Goal: Task Accomplishment & Management: Manage account settings

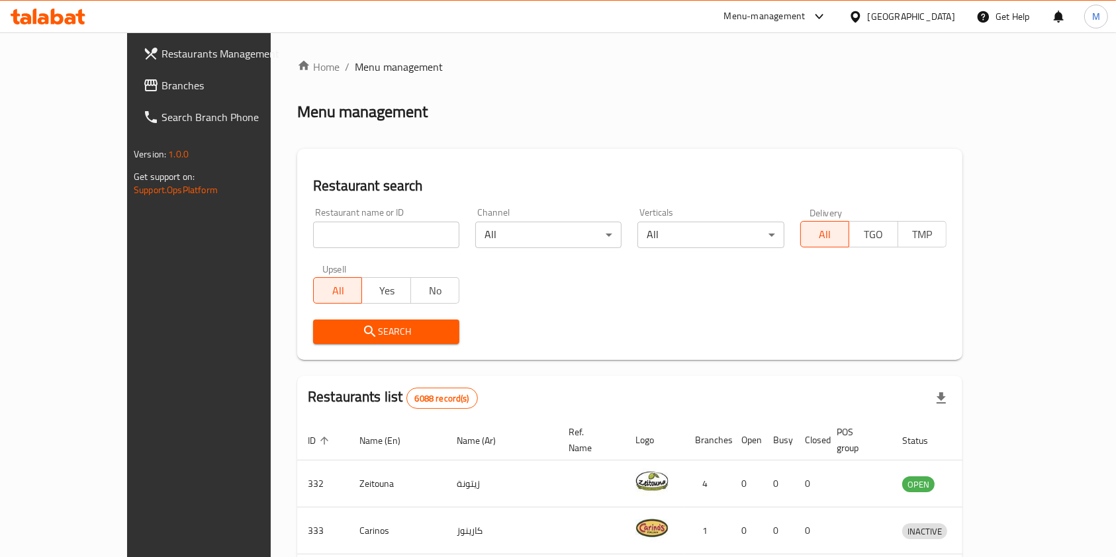
click at [313, 244] on input "search" at bounding box center [386, 235] width 146 height 26
paste input "Telathath"
type input "Telathath"
click button "Search" at bounding box center [386, 332] width 146 height 24
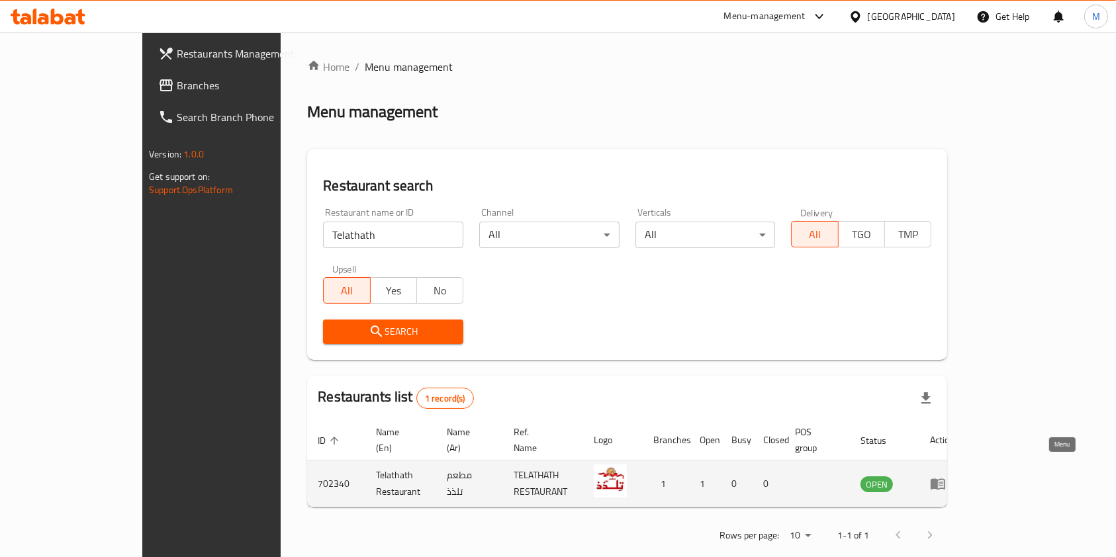
click at [954, 476] on link "enhanced table" at bounding box center [942, 484] width 24 height 16
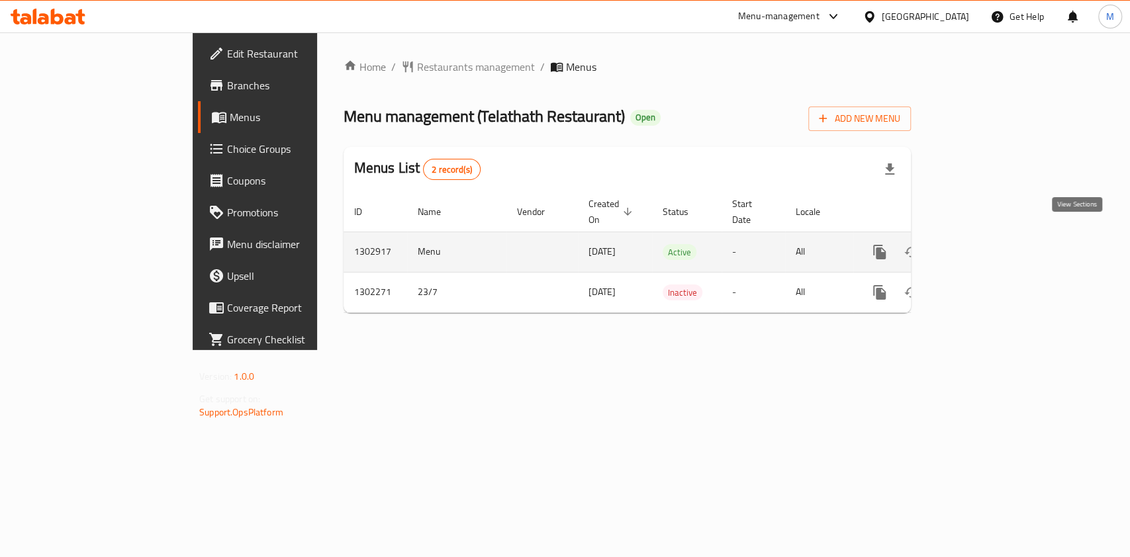
click at [983, 244] on icon "enhanced table" at bounding box center [975, 252] width 16 height 16
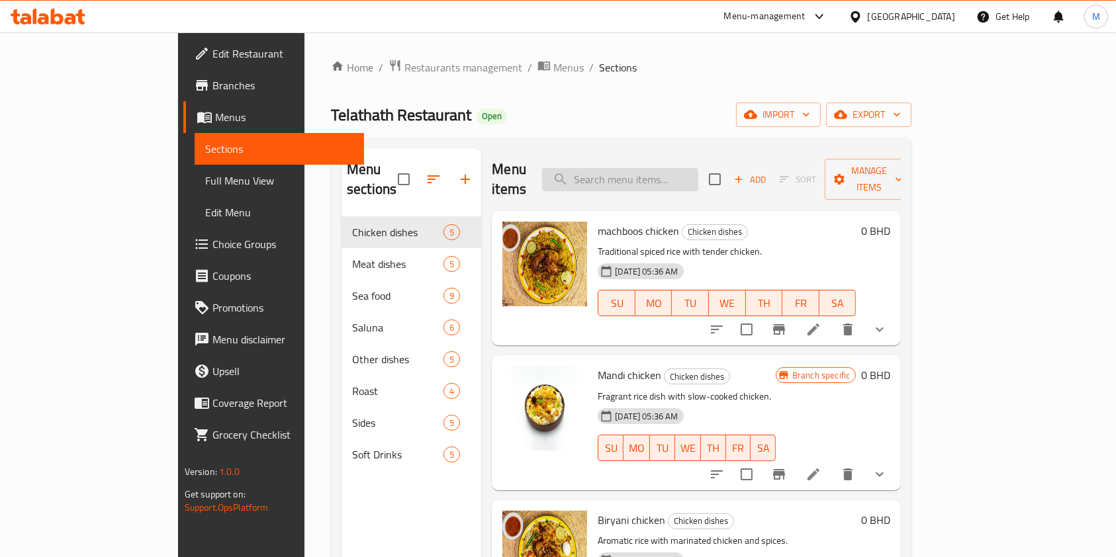
click at [698, 169] on input "search" at bounding box center [620, 179] width 156 height 23
type input "MASL"
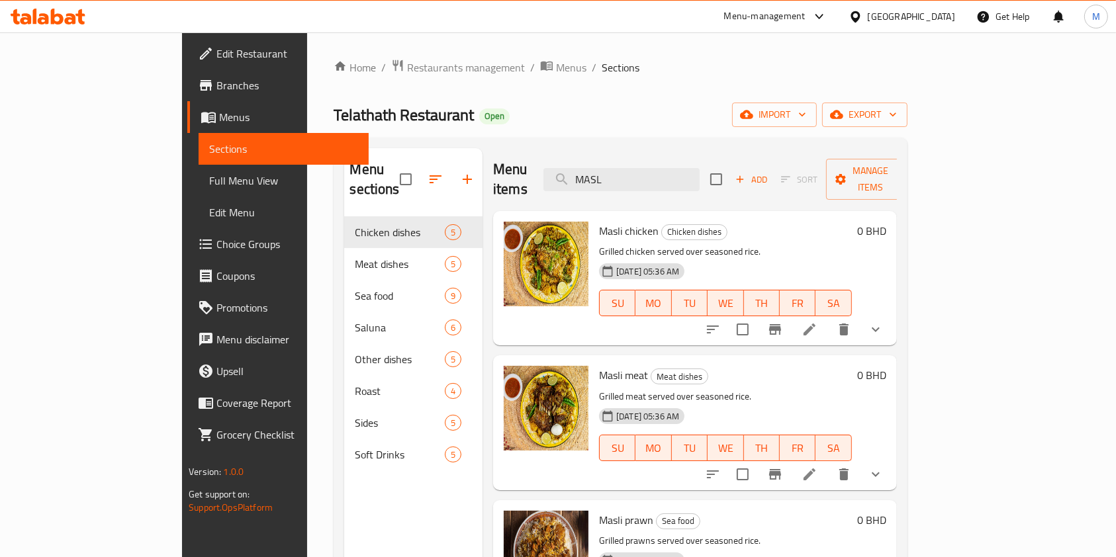
click at [828, 318] on li at bounding box center [809, 330] width 37 height 24
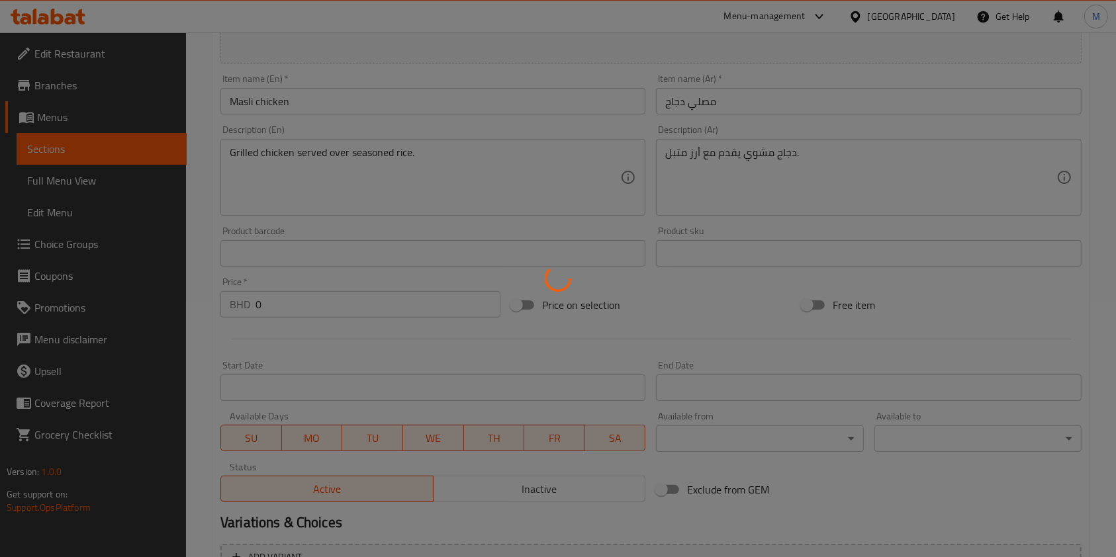
type input "اختر الحجم"
type input "1"
type input "اضافات"
type input "0"
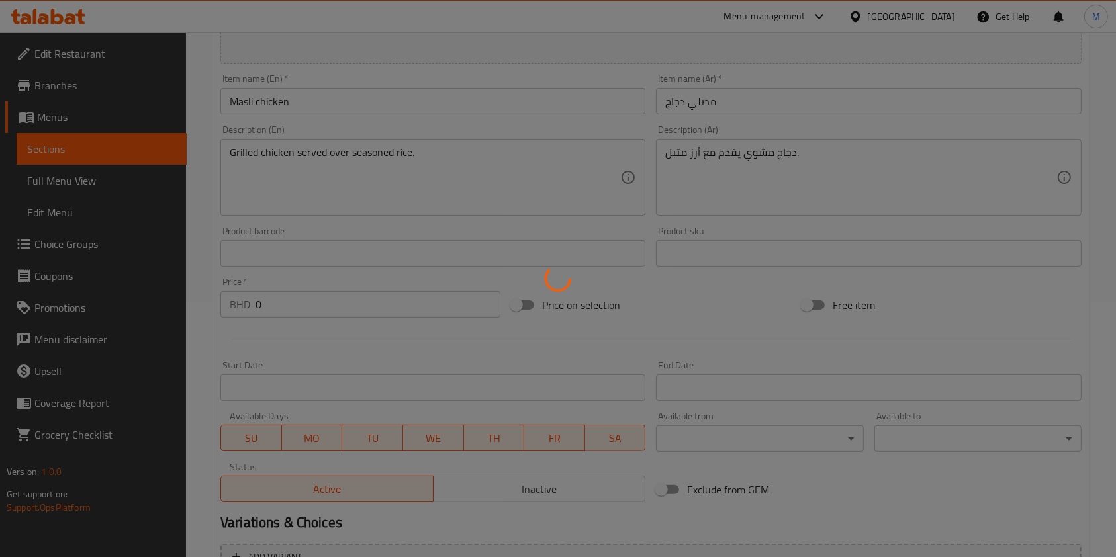
type input "0"
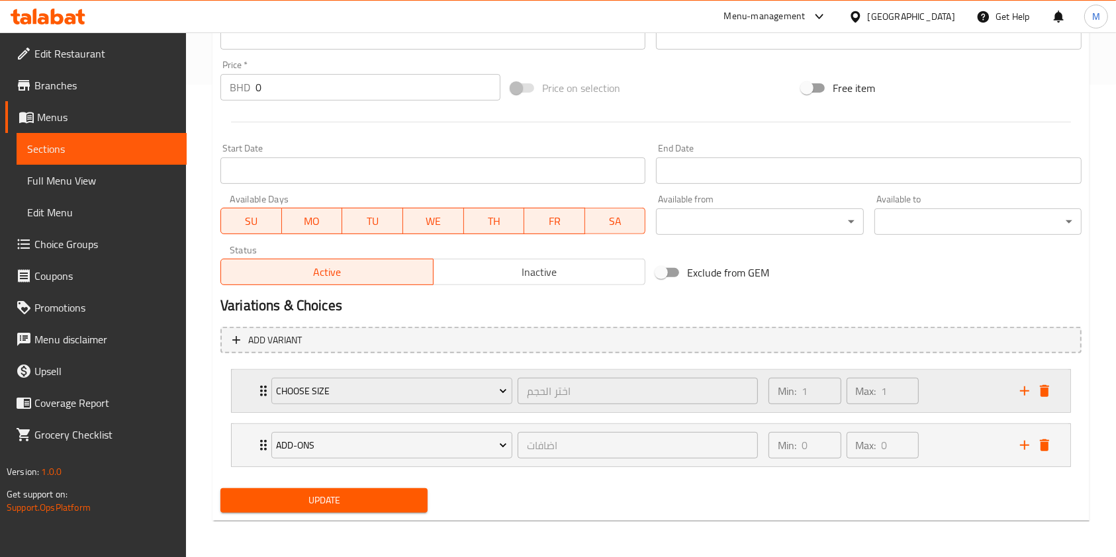
click at [241, 400] on div "Choose Size اختر الحجم ​ Min: 1 ​ Max: 1 ​" at bounding box center [651, 391] width 838 height 42
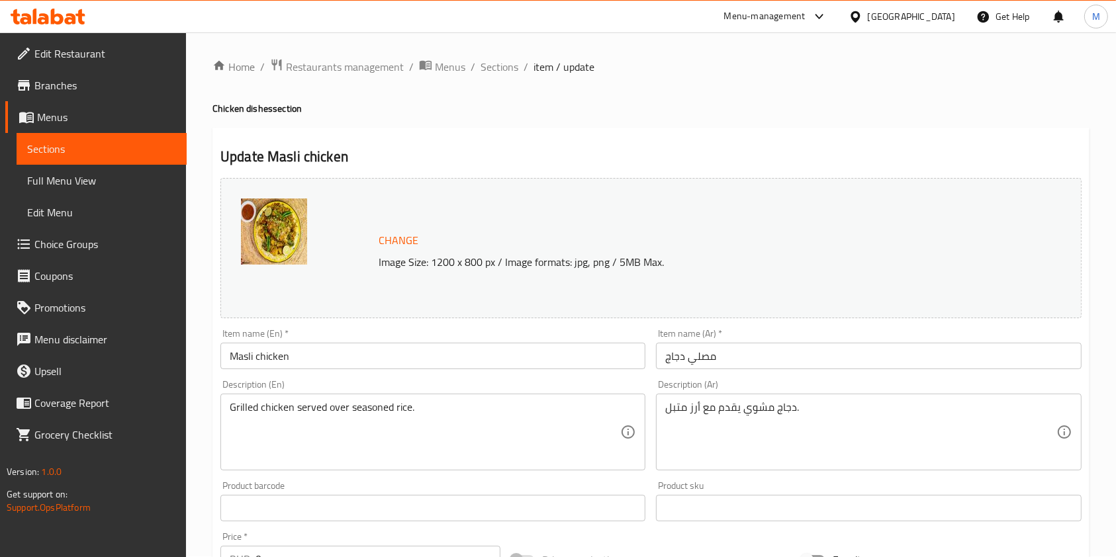
scroll to position [0, 0]
click at [503, 66] on span "Sections" at bounding box center [499, 68] width 38 height 16
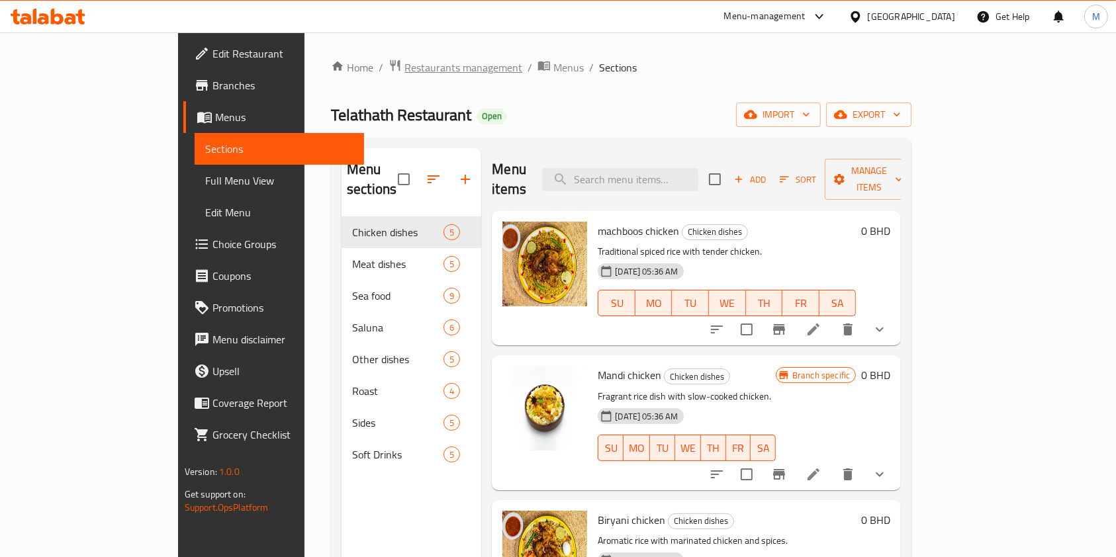
click at [404, 69] on span "Restaurants management" at bounding box center [463, 68] width 118 height 16
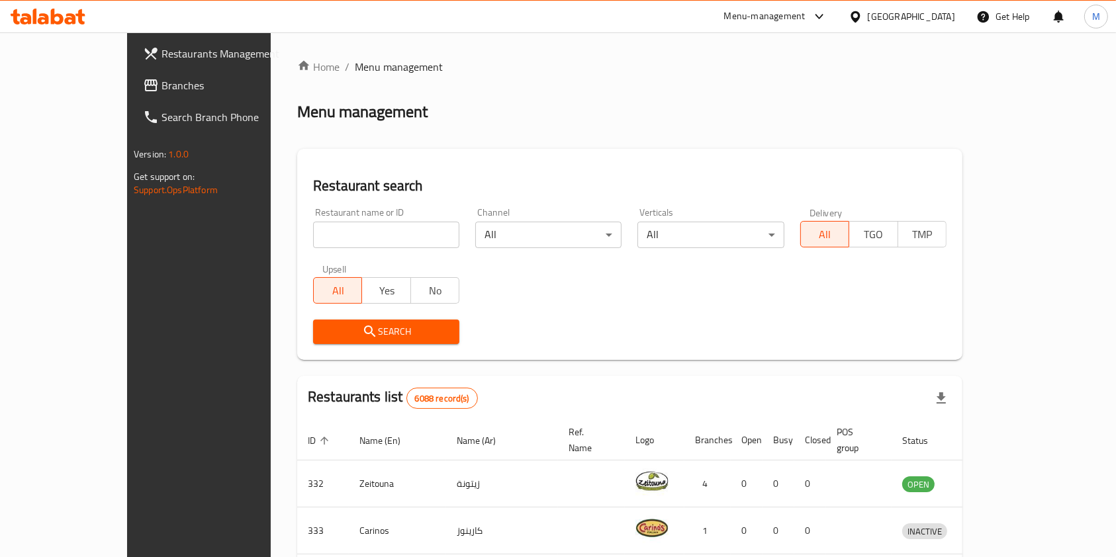
click at [372, 246] on input "search" at bounding box center [386, 235] width 146 height 26
type input "jio chicken"
click at [324, 336] on span "Search" at bounding box center [386, 332] width 125 height 17
click at [281, 336] on div at bounding box center [558, 278] width 1116 height 557
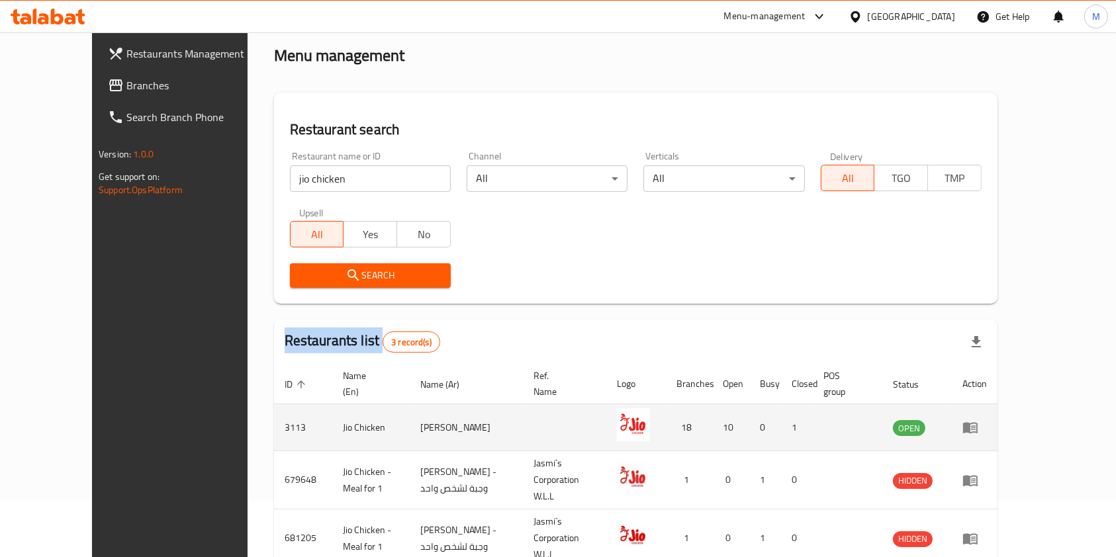
scroll to position [99, 0]
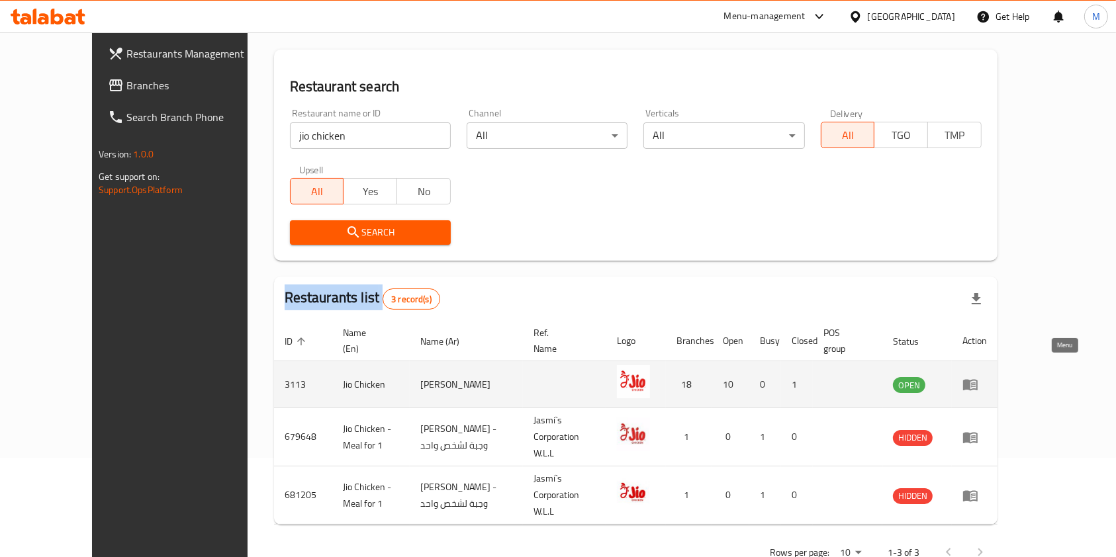
click at [987, 377] on link "enhanced table" at bounding box center [974, 385] width 24 height 16
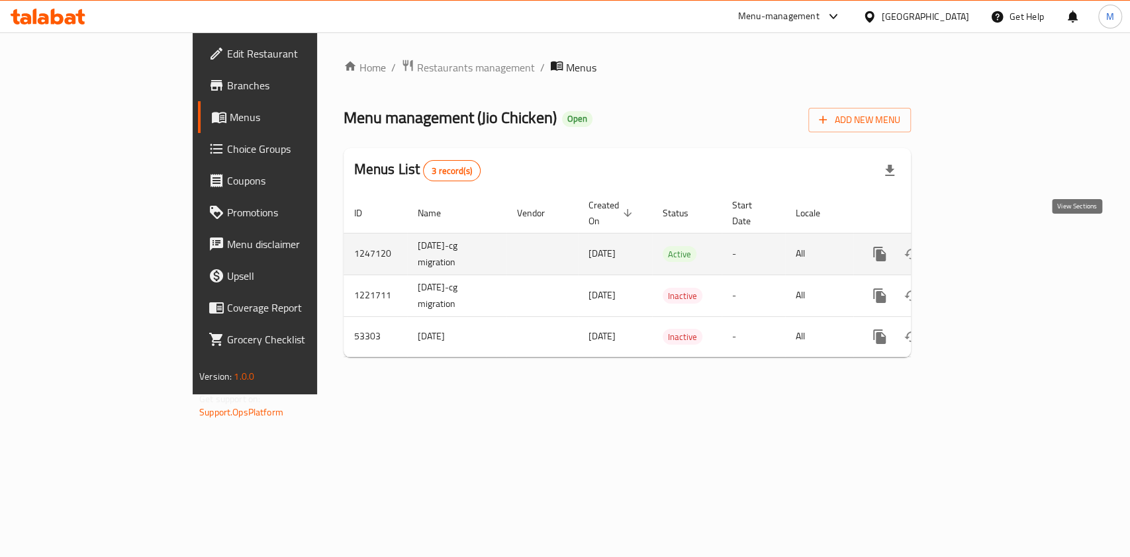
click at [983, 246] on icon "enhanced table" at bounding box center [975, 254] width 16 height 16
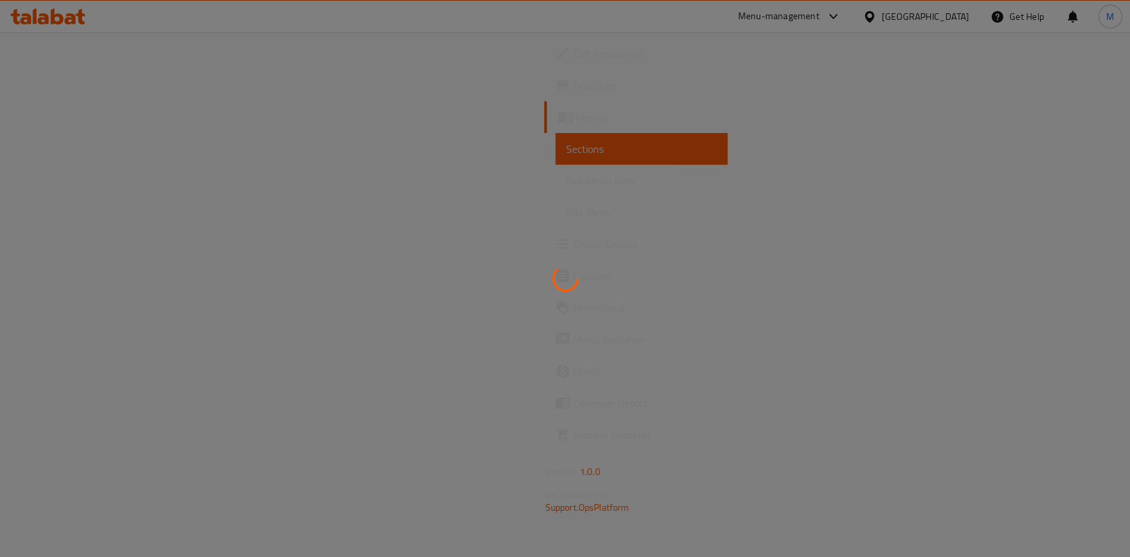
click at [1082, 244] on div at bounding box center [565, 278] width 1130 height 557
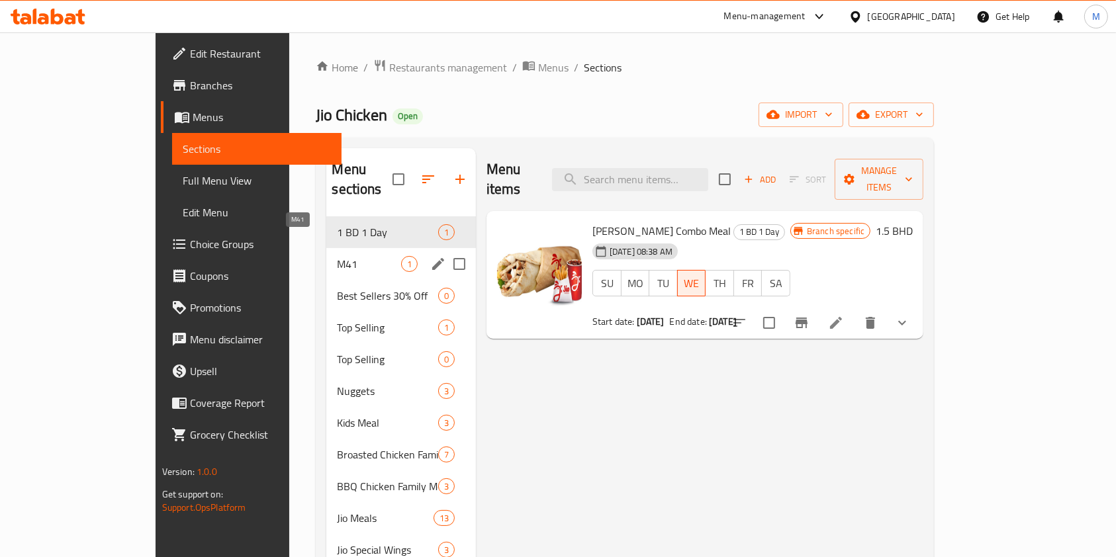
click at [337, 256] on span "M41" at bounding box center [369, 264] width 64 height 16
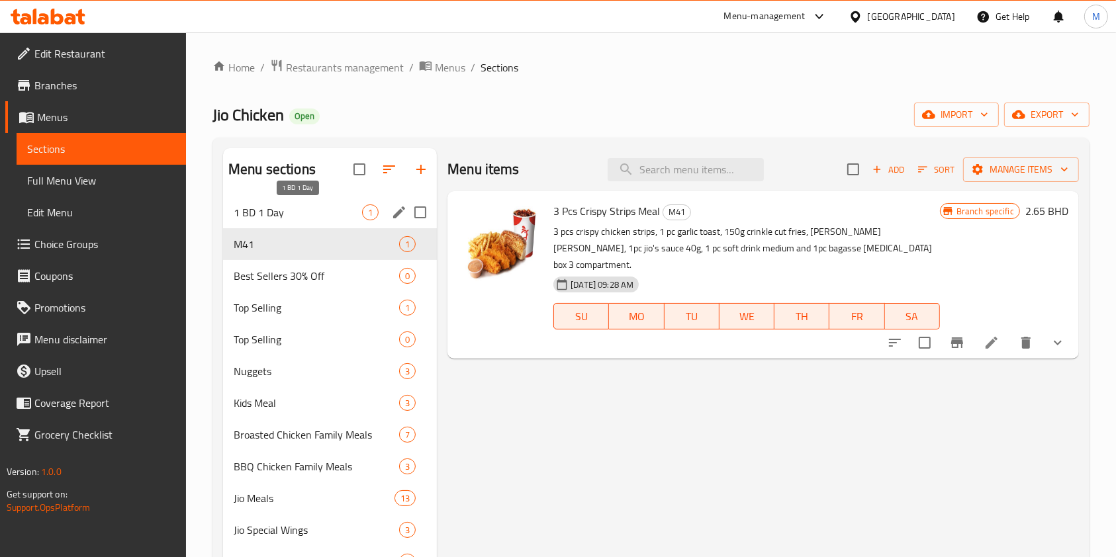
click at [293, 210] on span "1 BD 1 Day" at bounding box center [298, 212] width 128 height 16
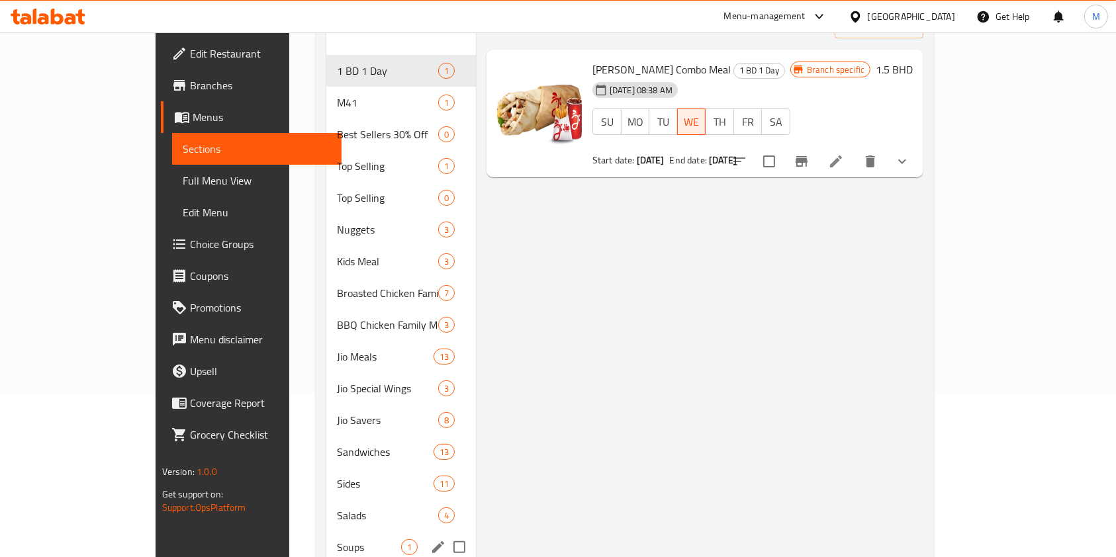
scroll to position [317, 0]
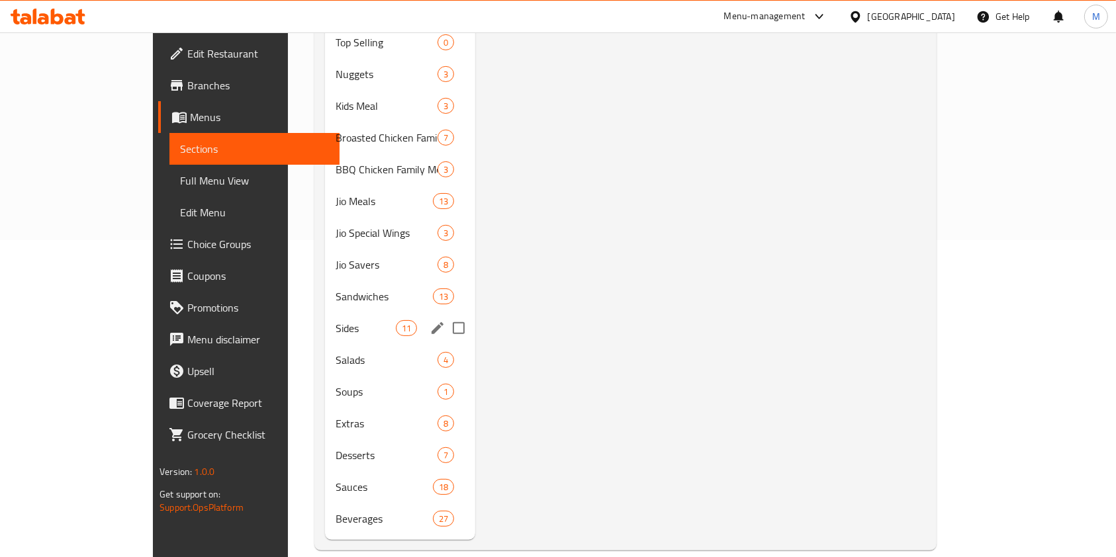
click at [325, 320] on div "Sides 11" at bounding box center [400, 328] width 150 height 32
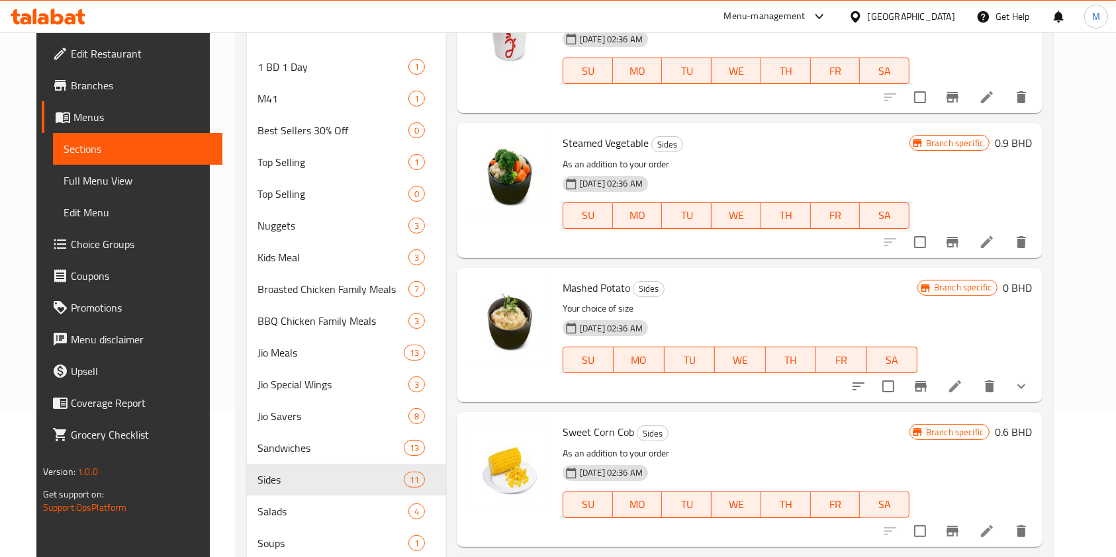
scroll to position [317, 0]
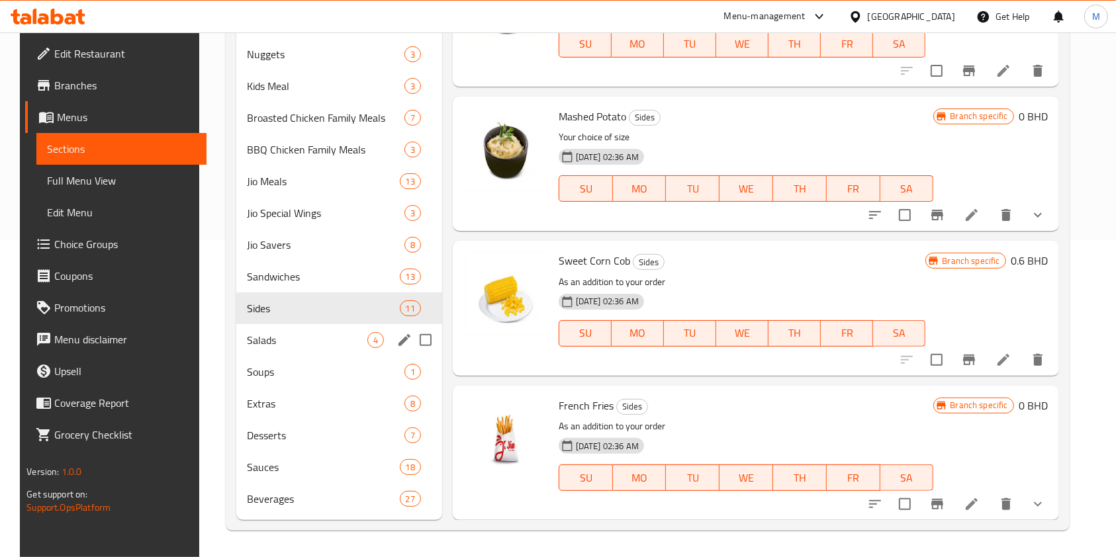
click at [312, 331] on div "Salads 4" at bounding box center [339, 340] width 206 height 32
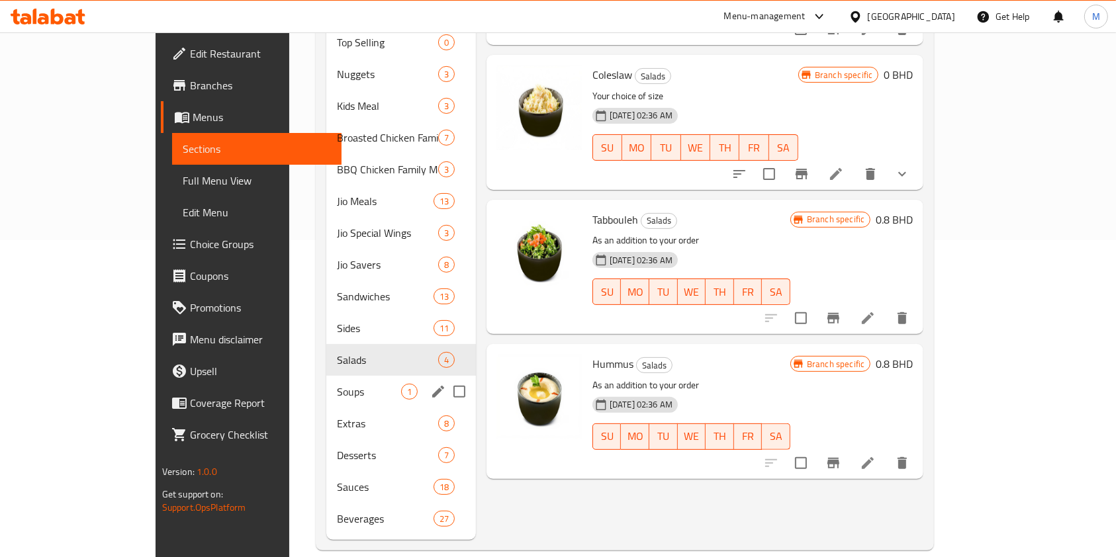
click at [326, 382] on div "Soups 1" at bounding box center [400, 392] width 149 height 32
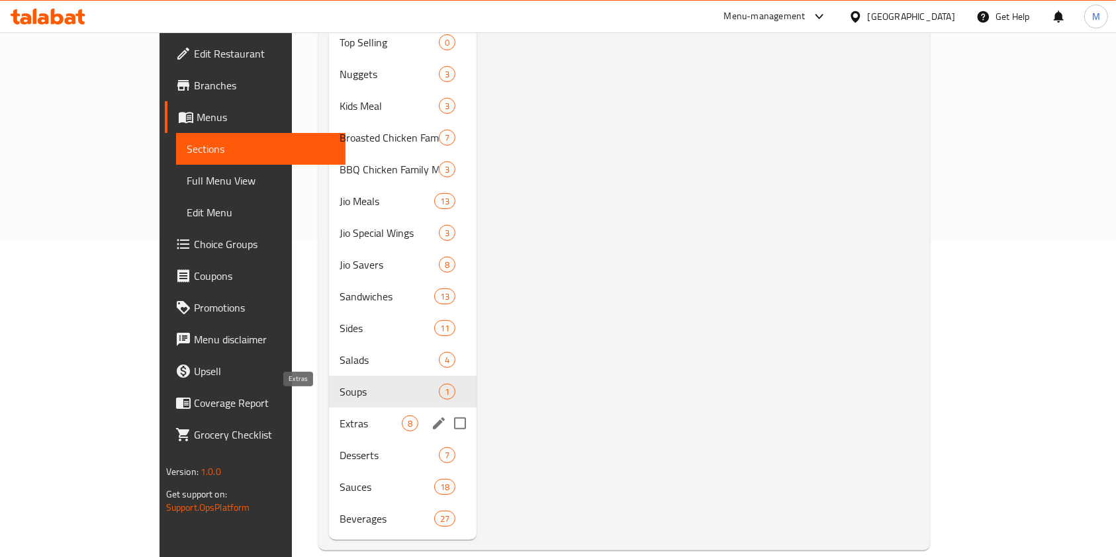
click at [339, 416] on span "Extras" at bounding box center [370, 424] width 62 height 16
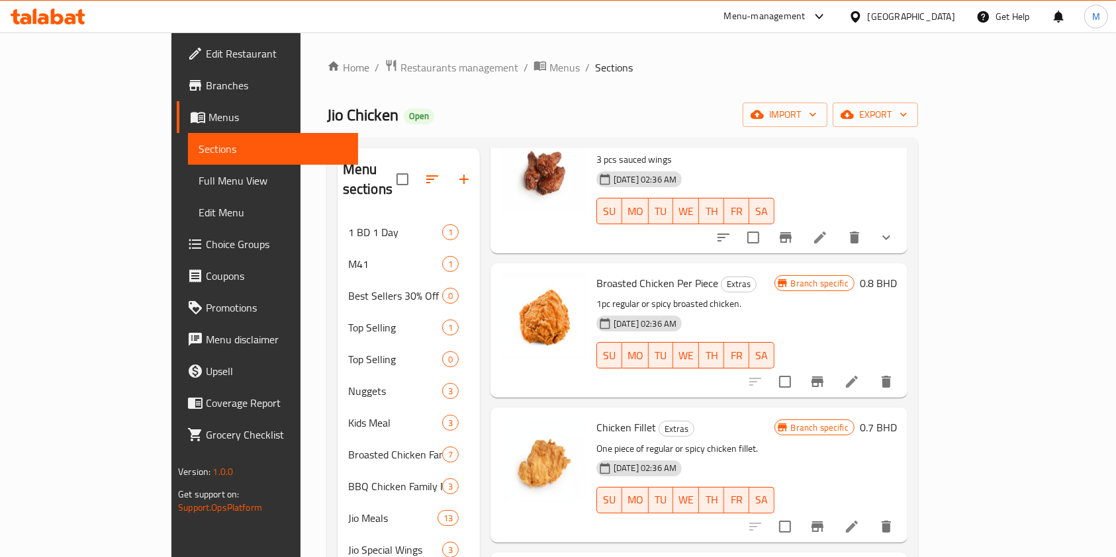
scroll to position [265, 0]
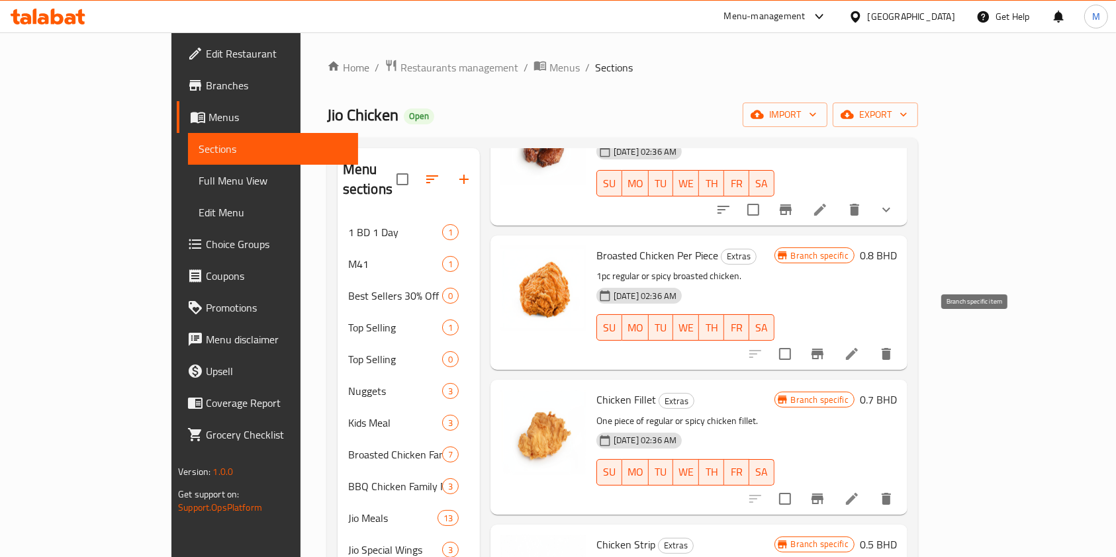
click at [833, 342] on button "Branch-specific-item" at bounding box center [817, 354] width 32 height 32
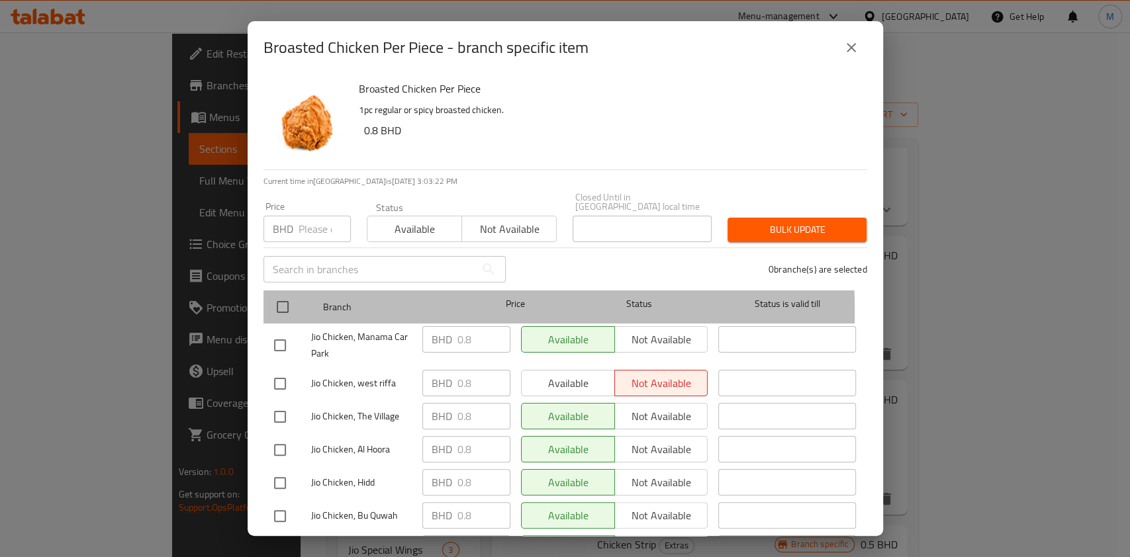
click at [298, 302] on div at bounding box center [294, 307] width 50 height 38
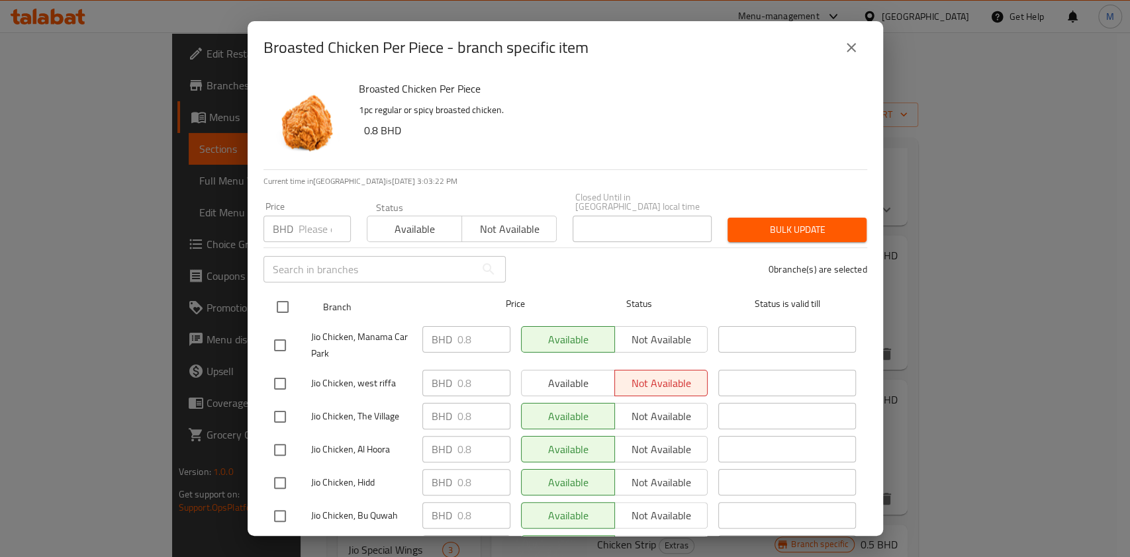
click at [281, 293] on input "checkbox" at bounding box center [283, 307] width 28 height 28
checkbox input "true"
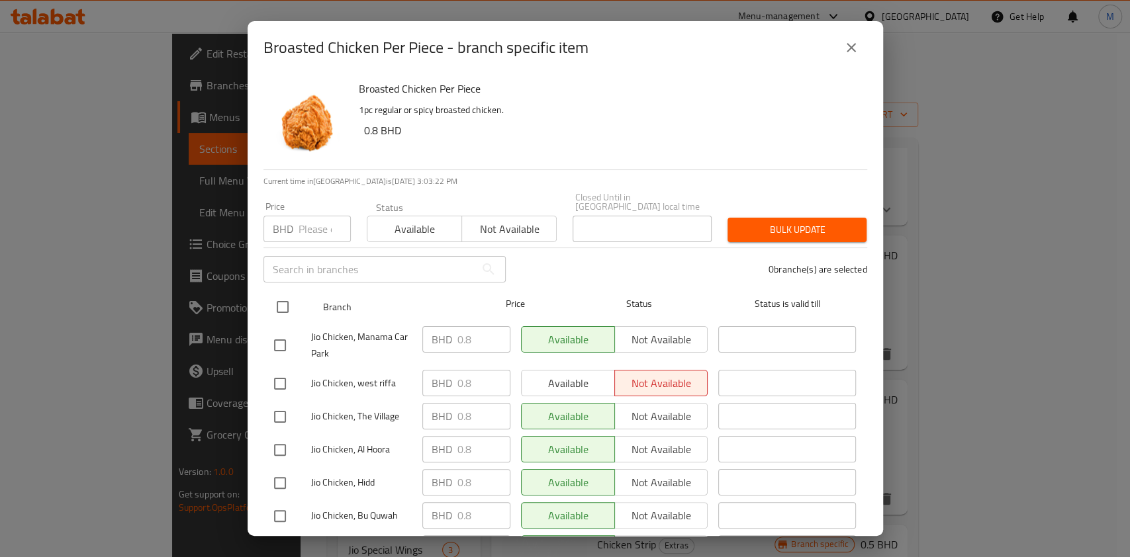
checkbox input "true"
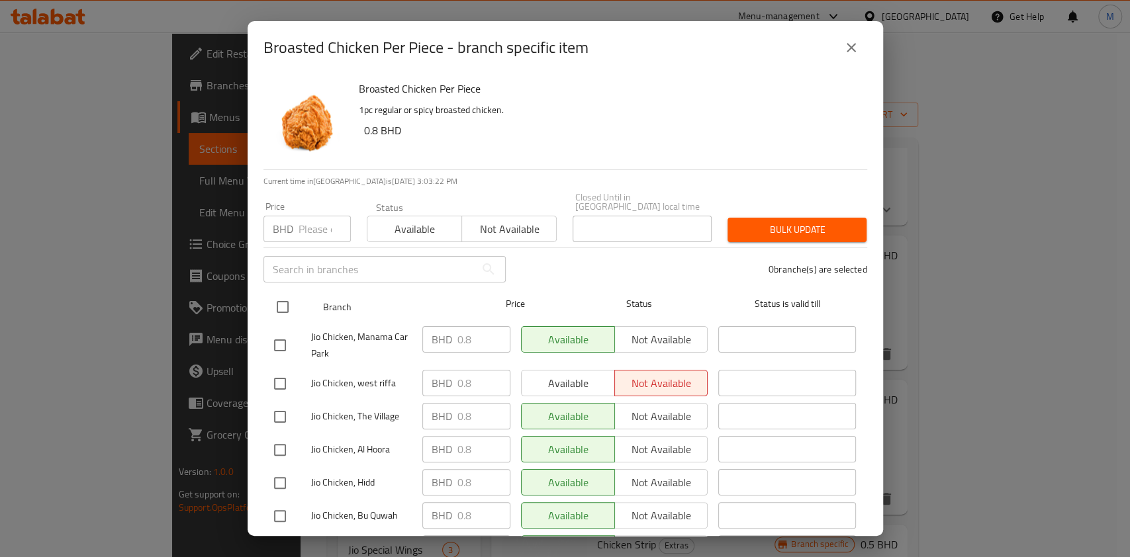
checkbox input "true"
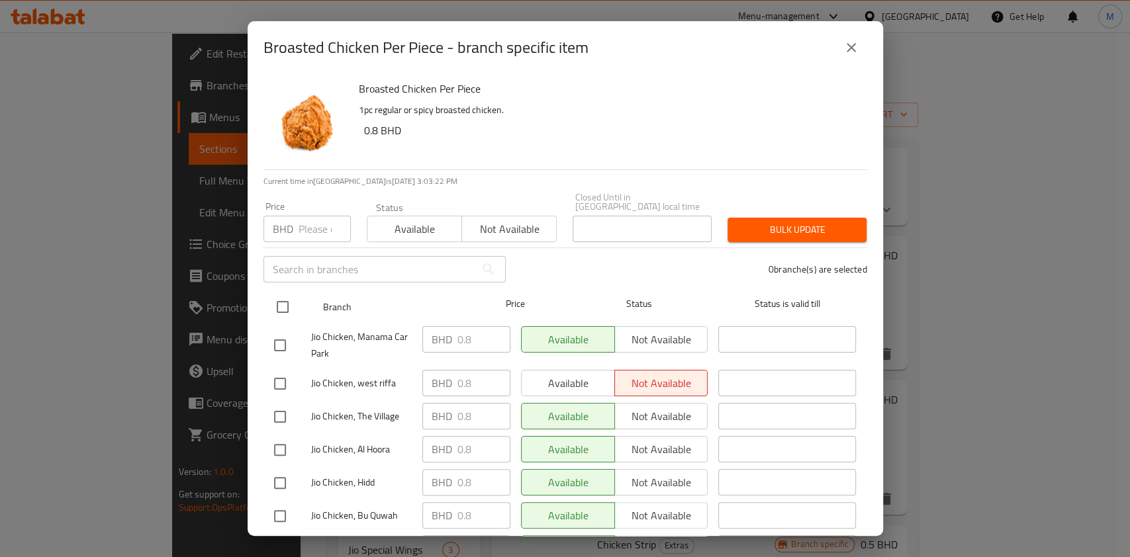
checkbox input "true"
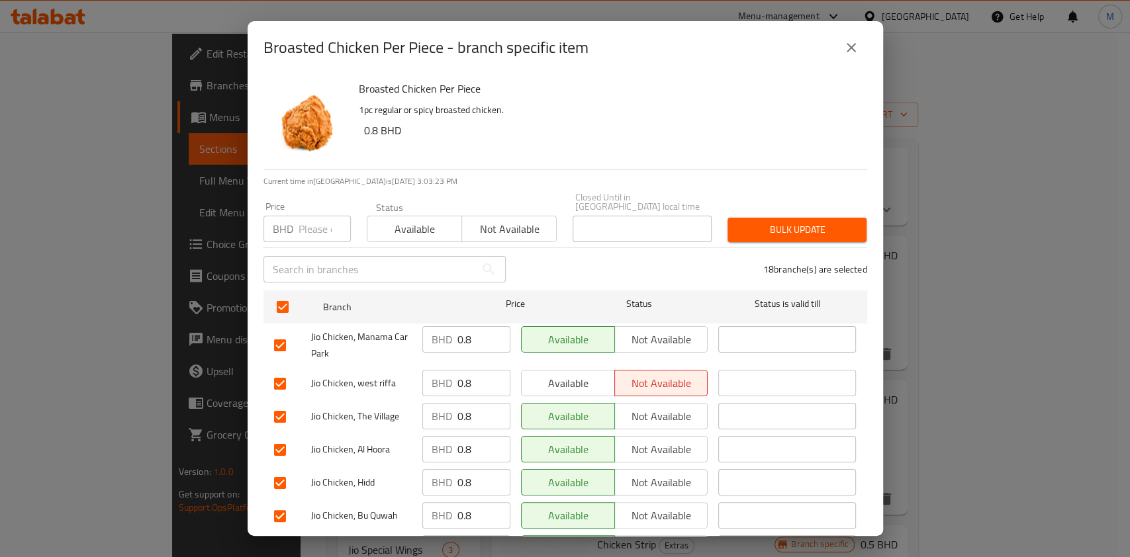
click at [309, 226] on input "number" at bounding box center [324, 229] width 52 height 26
type input "0.8"
click at [772, 222] on span "Bulk update" at bounding box center [797, 230] width 118 height 17
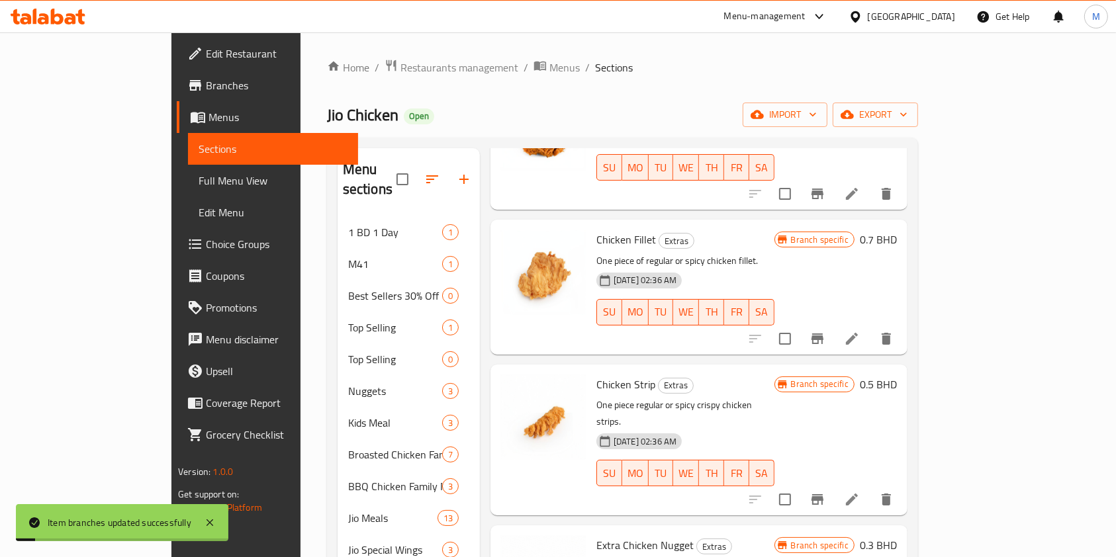
scroll to position [441, 0]
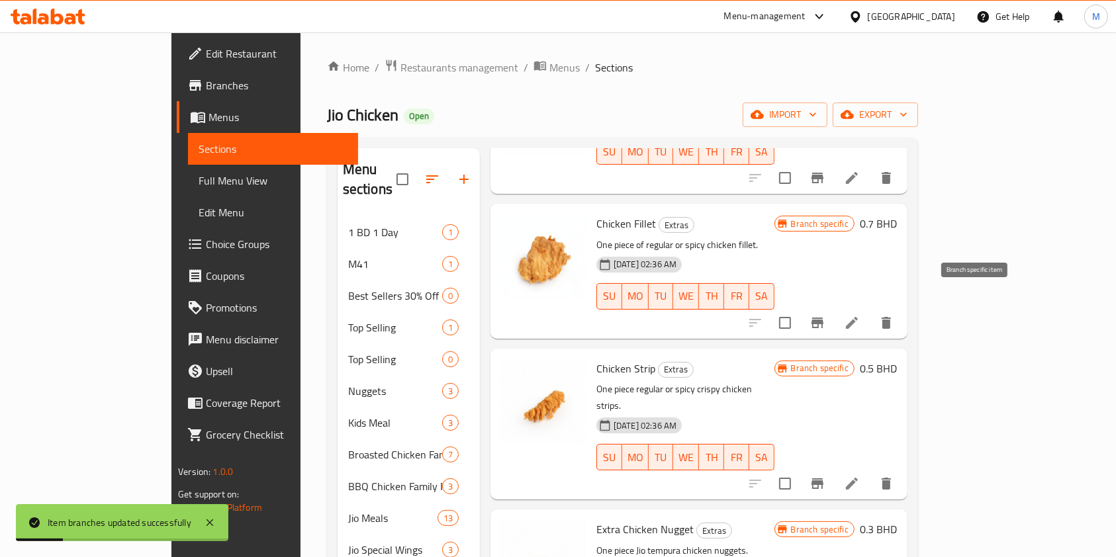
click at [833, 307] on button "Branch-specific-item" at bounding box center [817, 323] width 32 height 32
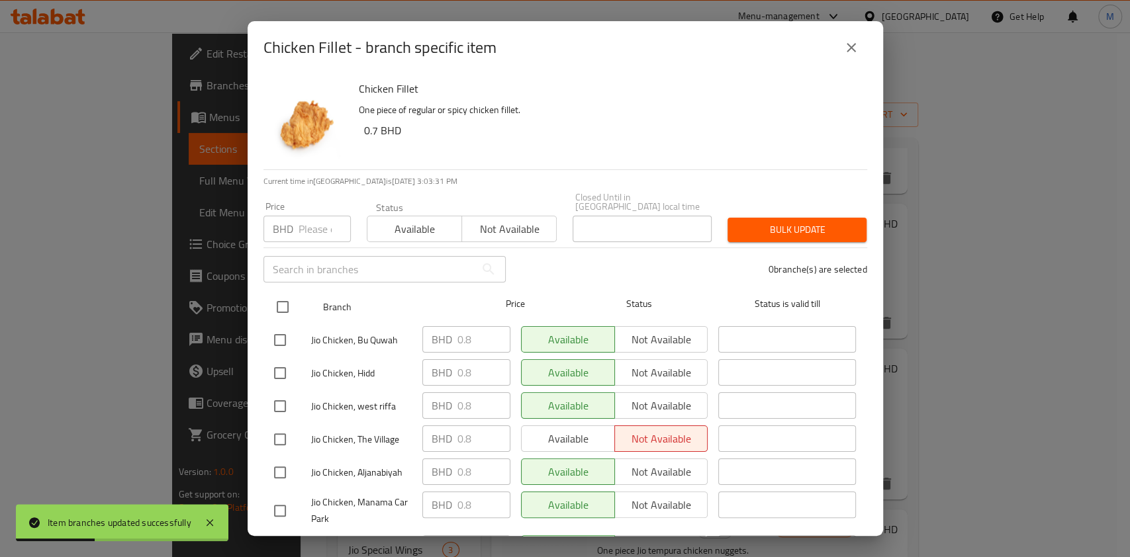
click at [298, 298] on div at bounding box center [294, 307] width 50 height 38
click at [290, 293] on input "checkbox" at bounding box center [283, 307] width 28 height 28
checkbox input "true"
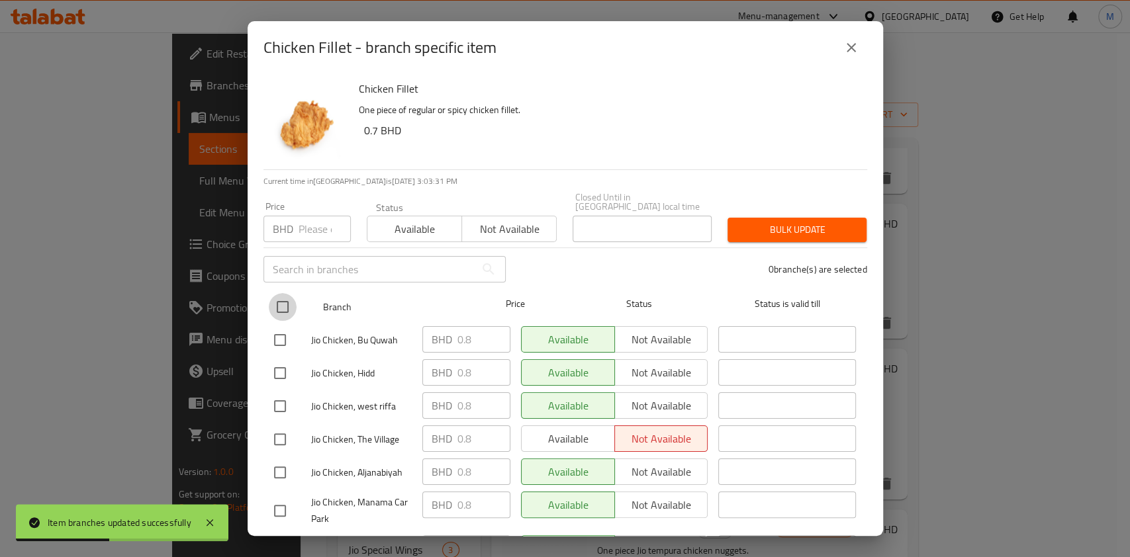
checkbox input "true"
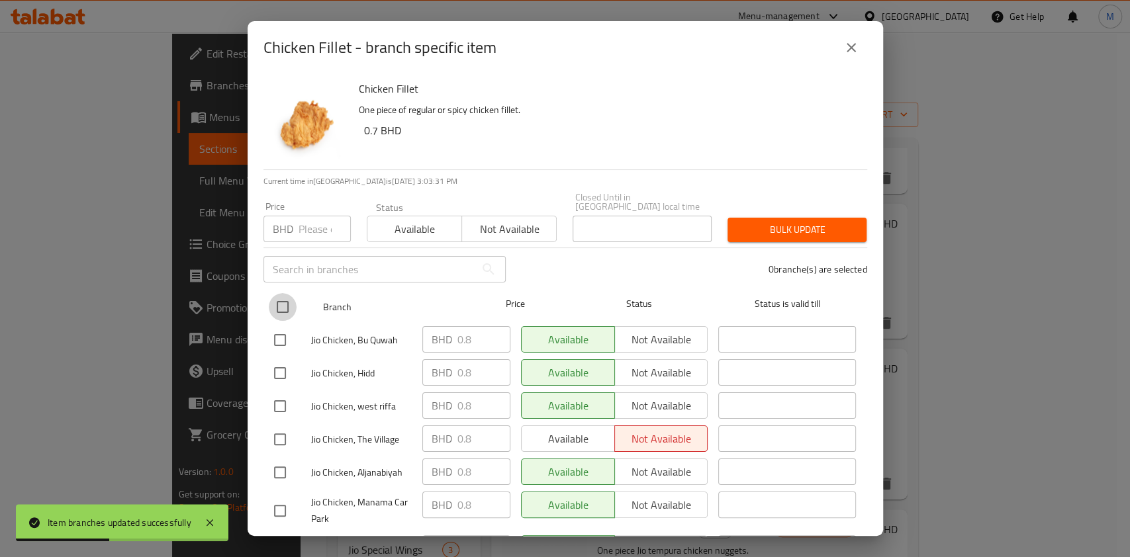
checkbox input "true"
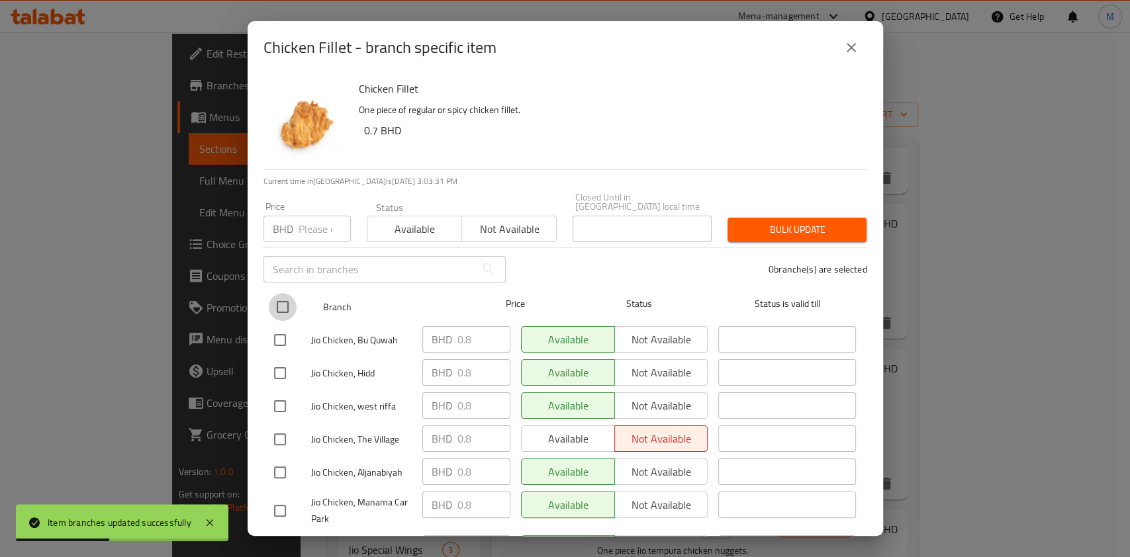
checkbox input "true"
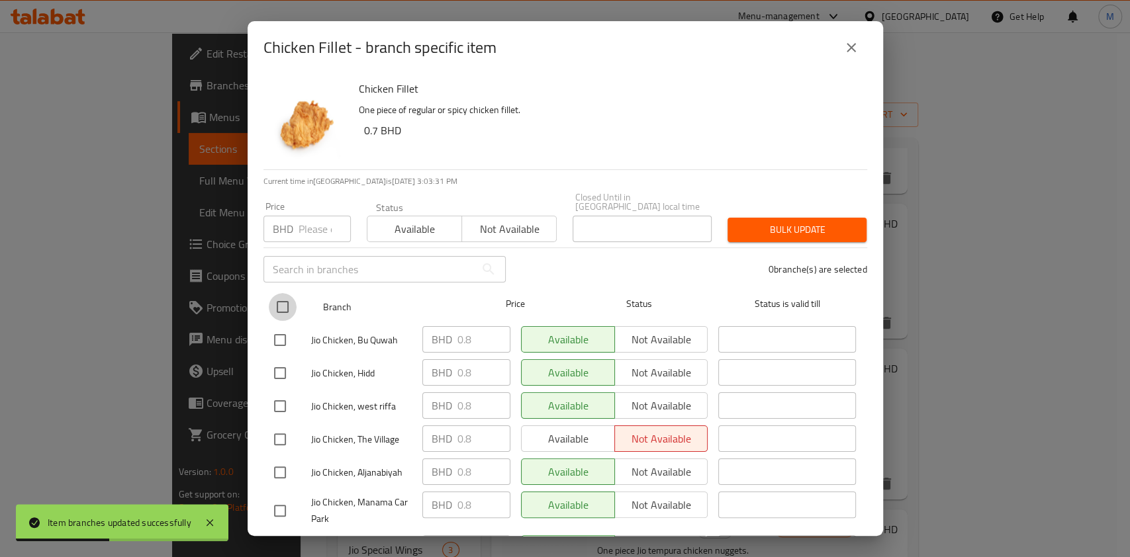
checkbox input "true"
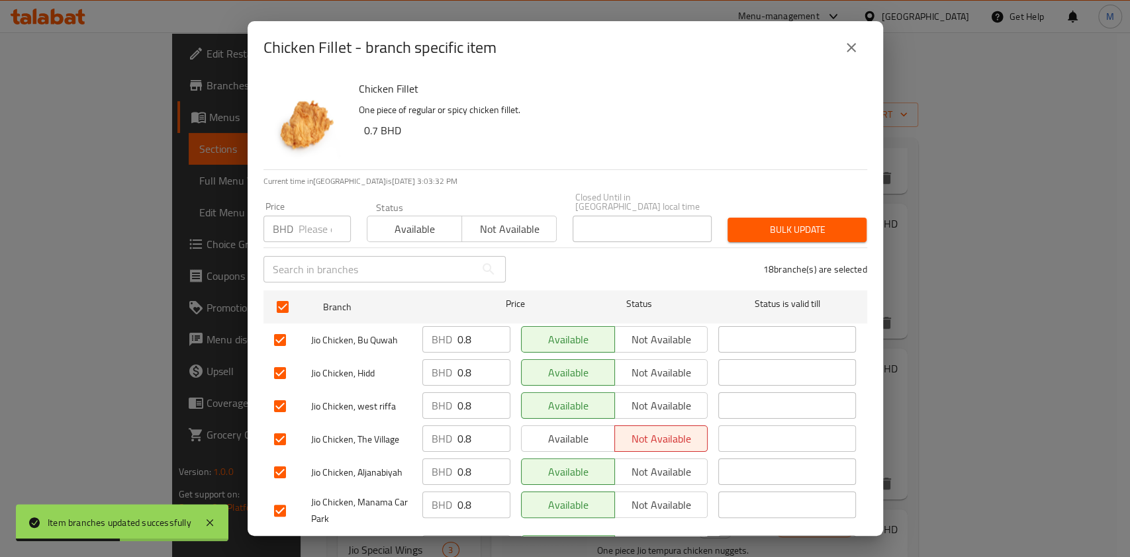
click at [312, 216] on input "number" at bounding box center [324, 229] width 52 height 26
type input "0.8"
click at [826, 224] on span "Bulk update" at bounding box center [797, 230] width 118 height 17
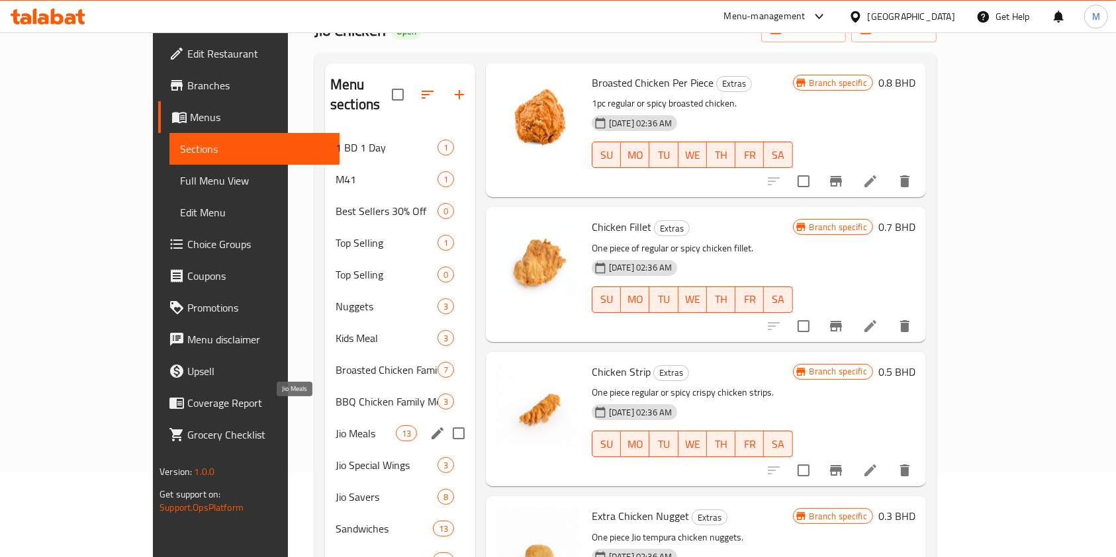
scroll to position [176, 0]
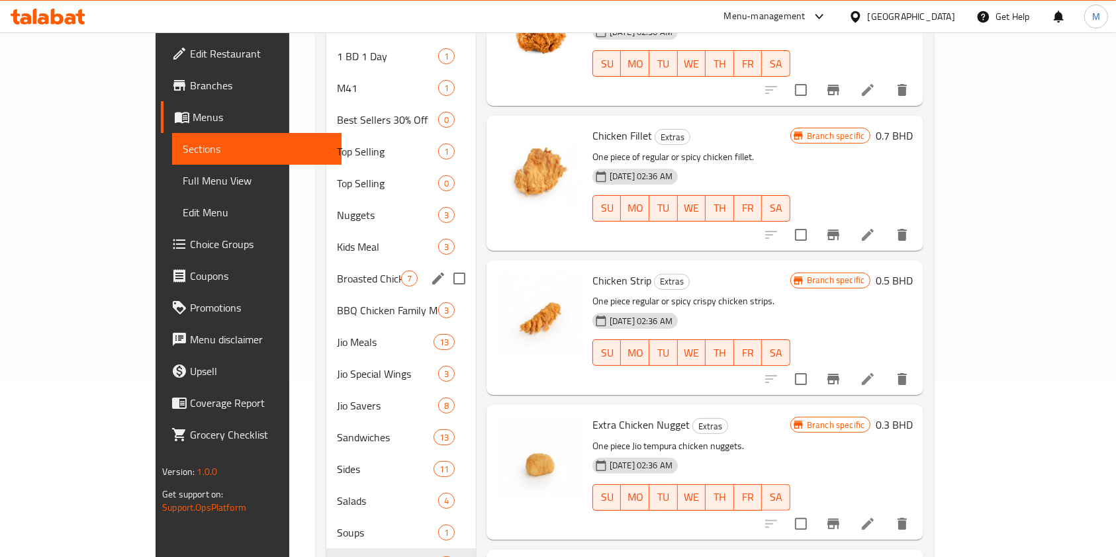
click at [326, 263] on div "Broasted Chicken Family Meals 7" at bounding box center [400, 279] width 149 height 32
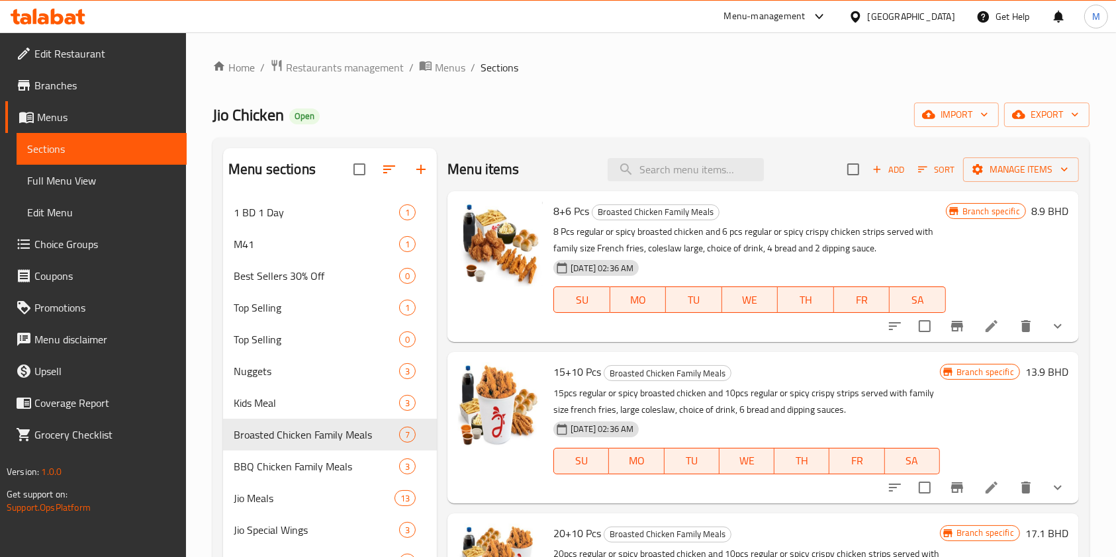
click at [973, 335] on li at bounding box center [991, 326] width 37 height 24
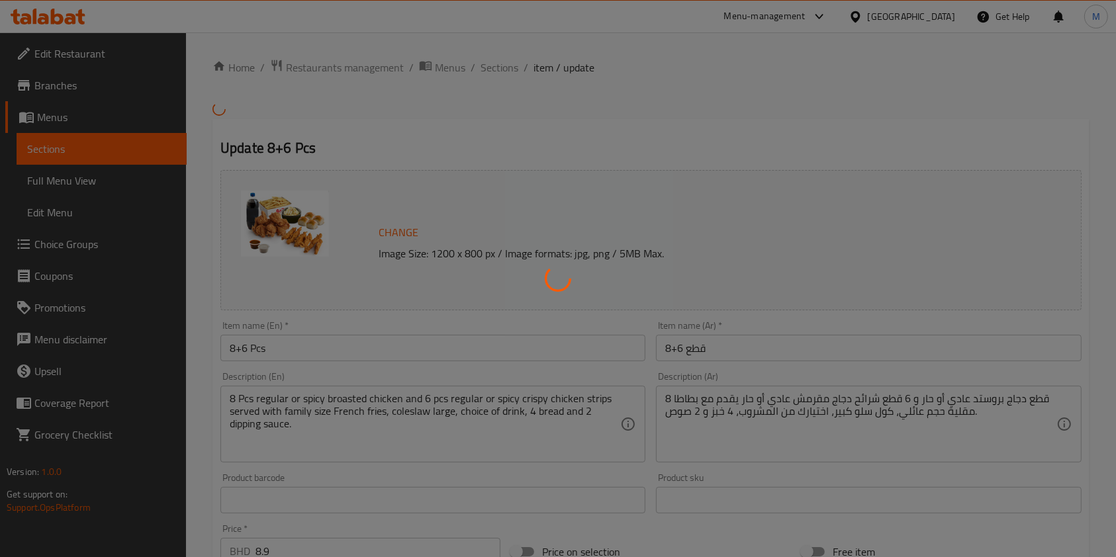
type input "اختيارك من المشروبات لوجبة عائلية:"
type input "1"
type input "اختيارك"
type input "1"
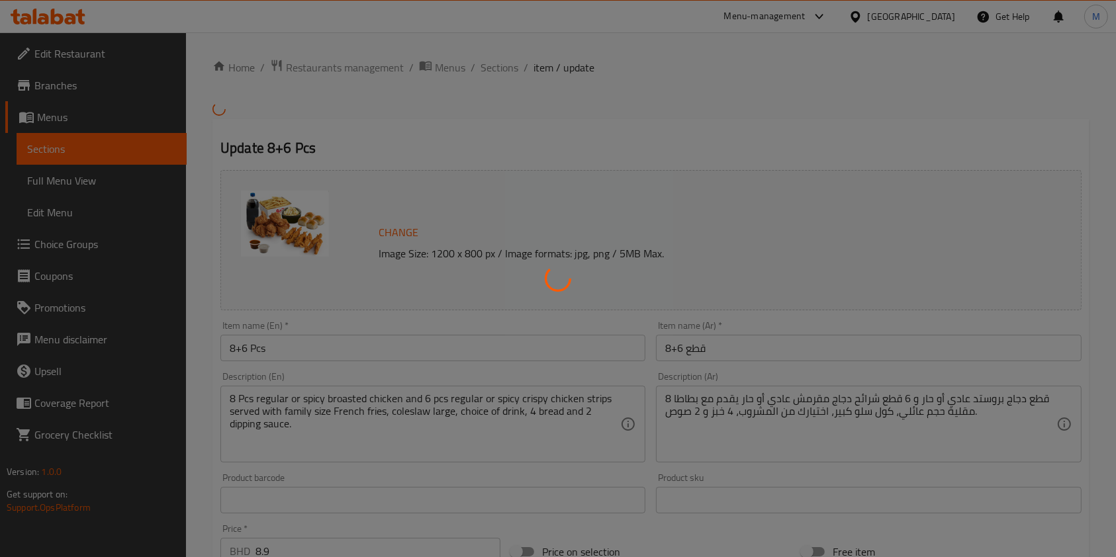
type input "1"
type input "اختيارك من نكهة شرائح الدجاج"
type input "1"
type input "إختيارك من الطبق الجانبي الأول:"
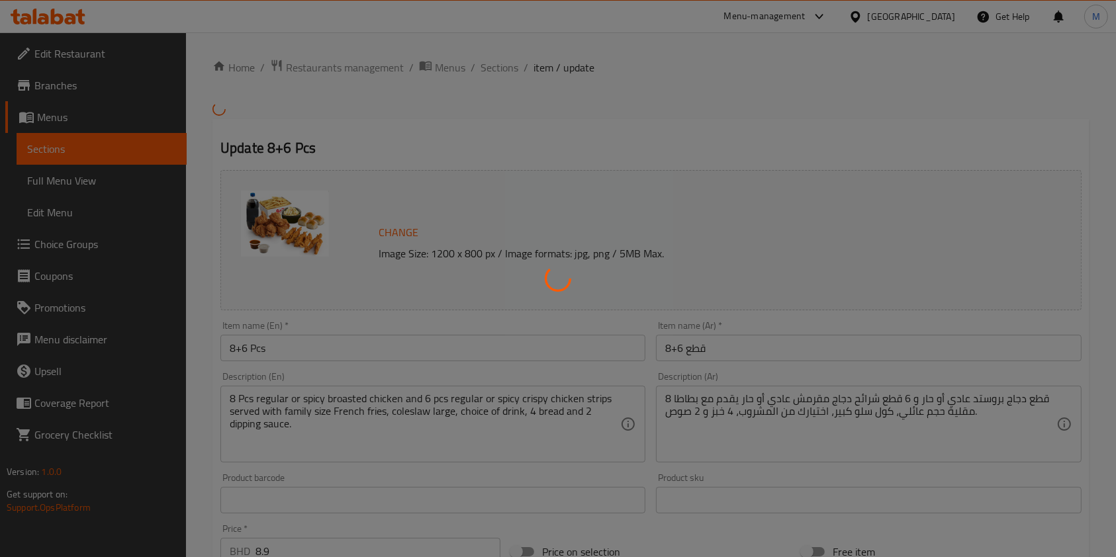
type input "1"
type input "اختيارك من الطبق الجانبي الثاني:"
type input "1"
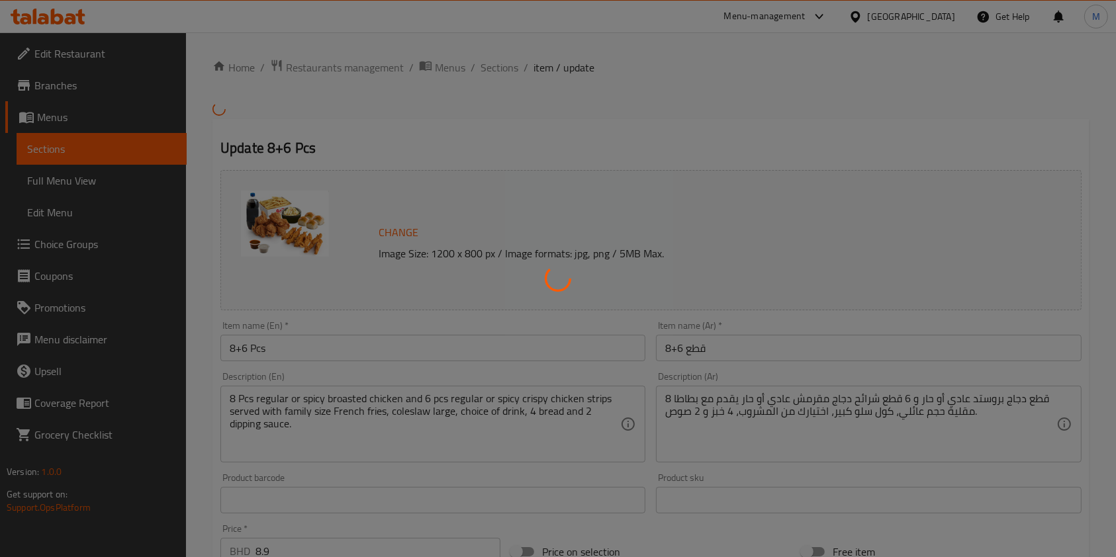
type input "اختيارك من الصلصة"
type input "1"
type input "اختيارك من الصلصة الثانية:"
type input "1"
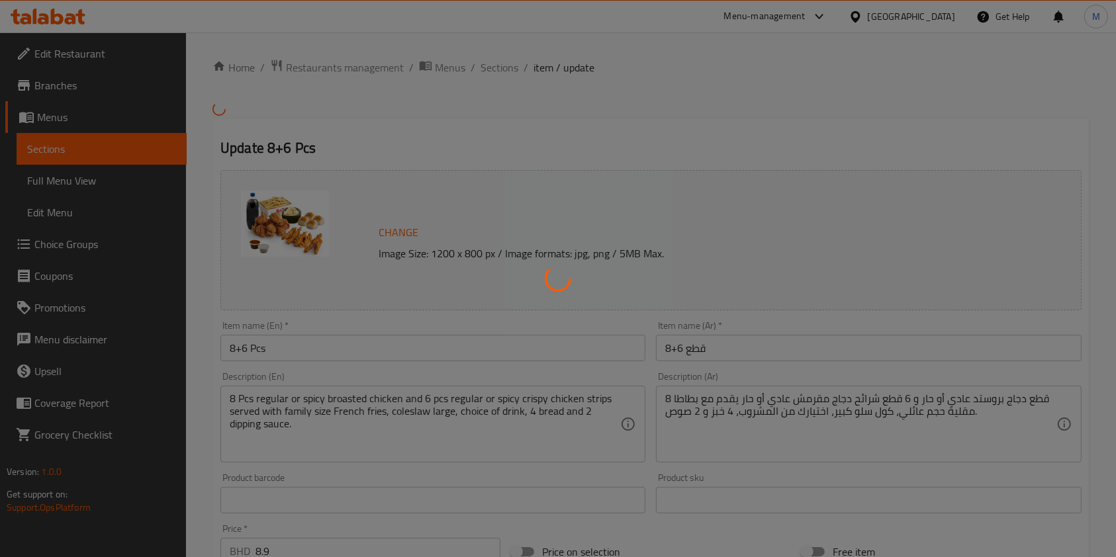
type input "1"
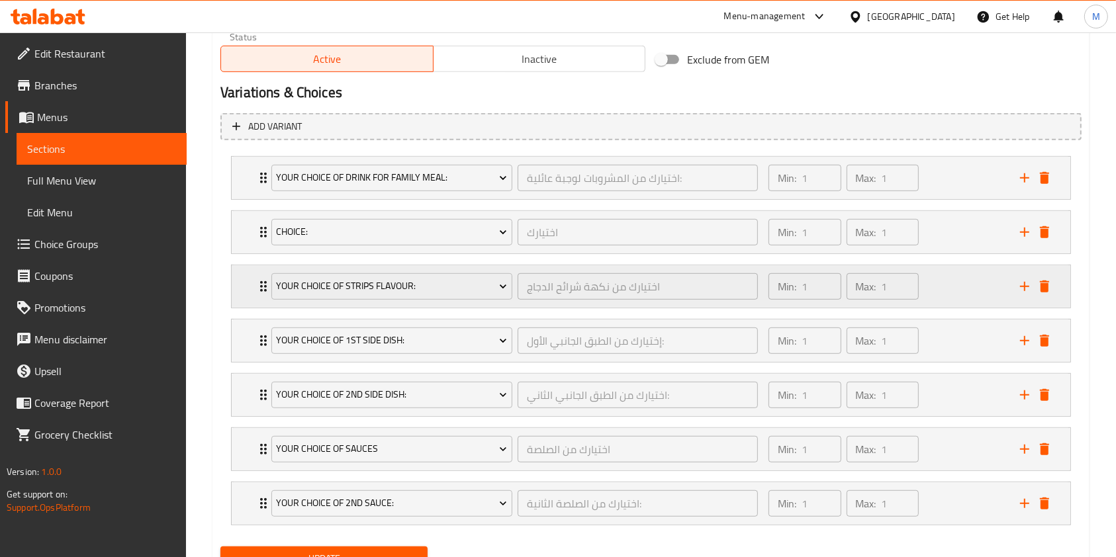
scroll to position [735, 0]
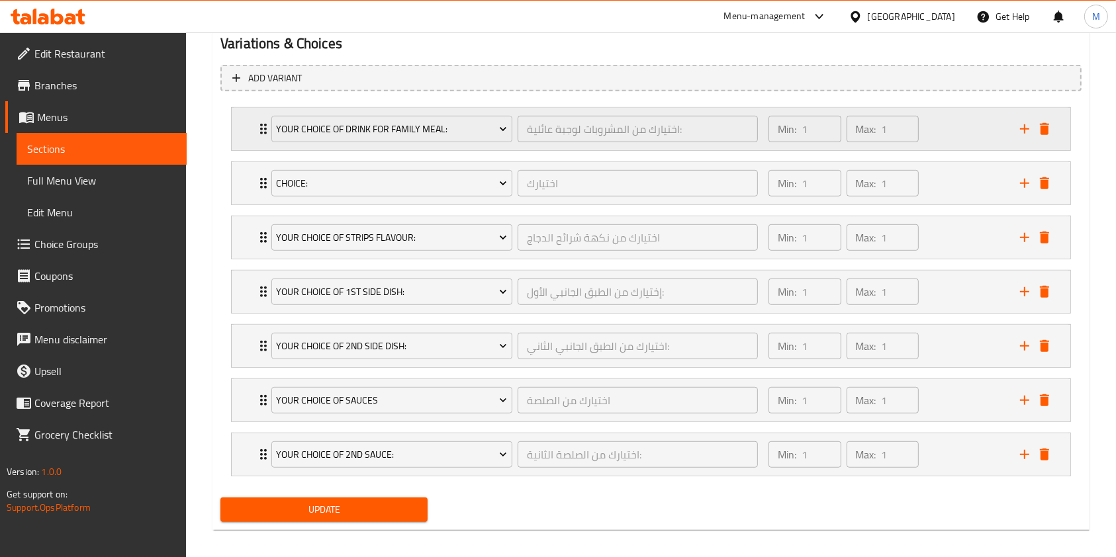
click at [241, 139] on div "Your Choice Of Drink For Family Meal: اختيارك من المشروبات لوجبة عائلية: ​ Min:…" at bounding box center [651, 129] width 838 height 42
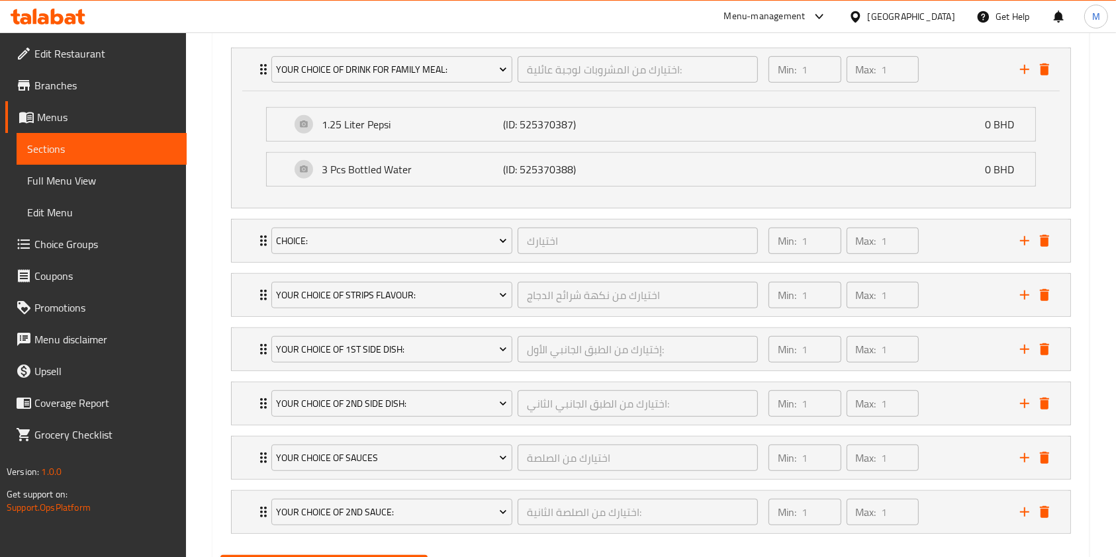
scroll to position [860, 0]
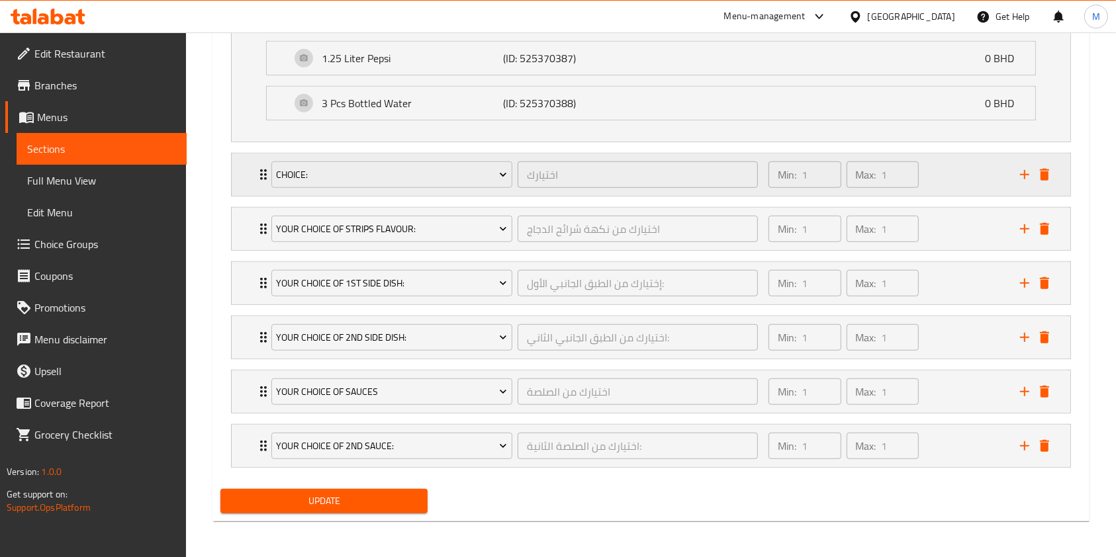
click at [251, 174] on div "choice: اختيارك ​ Min: 1 ​ Max: 1 ​" at bounding box center [651, 175] width 838 height 42
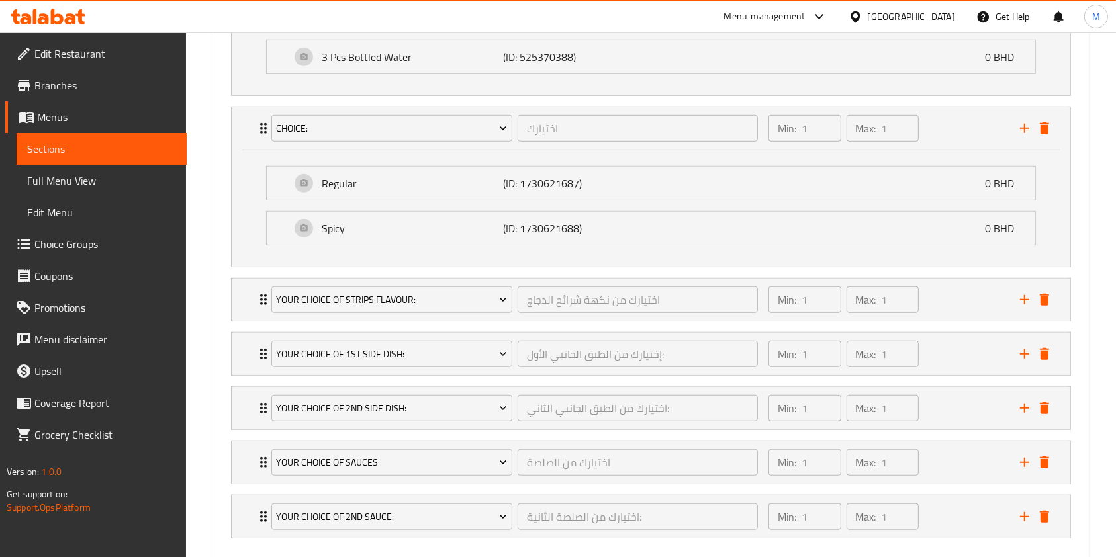
scroll to position [977, 0]
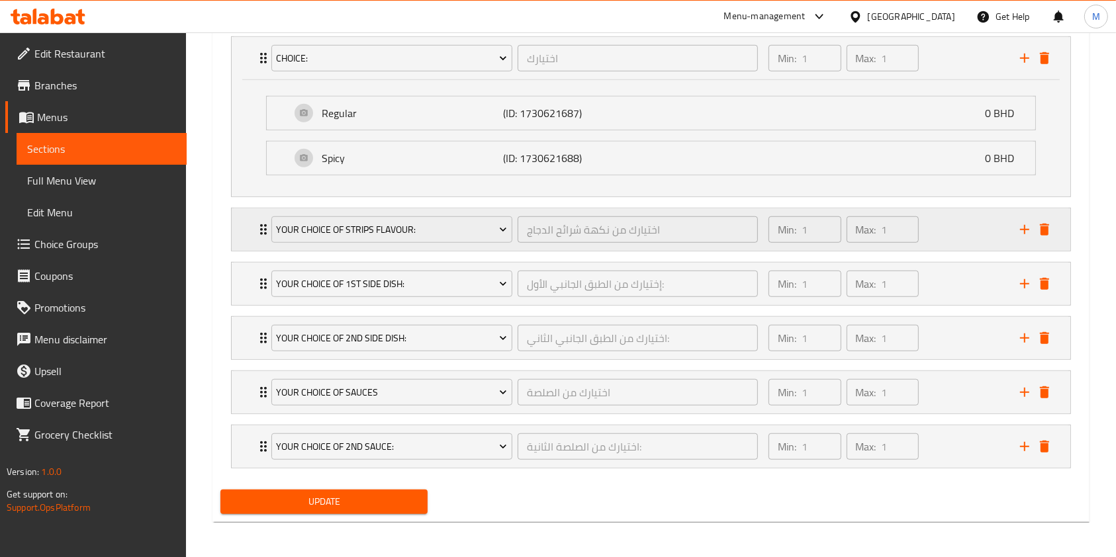
click at [253, 232] on div "Your Choice of Strips Flavour: اختيارك من نكهة شرائح الدجاج ​ Min: 1 ​ Max: 1 ​" at bounding box center [651, 229] width 838 height 42
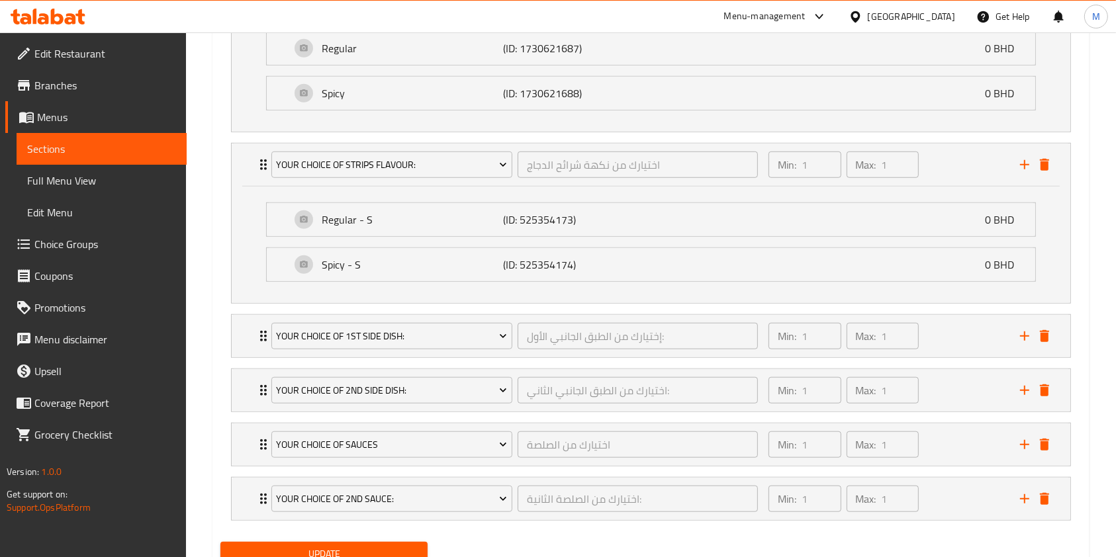
scroll to position [1094, 0]
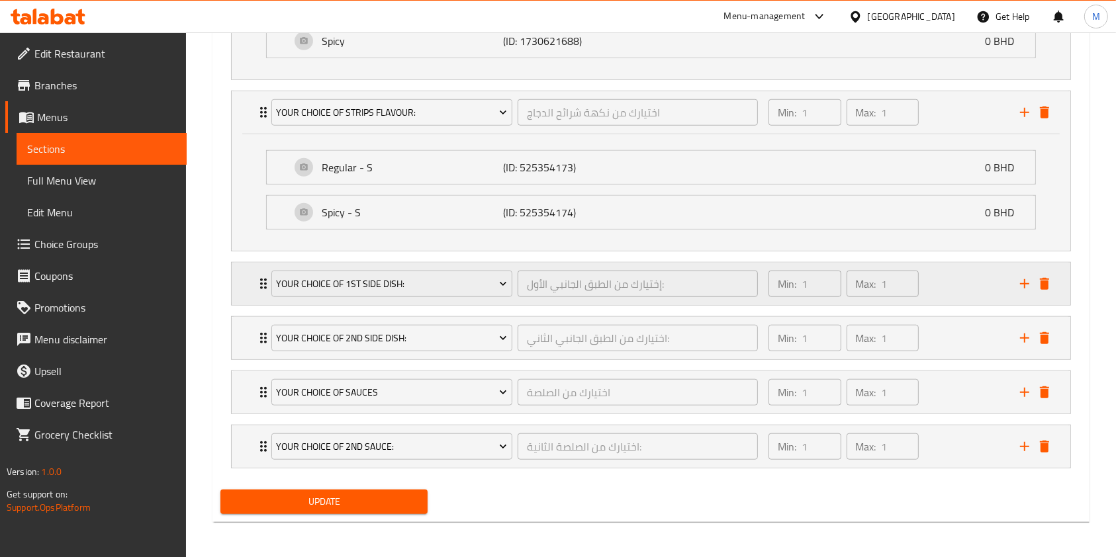
click at [255, 289] on icon "Expand" at bounding box center [263, 284] width 16 height 16
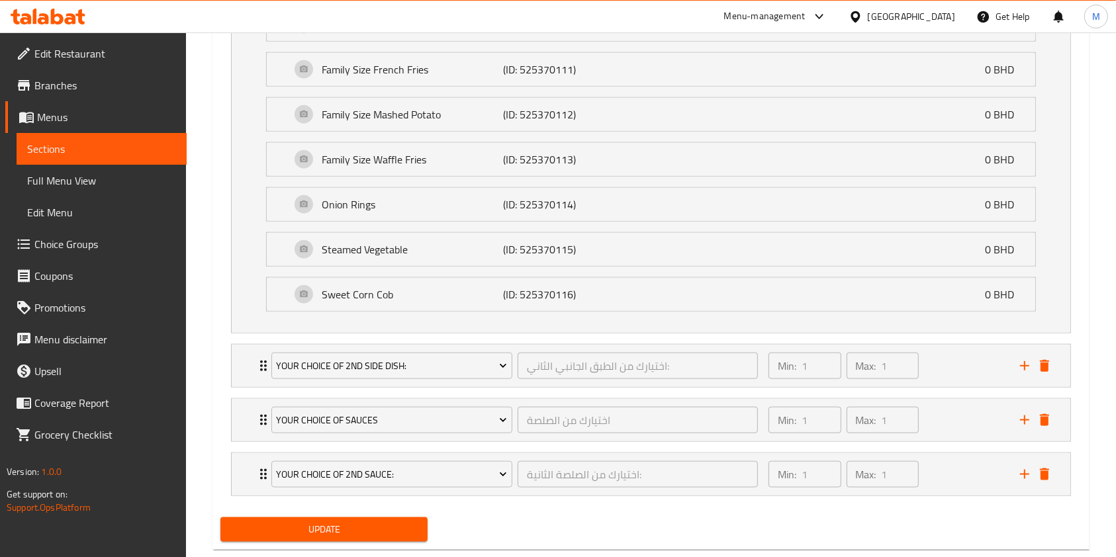
scroll to position [1525, 0]
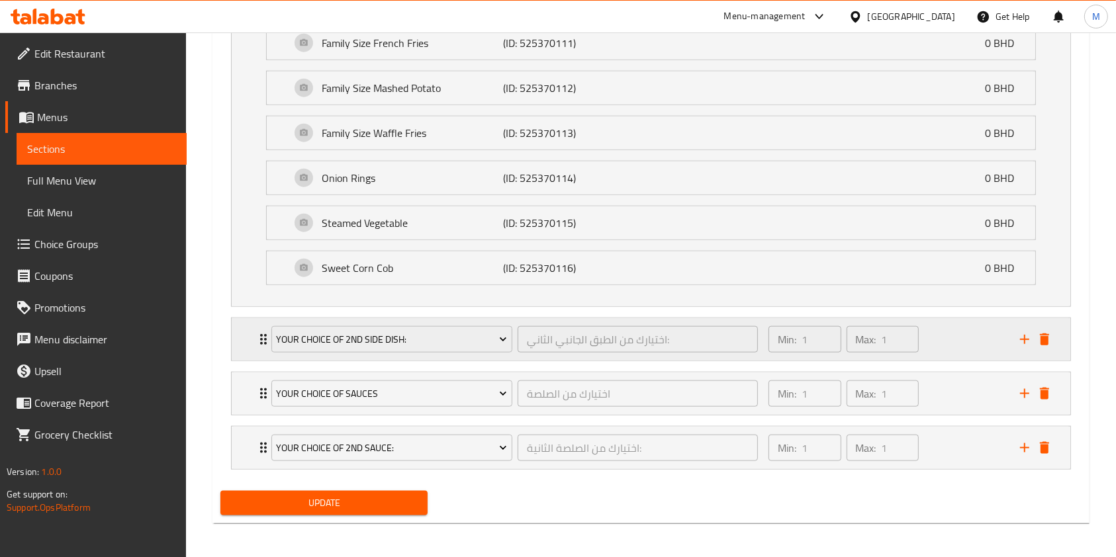
click at [256, 339] on icon "Expand" at bounding box center [263, 340] width 16 height 16
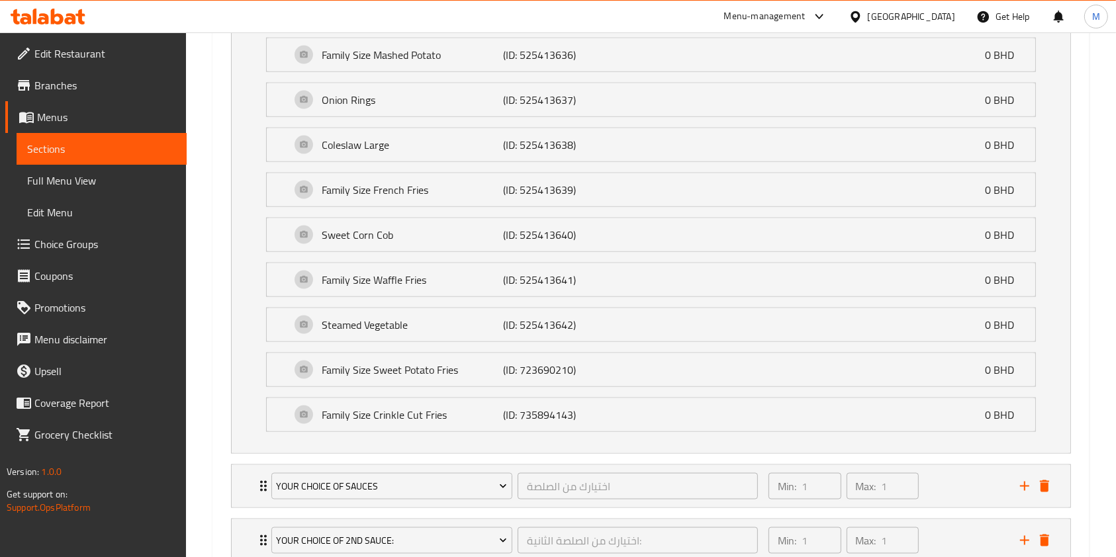
scroll to position [1956, 0]
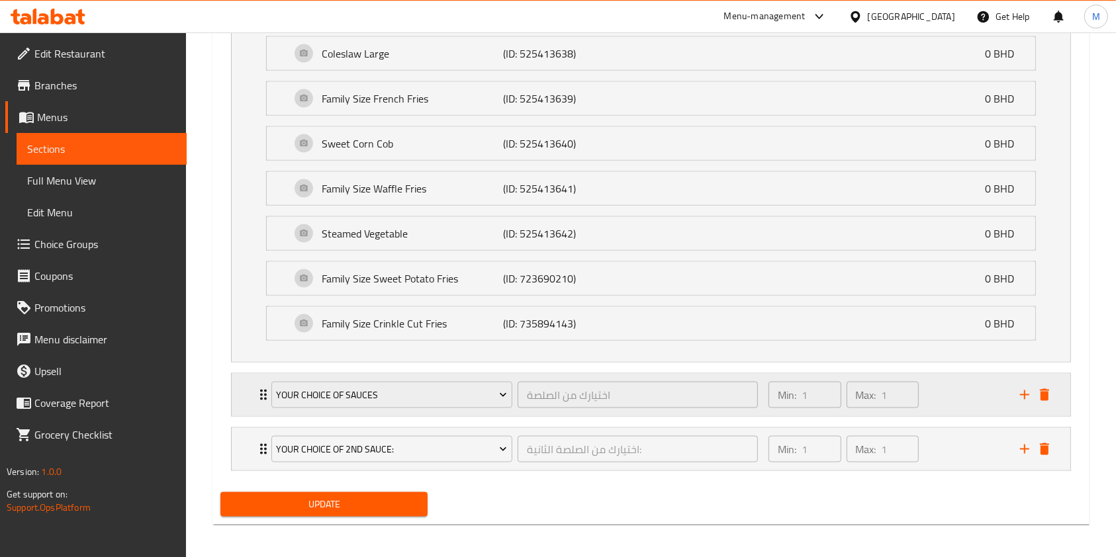
click at [255, 387] on icon "Expand" at bounding box center [263, 395] width 16 height 16
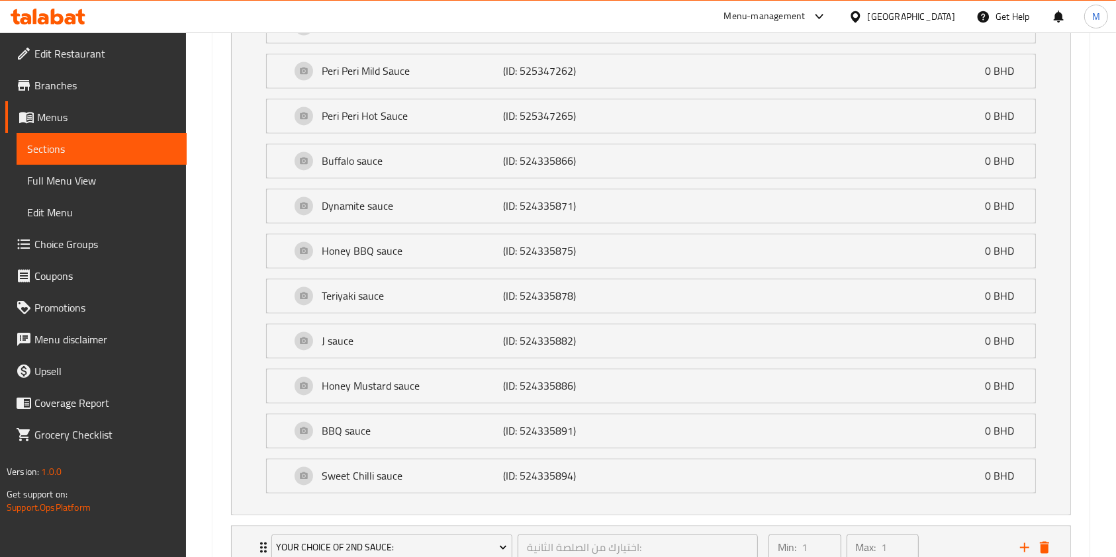
scroll to position [2610, 0]
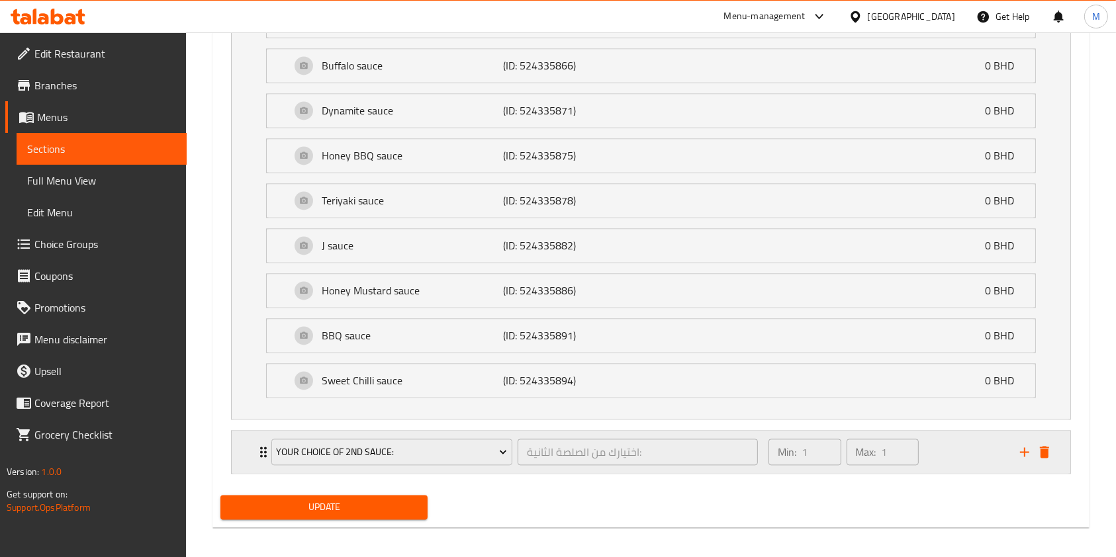
click at [255, 431] on div "Your Choice Of 2nd Sauce: اختيارك من الصلصة الثانية: ​ Min: 1 ​ Max: 1 ​" at bounding box center [654, 452] width 799 height 42
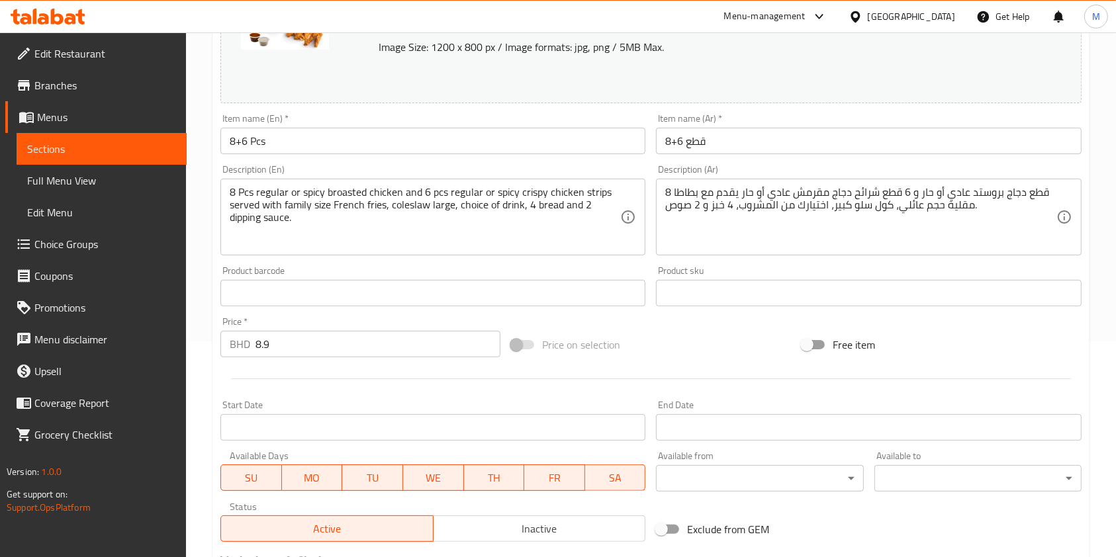
scroll to position [0, 0]
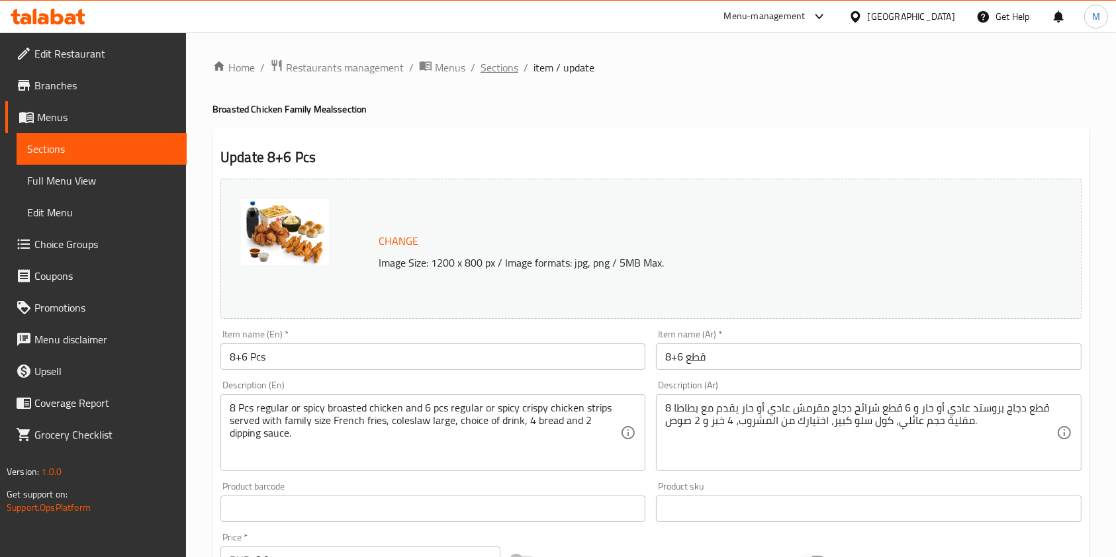
click at [494, 60] on span "Sections" at bounding box center [499, 68] width 38 height 16
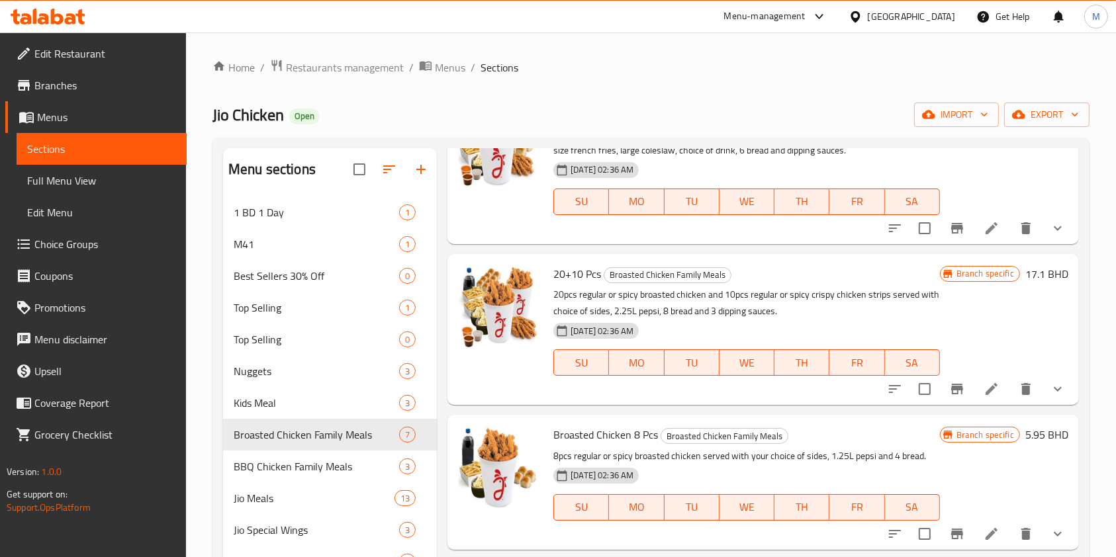
scroll to position [265, 0]
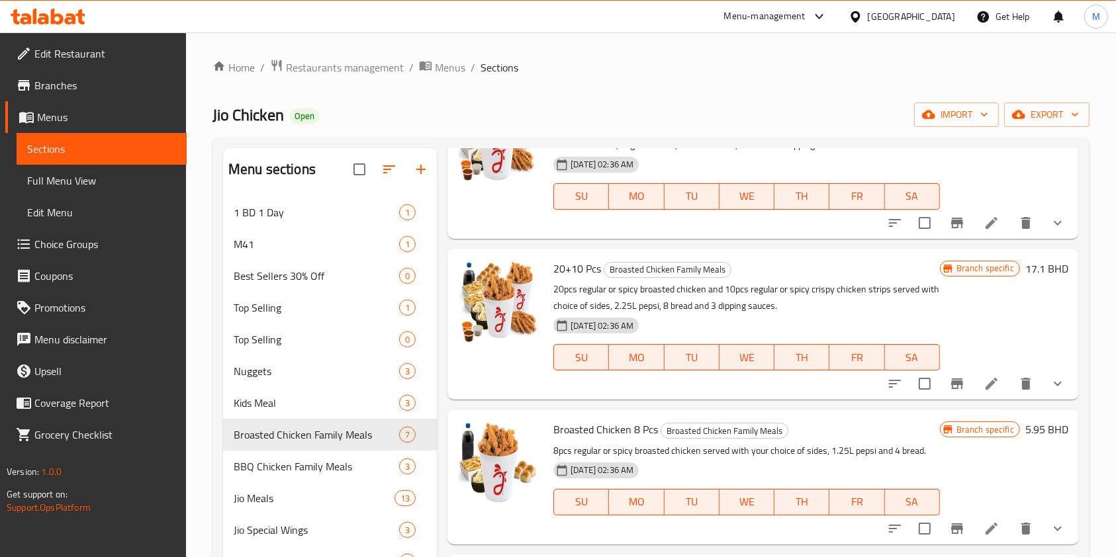
click at [982, 235] on div at bounding box center [976, 223] width 195 height 32
click at [985, 220] on icon at bounding box center [991, 223] width 12 height 12
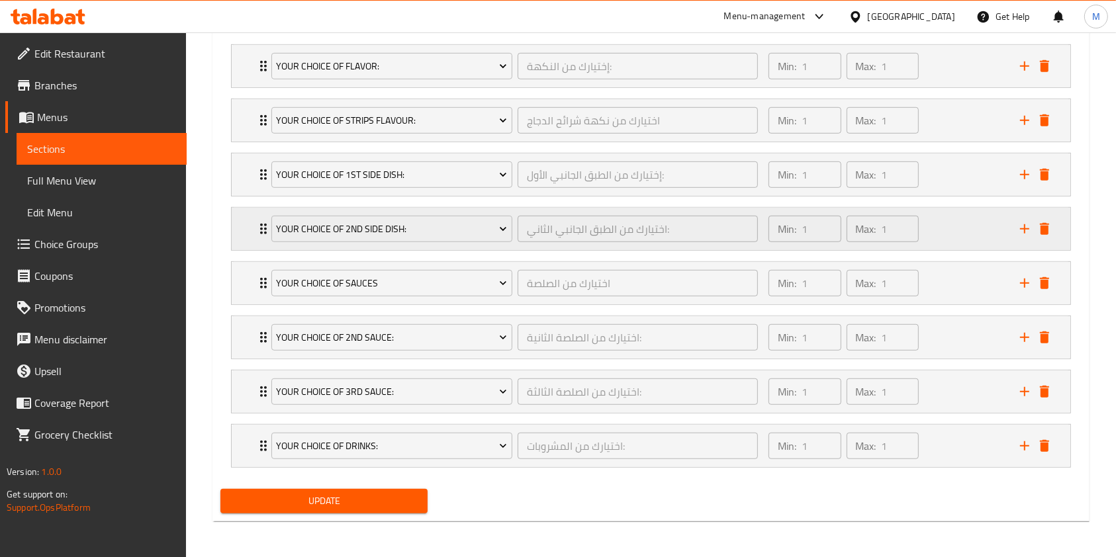
scroll to position [621, 0]
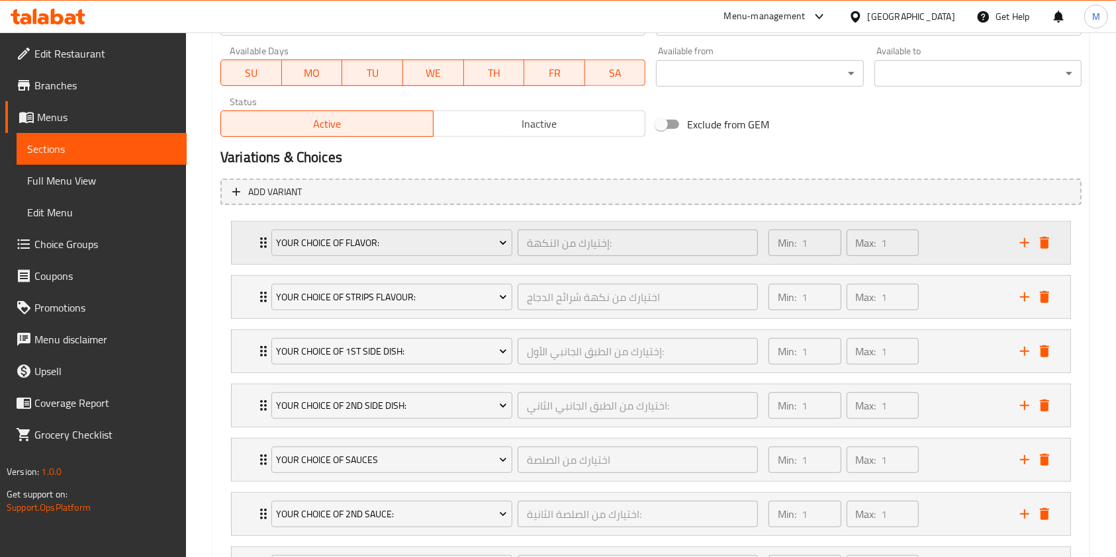
click at [253, 244] on div "Your Choice Of Flavor: إختيارك من النكهة: ​ Min: 1 ​ Max: 1 ​" at bounding box center [651, 243] width 838 height 42
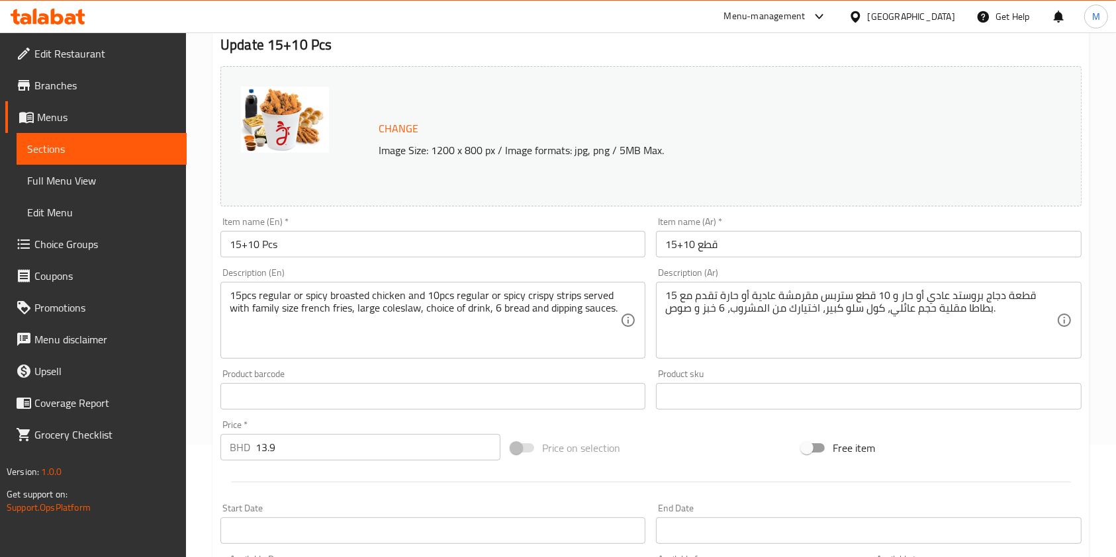
scroll to position [0, 0]
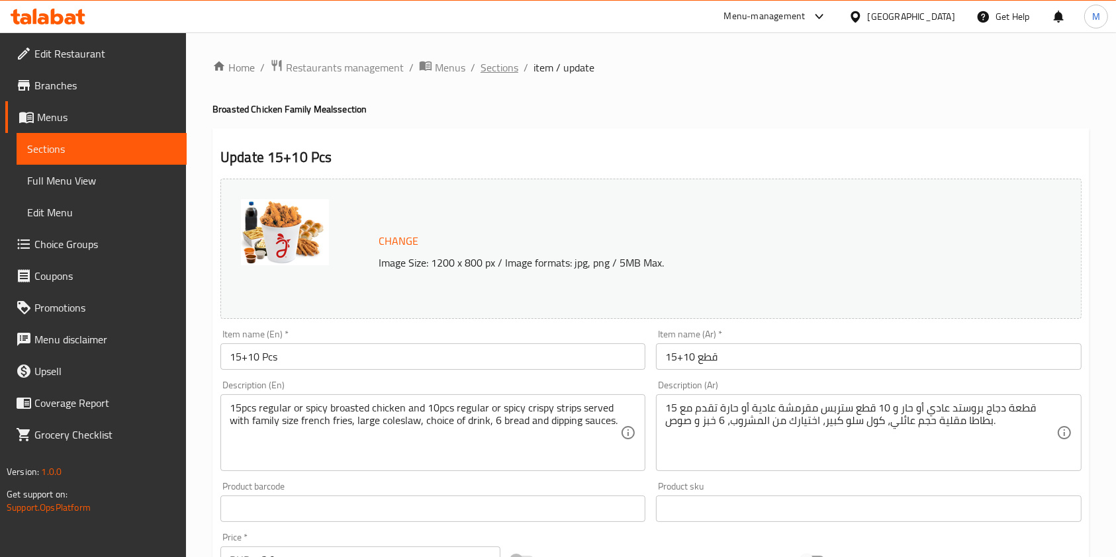
click at [485, 65] on span "Sections" at bounding box center [499, 68] width 38 height 16
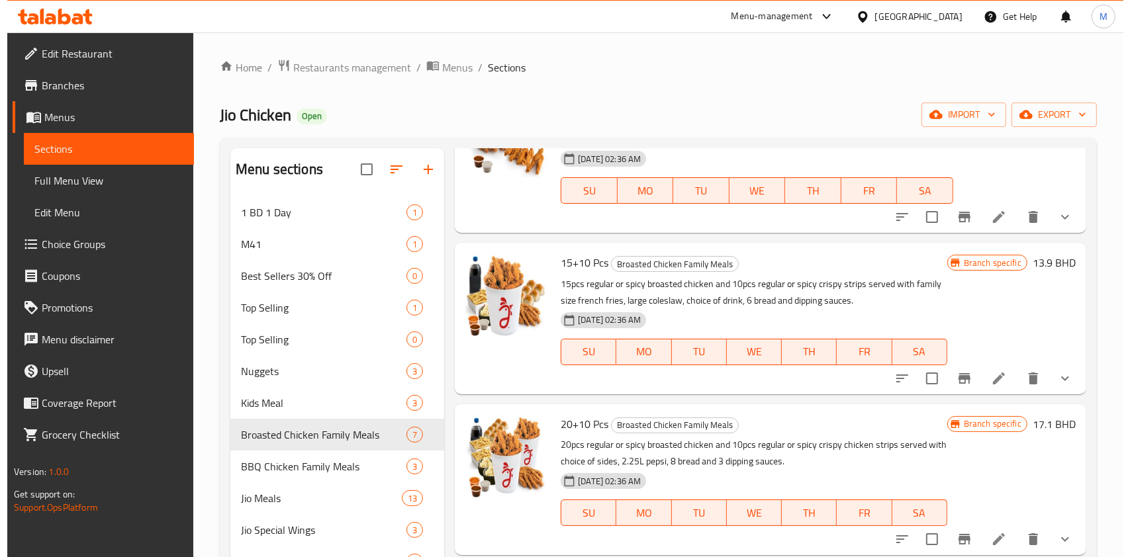
scroll to position [353, 0]
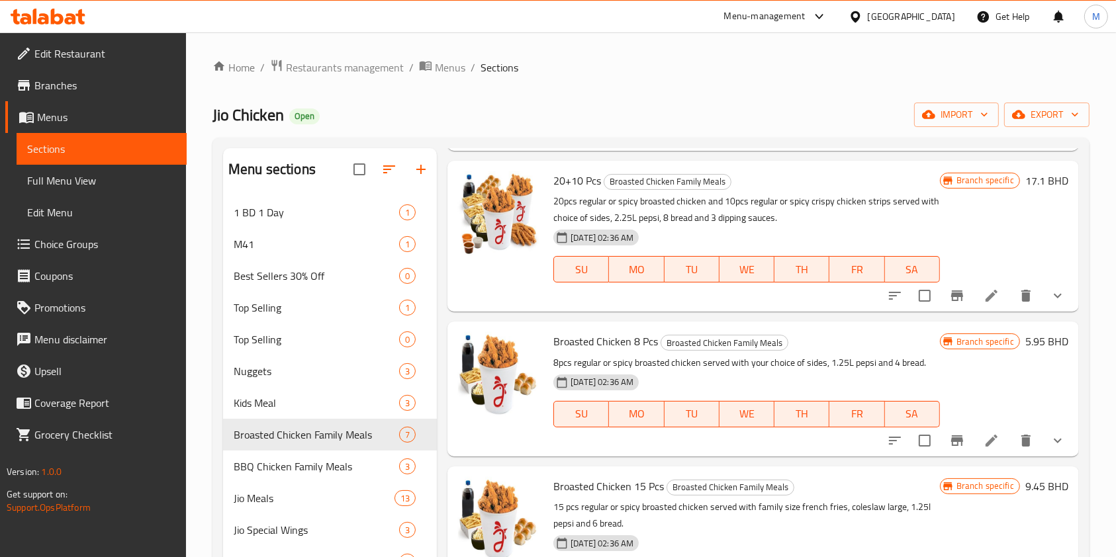
click at [983, 302] on icon at bounding box center [991, 296] width 16 height 16
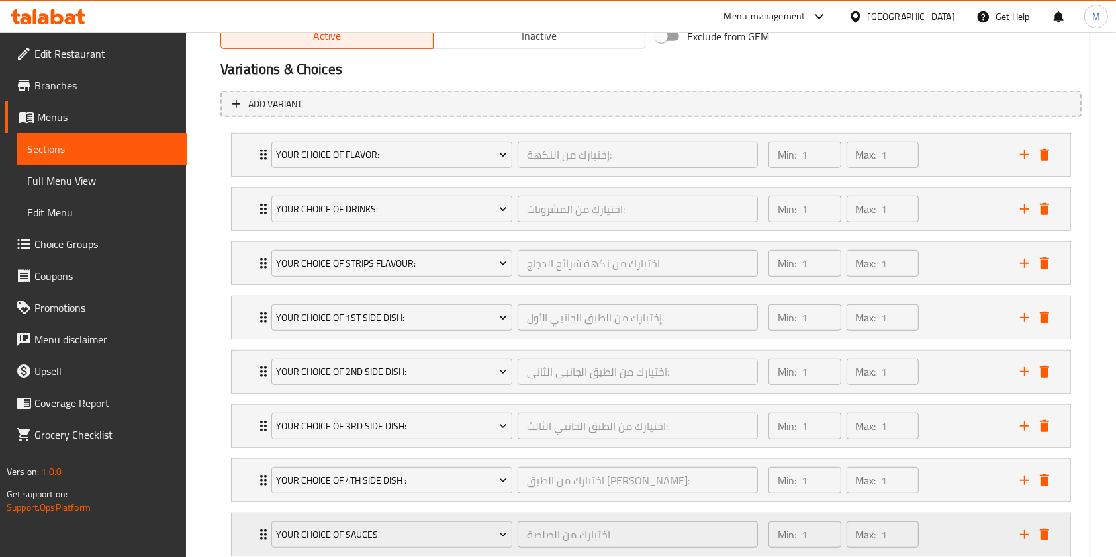
scroll to position [705, 0]
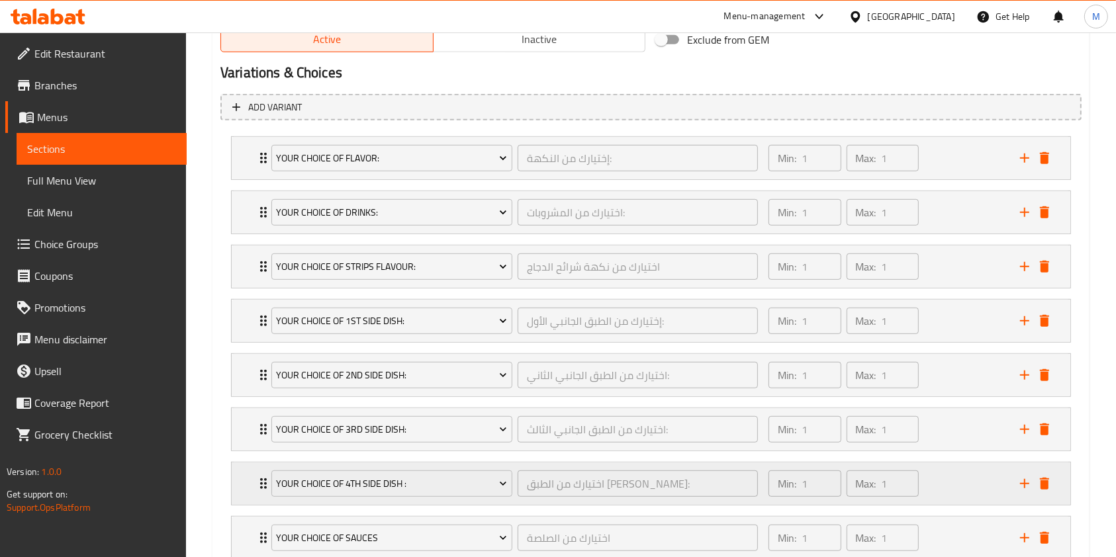
click at [249, 474] on div "Your Choice of 4th Side Dish : اختيارك من الطبق الجانبي الرابع: ​ Min: 1 ​ Max:…" at bounding box center [651, 484] width 838 height 42
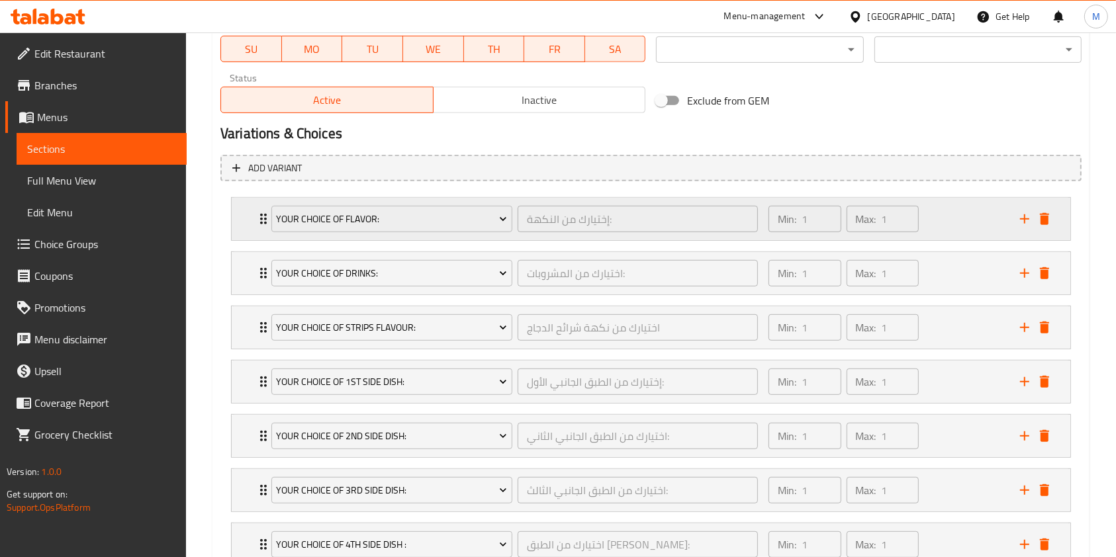
scroll to position [617, 0]
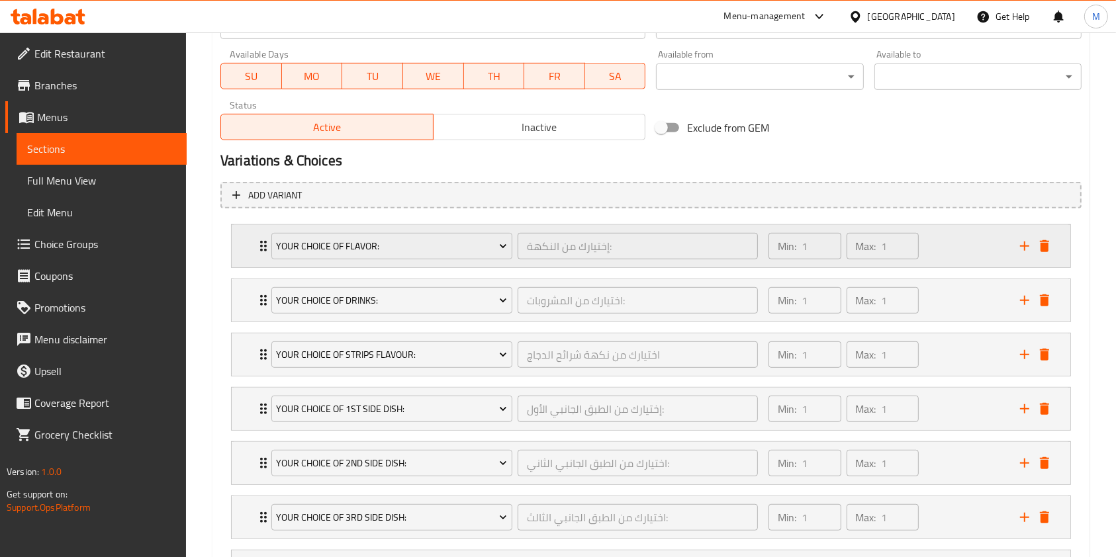
click at [245, 242] on div "Your Choice Of Flavor: إختيارك من النكهة: ​ Min: 1 ​ Max: 1 ​" at bounding box center [651, 246] width 838 height 42
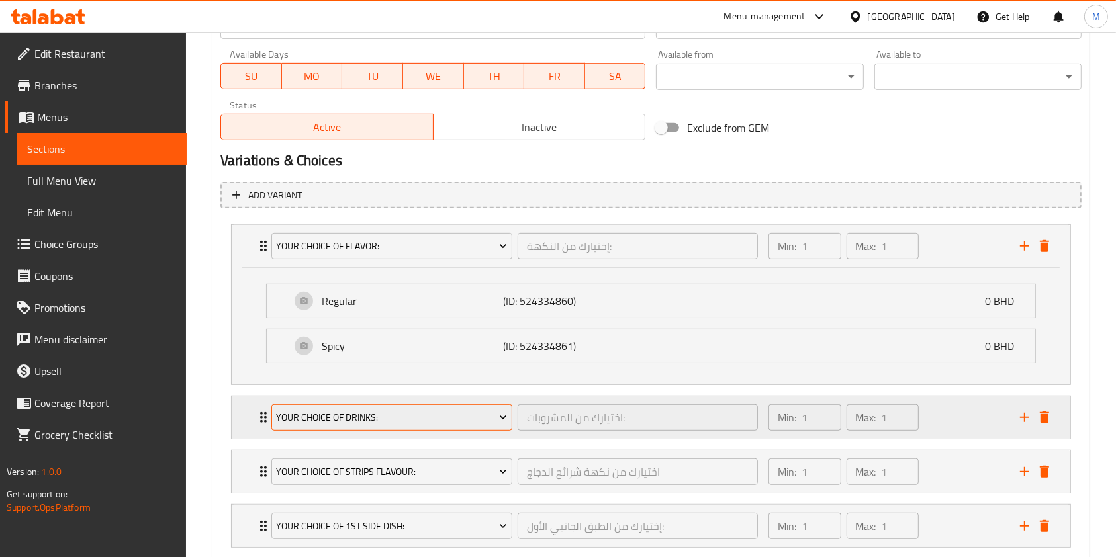
click at [271, 416] on button "Your Choice of Drinks:" at bounding box center [391, 417] width 241 height 26
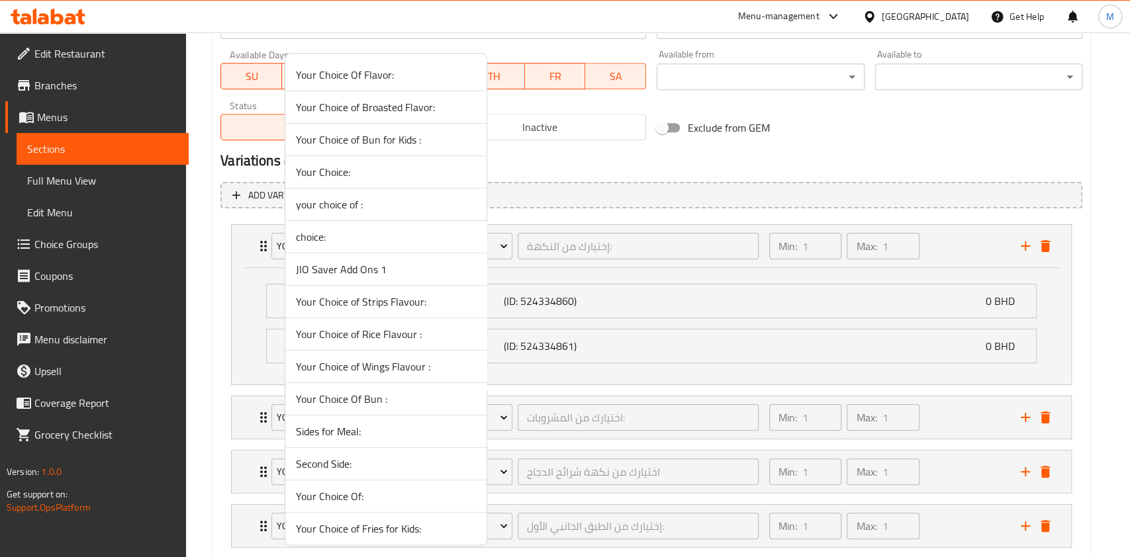
click at [262, 413] on div at bounding box center [565, 278] width 1130 height 557
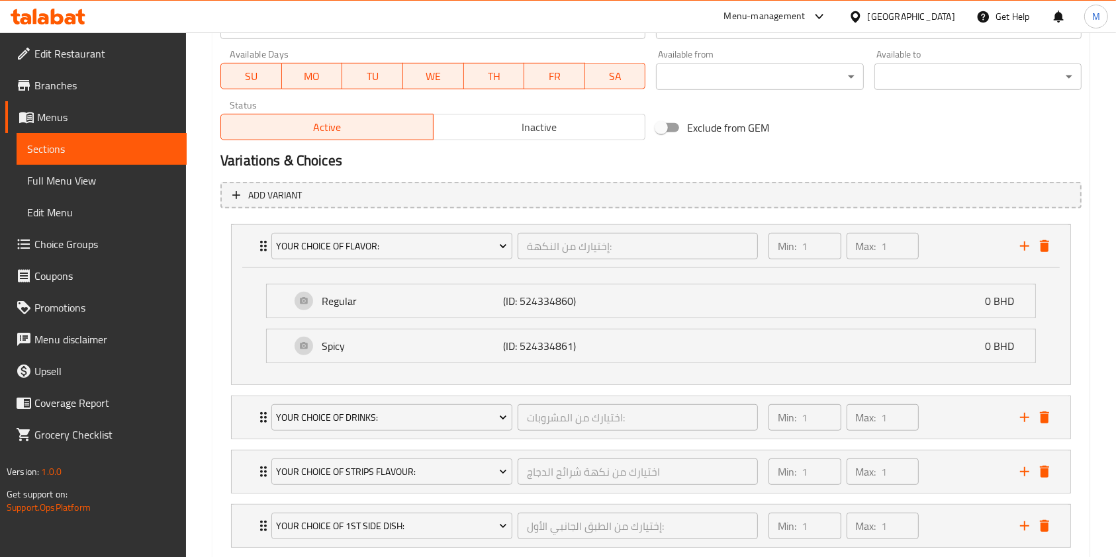
click at [262, 413] on icon "Expand" at bounding box center [263, 417] width 7 height 11
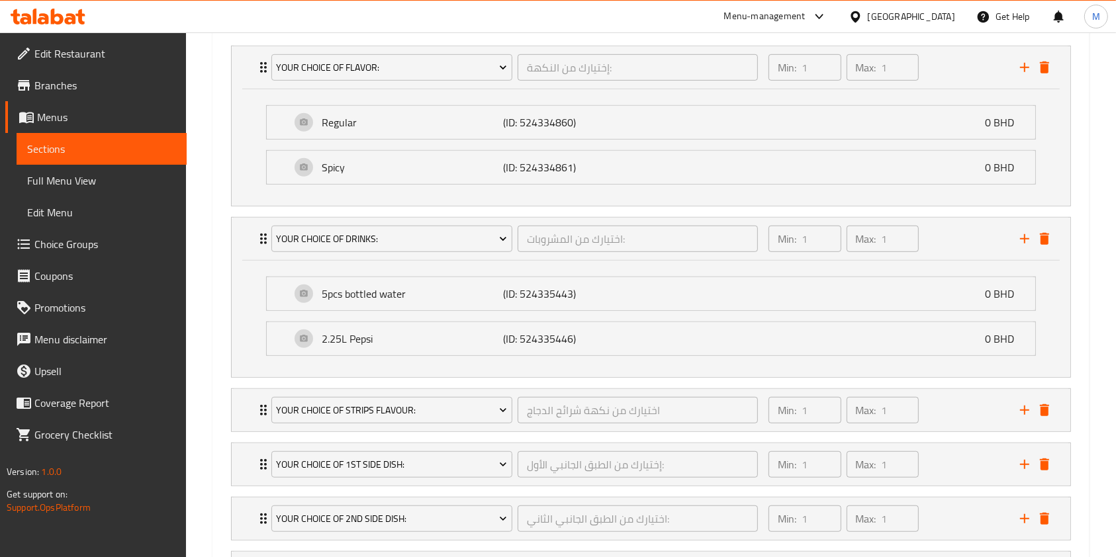
scroll to position [882, 0]
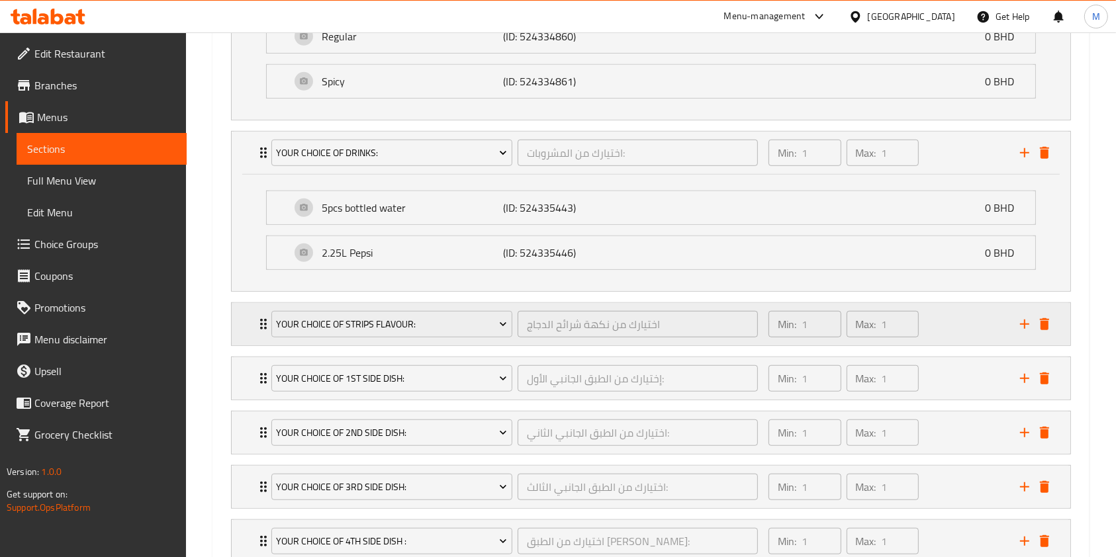
click at [261, 322] on icon "Expand" at bounding box center [263, 324] width 7 height 11
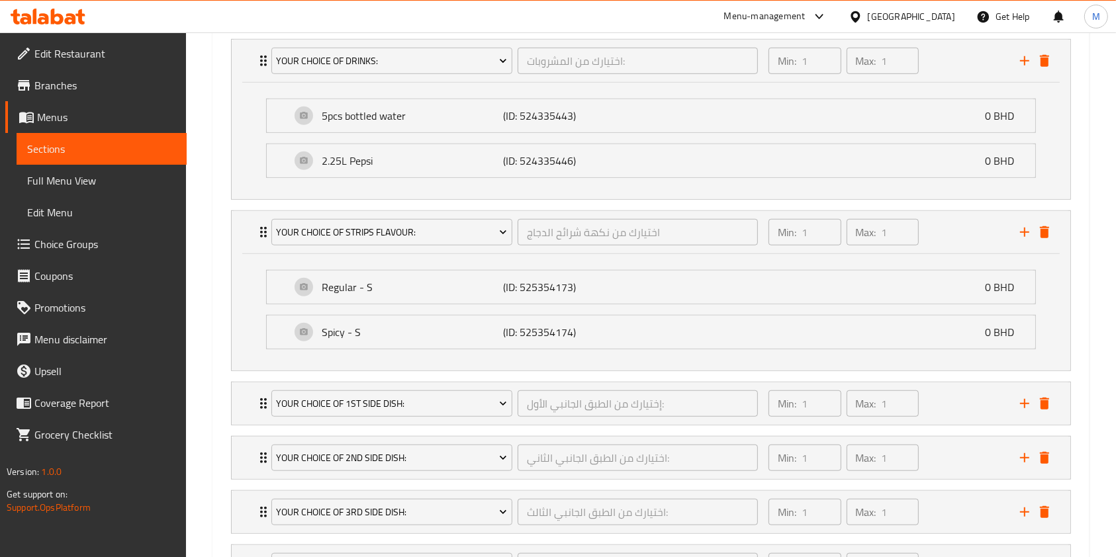
scroll to position [1147, 0]
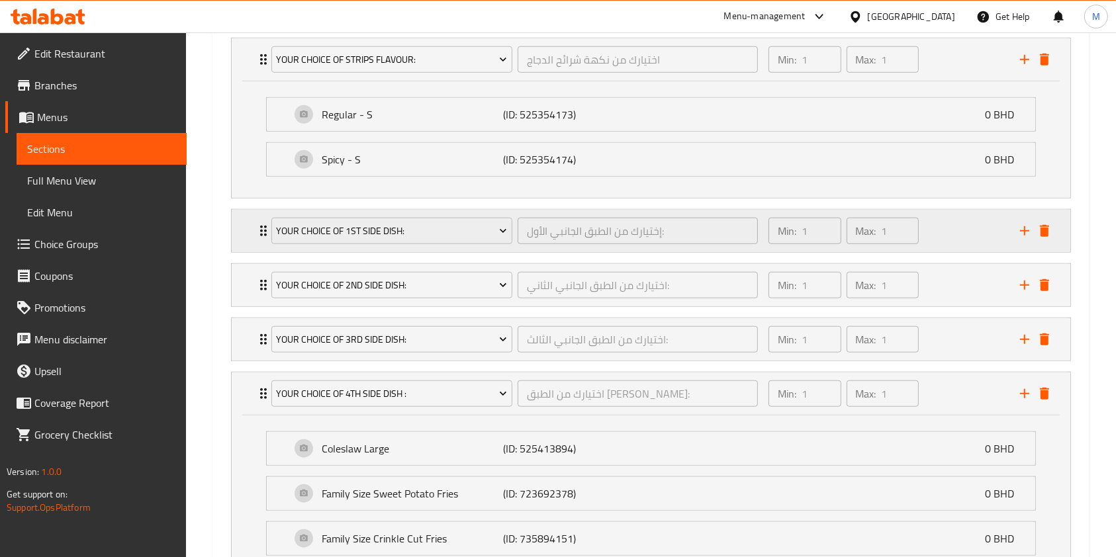
click at [259, 234] on icon "Expand" at bounding box center [263, 231] width 16 height 16
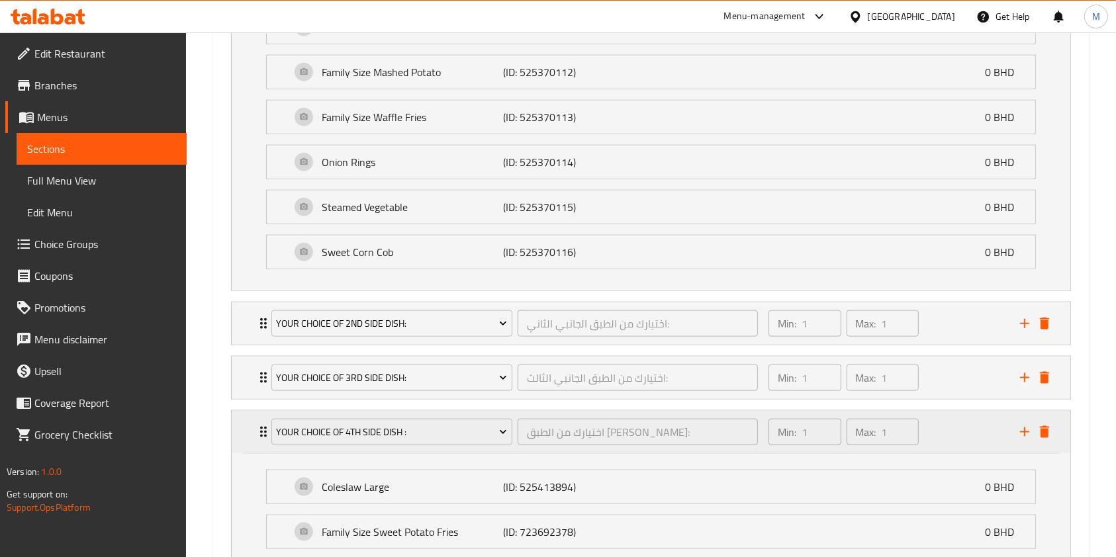
scroll to position [1676, 0]
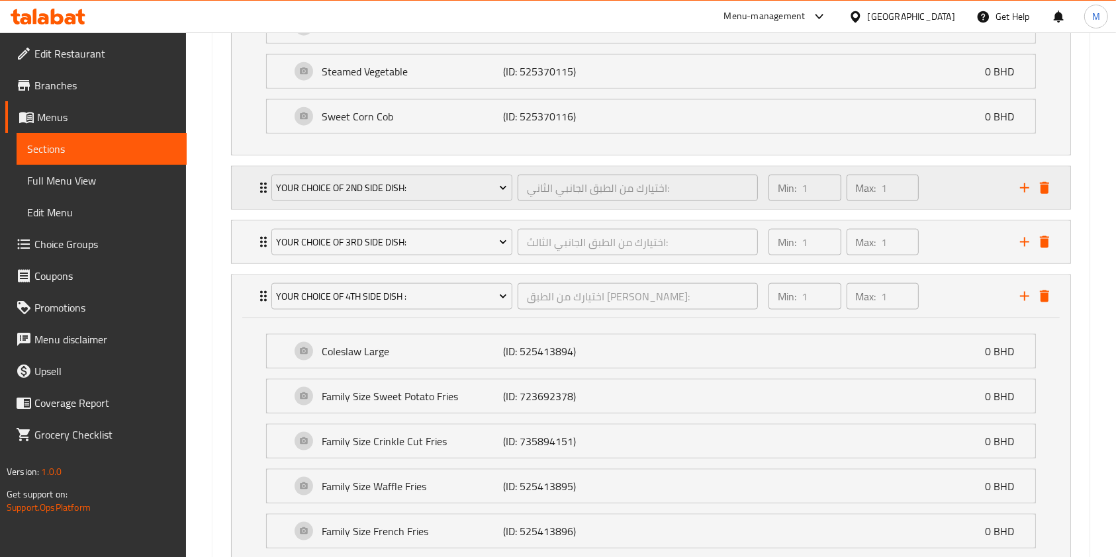
click at [259, 189] on icon "Expand" at bounding box center [263, 188] width 16 height 16
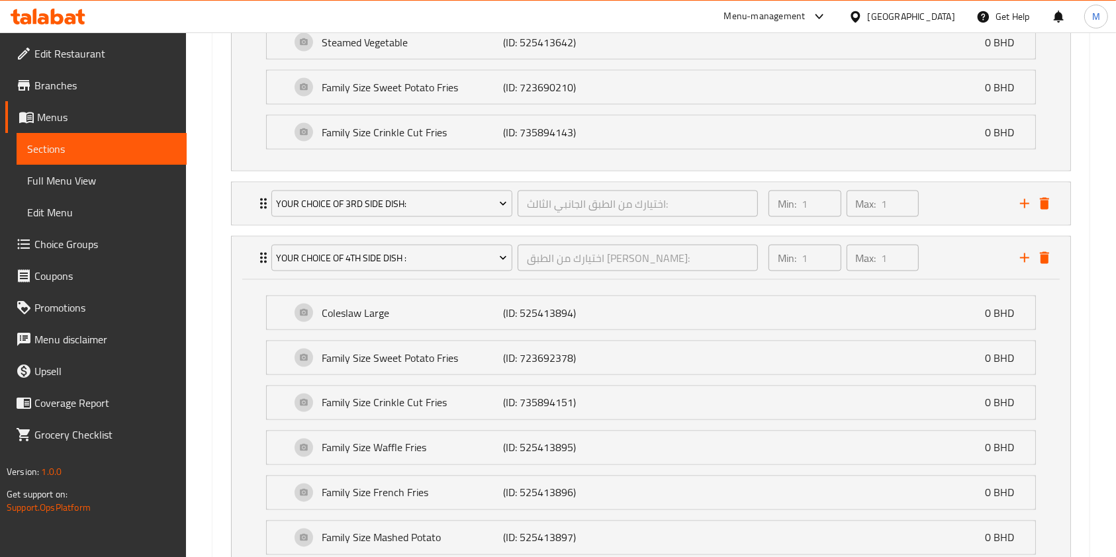
scroll to position [2206, 0]
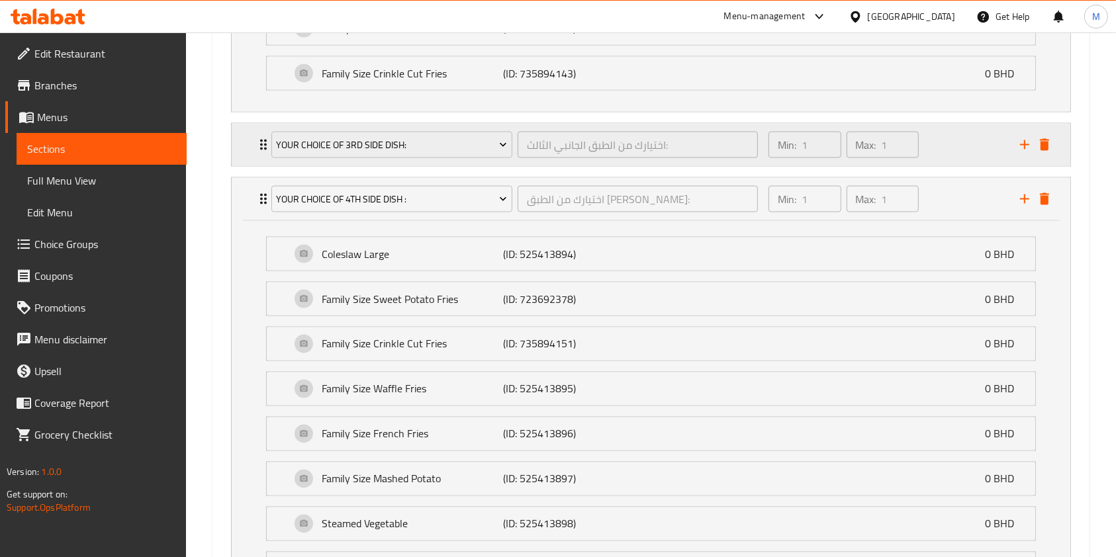
click at [254, 142] on div "Your Choice Of 3rd Side Dish: اختيارك من الطبق الجانبي الثالث: ​ Min: 1 ​ Max: …" at bounding box center [651, 145] width 838 height 42
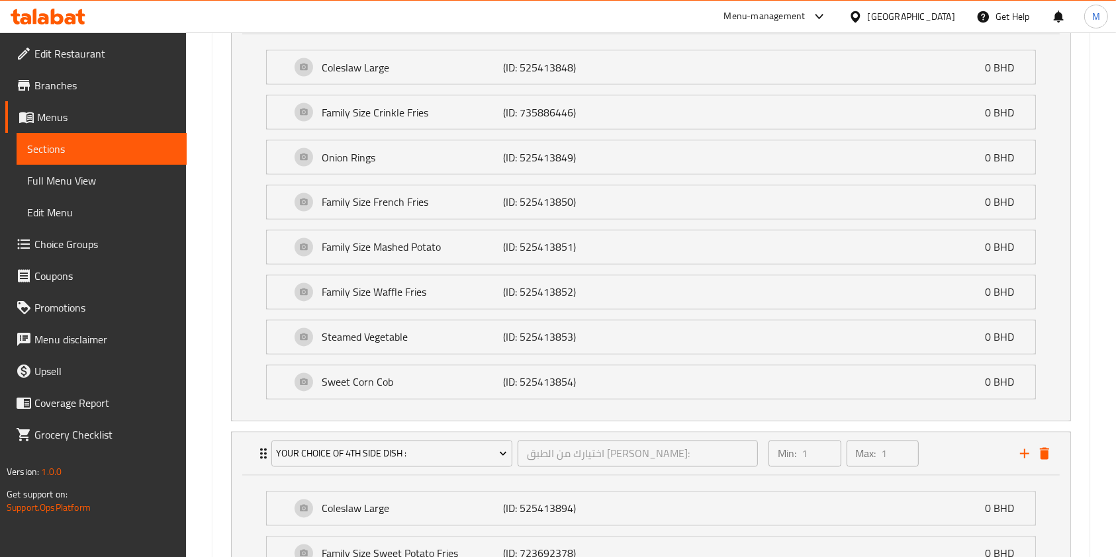
scroll to position [2647, 0]
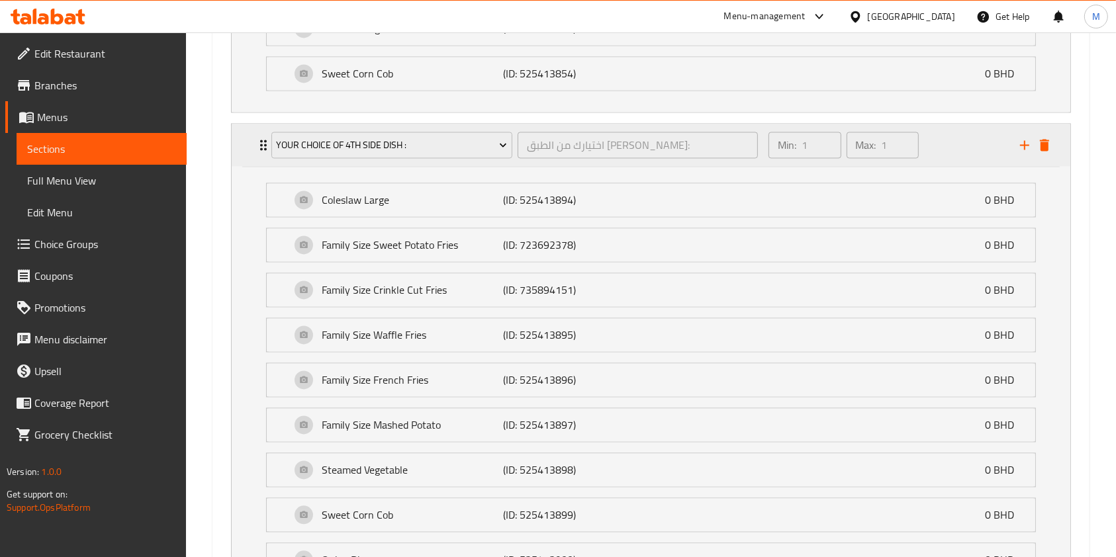
click at [262, 142] on icon "Expand" at bounding box center [263, 145] width 16 height 16
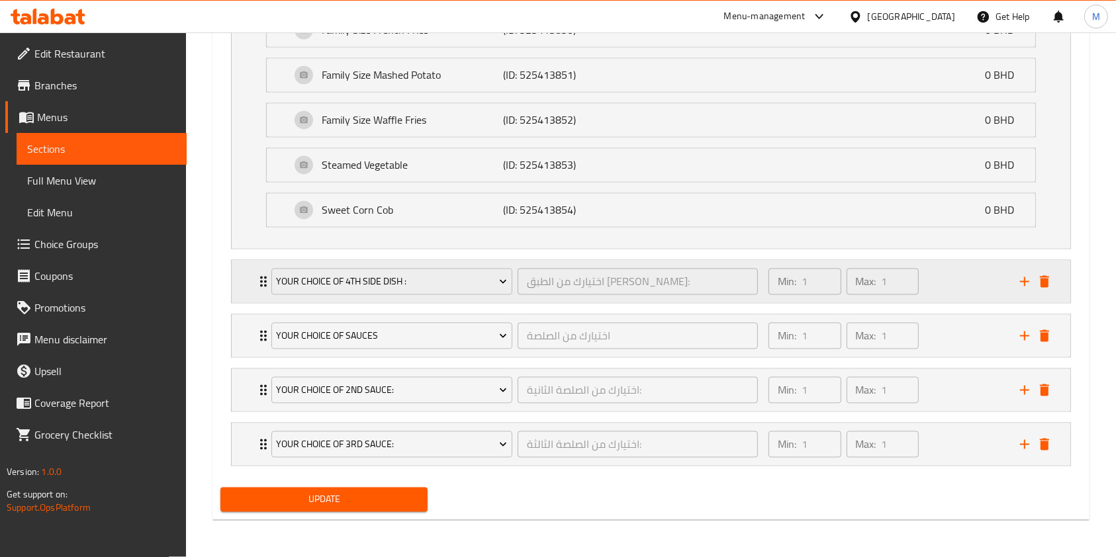
scroll to position [2504, 0]
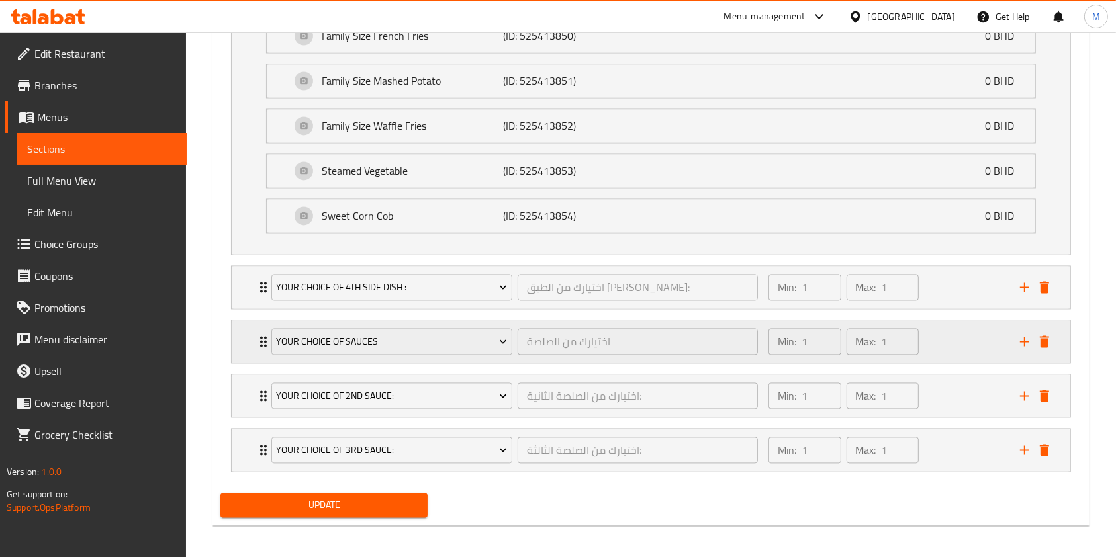
click at [255, 341] on icon "Expand" at bounding box center [263, 342] width 16 height 16
click at [256, 341] on icon "Expand" at bounding box center [263, 342] width 16 height 16
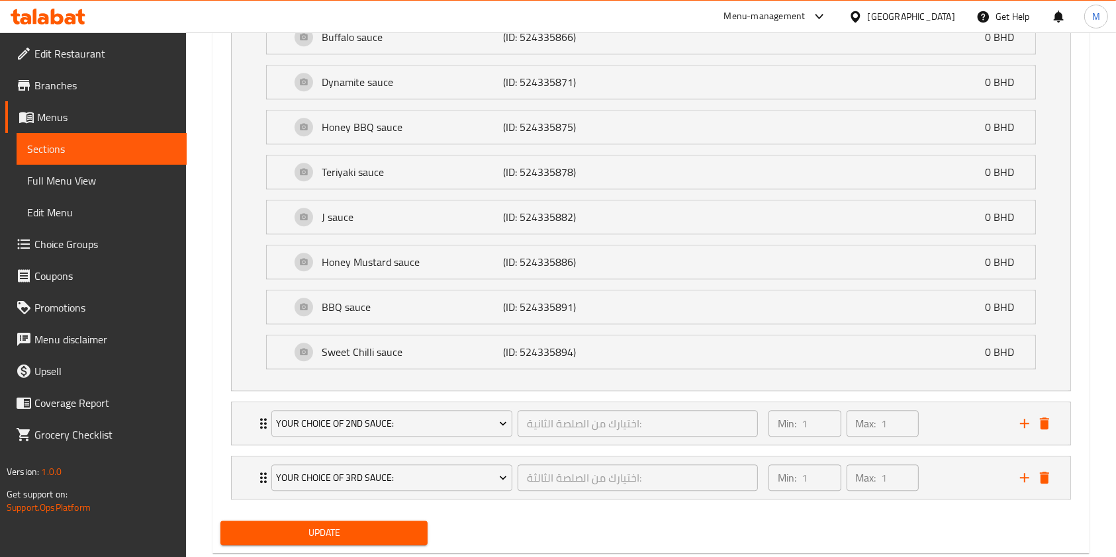
scroll to position [3159, 0]
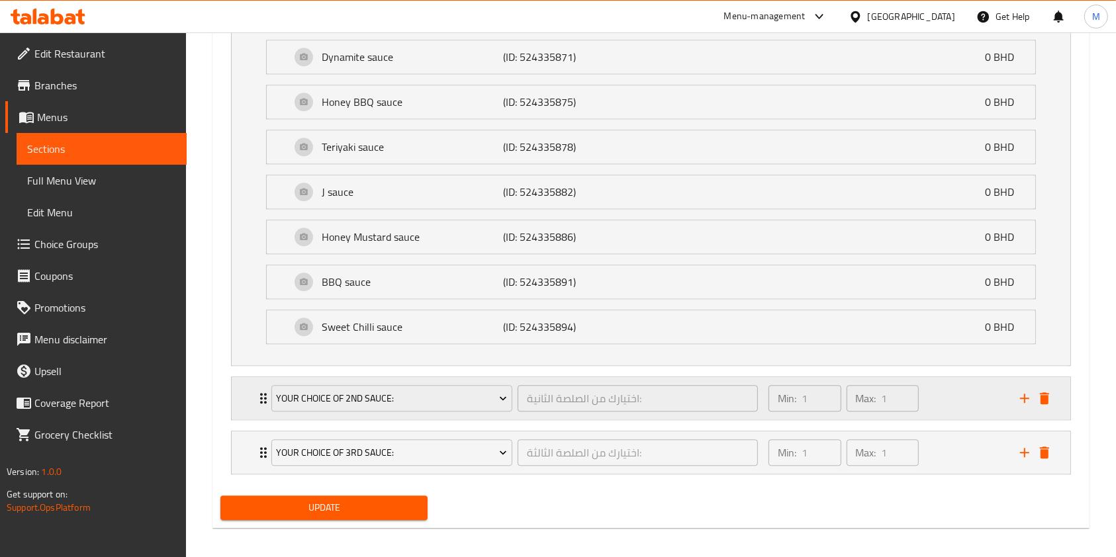
click at [257, 396] on icon "Expand" at bounding box center [263, 398] width 16 height 16
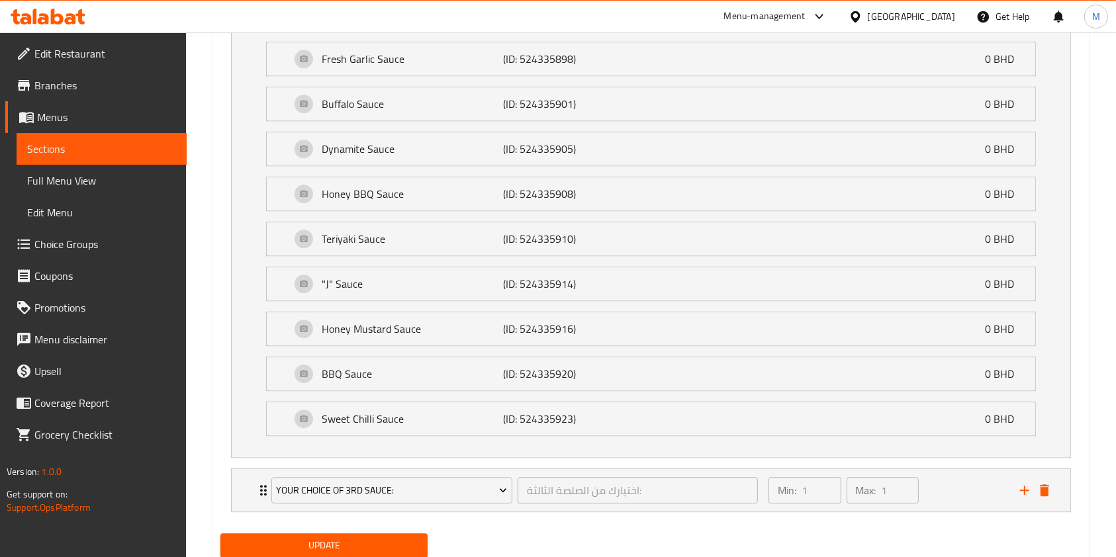
scroll to position [3590, 0]
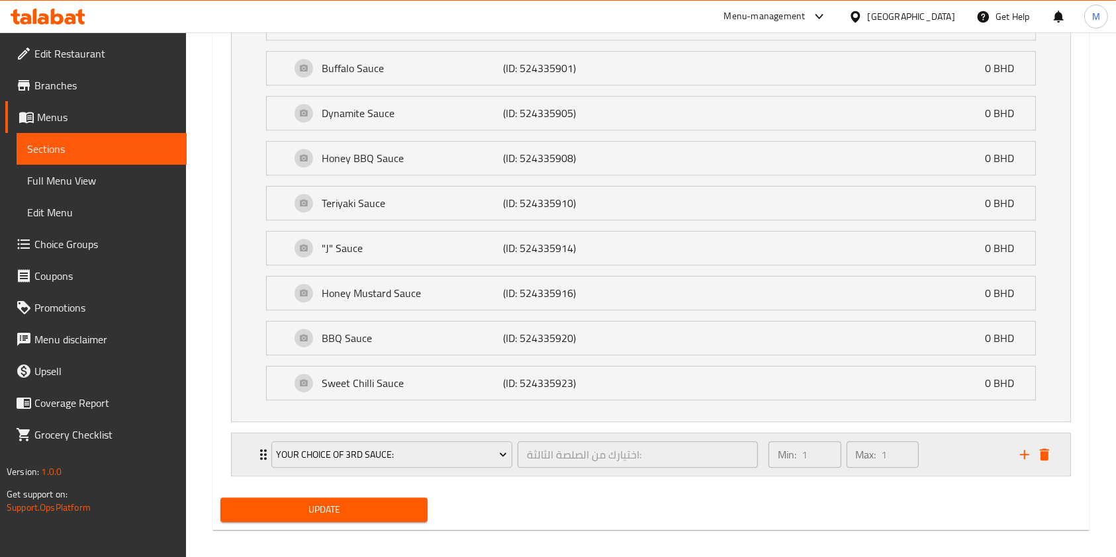
click at [265, 448] on div "Your Choice Of 3rd Sauce: اختيارك من الصلصة الثالثة: ​" at bounding box center [514, 454] width 502 height 42
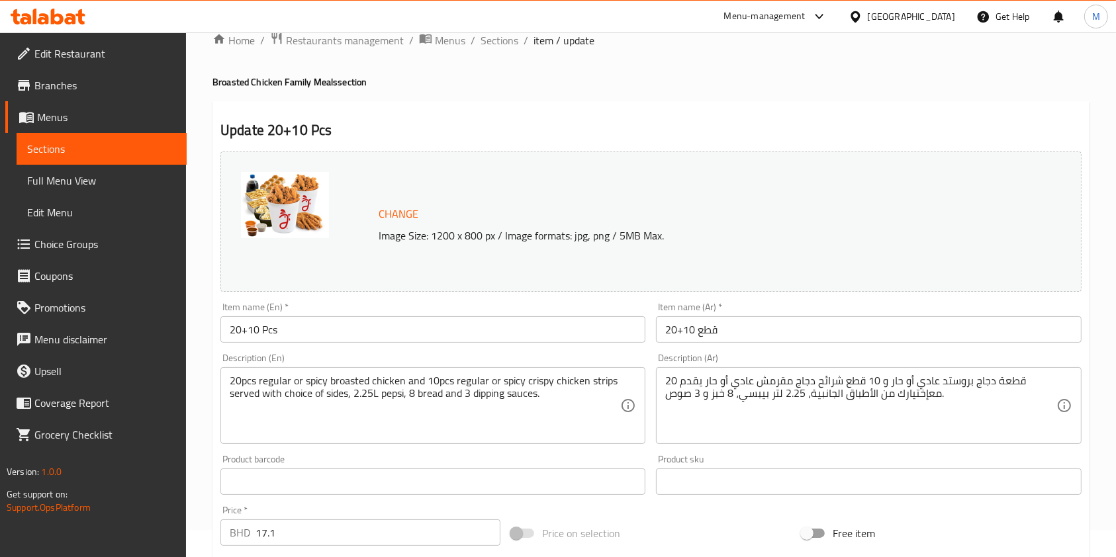
scroll to position [0, 0]
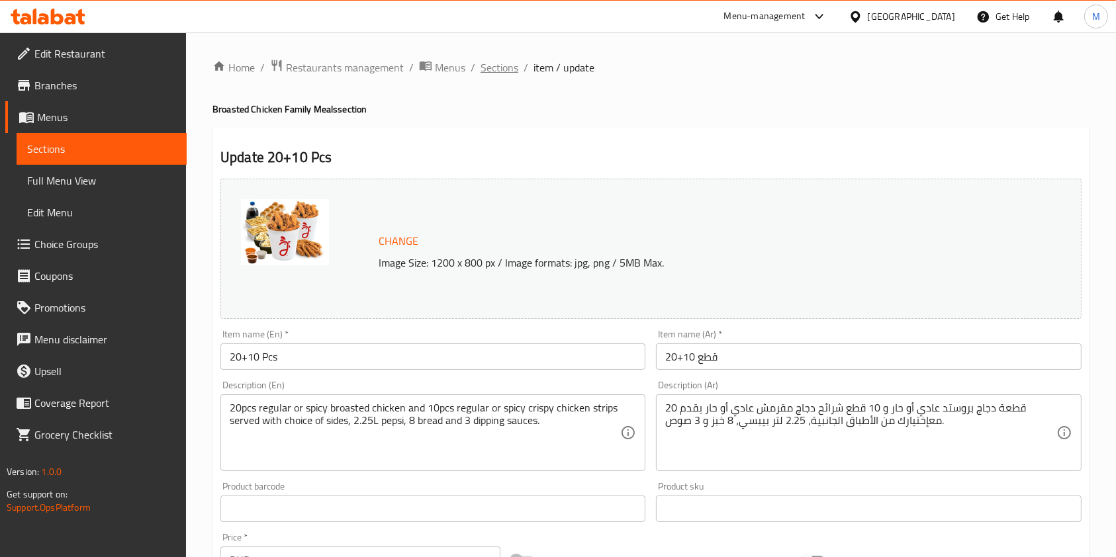
click at [504, 61] on span "Sections" at bounding box center [499, 68] width 38 height 16
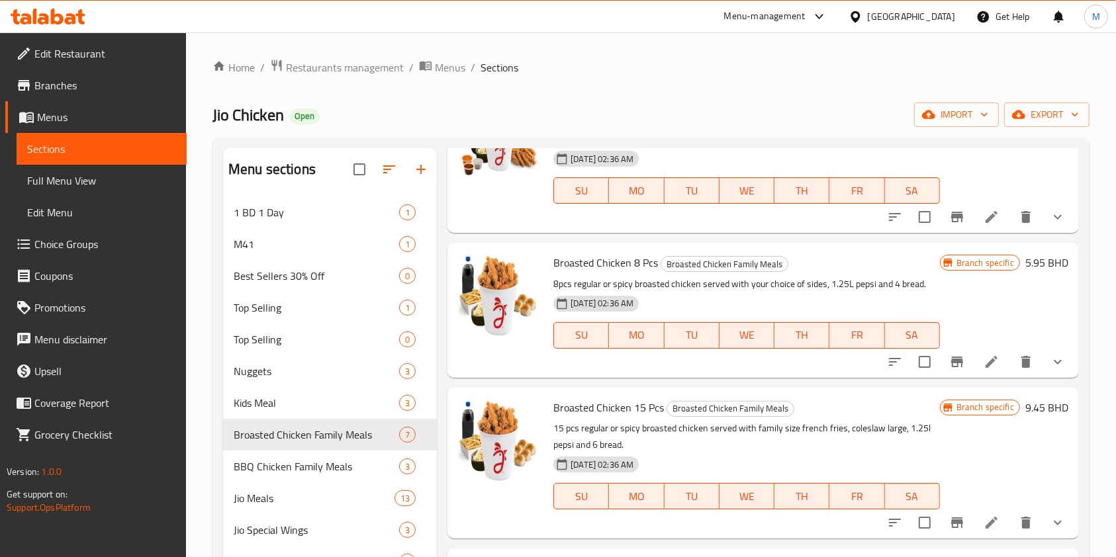
scroll to position [439, 0]
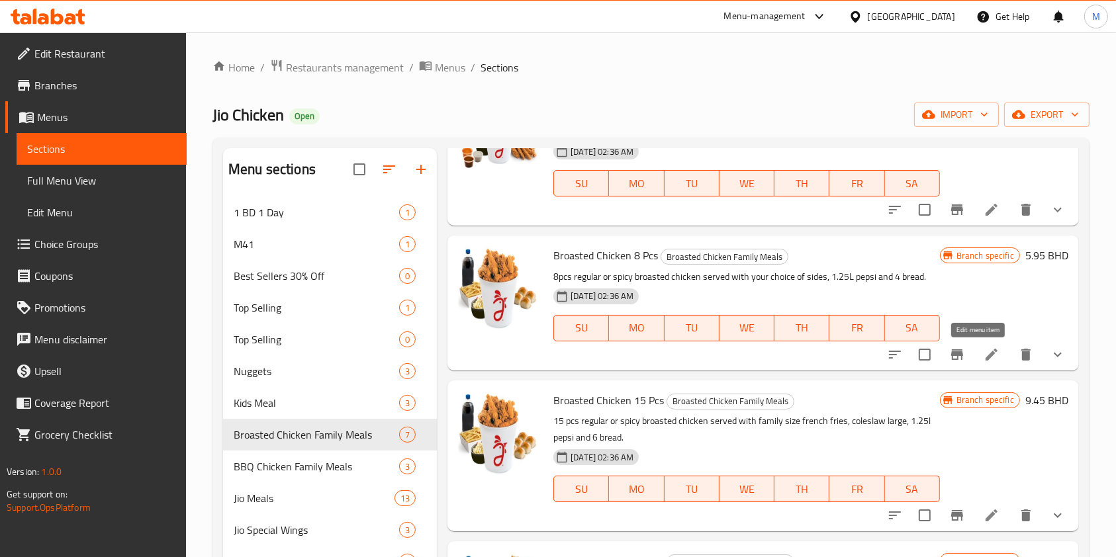
click at [983, 351] on icon at bounding box center [991, 355] width 16 height 16
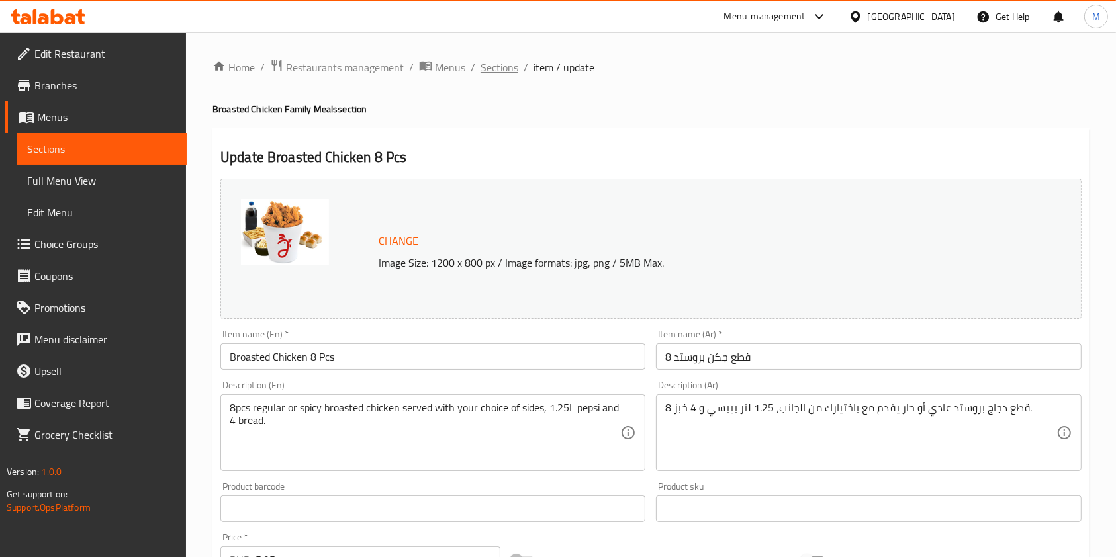
click at [514, 66] on span "Sections" at bounding box center [499, 68] width 38 height 16
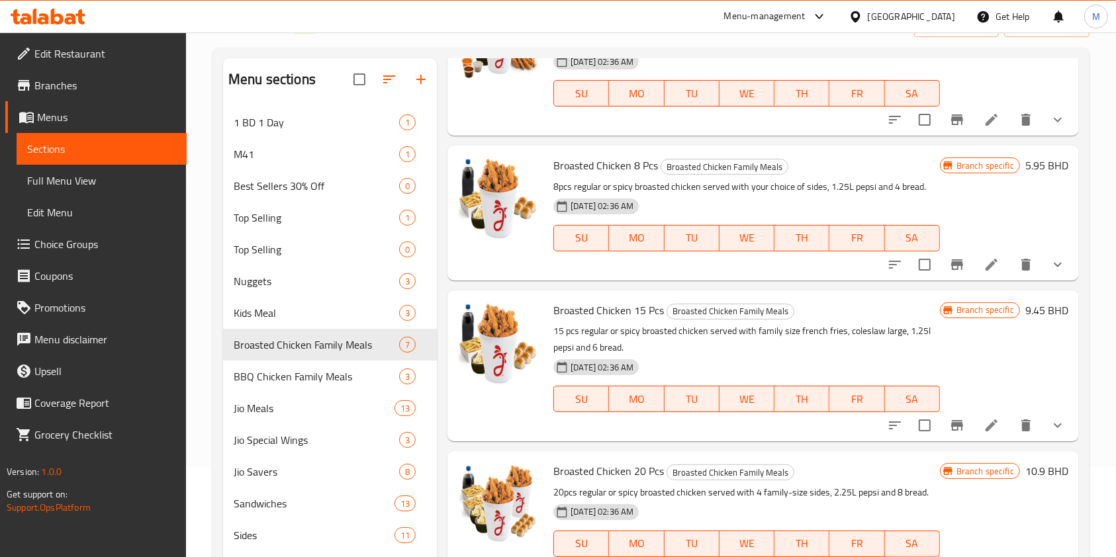
scroll to position [176, 0]
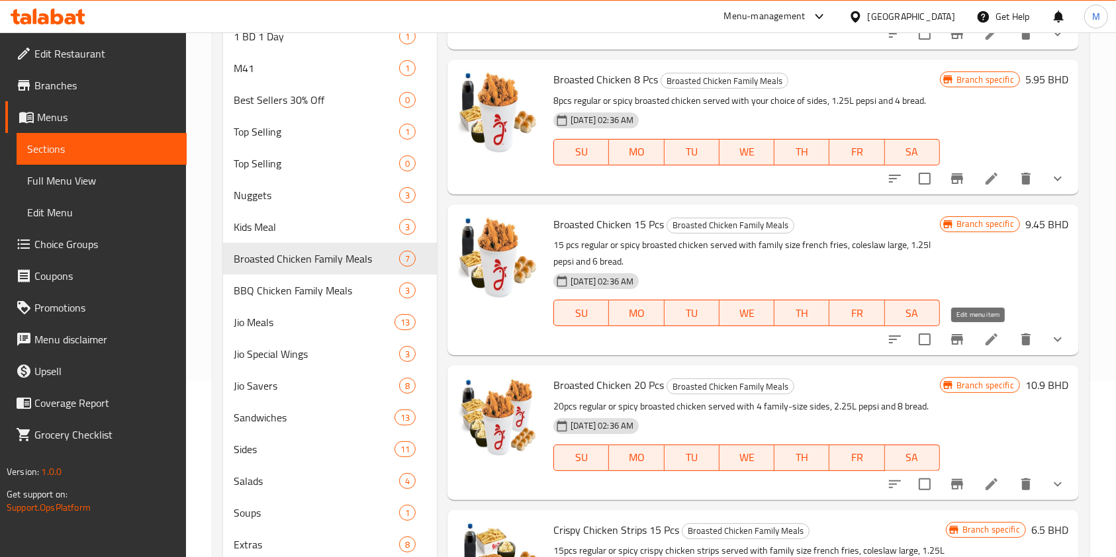
click at [983, 340] on icon at bounding box center [991, 340] width 16 height 16
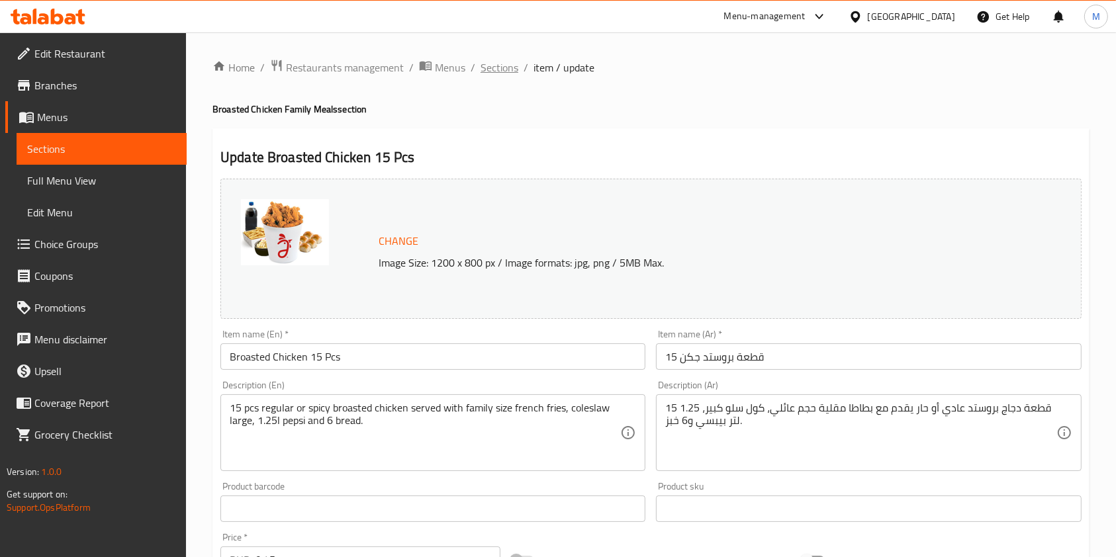
click at [491, 66] on span "Sections" at bounding box center [499, 68] width 38 height 16
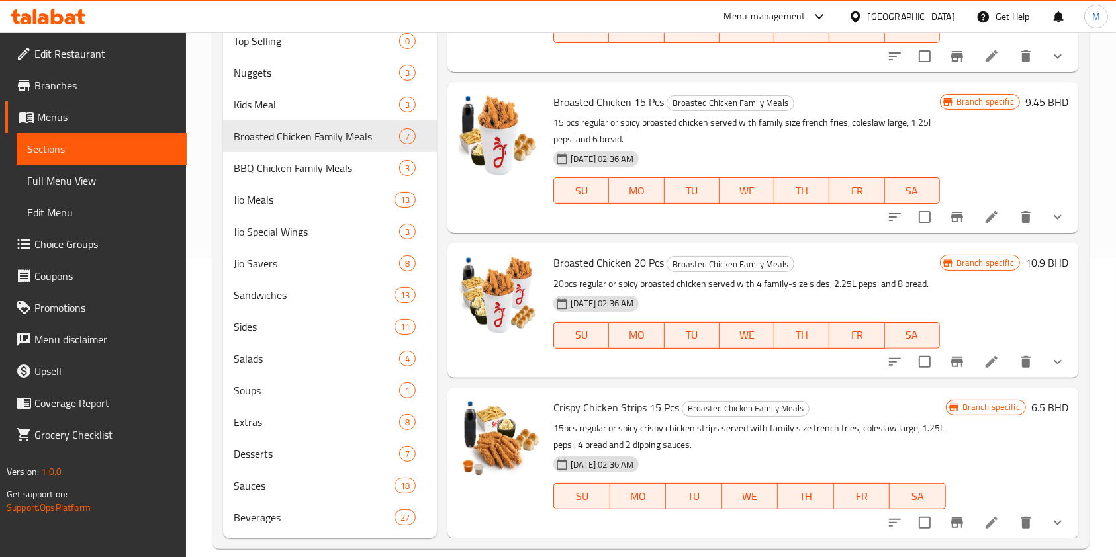
scroll to position [317, 0]
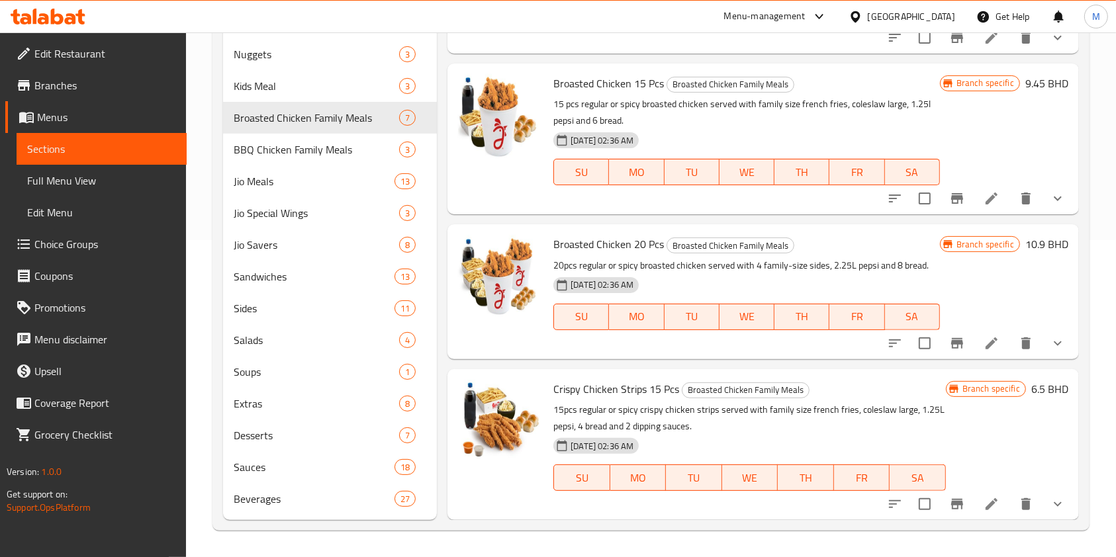
click at [980, 351] on li at bounding box center [991, 344] width 37 height 24
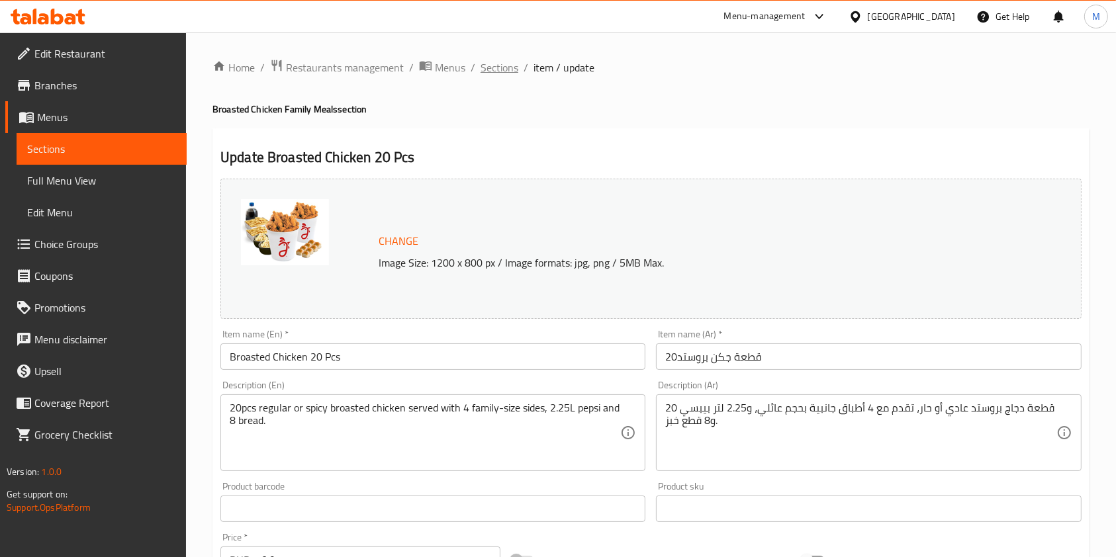
click at [512, 61] on span "Sections" at bounding box center [499, 68] width 38 height 16
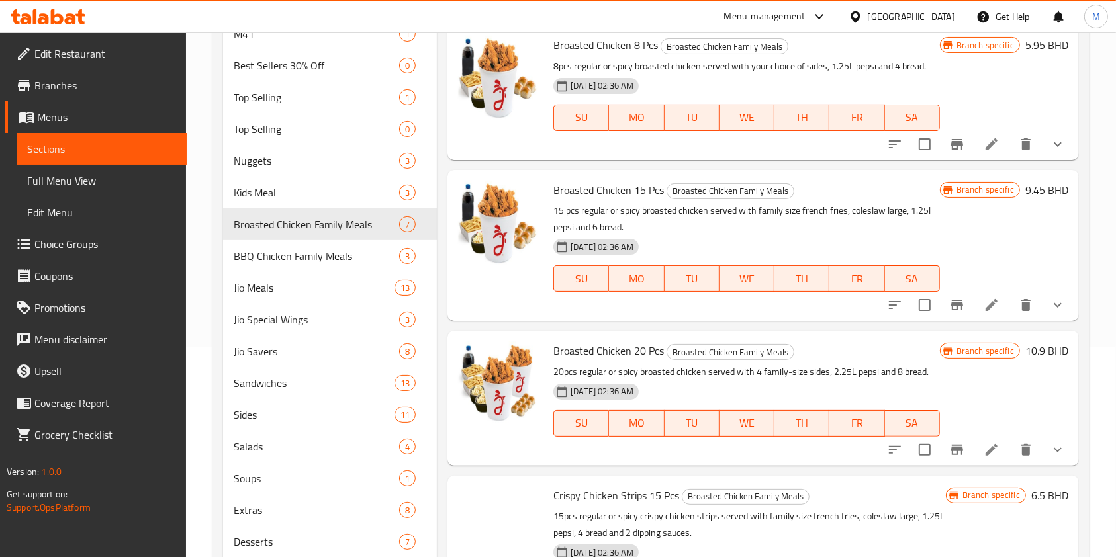
scroll to position [317, 0]
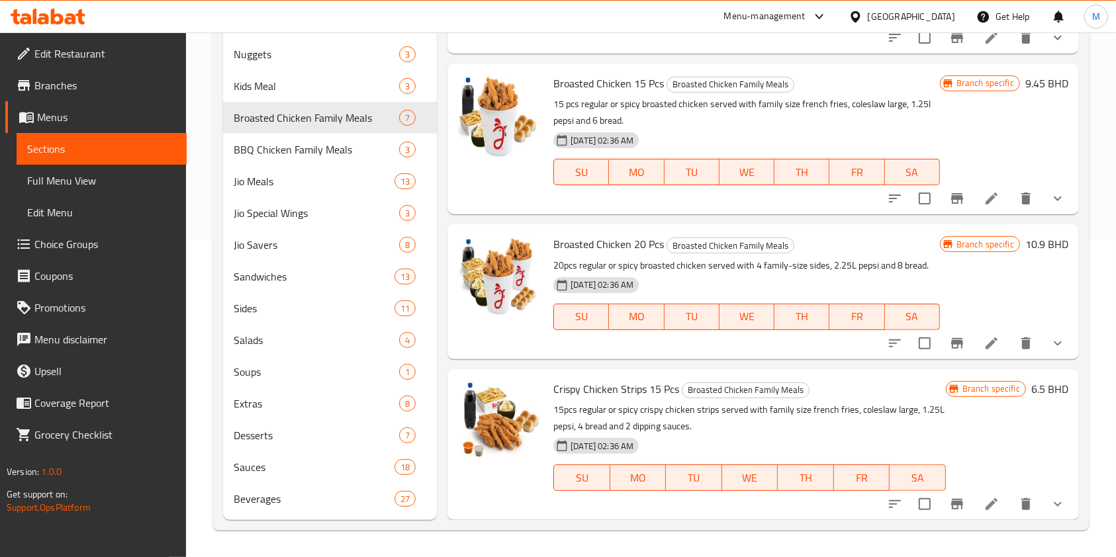
click at [975, 514] on li at bounding box center [991, 504] width 37 height 24
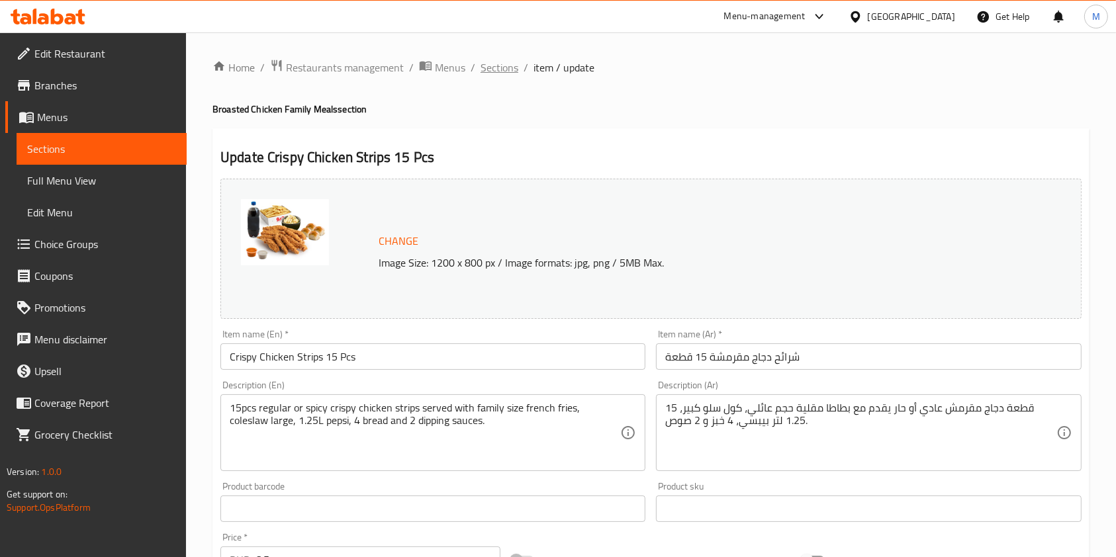
click at [509, 60] on span "Sections" at bounding box center [499, 68] width 38 height 16
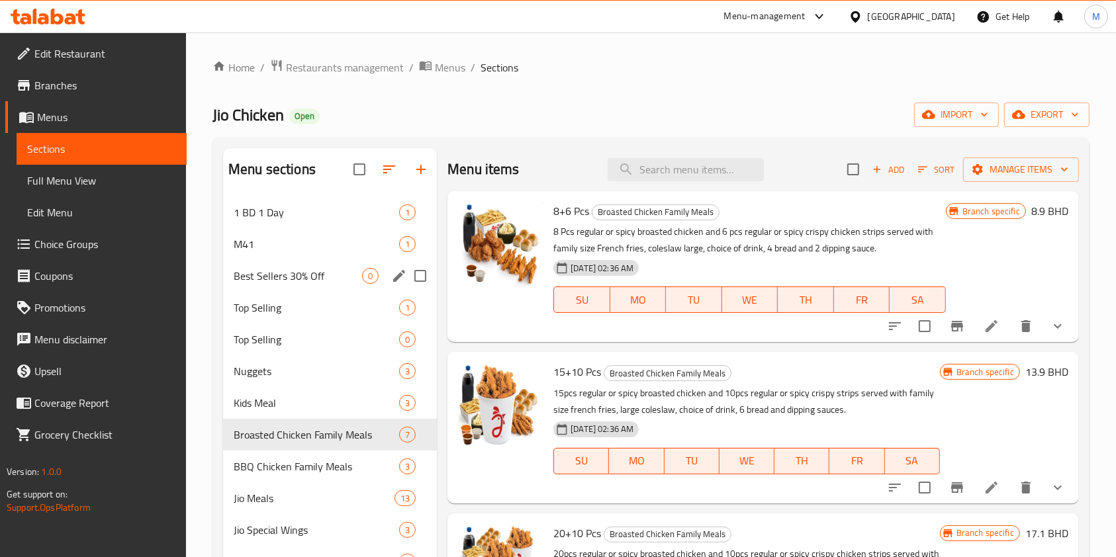
click at [265, 261] on div "Best Sellers 30% Off 0" at bounding box center [330, 276] width 214 height 32
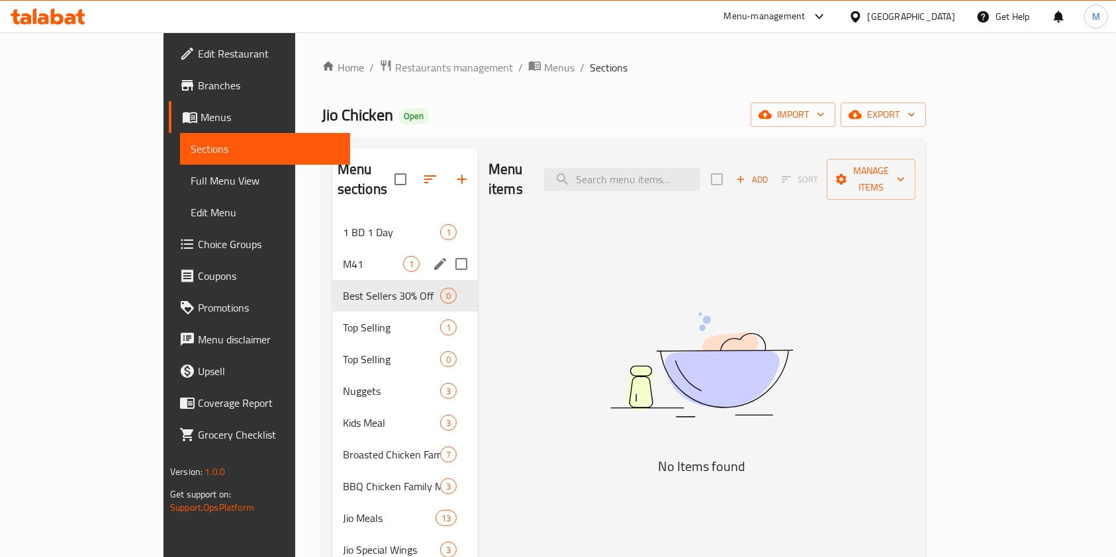
click at [332, 248] on div "M41 1" at bounding box center [405, 264] width 146 height 32
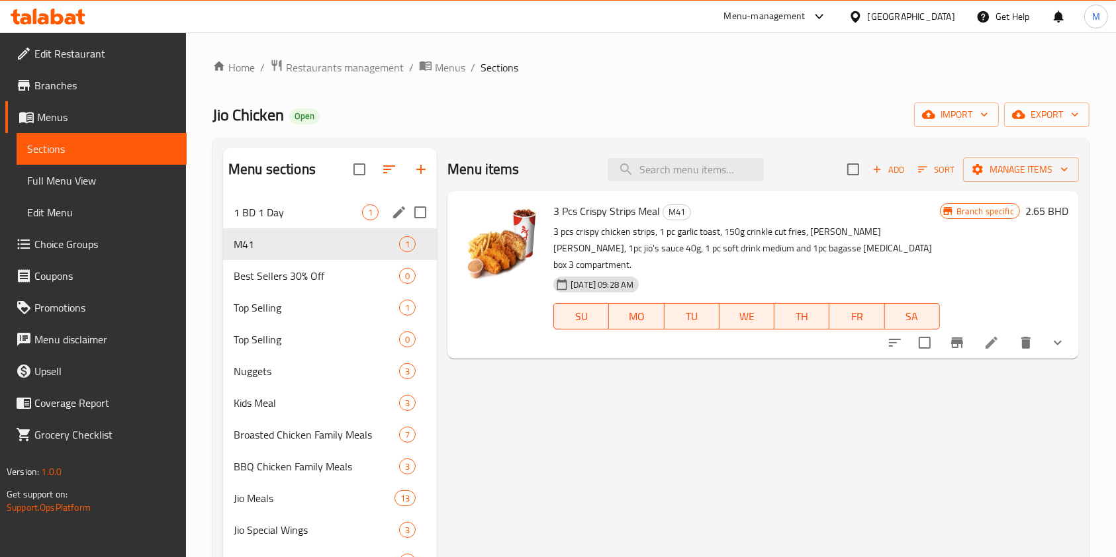
click at [283, 201] on div "1 BD 1 Day 1" at bounding box center [330, 213] width 214 height 32
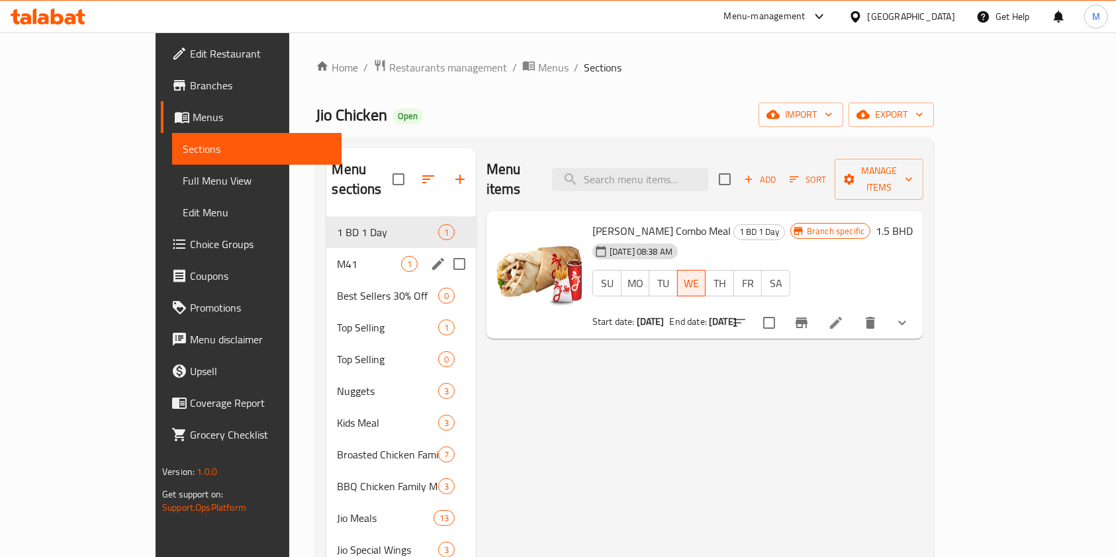
click at [326, 248] on div "M41 1" at bounding box center [400, 264] width 149 height 32
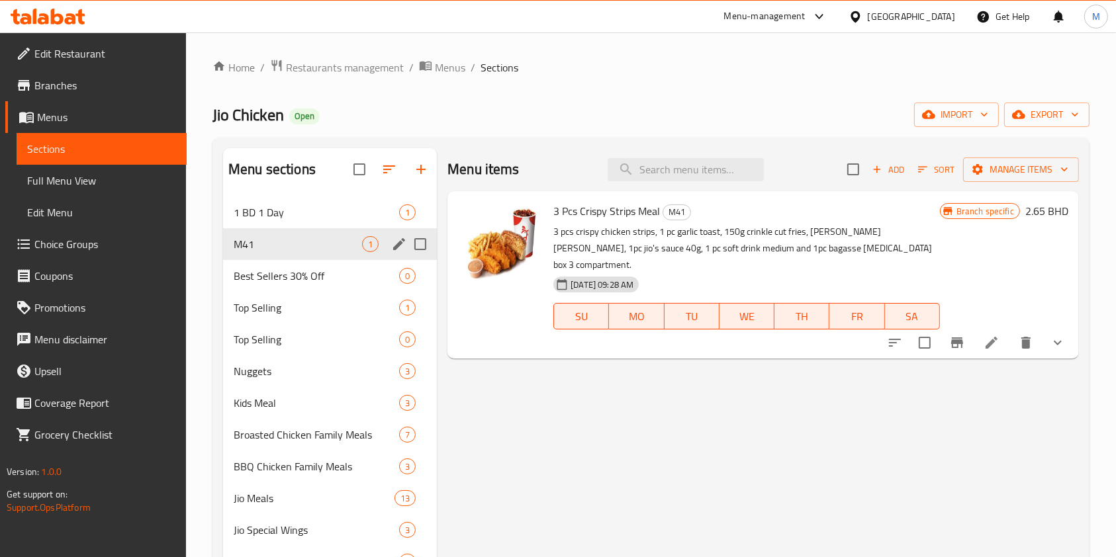
click at [384, 244] on div "M41 1" at bounding box center [330, 244] width 214 height 32
click at [988, 337] on icon at bounding box center [991, 343] width 12 height 12
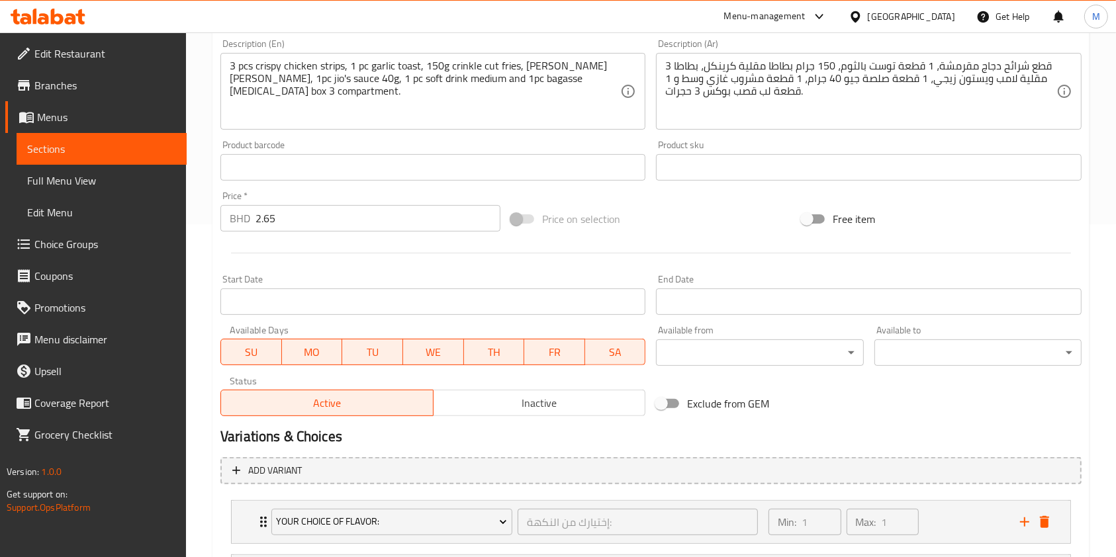
scroll to position [518, 0]
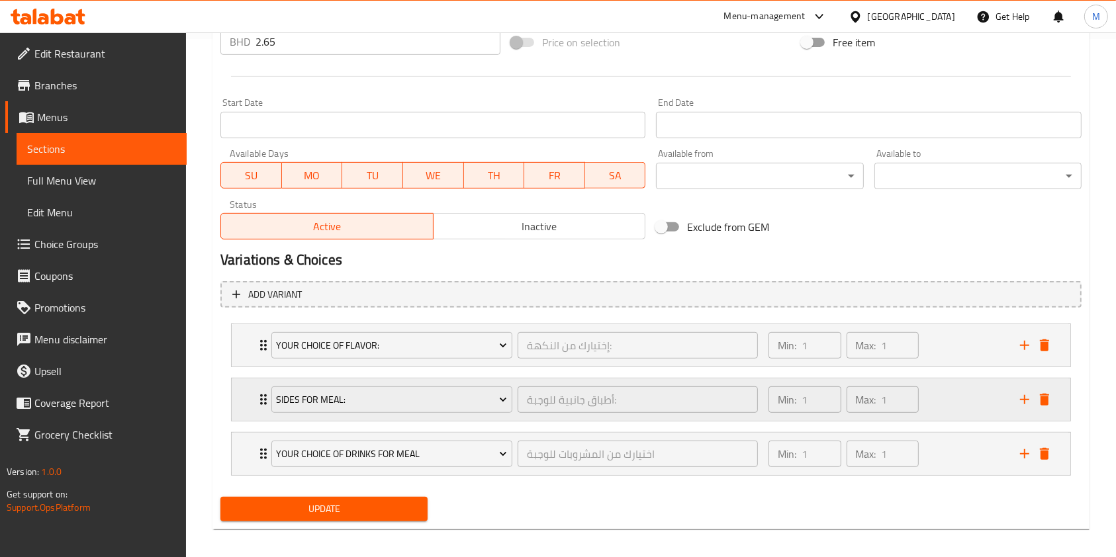
click at [249, 396] on div "Sides for Meal: أطباق جانبية للوجبة: ​ Min: 1 ​ Max: 1 ​" at bounding box center [651, 400] width 838 height 42
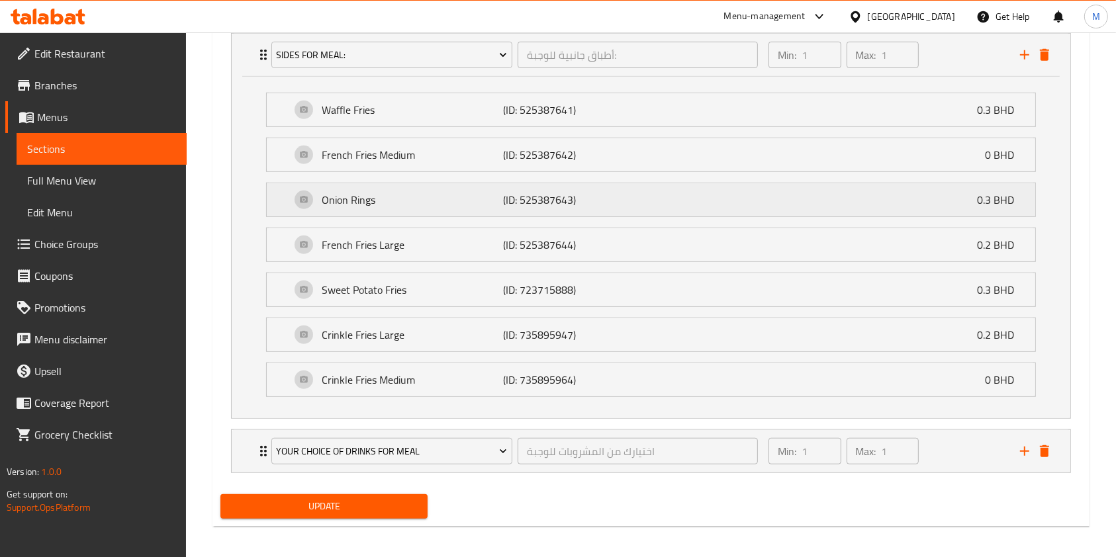
scroll to position [868, 0]
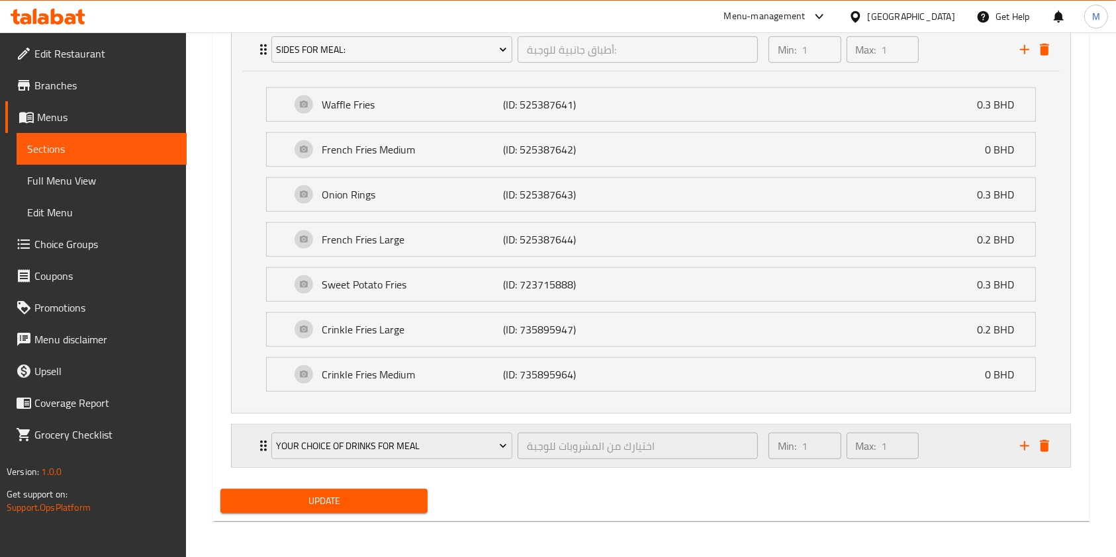
click at [256, 447] on icon "Expand" at bounding box center [263, 446] width 16 height 16
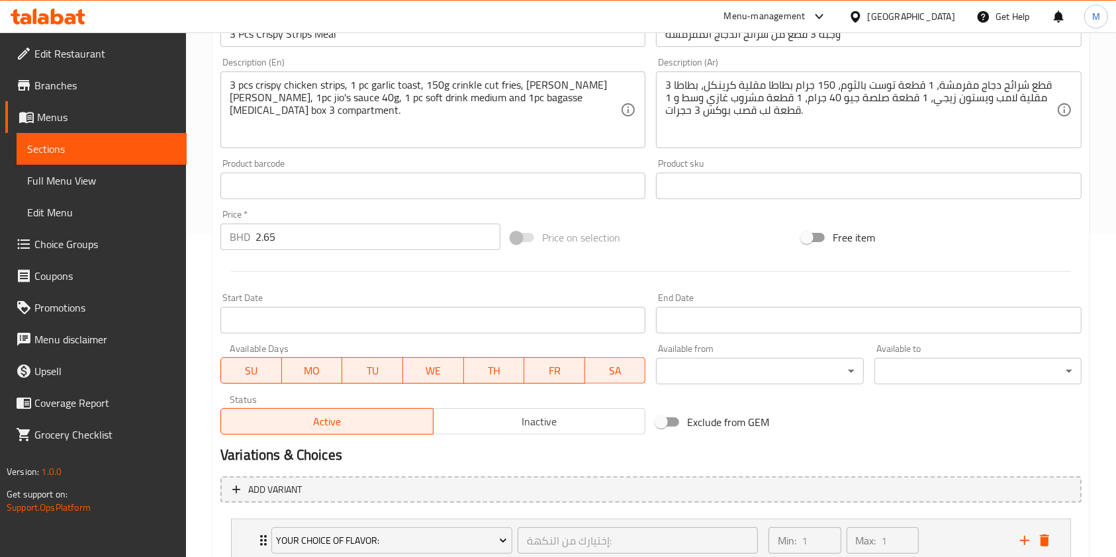
scroll to position [515, 0]
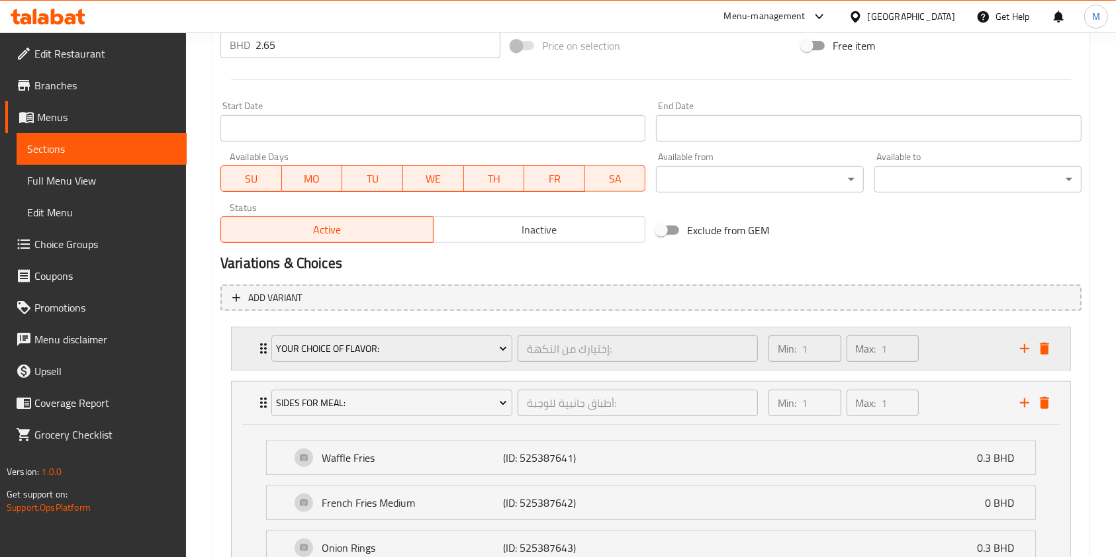
click at [261, 344] on icon "Expand" at bounding box center [263, 348] width 7 height 11
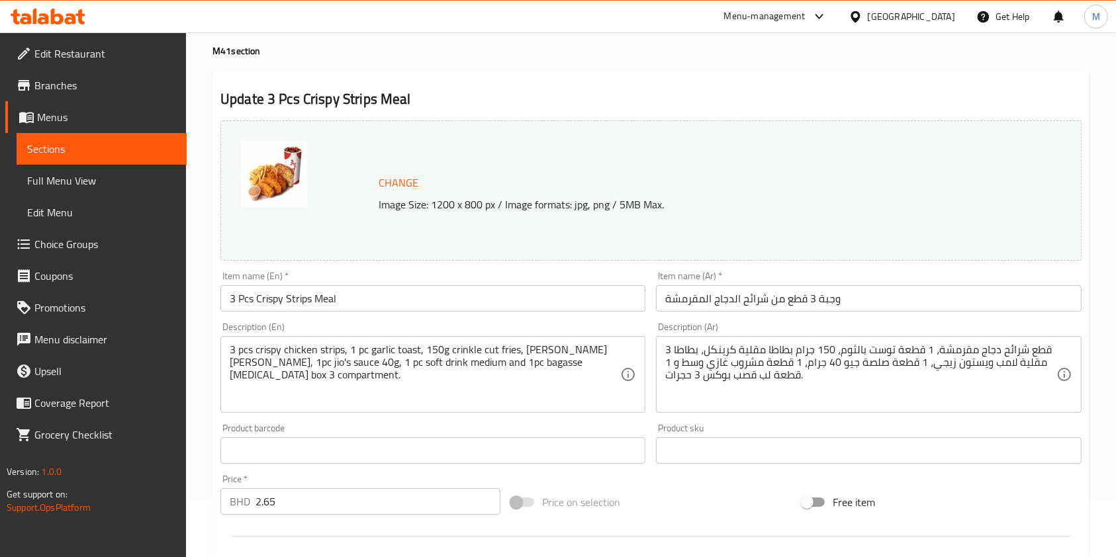
scroll to position [0, 0]
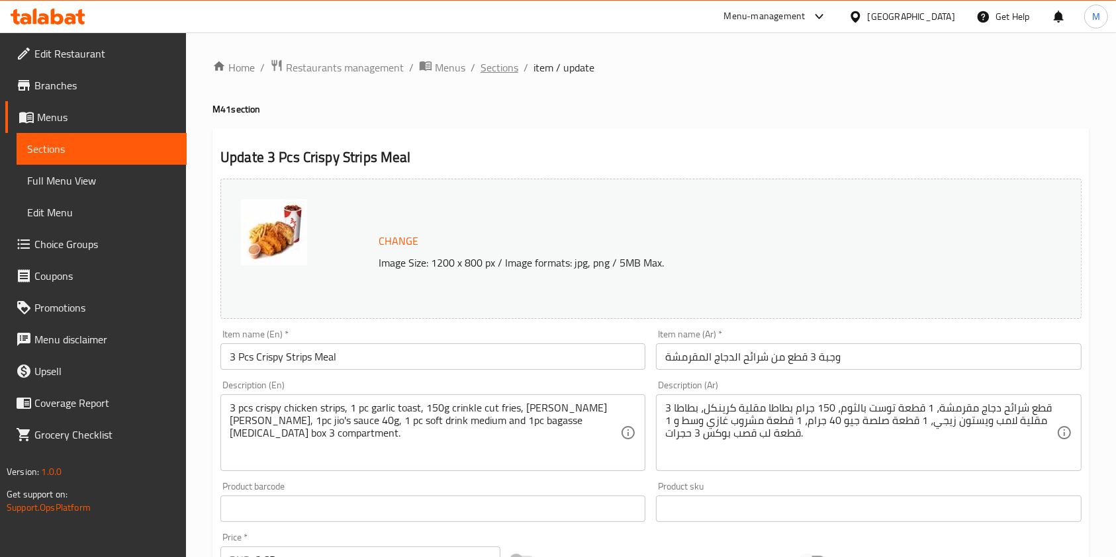
click at [491, 71] on span "Sections" at bounding box center [499, 68] width 38 height 16
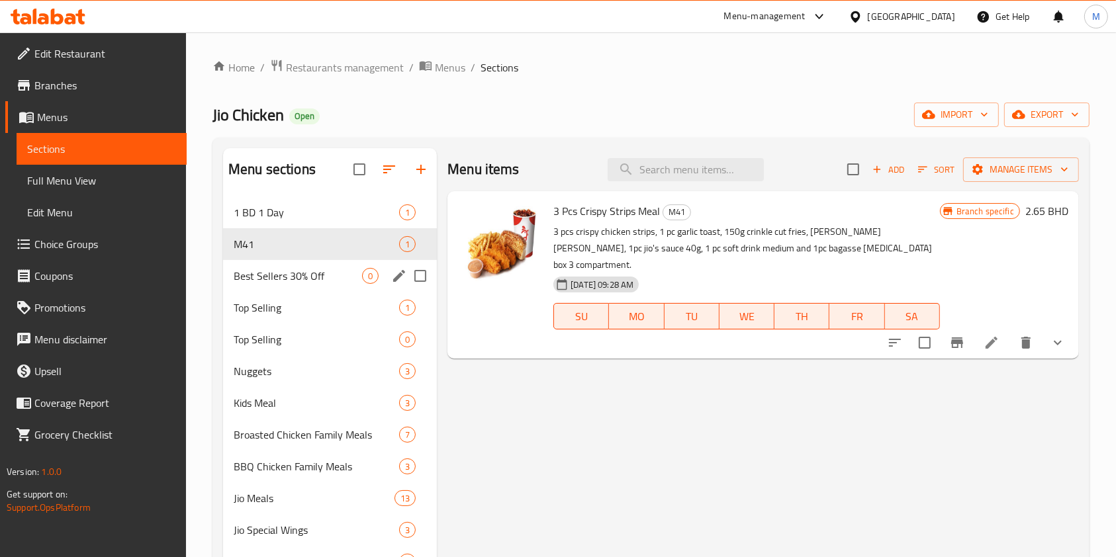
click at [240, 291] on div "Best Sellers 30% Off 0" at bounding box center [330, 276] width 214 height 32
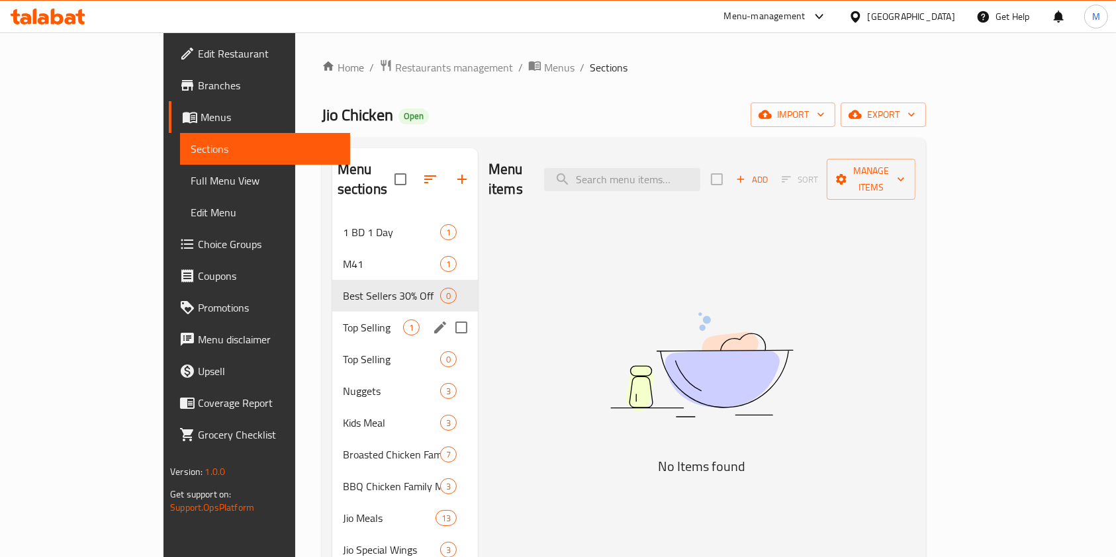
click at [332, 317] on div "Top Selling 1" at bounding box center [405, 328] width 146 height 32
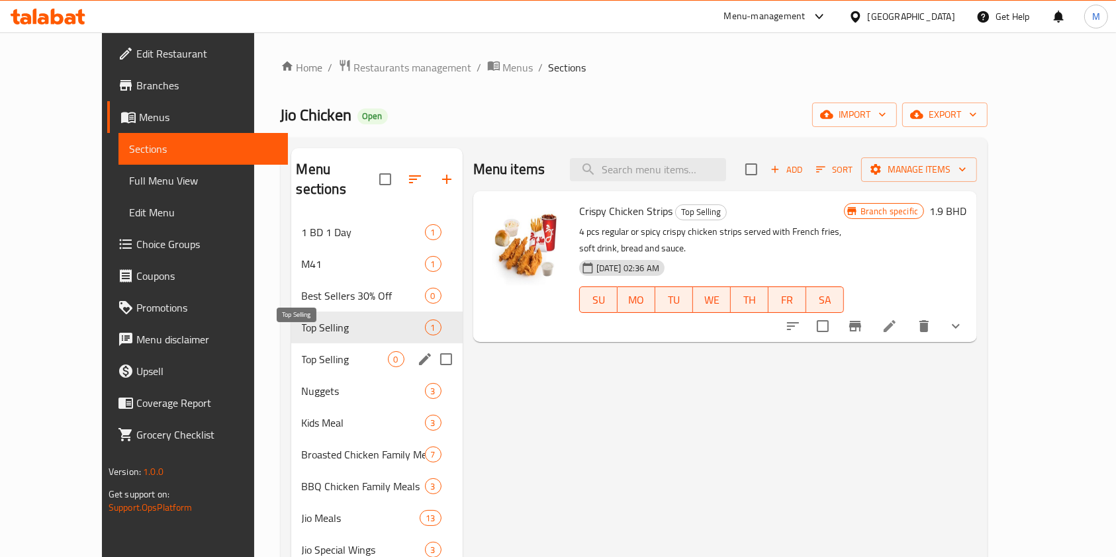
click at [302, 351] on span "Top Selling" at bounding box center [345, 359] width 86 height 16
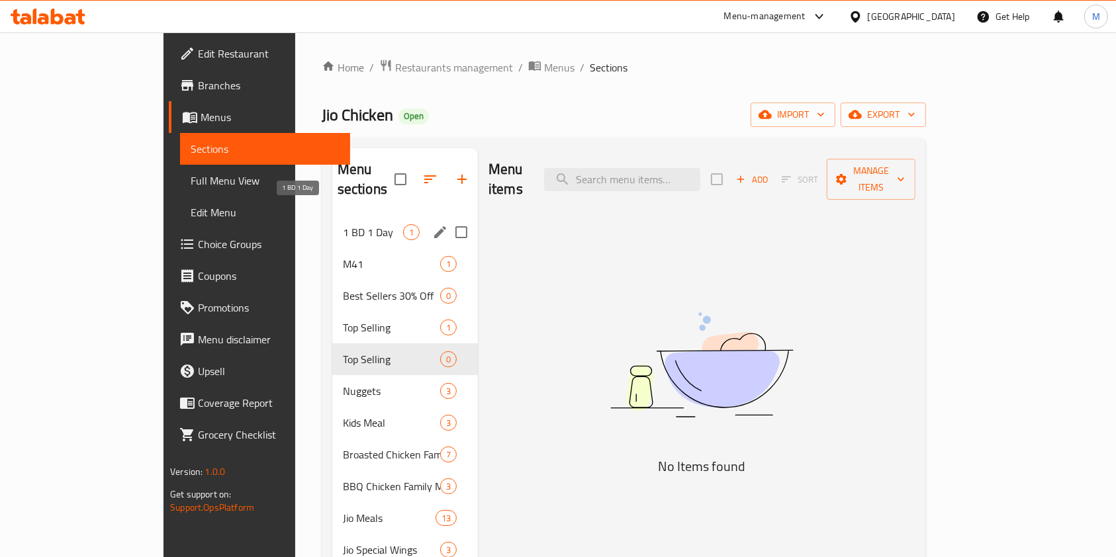
click at [343, 224] on span "1 BD 1 Day" at bounding box center [373, 232] width 60 height 16
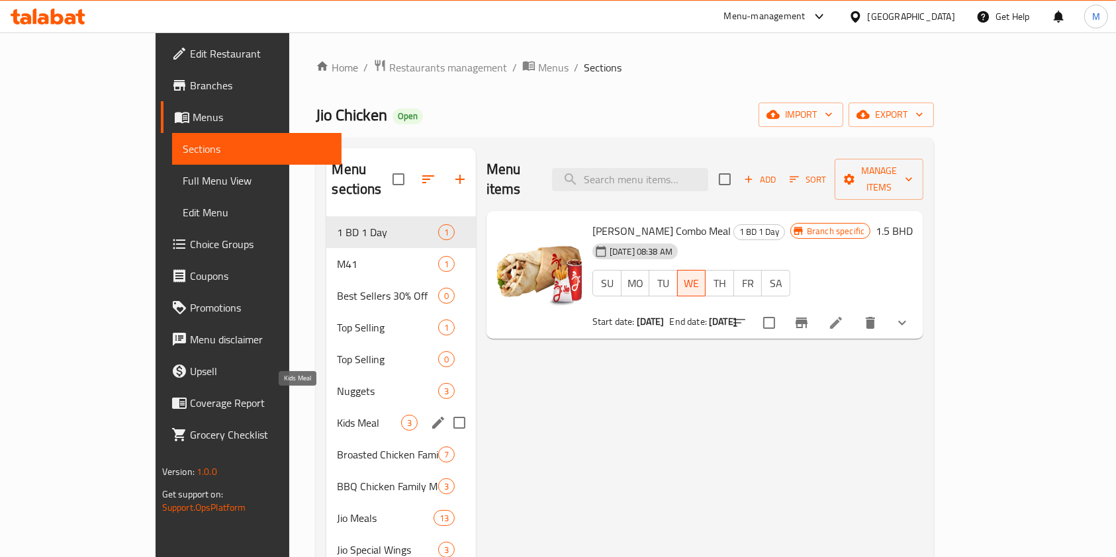
click at [337, 415] on span "Kids Meal" at bounding box center [369, 423] width 64 height 16
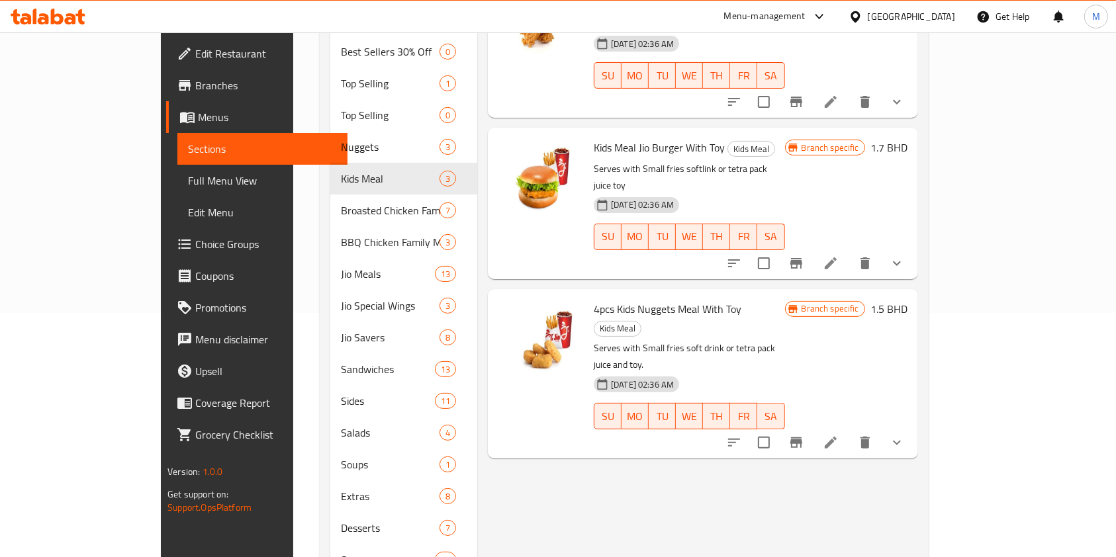
scroll to position [265, 0]
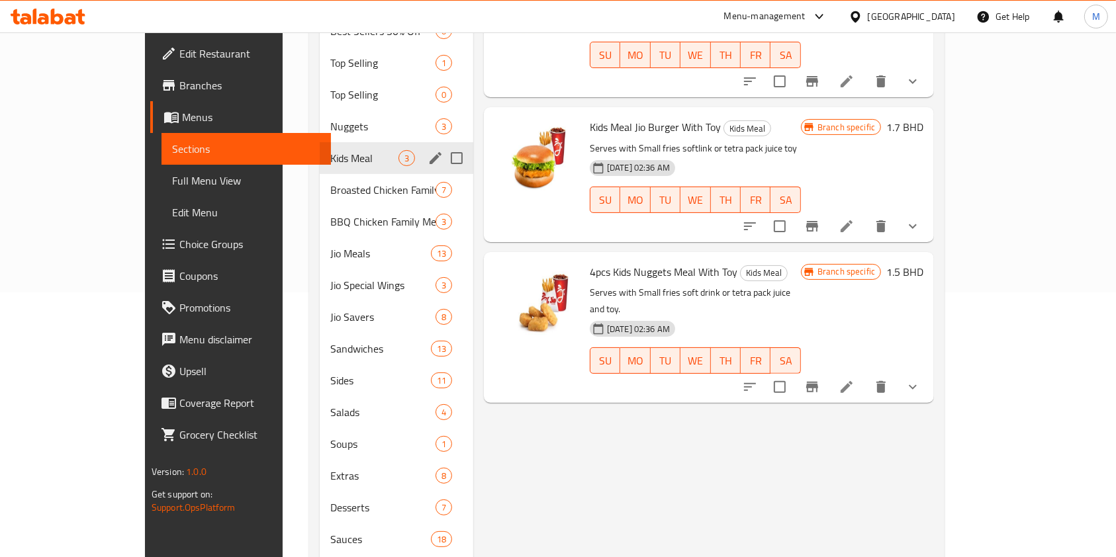
click at [320, 146] on div "Kids Meal 3" at bounding box center [397, 158] width 154 height 32
click at [330, 182] on span "Broasted Chicken Family Meals" at bounding box center [364, 190] width 68 height 16
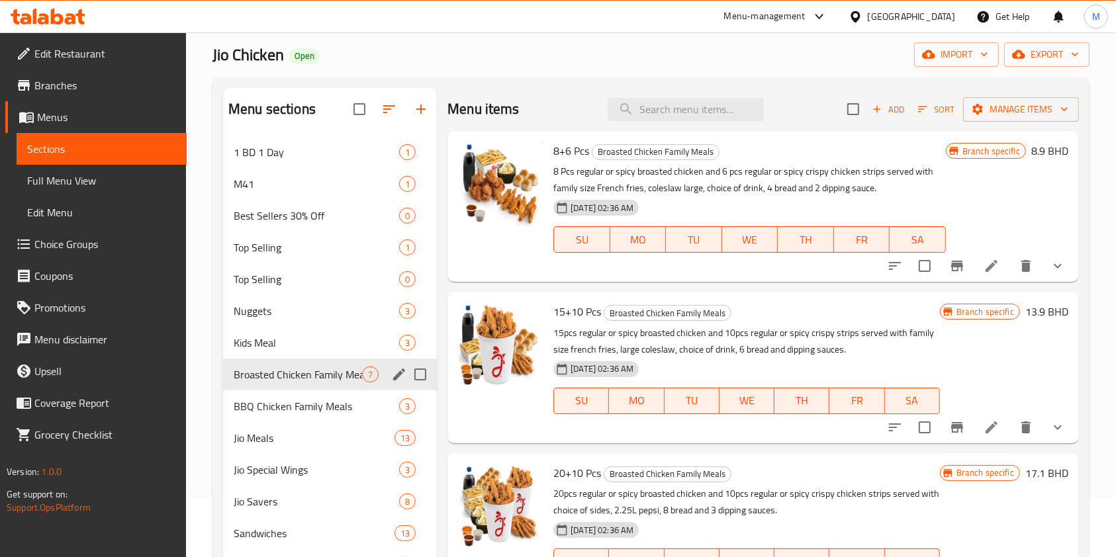
scroll to position [88, 0]
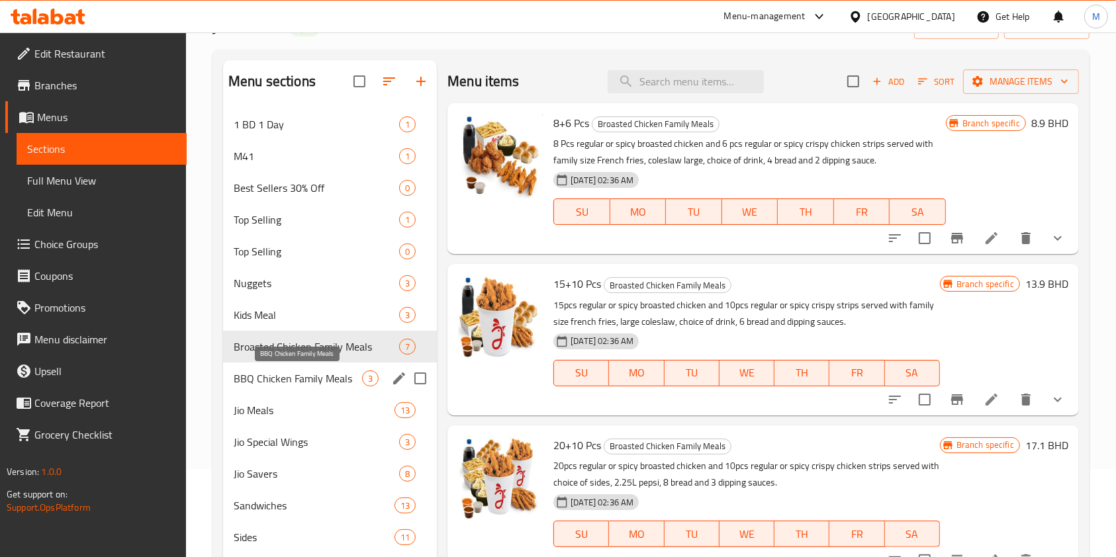
click at [303, 384] on span "BBQ Chicken Family Meals" at bounding box center [298, 379] width 128 height 16
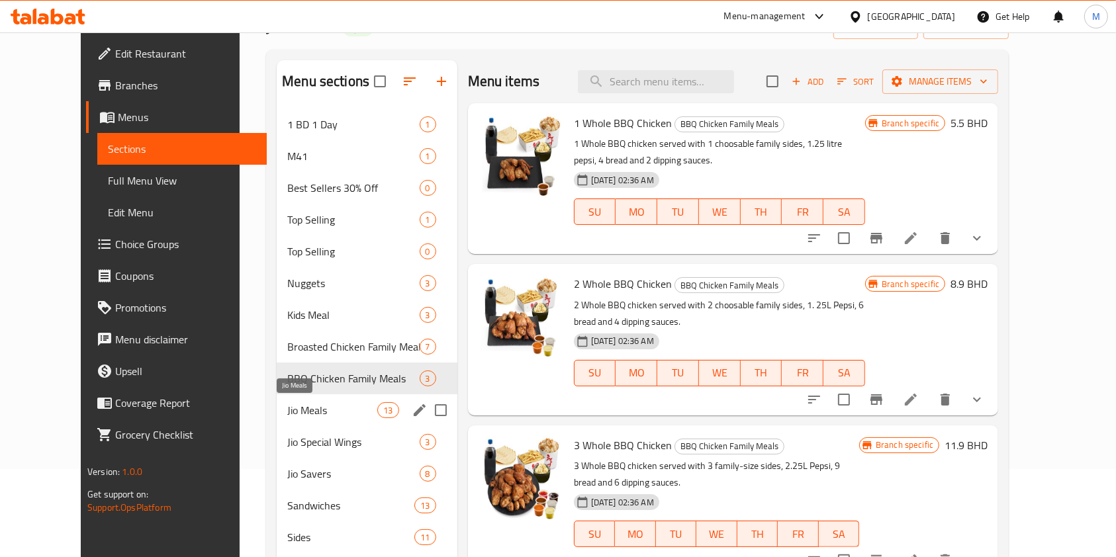
click at [300, 403] on span "Jio Meals" at bounding box center [332, 410] width 90 height 16
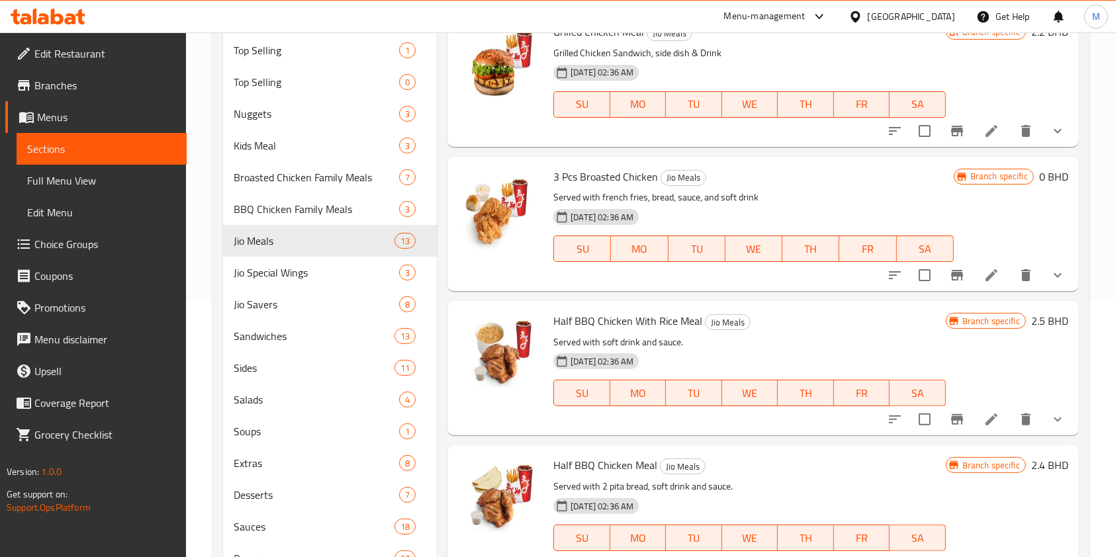
scroll to position [265, 0]
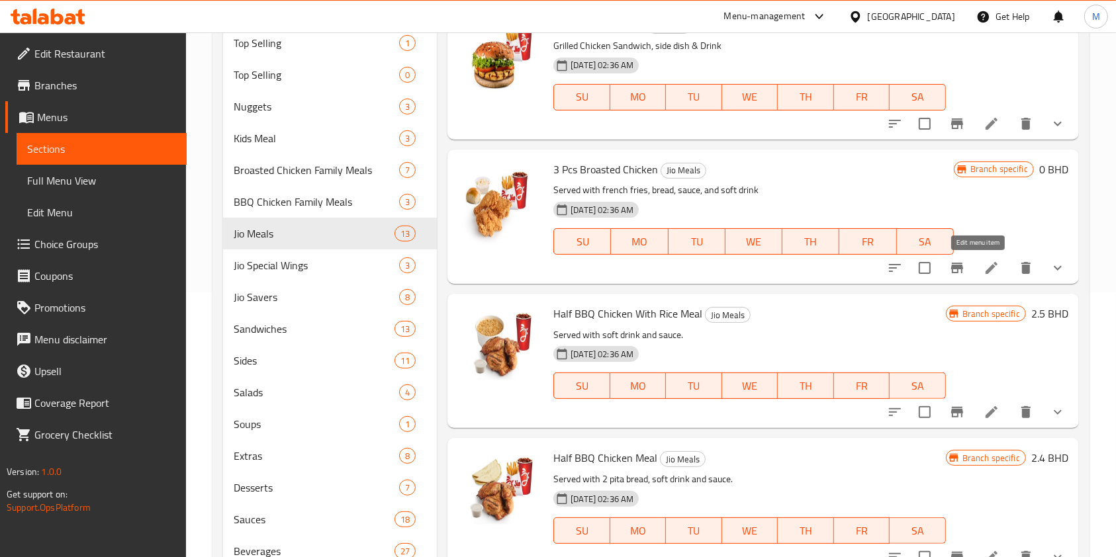
click at [983, 275] on icon at bounding box center [991, 268] width 16 height 16
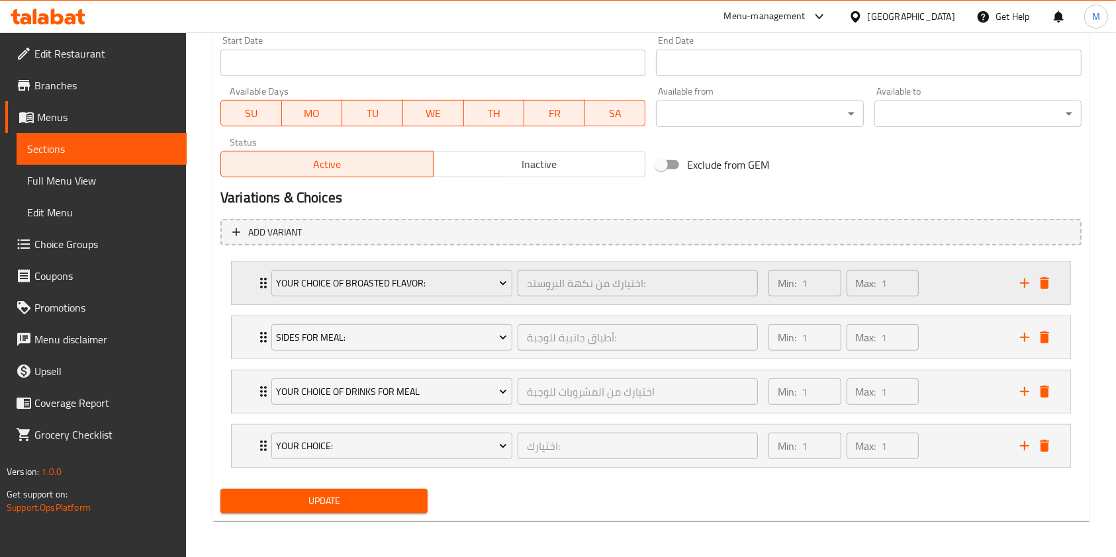
scroll to position [581, 0]
click at [259, 280] on icon "Expand" at bounding box center [263, 283] width 16 height 16
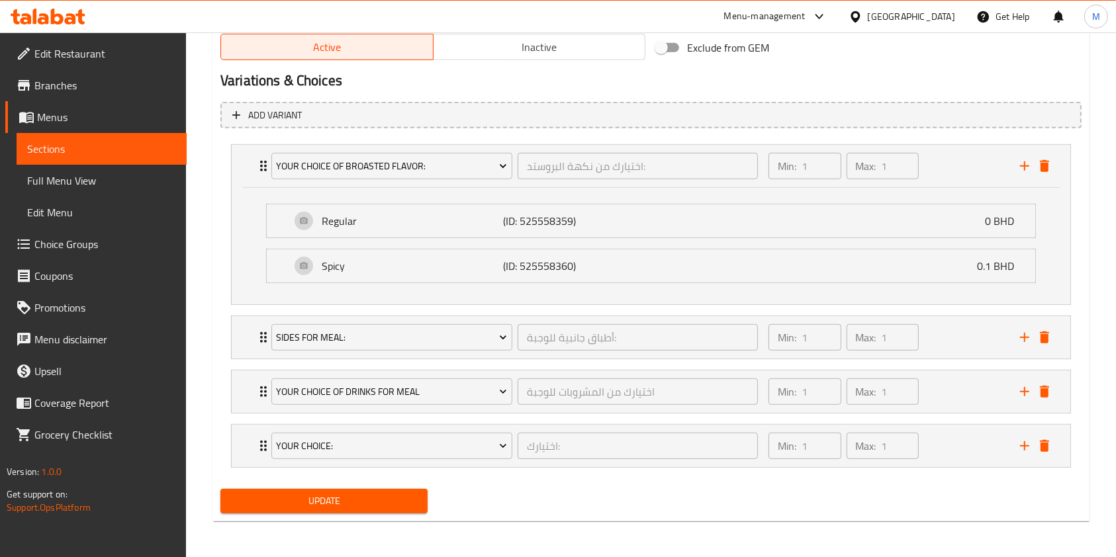
scroll to position [698, 0]
click at [257, 330] on icon "Expand" at bounding box center [263, 337] width 16 height 16
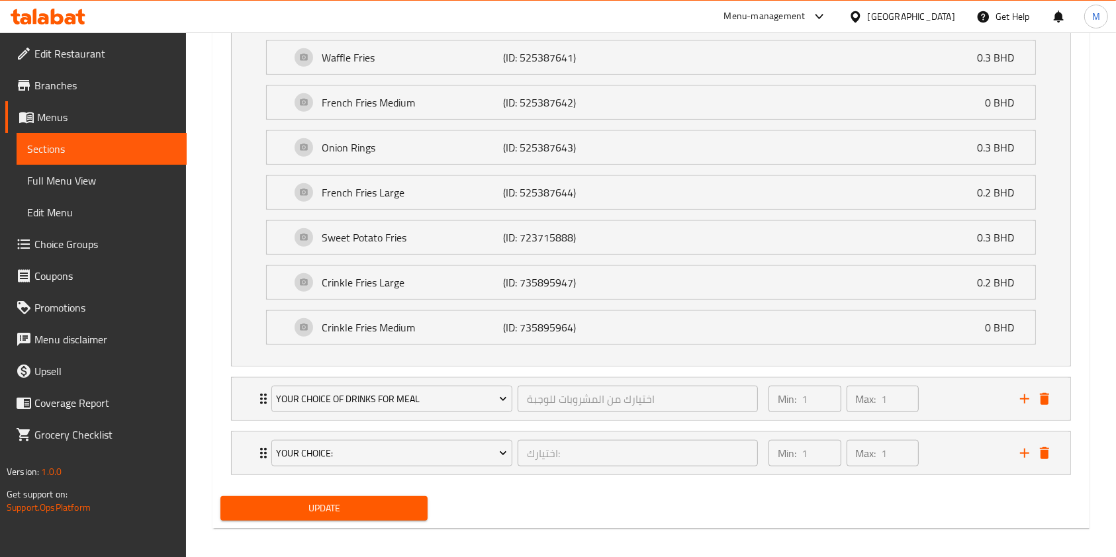
scroll to position [1039, 0]
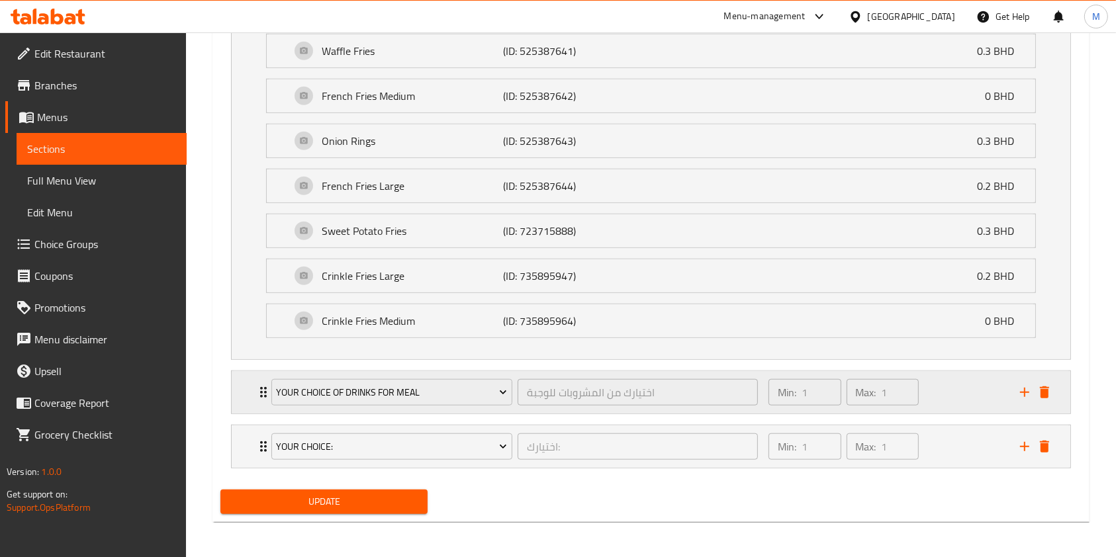
click at [258, 384] on icon "Expand" at bounding box center [263, 392] width 16 height 16
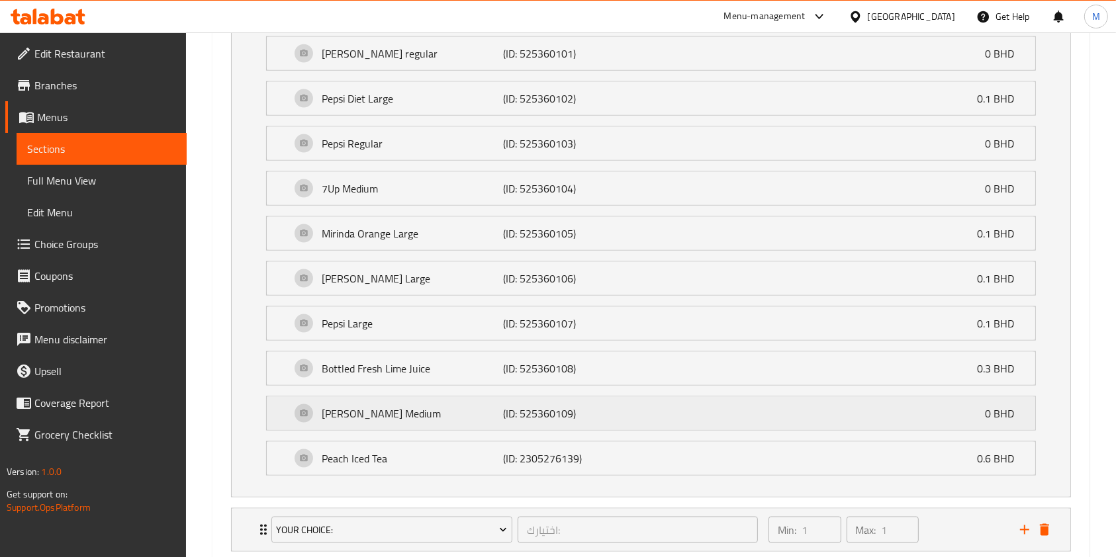
scroll to position [1919, 0]
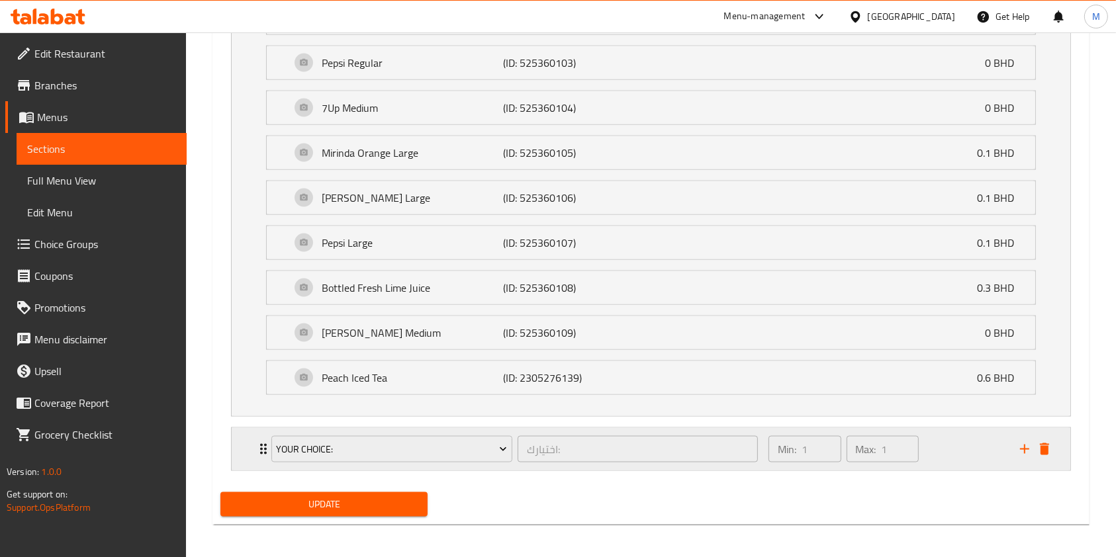
click at [265, 437] on div "Your Choice: اختيارك: ​" at bounding box center [514, 449] width 502 height 42
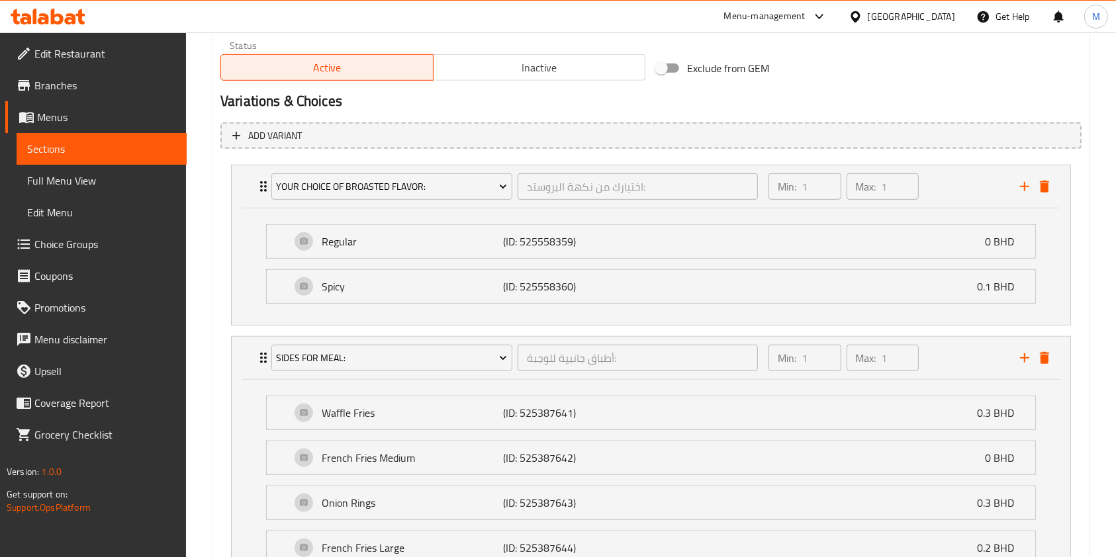
scroll to position [0, 0]
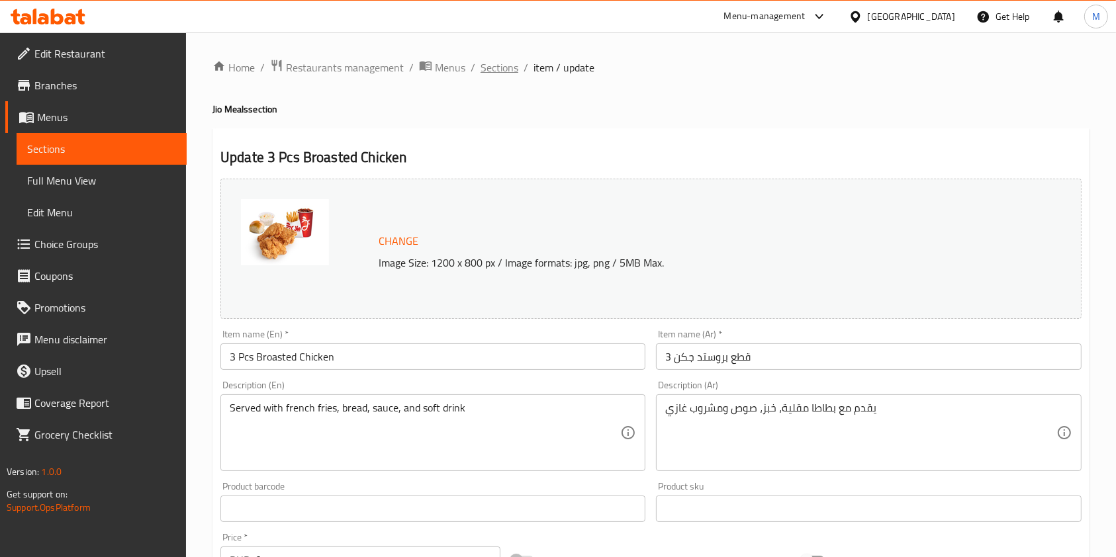
click at [505, 68] on span "Sections" at bounding box center [499, 68] width 38 height 16
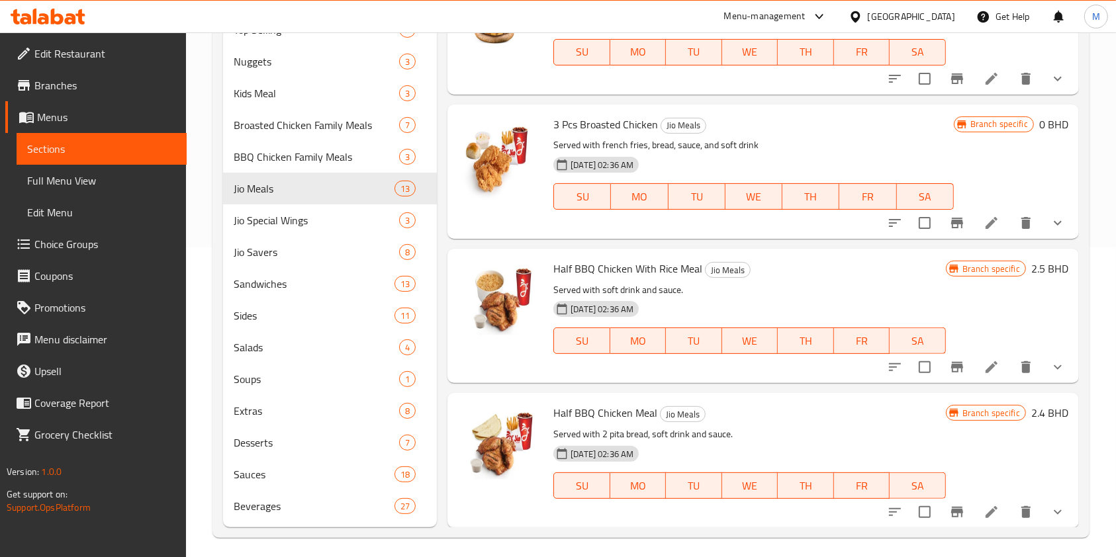
scroll to position [317, 0]
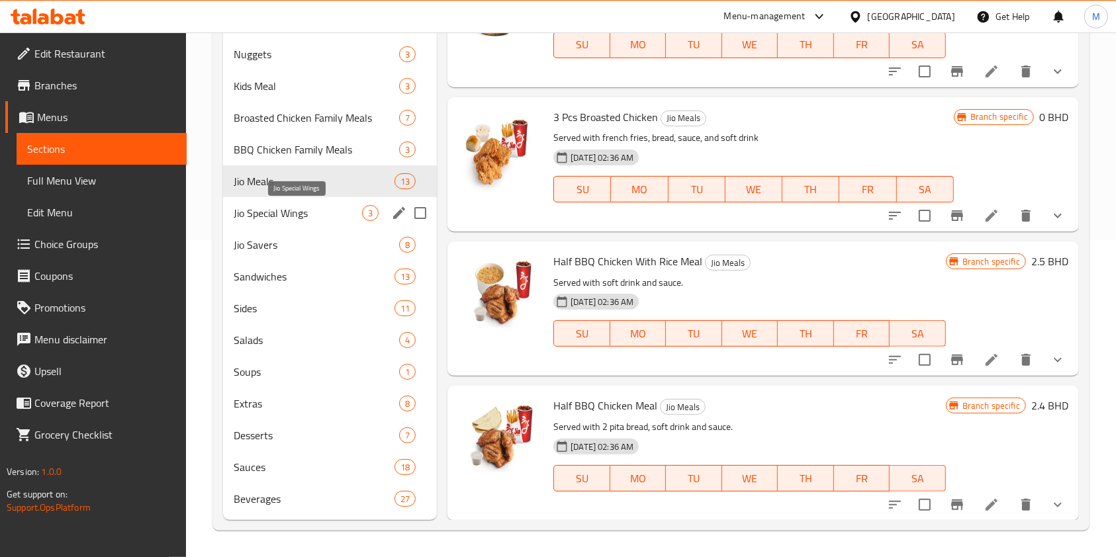
click at [334, 208] on span "Jio Special Wings" at bounding box center [298, 213] width 128 height 16
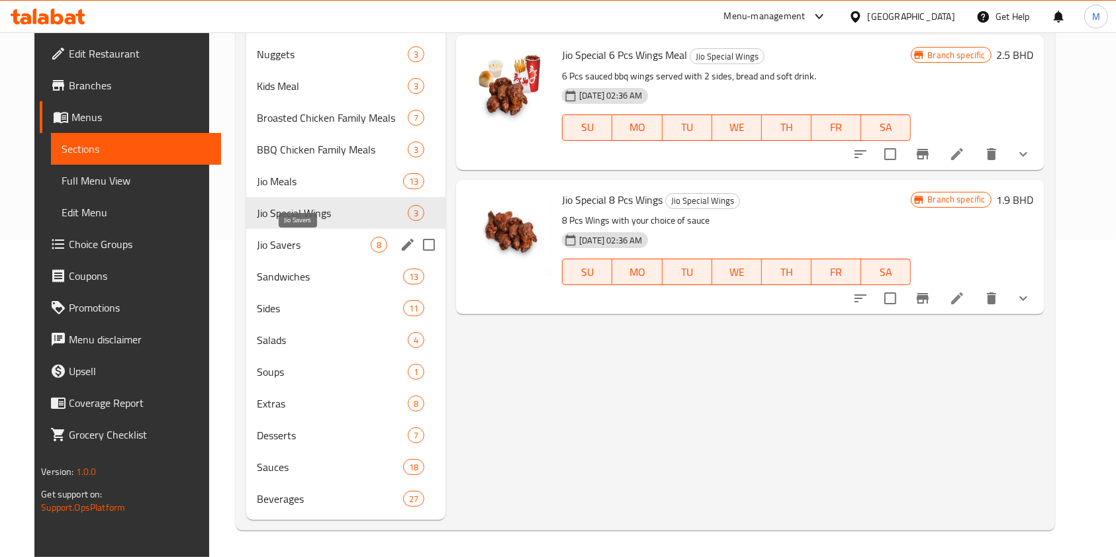
click at [318, 240] on span "Jio Savers" at bounding box center [314, 245] width 114 height 16
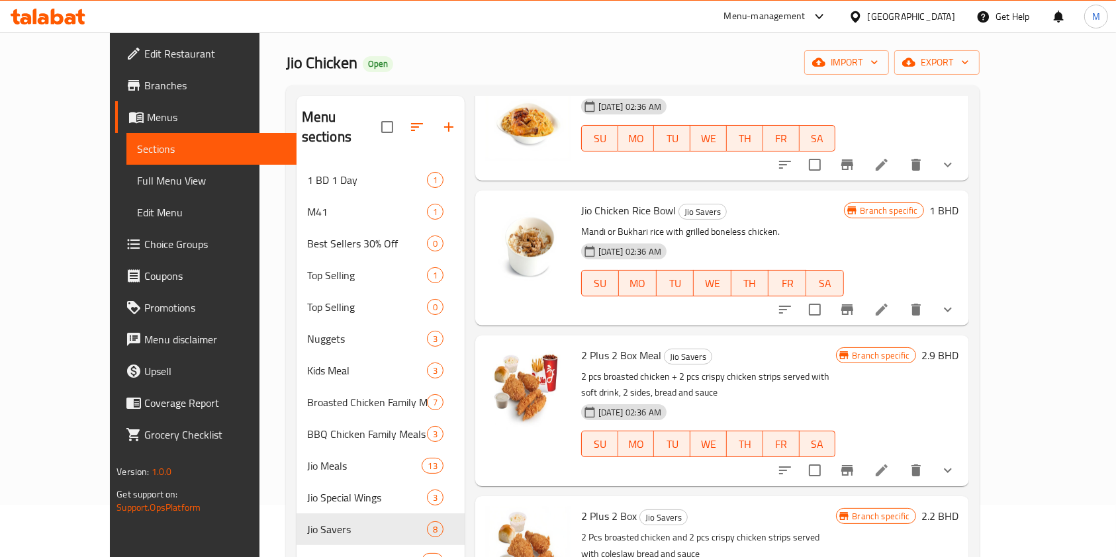
scroll to position [265, 0]
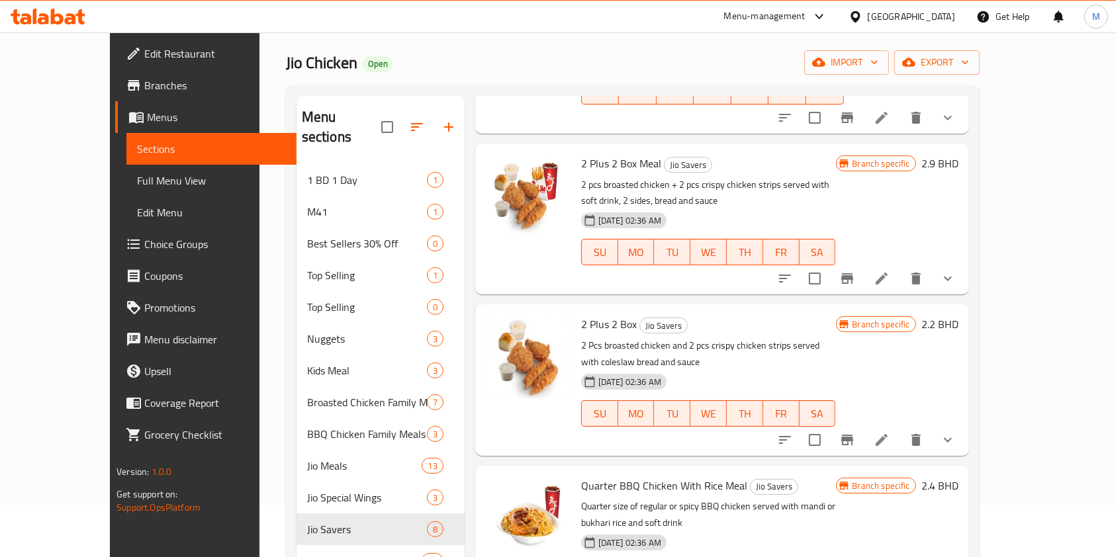
click at [900, 281] on li at bounding box center [881, 279] width 37 height 24
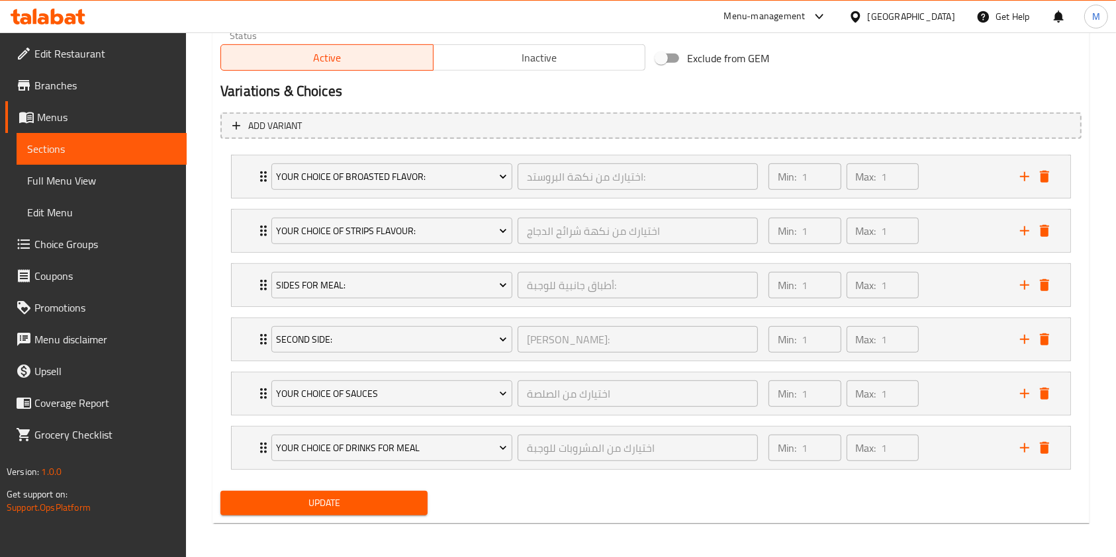
scroll to position [689, 0]
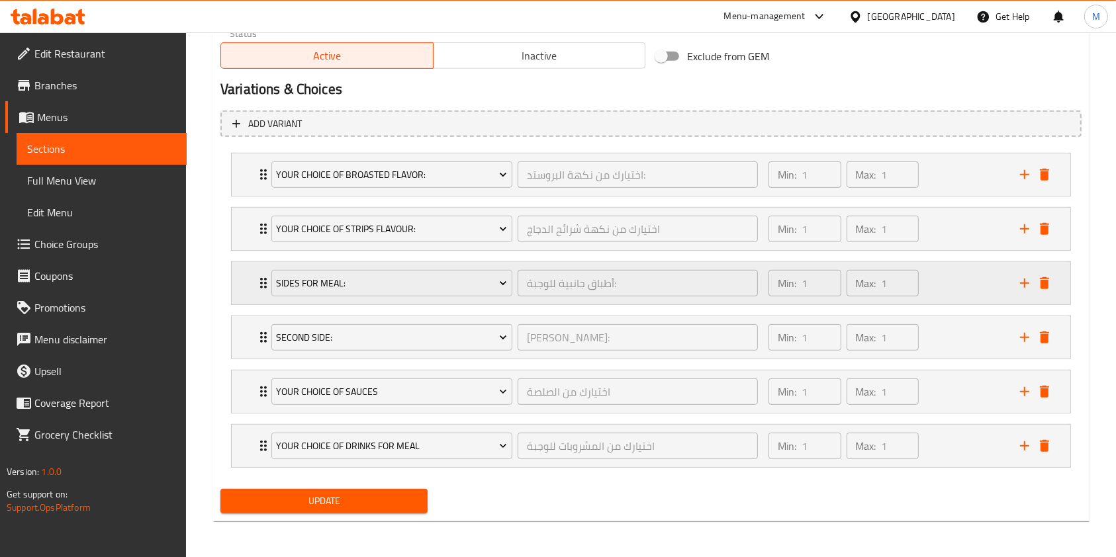
click at [249, 282] on div "Sides for Meal: أطباق جانبية للوجبة: ​ Min: 1 ​ Max: 1 ​" at bounding box center [651, 283] width 838 height 42
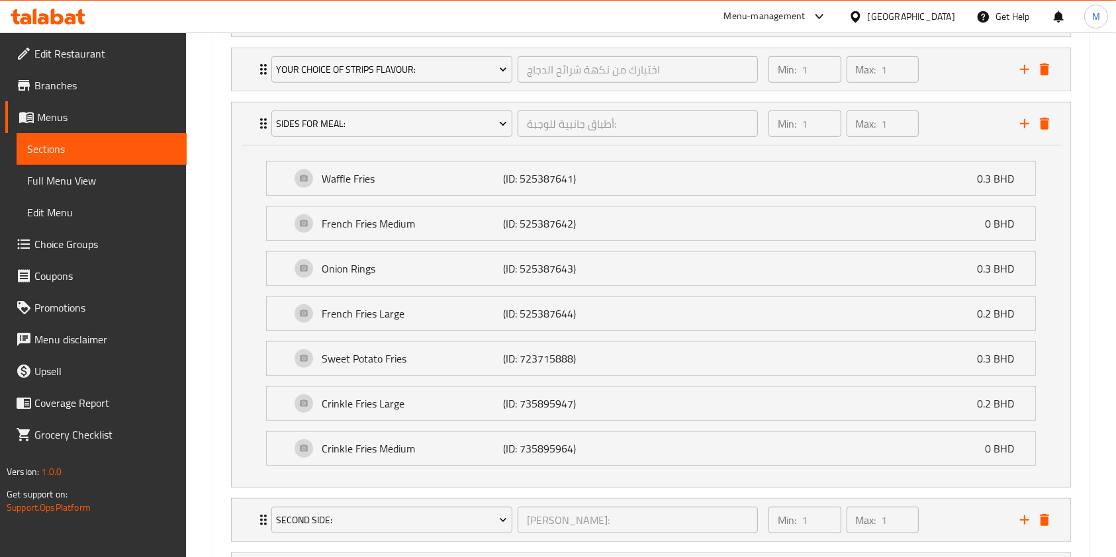
scroll to position [1030, 0]
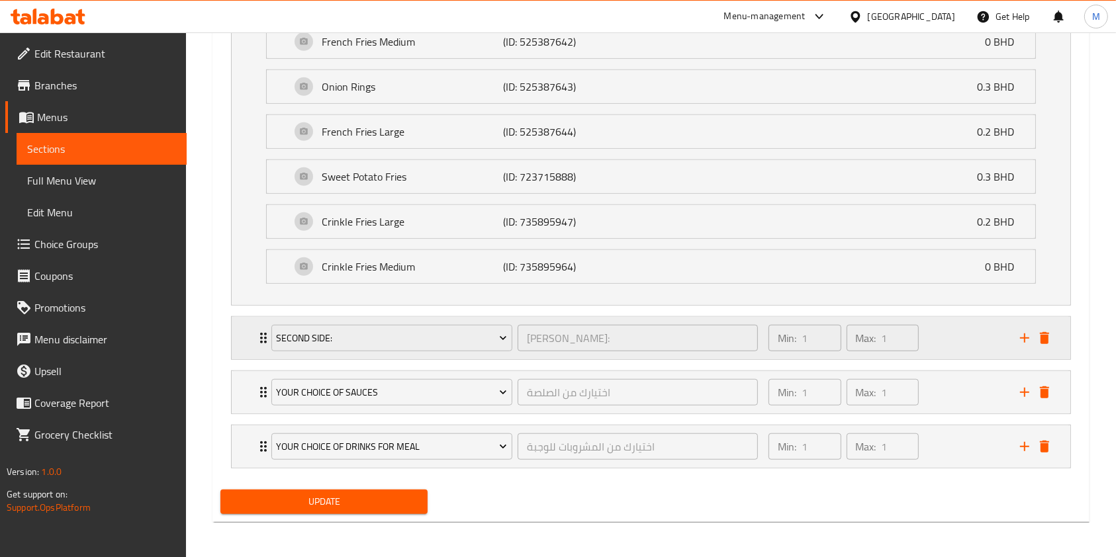
click at [259, 320] on div "Second Side: الجانب الثاني: ​ Min: 1 ​ Max: 1 ​" at bounding box center [654, 338] width 799 height 42
click at [259, 323] on div "Second Side: الجانب الثاني: ​ Min: 1 ​ Max: 1 ​" at bounding box center [654, 338] width 799 height 42
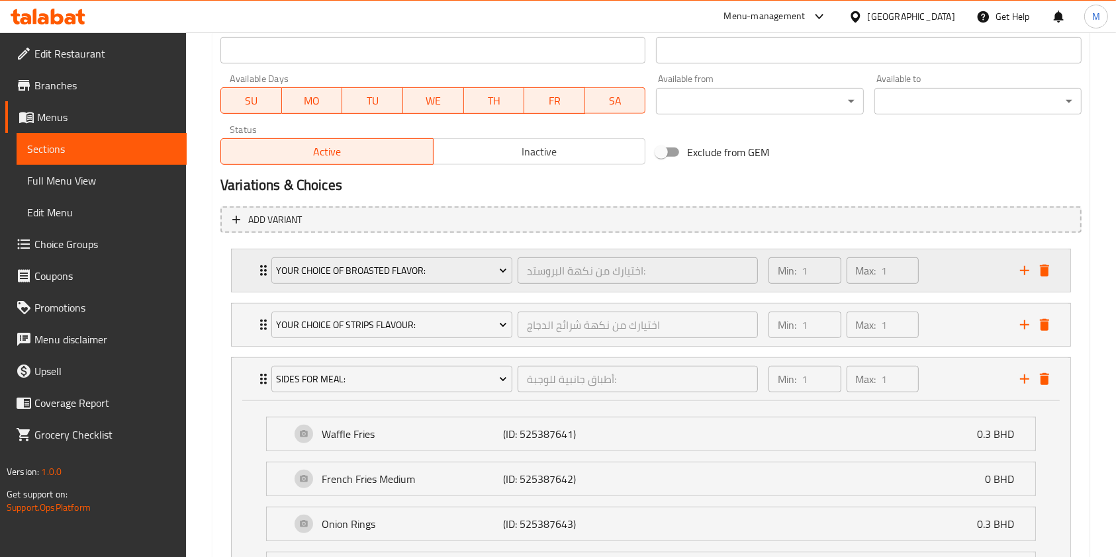
scroll to position [589, 0]
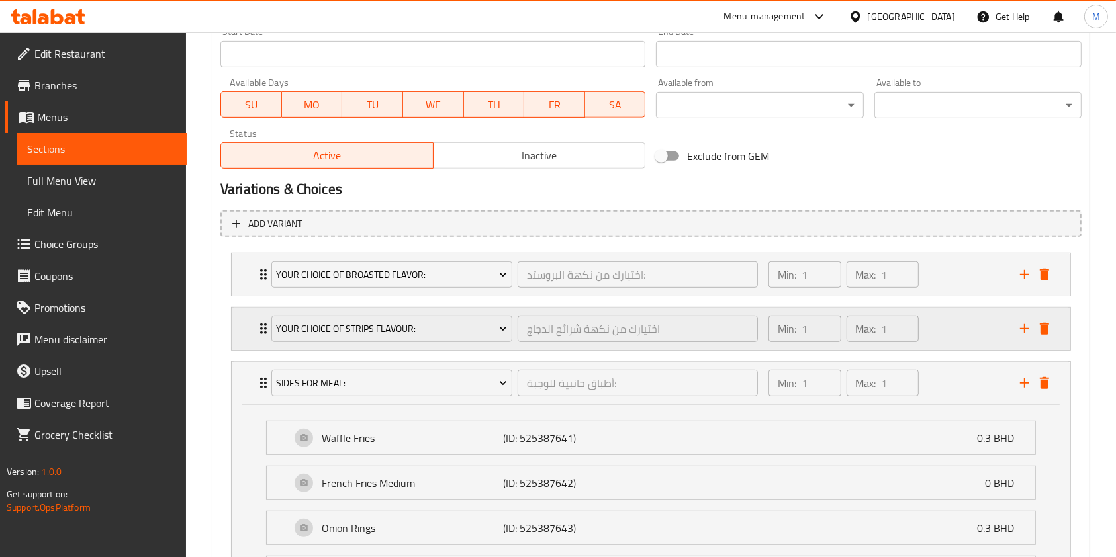
click at [259, 334] on icon "Expand" at bounding box center [263, 329] width 16 height 16
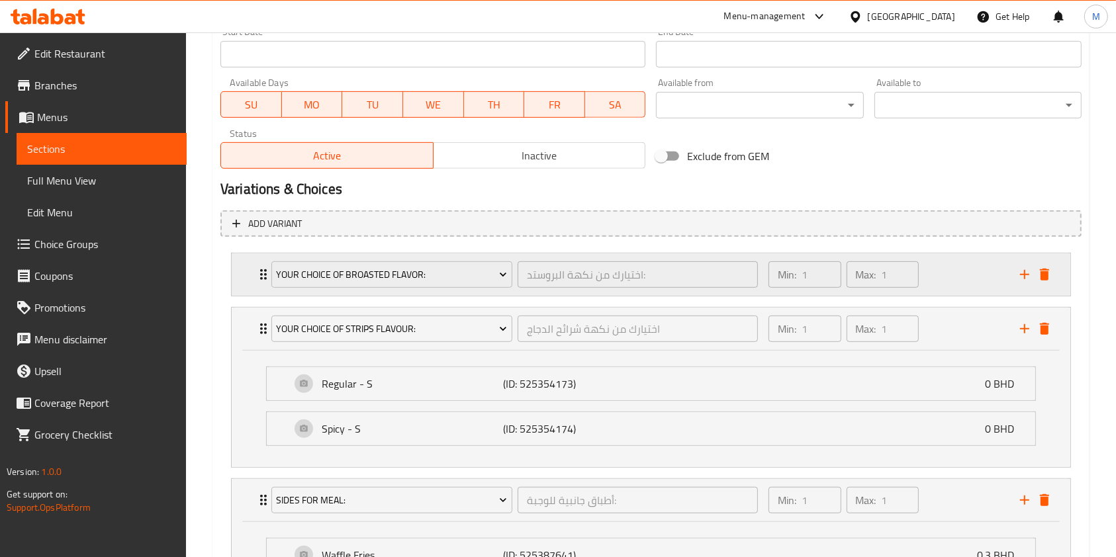
click at [259, 276] on icon "Expand" at bounding box center [263, 275] width 16 height 16
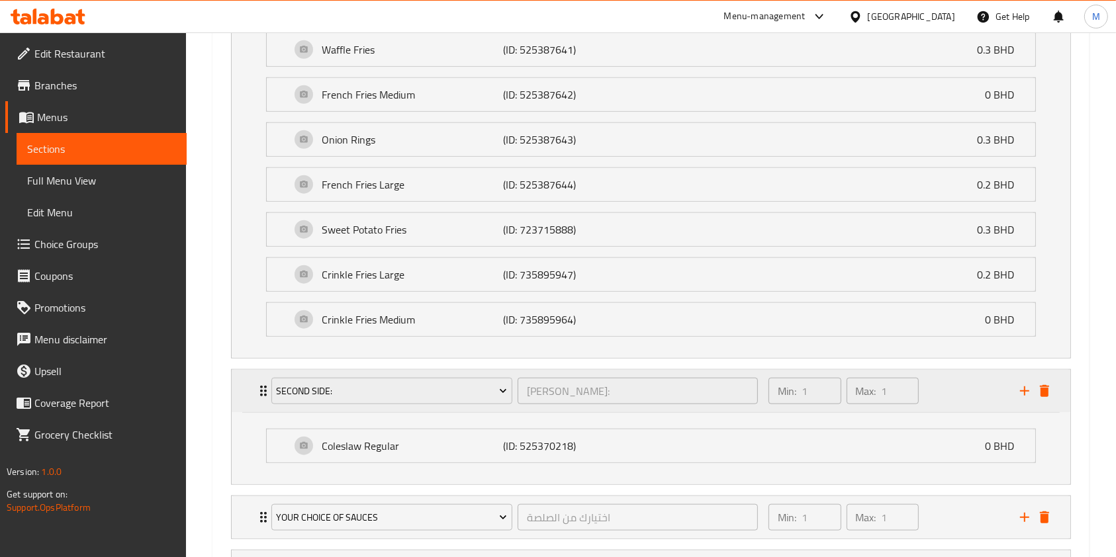
scroll to position [1336, 0]
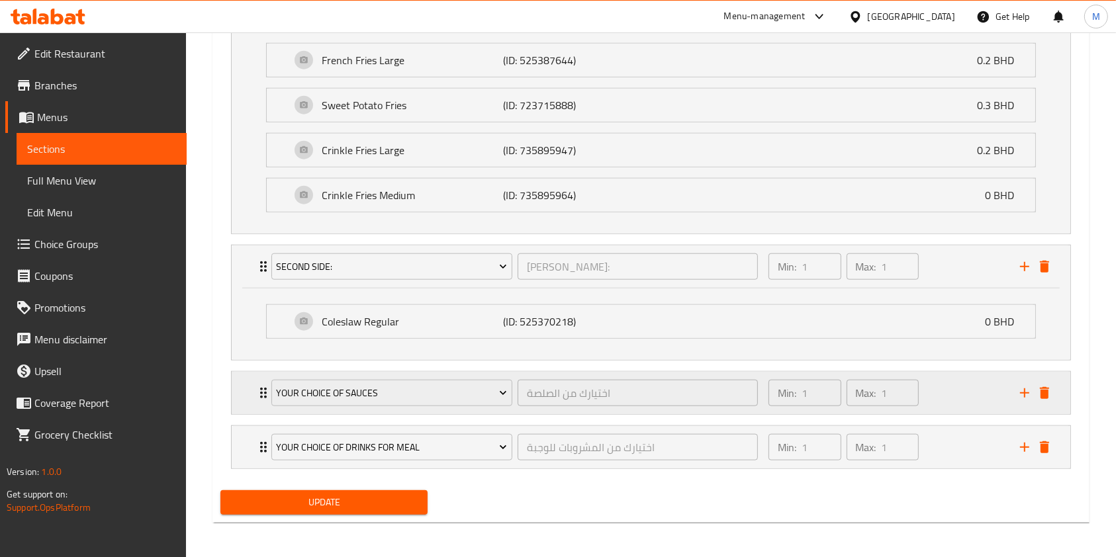
click at [261, 395] on icon "Expand" at bounding box center [263, 393] width 7 height 11
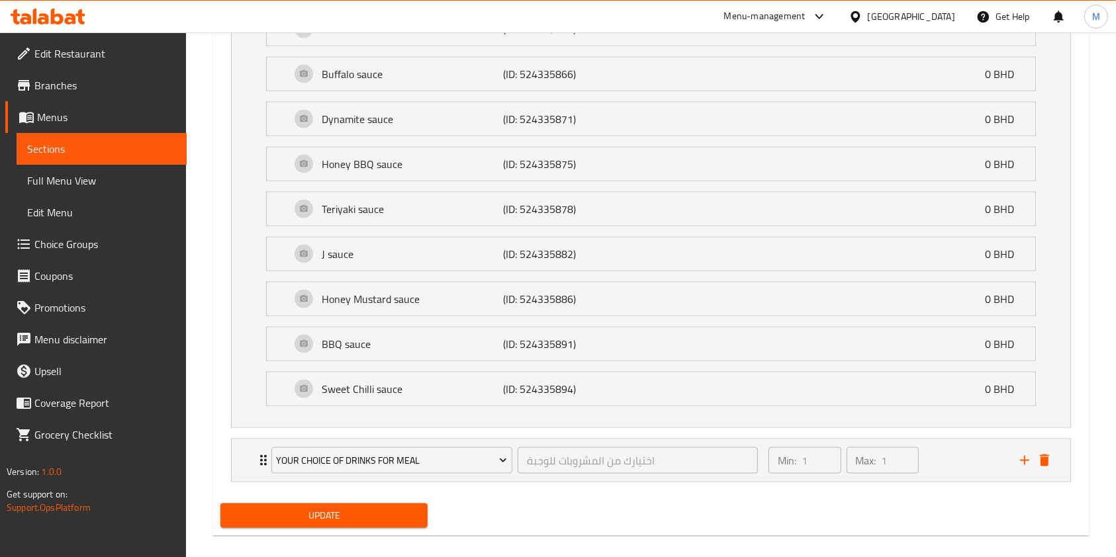
scroll to position [1991, 0]
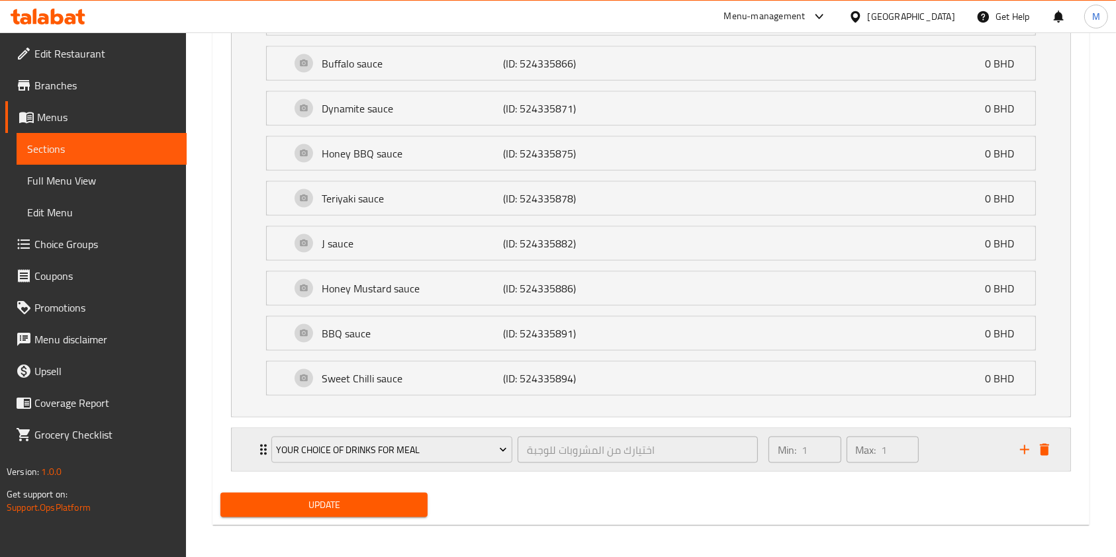
click at [256, 442] on icon "Expand" at bounding box center [263, 450] width 16 height 16
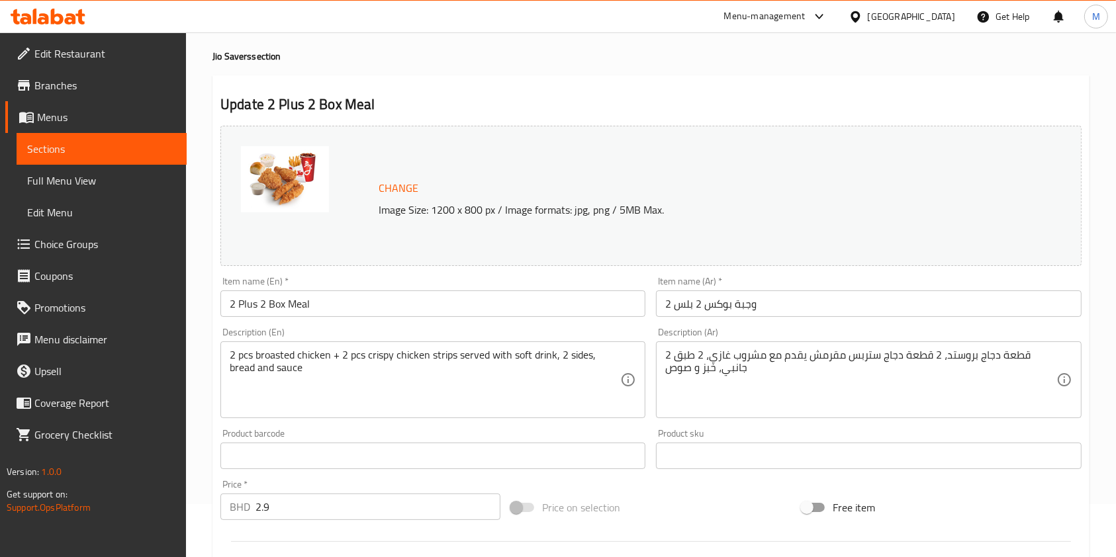
scroll to position [0, 0]
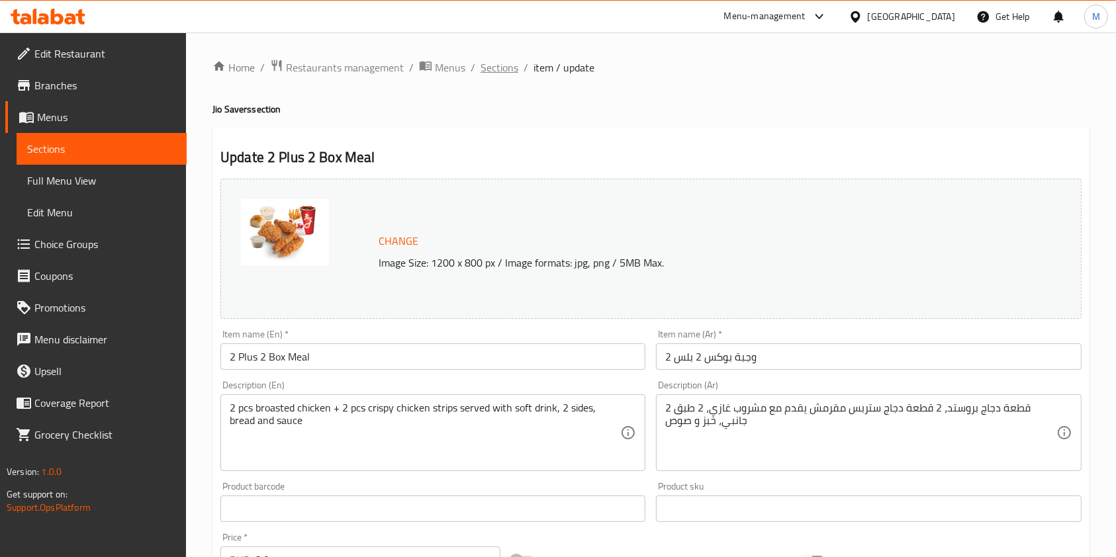
click at [498, 61] on span "Sections" at bounding box center [499, 68] width 38 height 16
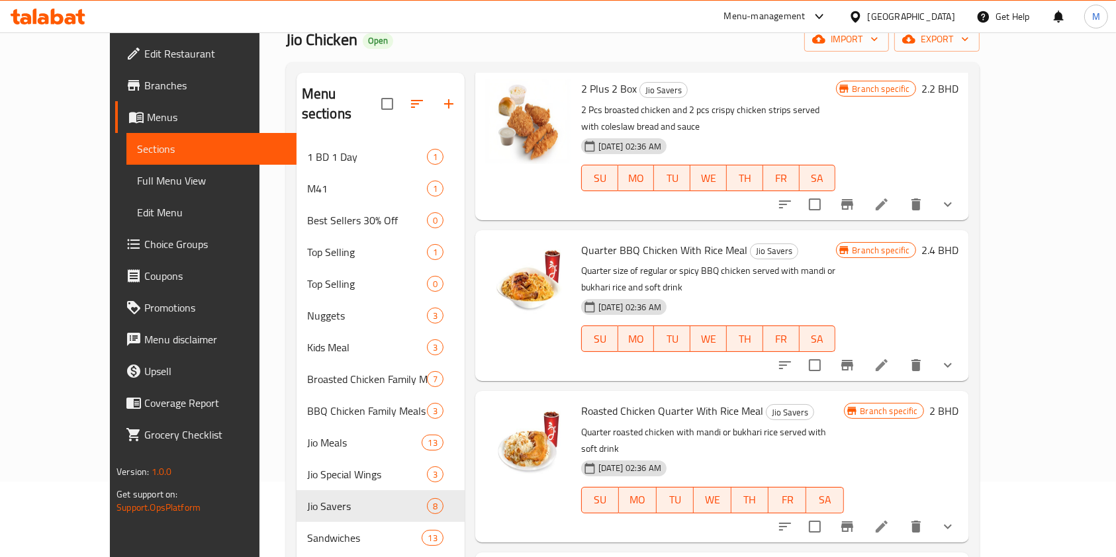
scroll to position [317, 0]
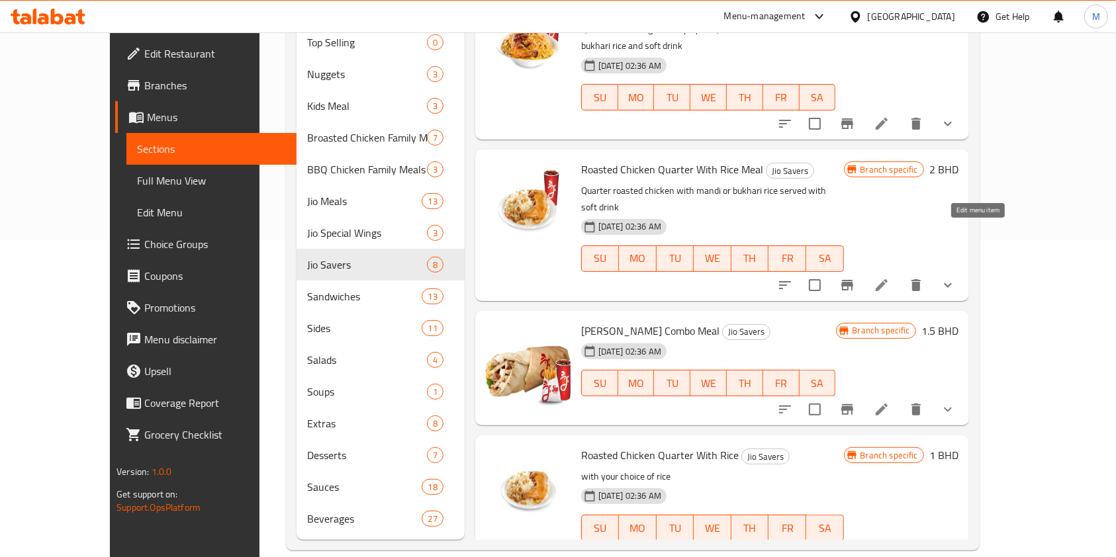
click at [887, 279] on icon at bounding box center [882, 285] width 12 height 12
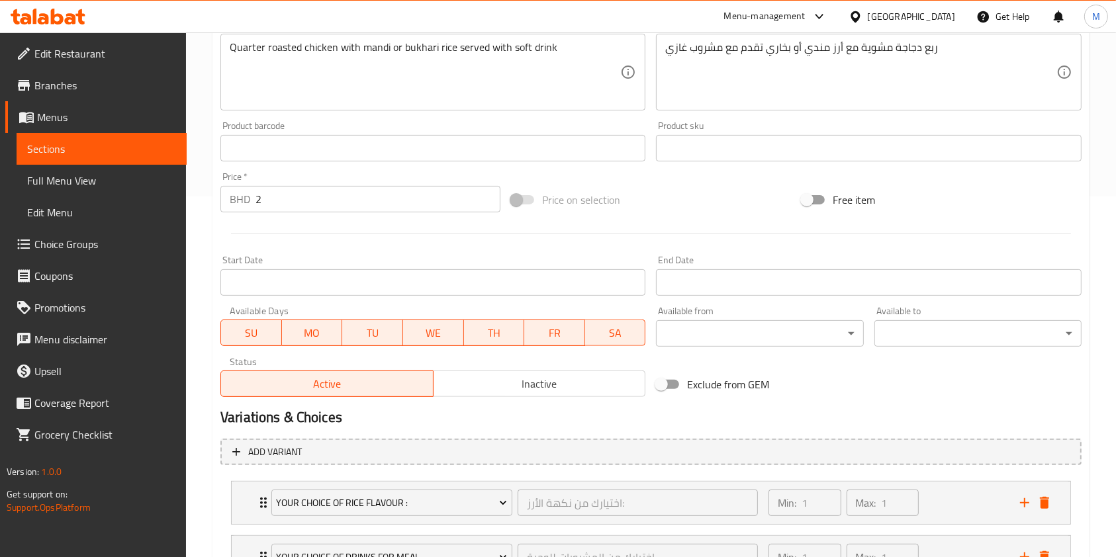
scroll to position [527, 0]
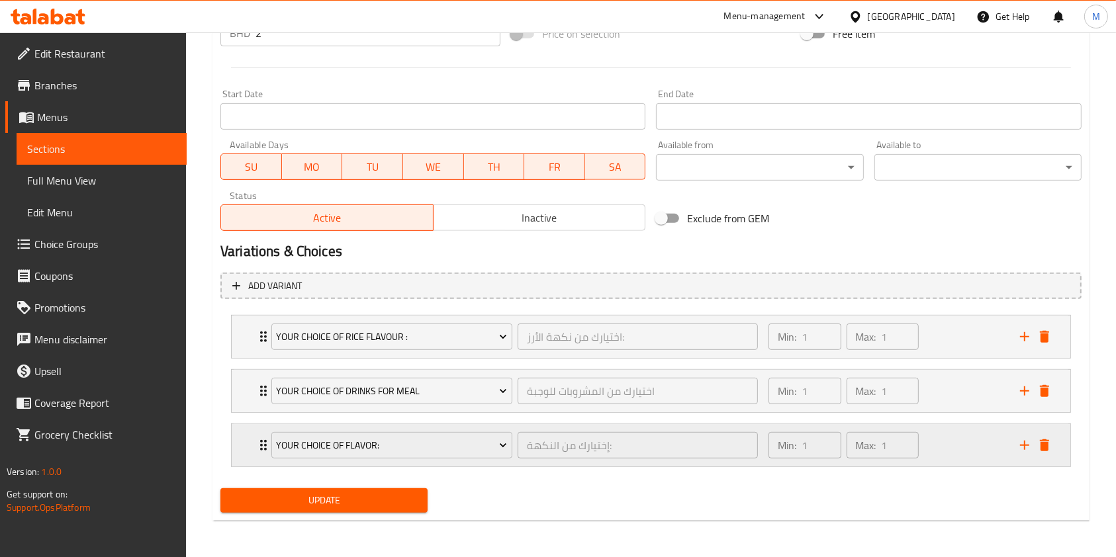
click at [244, 444] on div "Your Choice Of Flavor: إختيارك من النكهة: ​ Min: 1 ​ Max: 1 ​" at bounding box center [651, 445] width 838 height 42
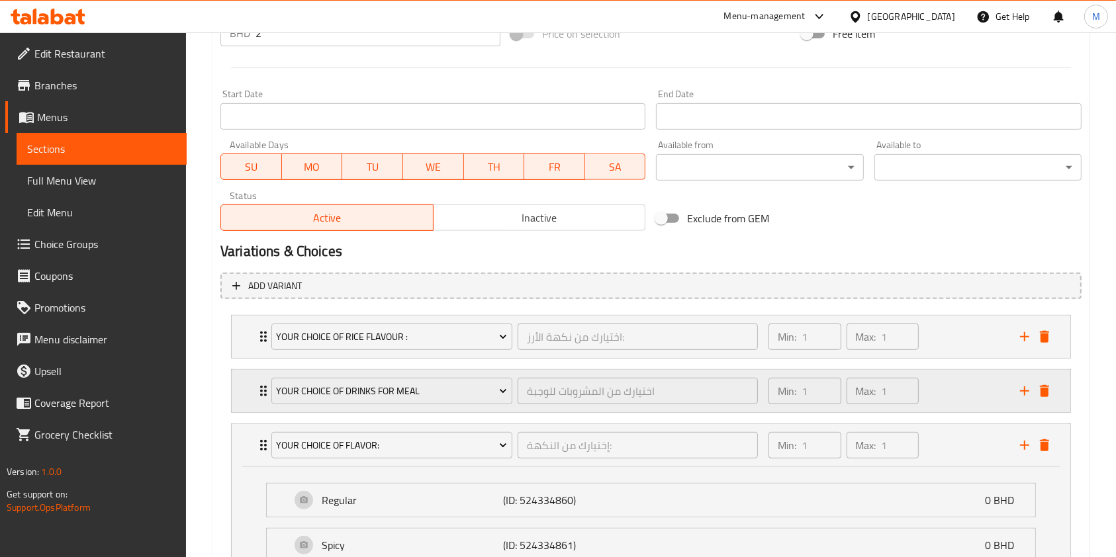
click at [246, 386] on div "Your Choice of Drinks for Meal اختيارك من المشروبات للوجبة ​ Min: 1 ​ Max: 1 ​" at bounding box center [651, 391] width 838 height 42
click at [246, 388] on div "Your Choice of Drinks for Meal اختيارك من المشروبات للوجبة ​ Min: 1 ​ Max: 1 ​" at bounding box center [651, 391] width 838 height 42
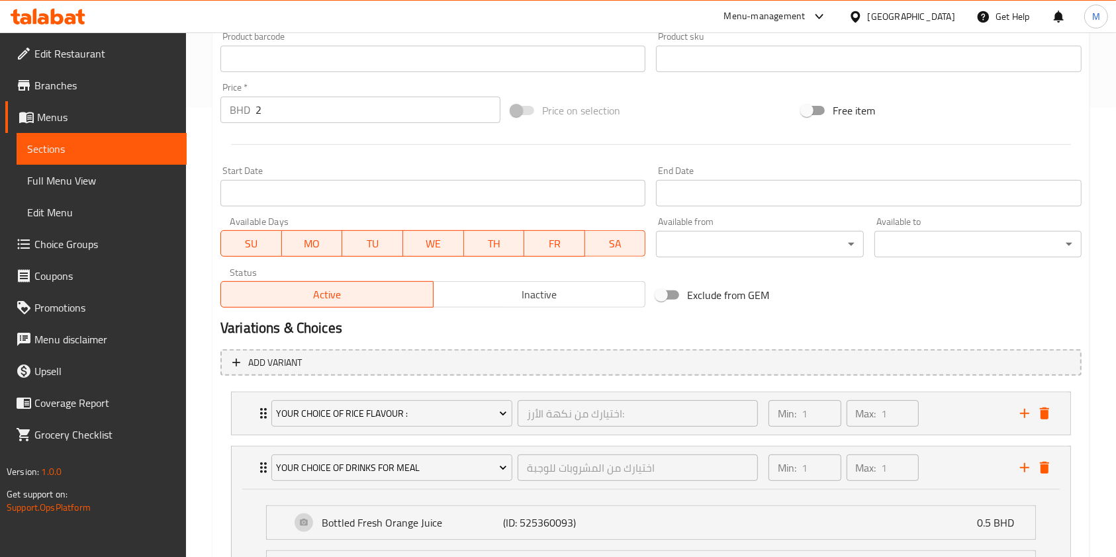
scroll to position [553, 0]
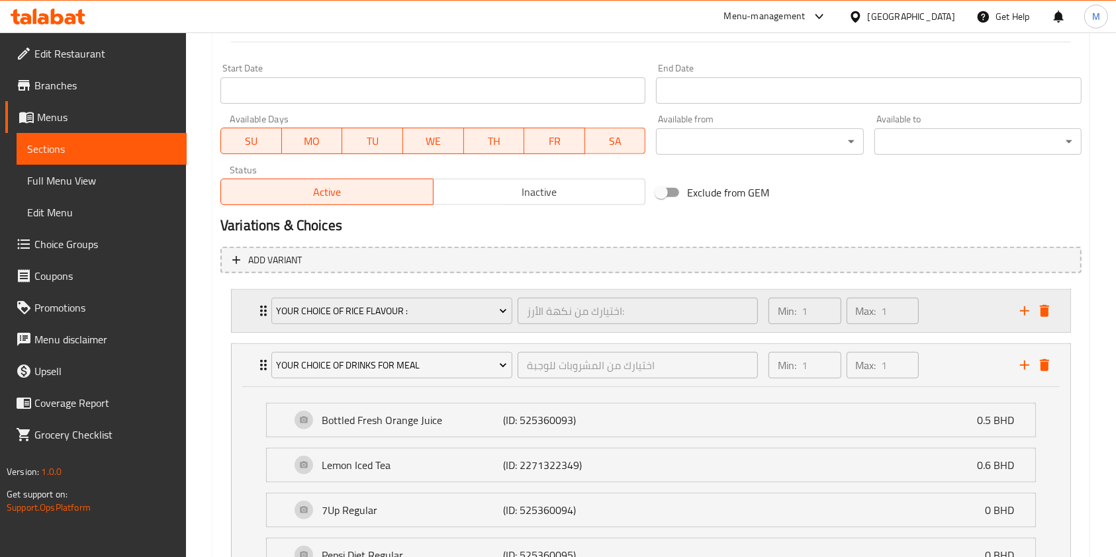
click at [257, 310] on icon "Expand" at bounding box center [263, 311] width 16 height 16
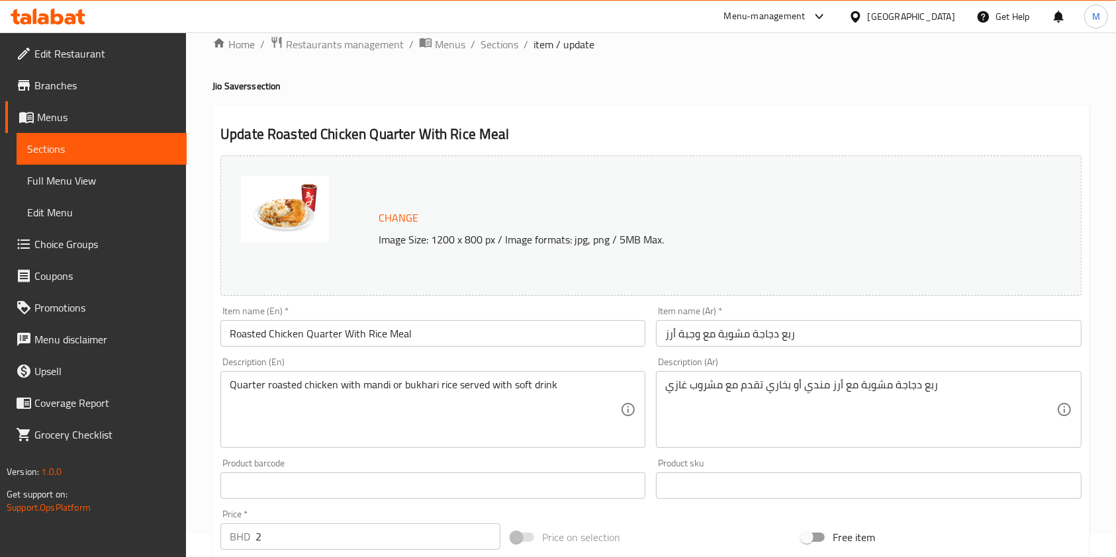
scroll to position [0, 0]
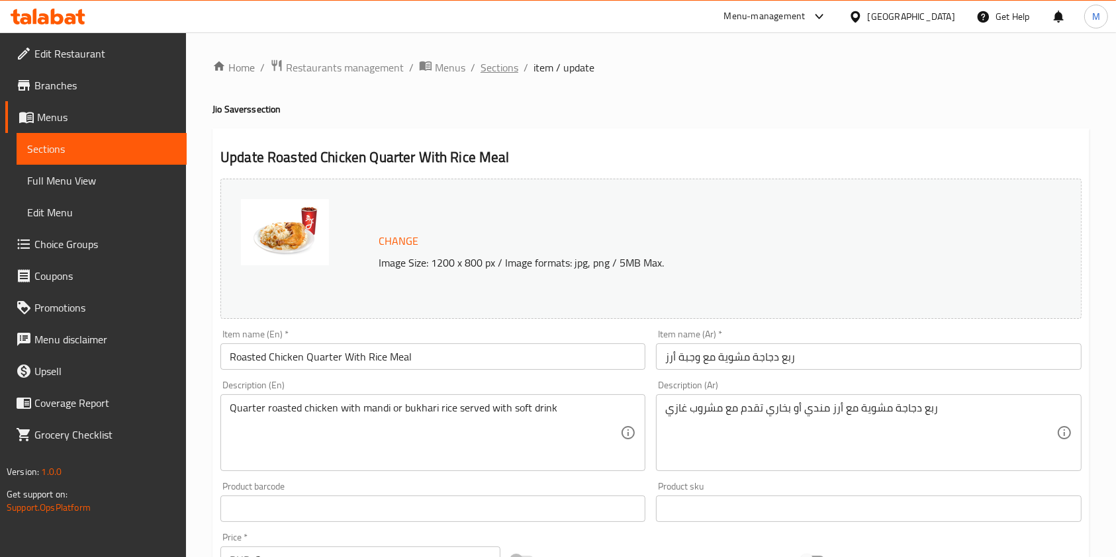
click at [513, 68] on span "Sections" at bounding box center [499, 68] width 38 height 16
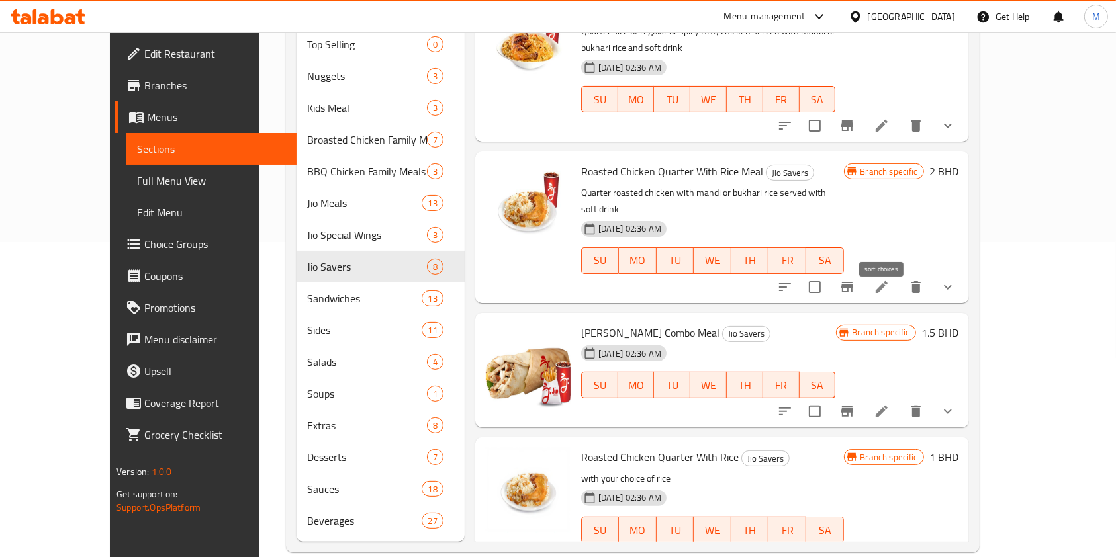
scroll to position [317, 0]
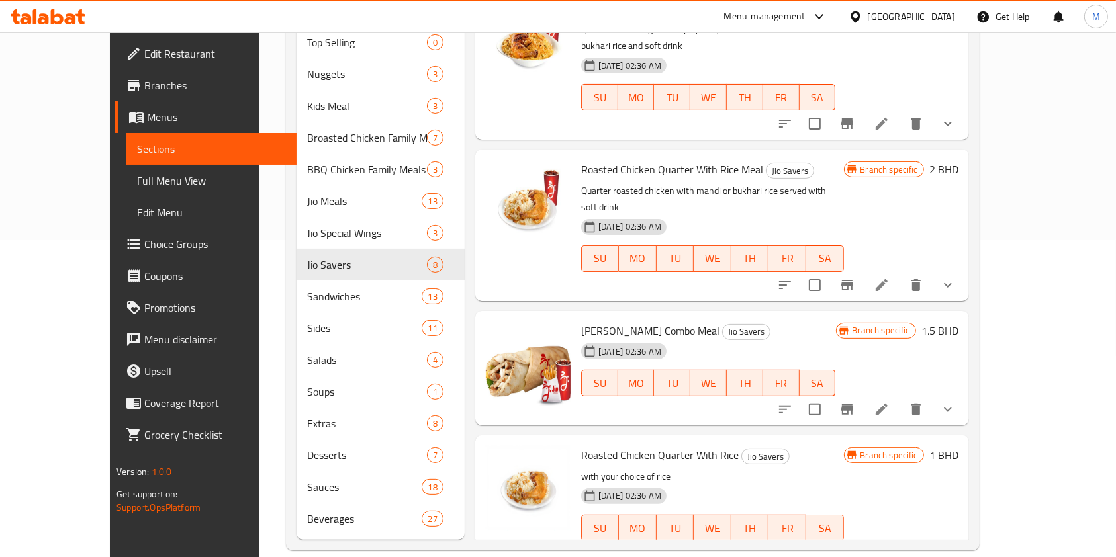
click at [900, 543] on li at bounding box center [881, 555] width 37 height 24
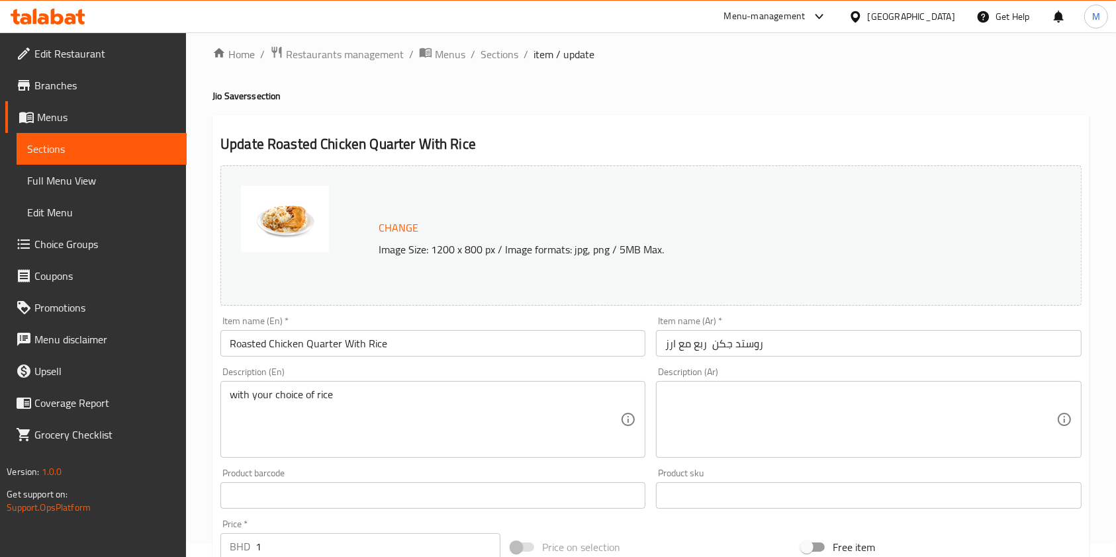
scroll to position [473, 0]
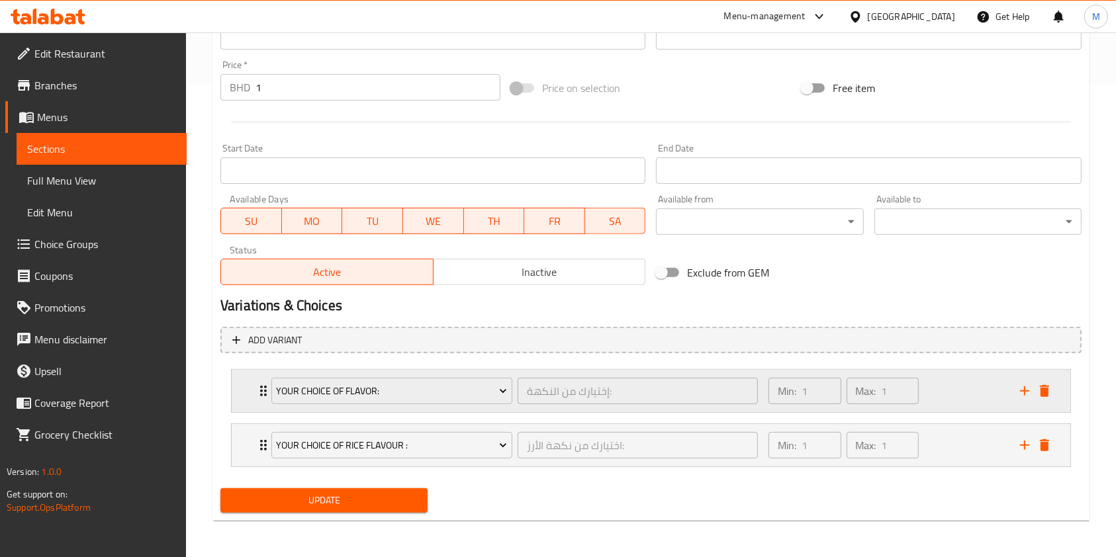
click at [248, 394] on div "Your Choice Of Flavor: إختيارك من النكهة: ​ Min: 1 ​ Max: 1 ​" at bounding box center [651, 391] width 838 height 42
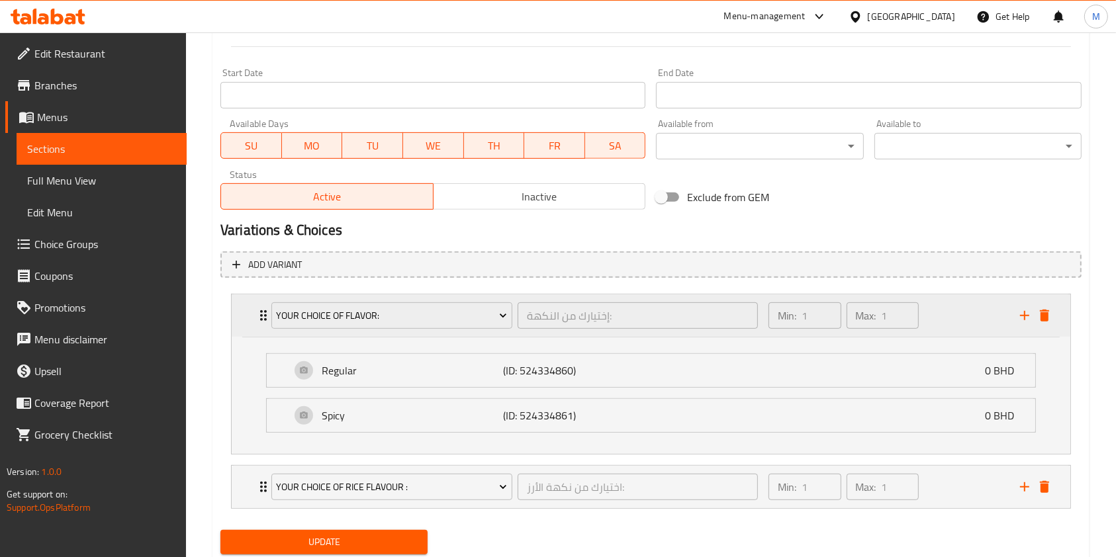
scroll to position [590, 0]
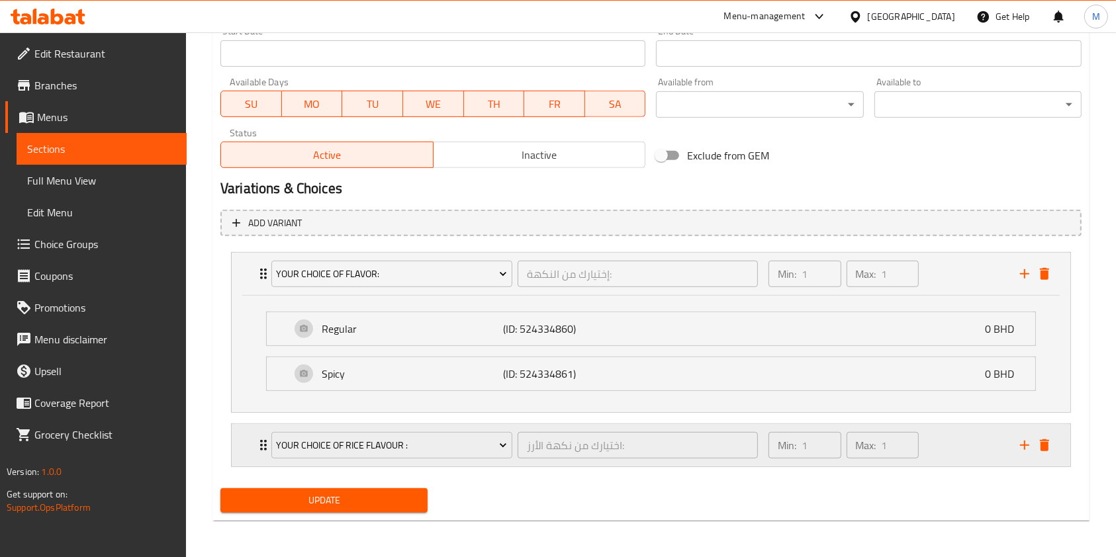
click at [258, 433] on div "Your Choice of Rice Flavour : اختيارك من نكهة الأرز: ​ Min: 1 ​ Max: 1 ​" at bounding box center [654, 445] width 799 height 42
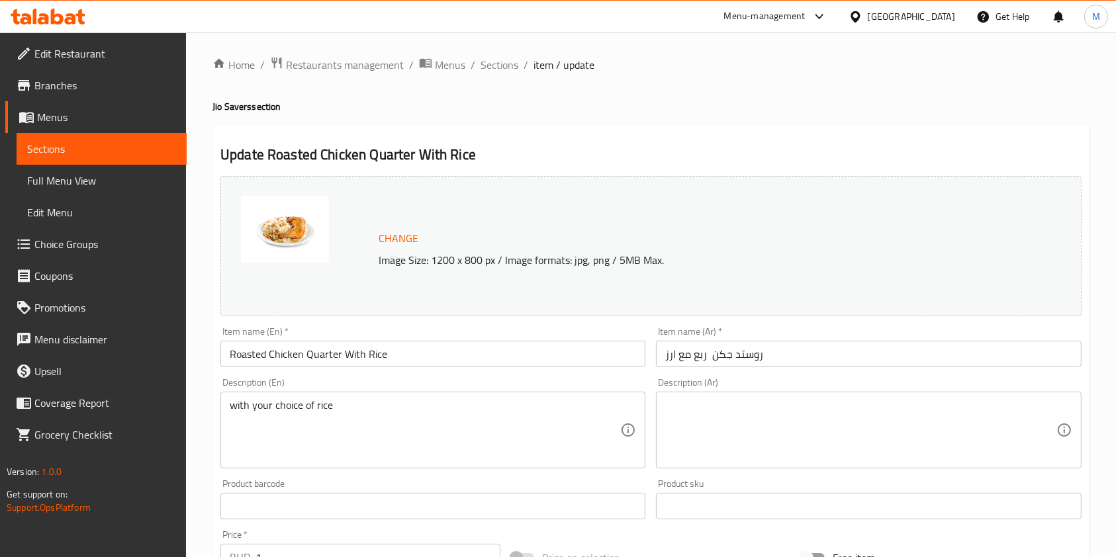
scroll to position [0, 0]
click at [519, 60] on ol "Home / Restaurants management / Menus / Sections / item / update" at bounding box center [650, 67] width 877 height 17
click at [498, 68] on span "Sections" at bounding box center [499, 68] width 38 height 16
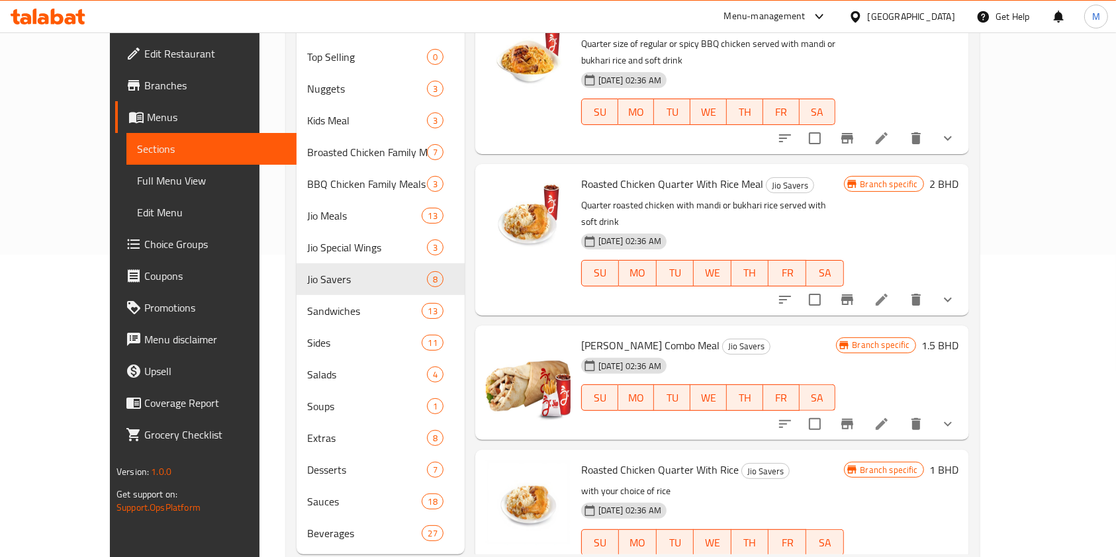
scroll to position [317, 0]
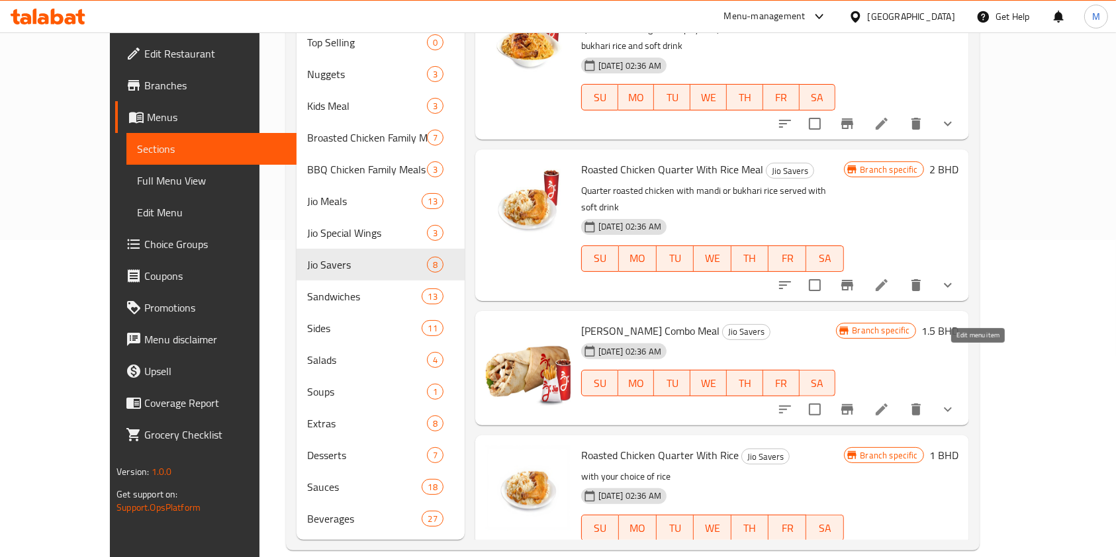
click at [889, 402] on icon at bounding box center [882, 410] width 16 height 16
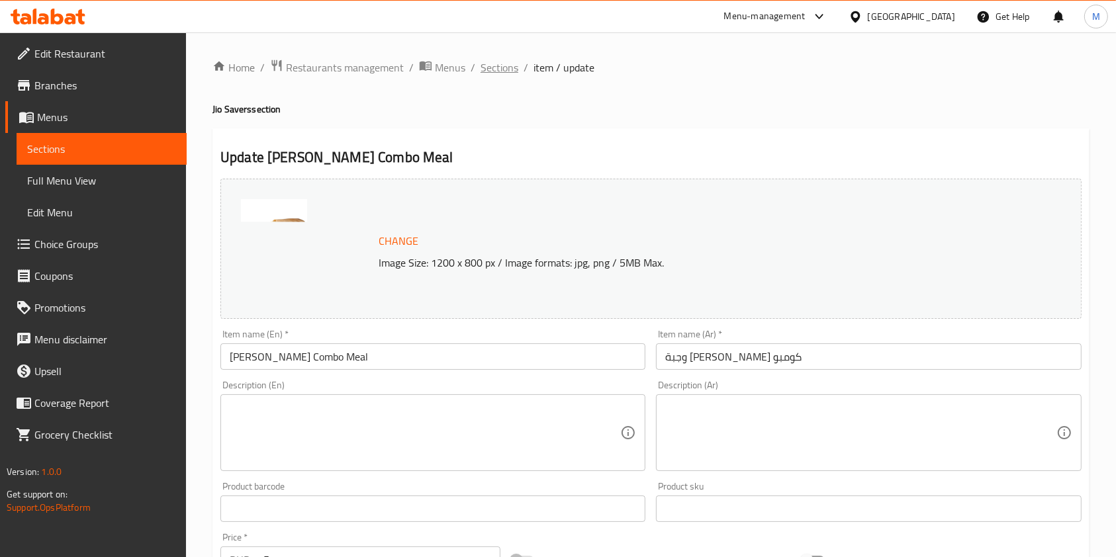
click at [492, 66] on span "Sections" at bounding box center [499, 68] width 38 height 16
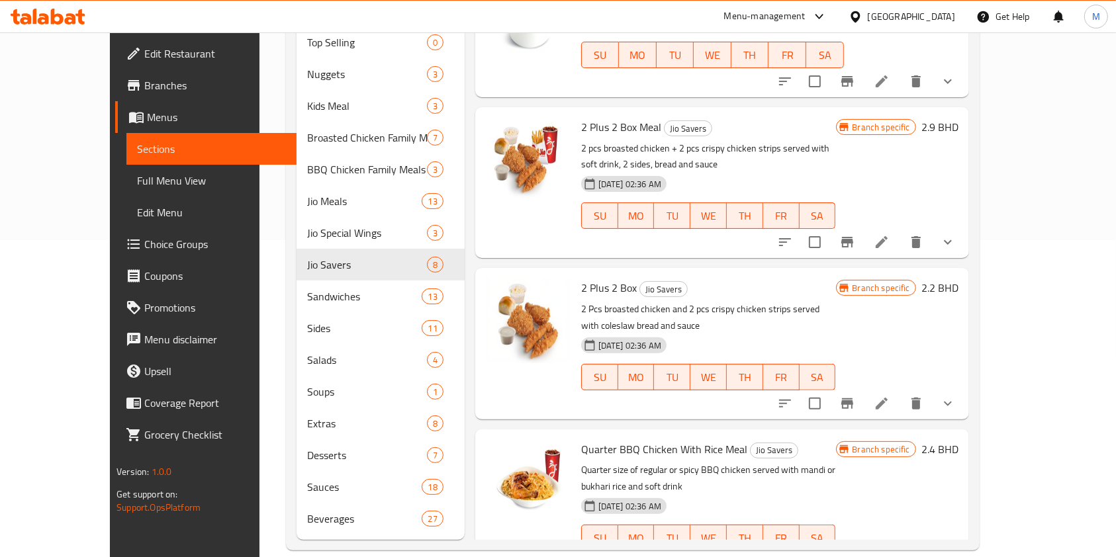
scroll to position [12, 0]
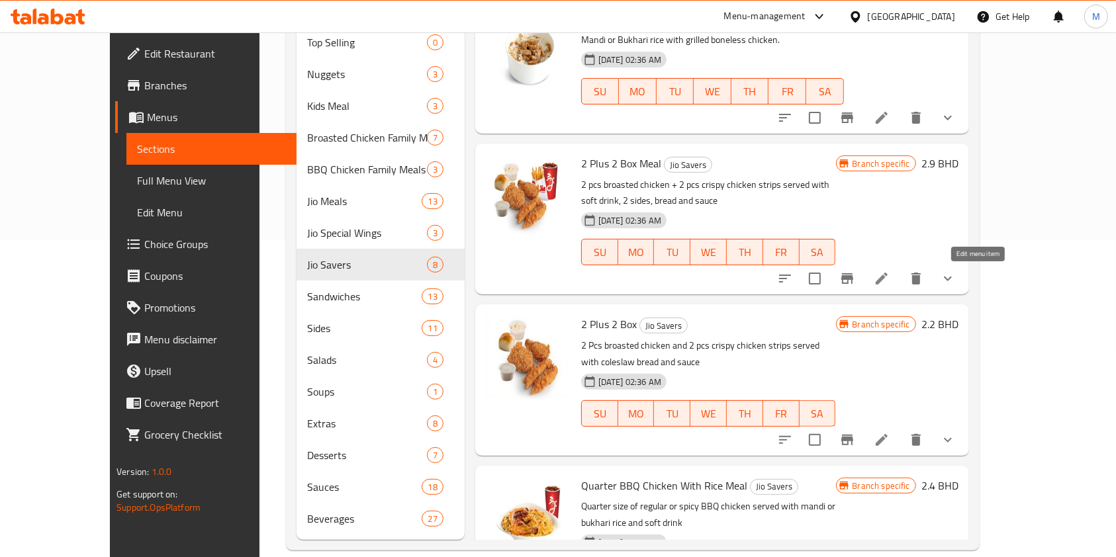
click at [889, 280] on icon at bounding box center [882, 279] width 16 height 16
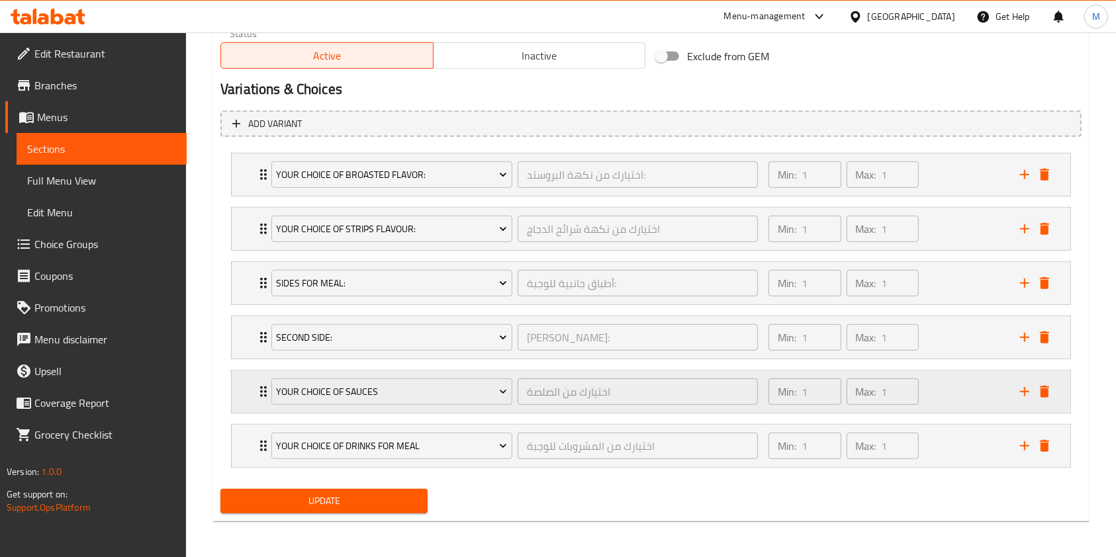
click at [259, 394] on icon "Expand" at bounding box center [263, 392] width 16 height 16
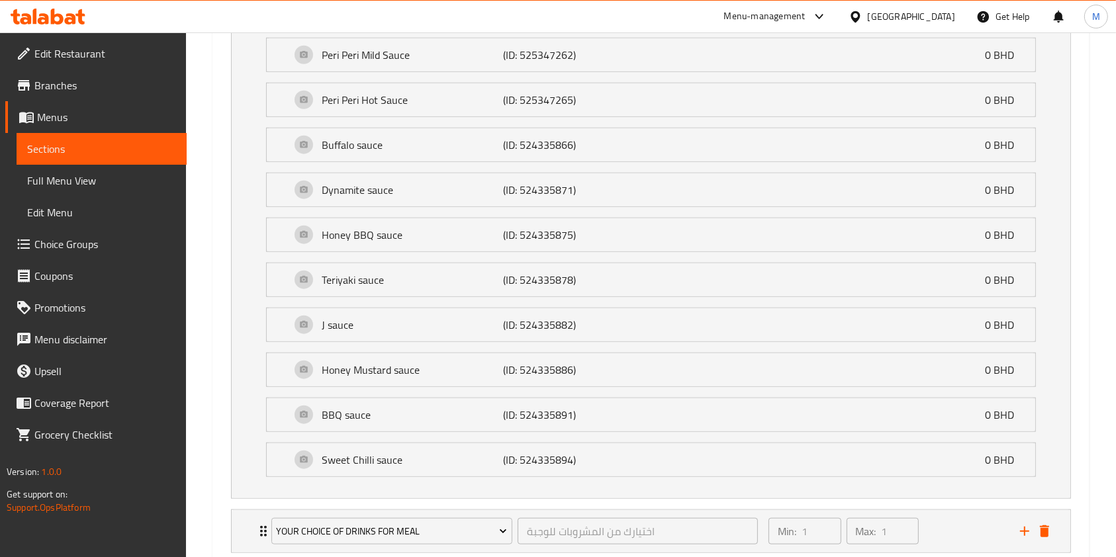
scroll to position [1345, 0]
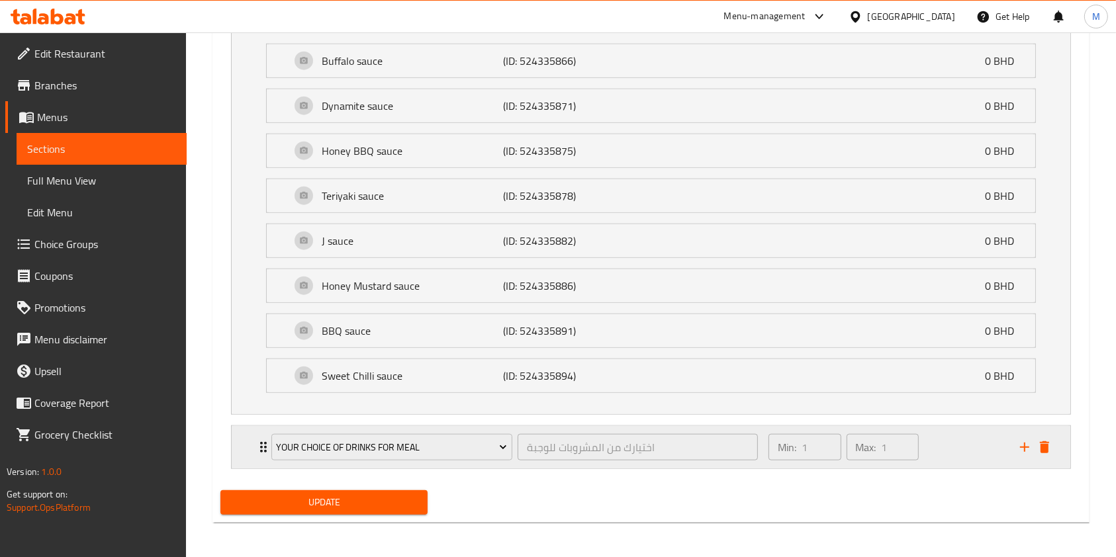
click at [256, 439] on icon "Expand" at bounding box center [263, 447] width 16 height 16
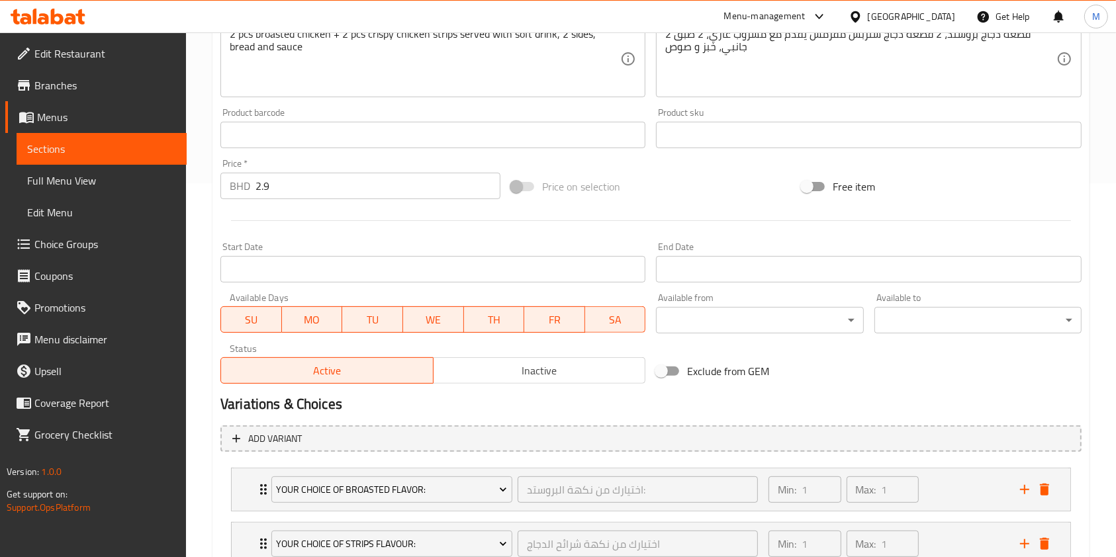
scroll to position [75, 0]
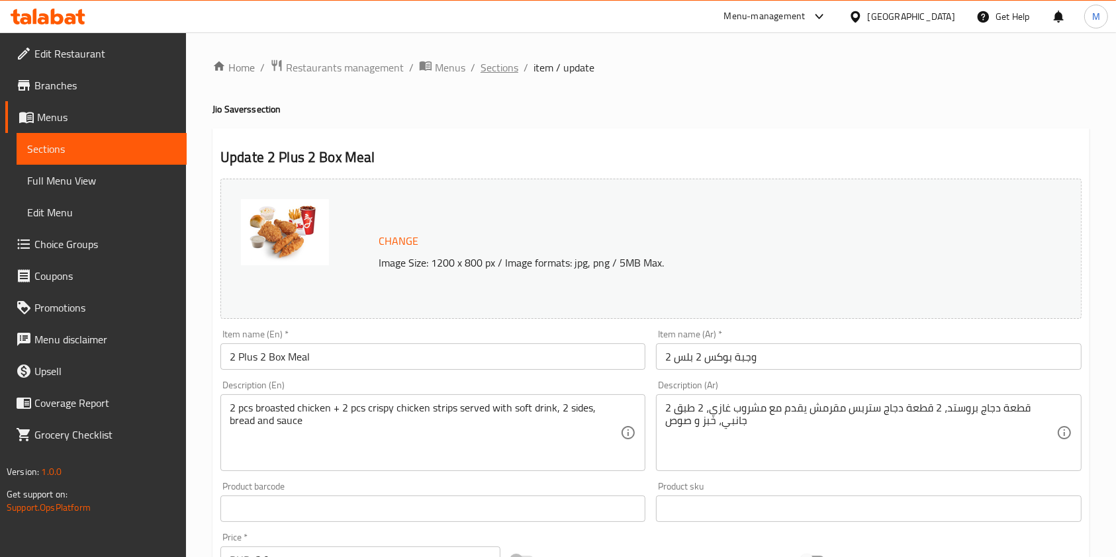
click at [511, 72] on span "Sections" at bounding box center [499, 68] width 38 height 16
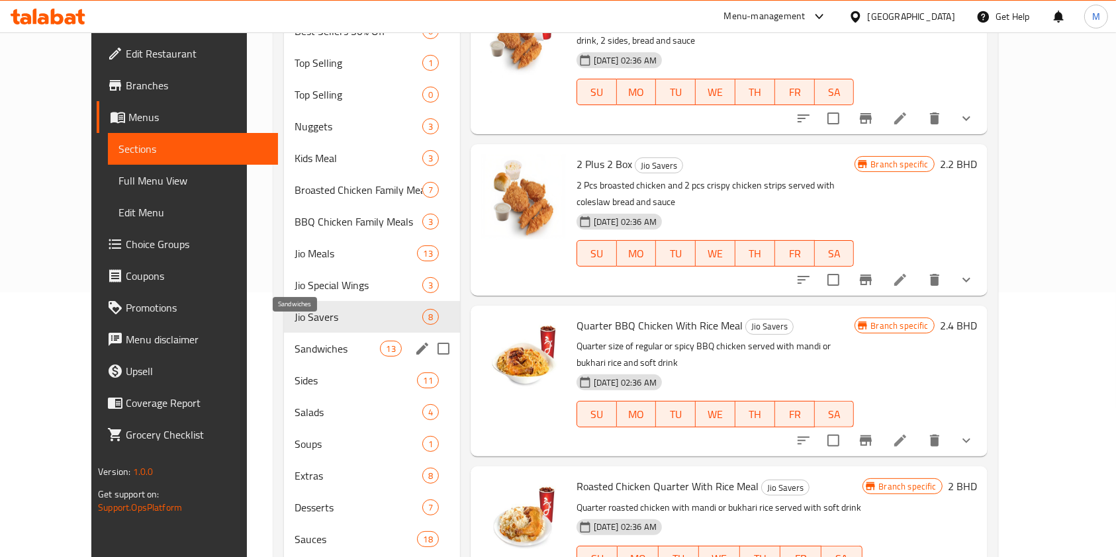
click at [294, 341] on span "Sandwiches" at bounding box center [336, 349] width 85 height 16
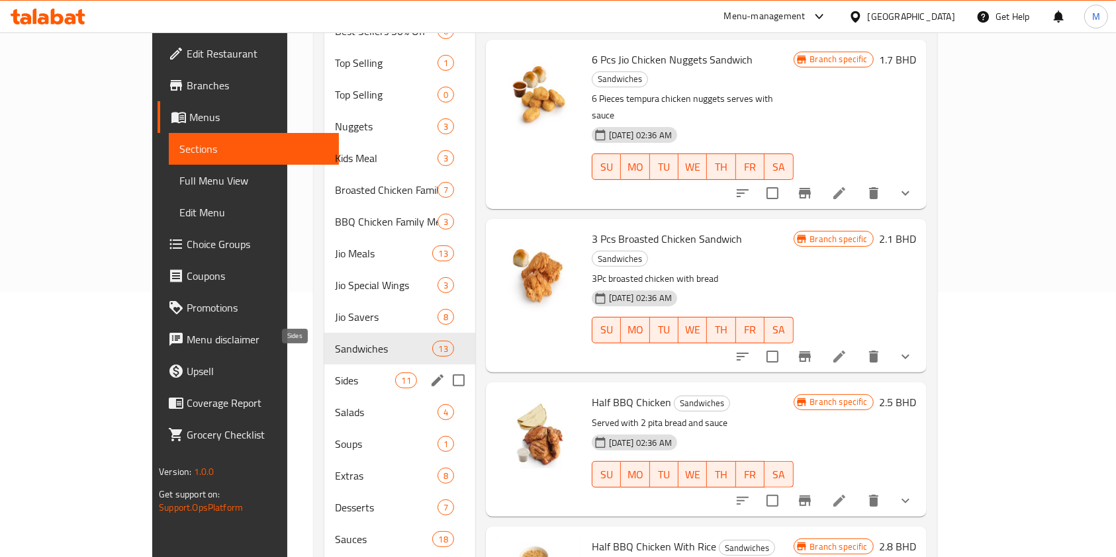
click at [335, 373] on span "Sides" at bounding box center [365, 381] width 60 height 16
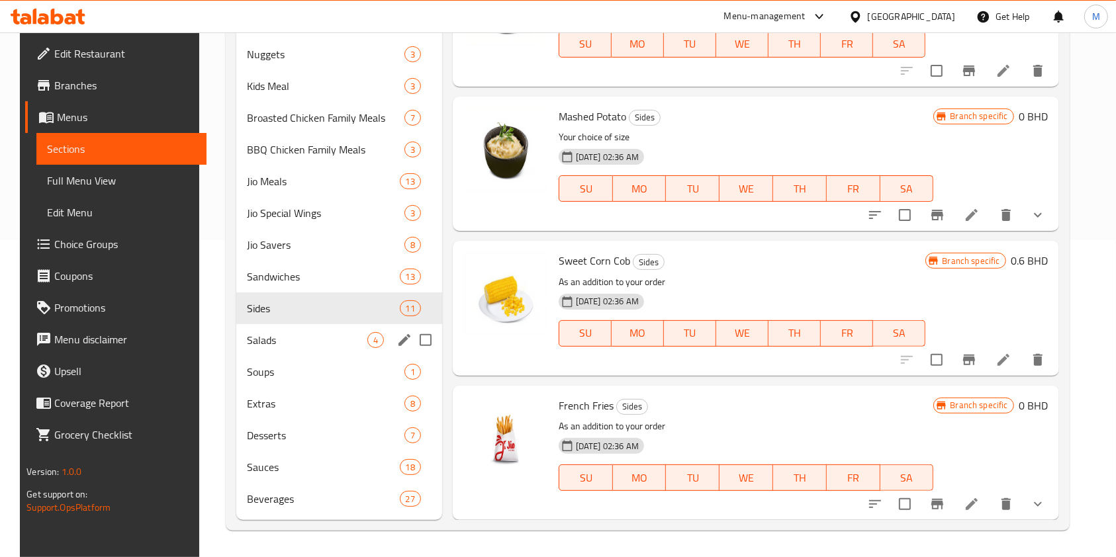
click at [307, 338] on span "Salads" at bounding box center [307, 340] width 120 height 16
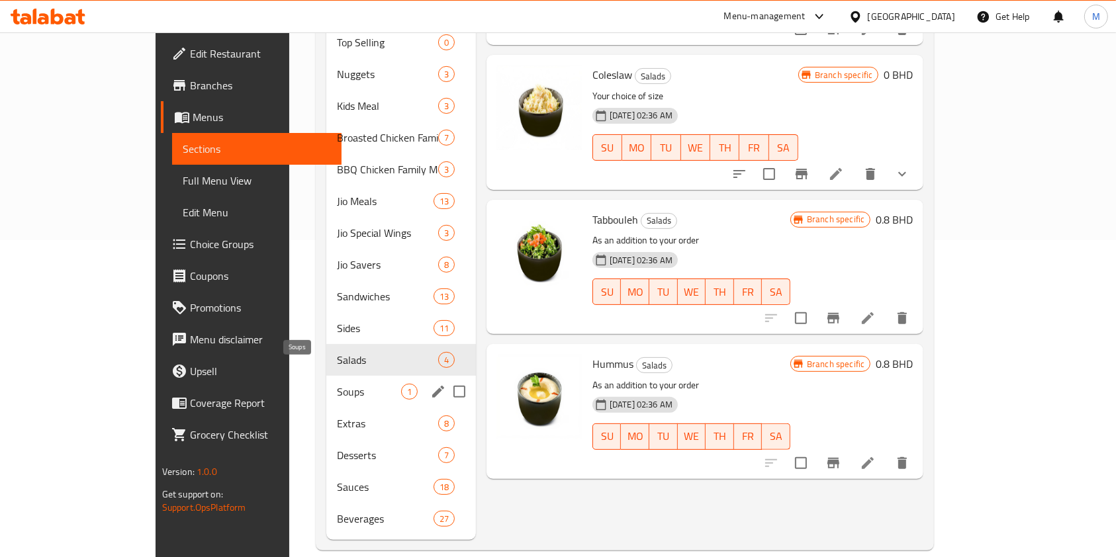
click at [337, 384] on span "Soups" at bounding box center [369, 392] width 64 height 16
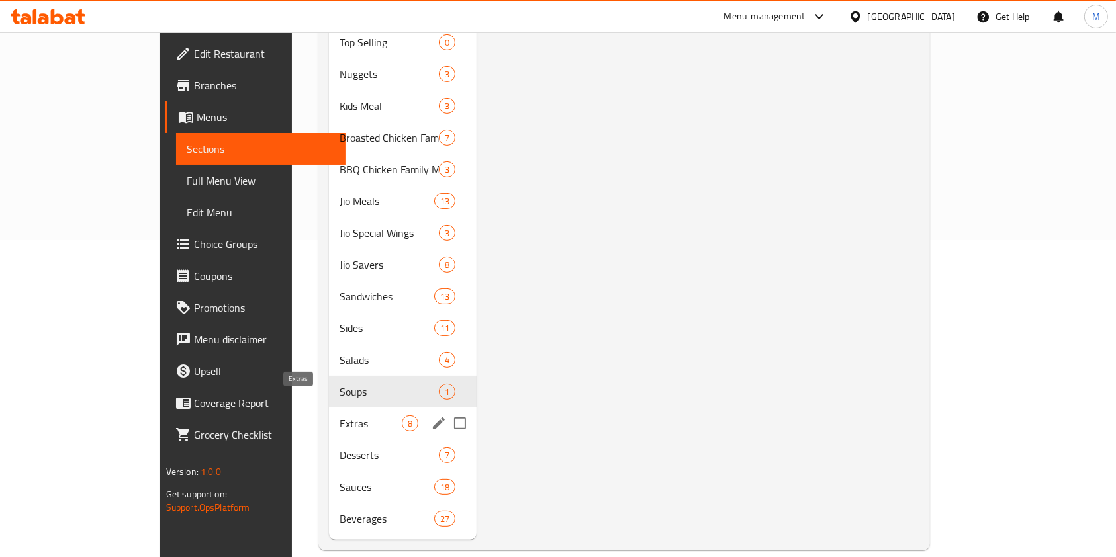
click at [339, 416] on span "Extras" at bounding box center [370, 424] width 62 height 16
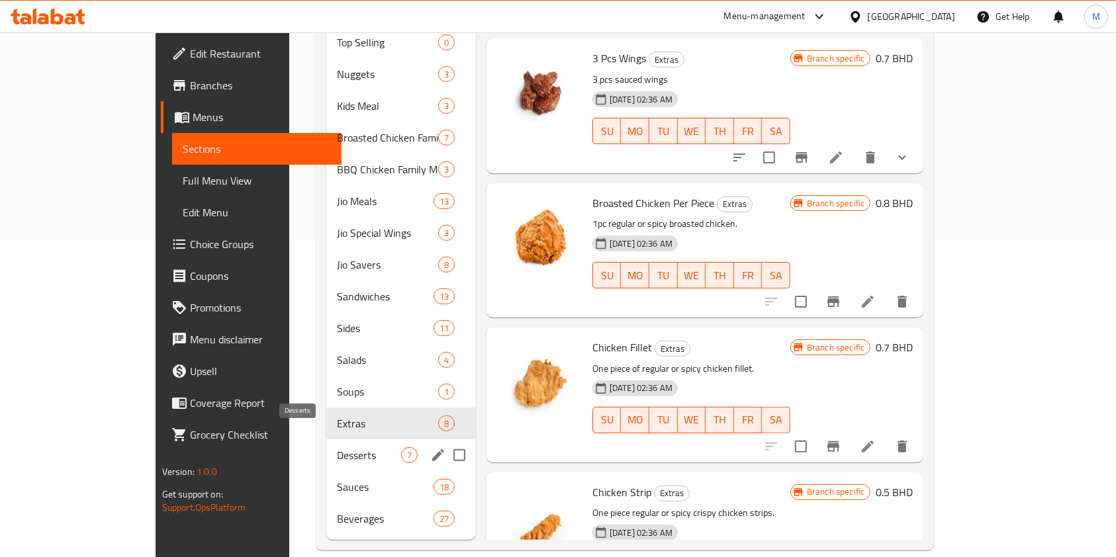
click at [337, 447] on span "Desserts" at bounding box center [369, 455] width 64 height 16
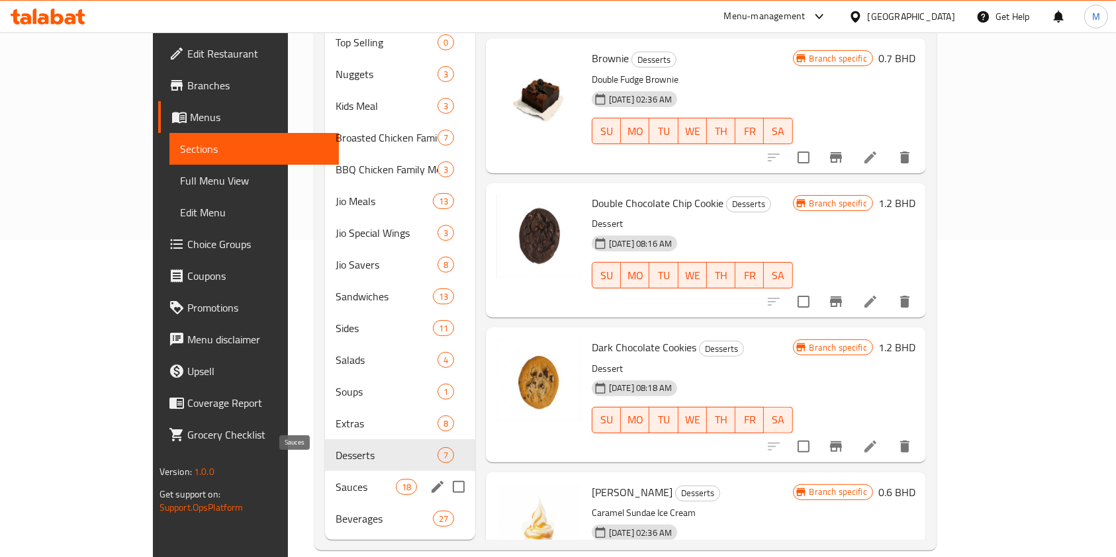
click at [336, 479] on span "Sauces" at bounding box center [366, 487] width 60 height 16
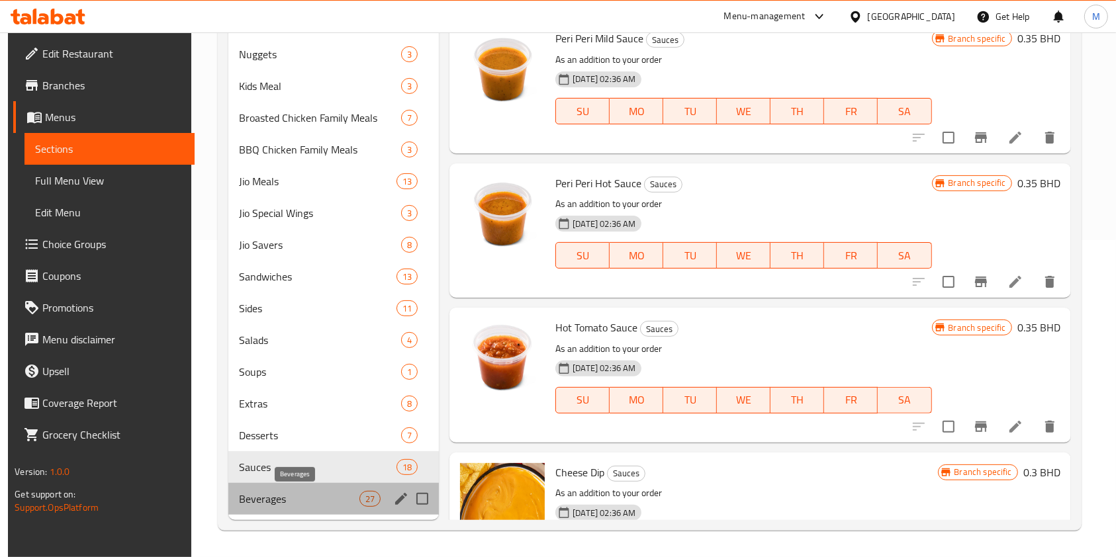
click at [288, 497] on span "Beverages" at bounding box center [299, 499] width 120 height 16
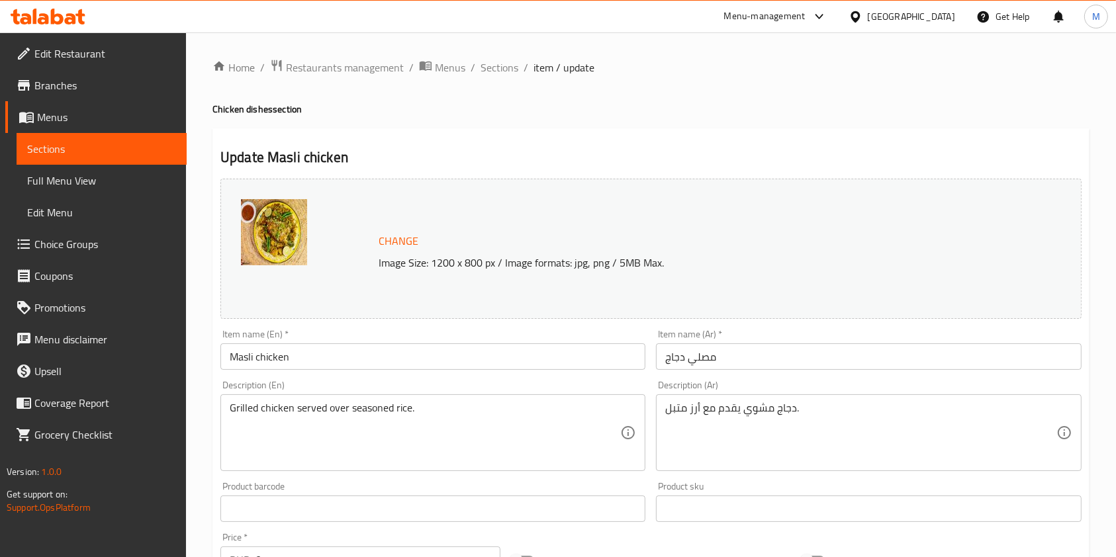
click at [79, 241] on span "Choice Groups" at bounding box center [105, 244] width 142 height 16
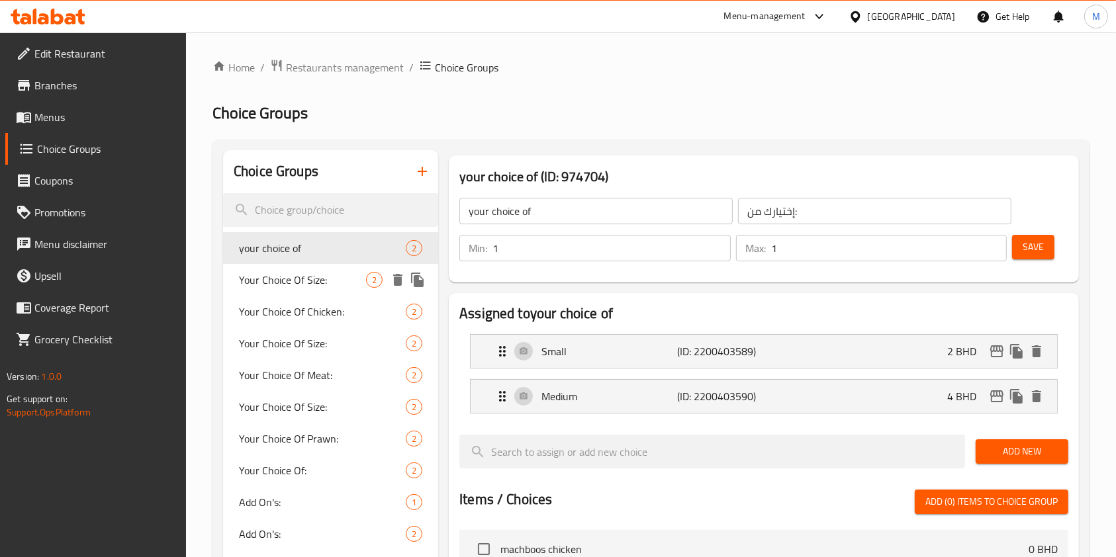
click at [322, 272] on span "Your Choice Of Size:" at bounding box center [302, 280] width 127 height 16
type input "Your Choice Of Size:"
type input "إختيارك من الحجم:"
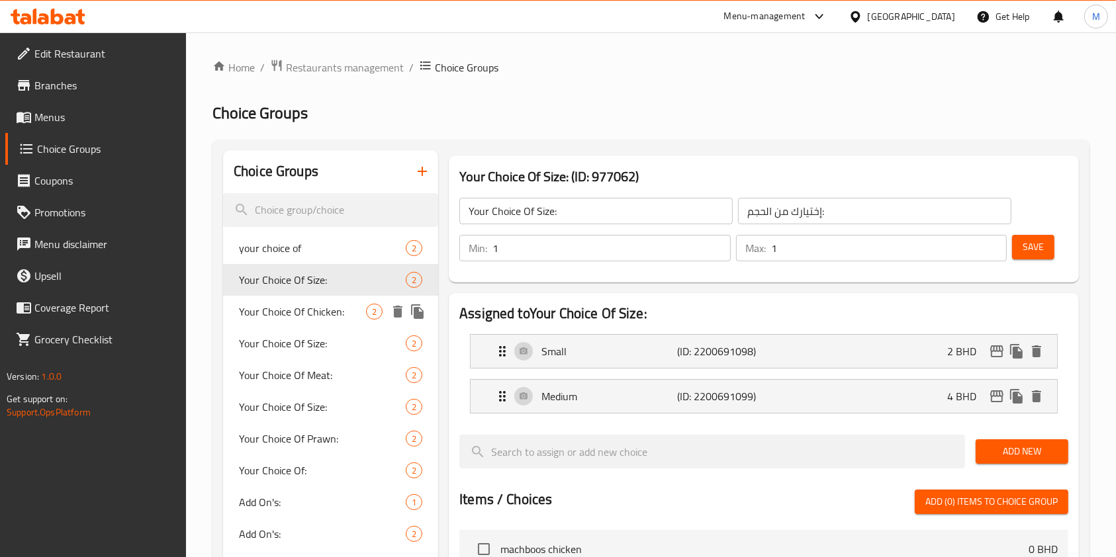
click at [312, 317] on span "Your Choice Of Chicken:" at bounding box center [302, 312] width 127 height 16
type input "Your Choice Of Chicken:"
type input "إختيارك من الدجاج:"
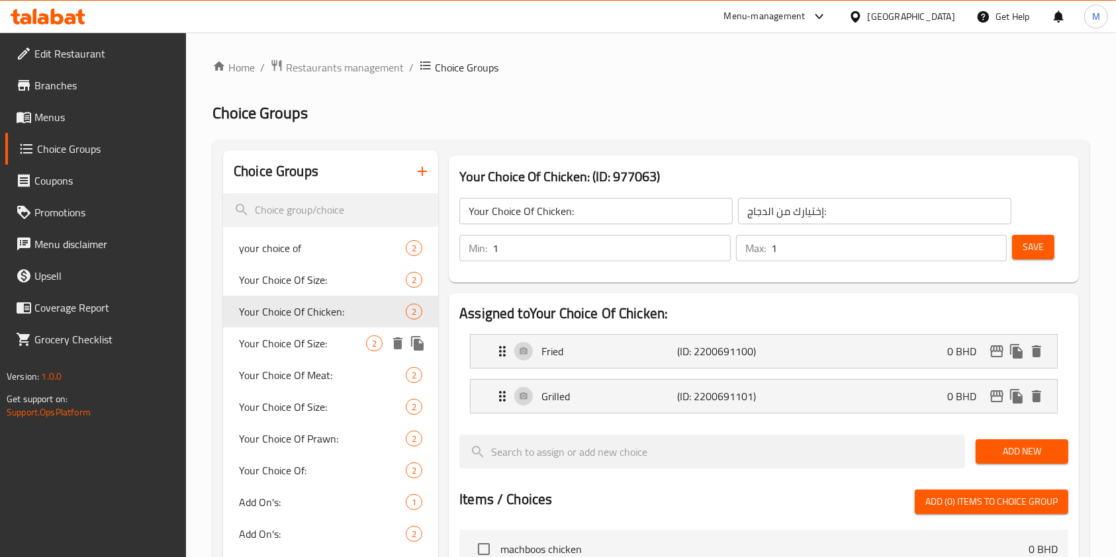
click at [324, 349] on span "Your Choice Of Size:" at bounding box center [302, 344] width 127 height 16
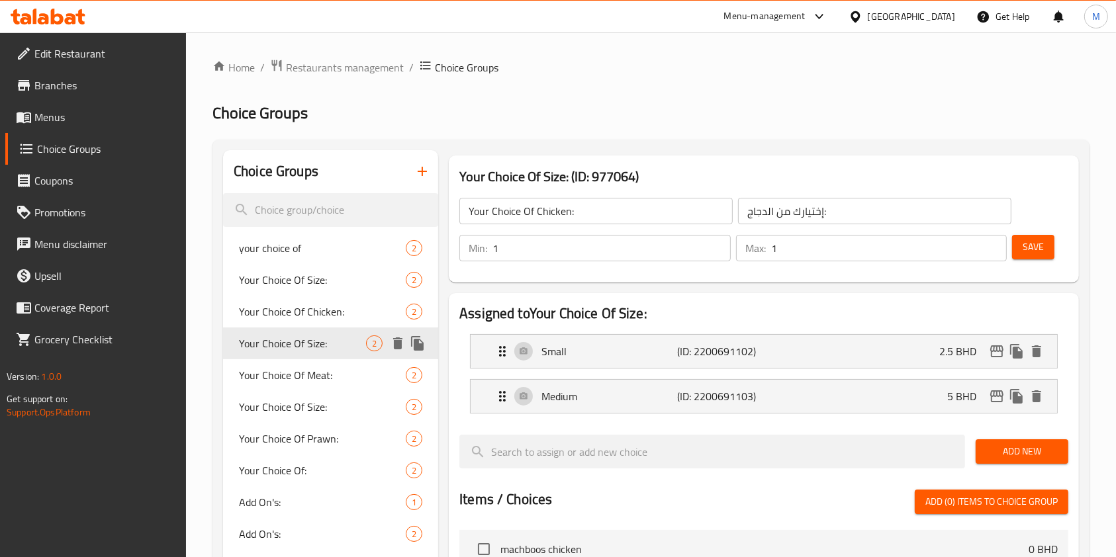
type input "Your Choice Of Size:"
type input "إختيارك من الحجم:"
click at [323, 383] on span "Your Choice Of Meat:" at bounding box center [302, 375] width 127 height 16
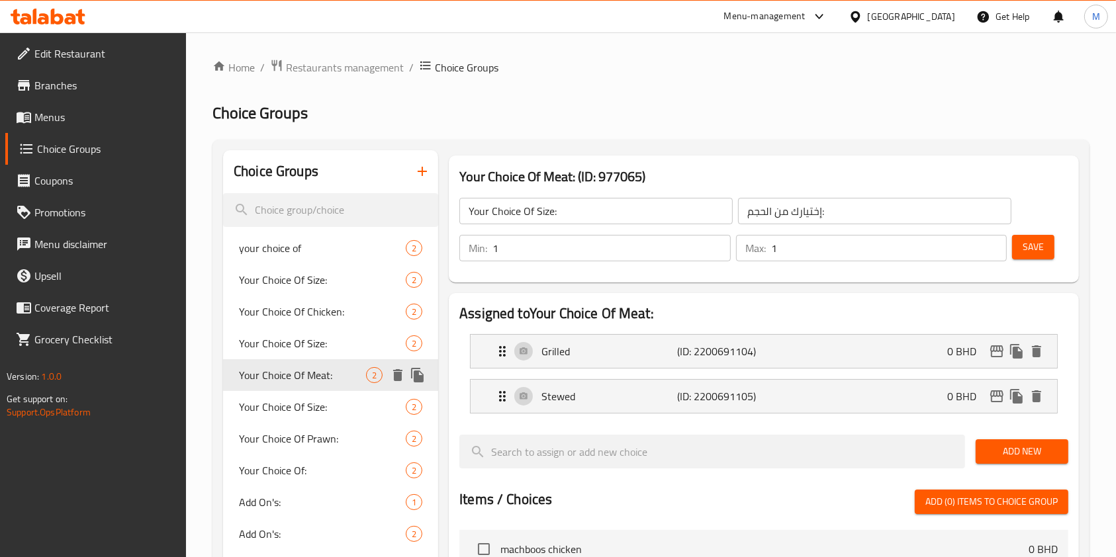
type input "Your Choice Of Meat:"
type input "إختيارك من اللحم:"
click at [323, 399] on span "Your Choice Of Size:" at bounding box center [302, 407] width 127 height 16
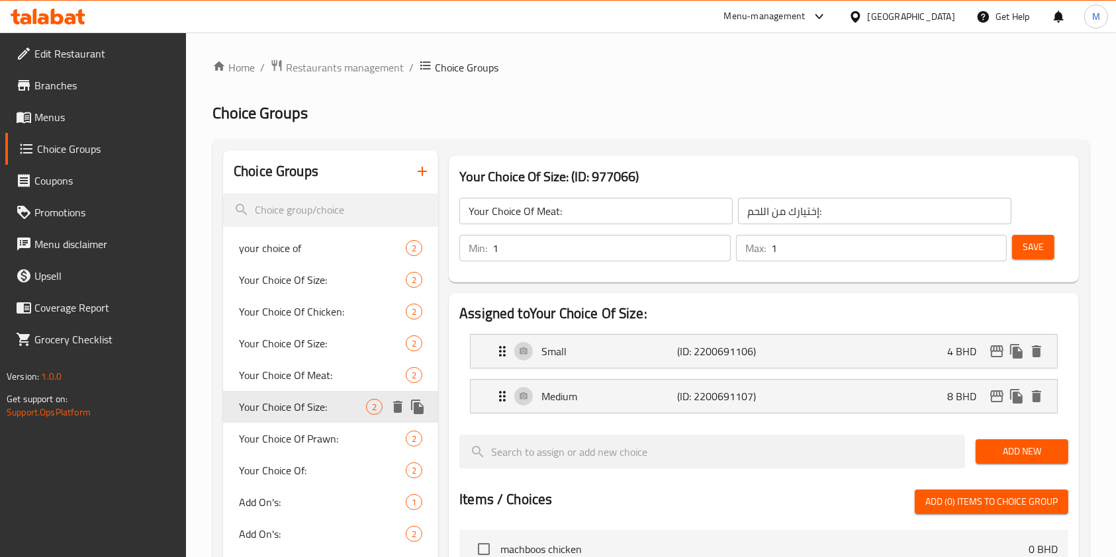
type input "Your Choice Of Size:"
type input "إختيارك من الحجم:"
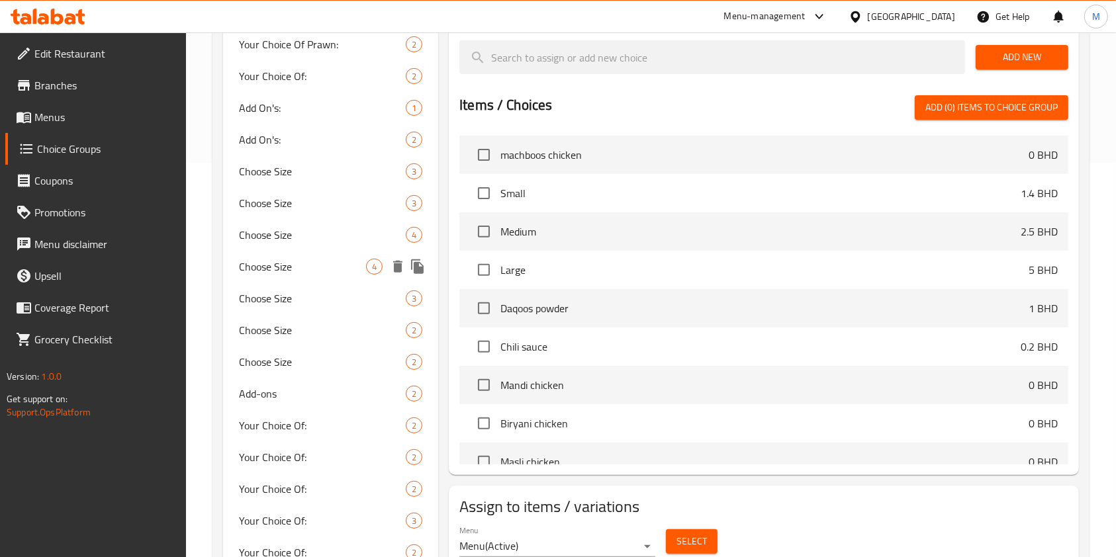
scroll to position [448, 0]
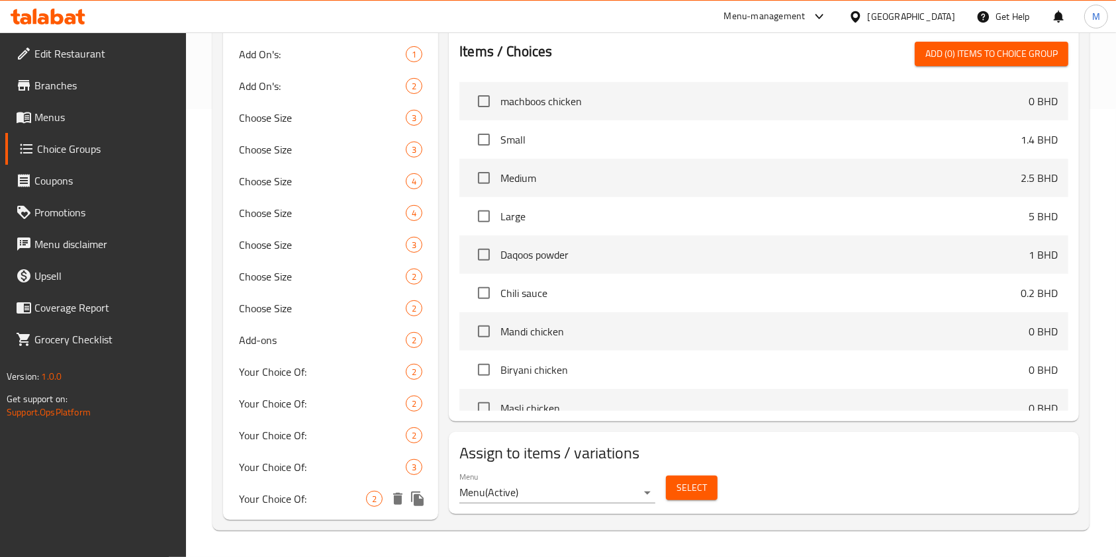
click at [289, 495] on span "Your Choice Of:" at bounding box center [302, 499] width 127 height 16
type input "Your Choice Of:"
type input "إختيارك من:"
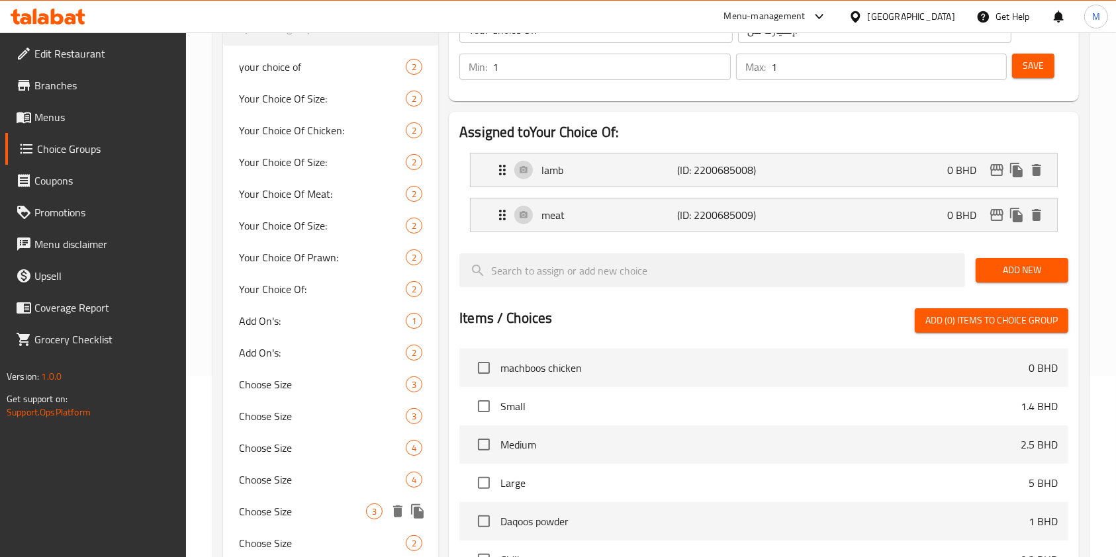
scroll to position [0, 0]
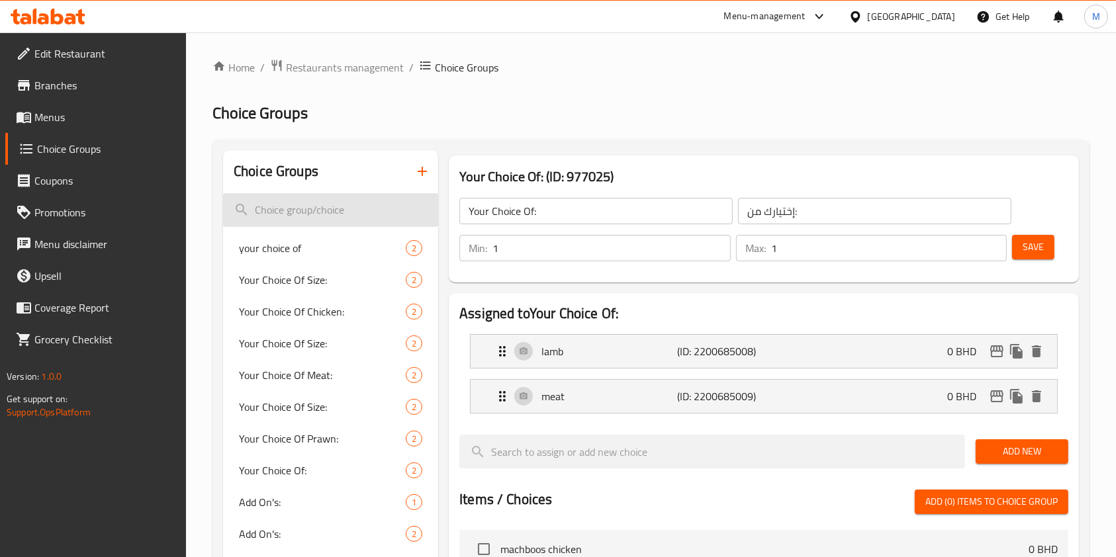
click at [332, 204] on input "search" at bounding box center [330, 210] width 215 height 34
type input "SMALL"
click at [318, 244] on span "your choice of" at bounding box center [302, 248] width 127 height 16
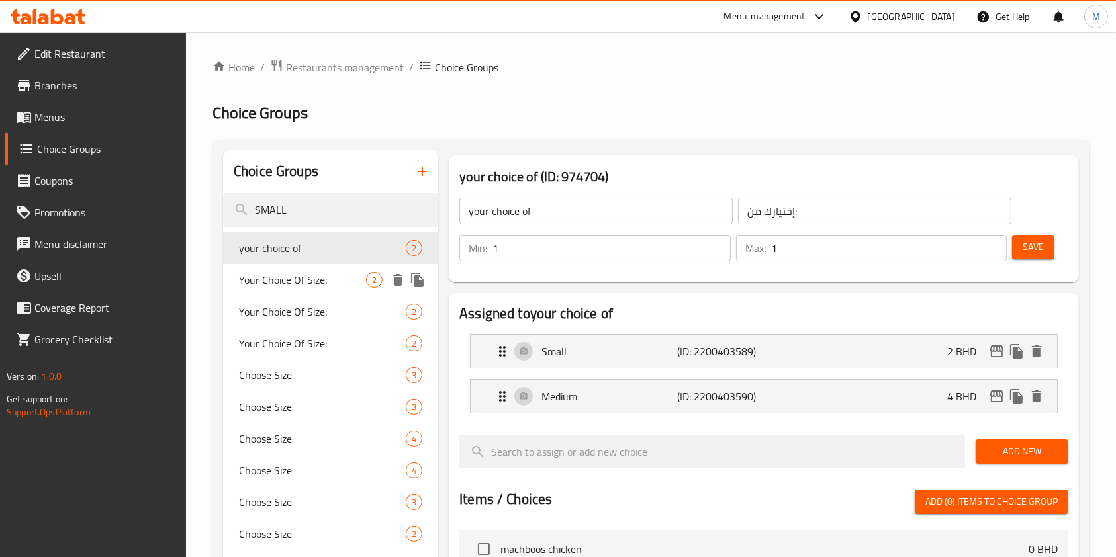
click at [312, 279] on span "Your Choice Of Size:" at bounding box center [302, 280] width 127 height 16
type input "Your Choice Of Size:"
type input "إختيارك من الحجم:"
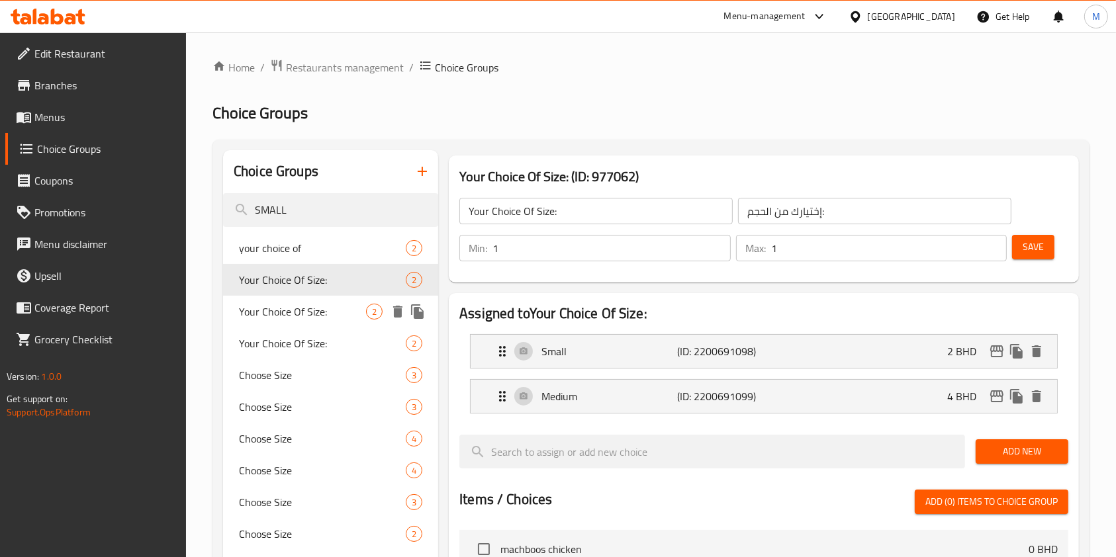
click at [312, 308] on span "Your Choice Of Size:" at bounding box center [302, 312] width 127 height 16
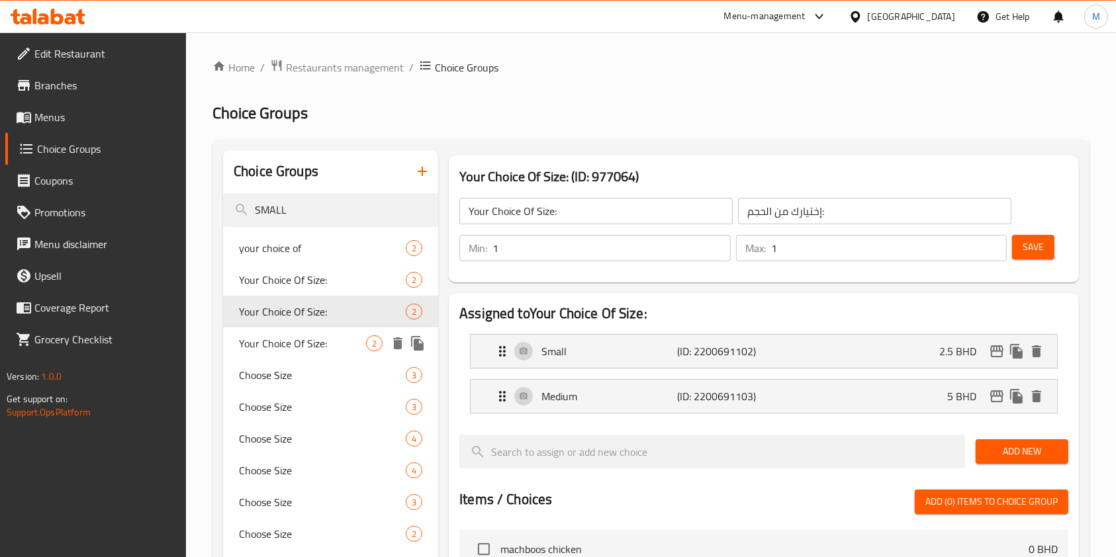
click at [312, 339] on span "Your Choice Of Size:" at bounding box center [302, 344] width 127 height 16
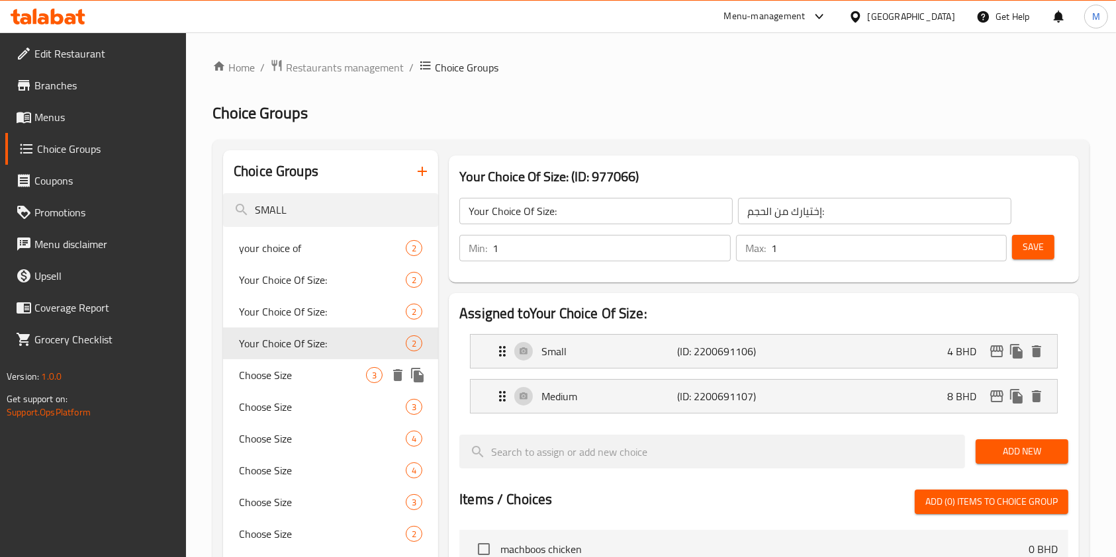
click at [312, 371] on span "Choose Size" at bounding box center [302, 375] width 127 height 16
type input "Choose Size"
type input "اختر الحجم"
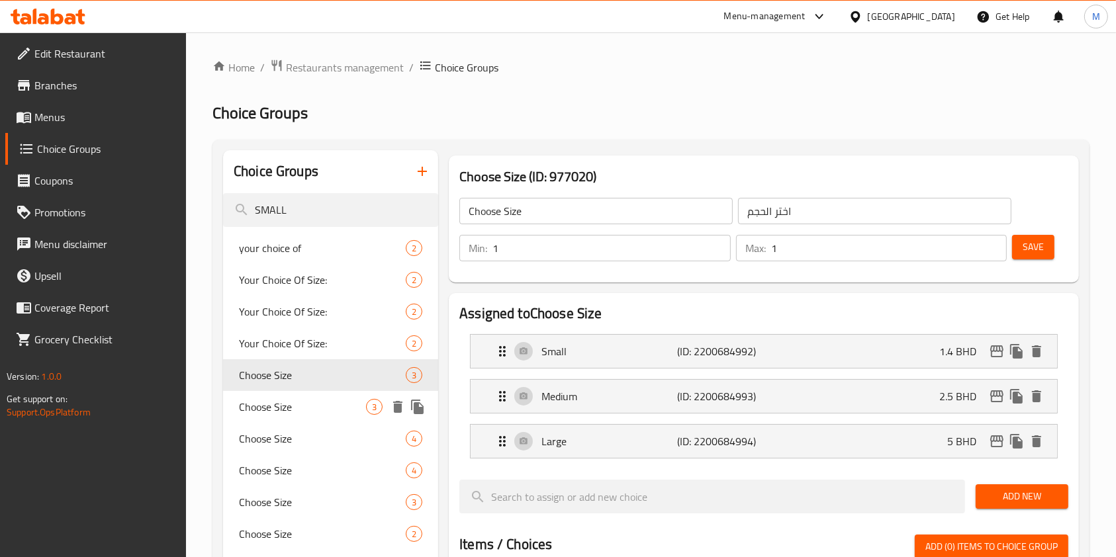
click at [308, 401] on span "Choose Size" at bounding box center [302, 407] width 127 height 16
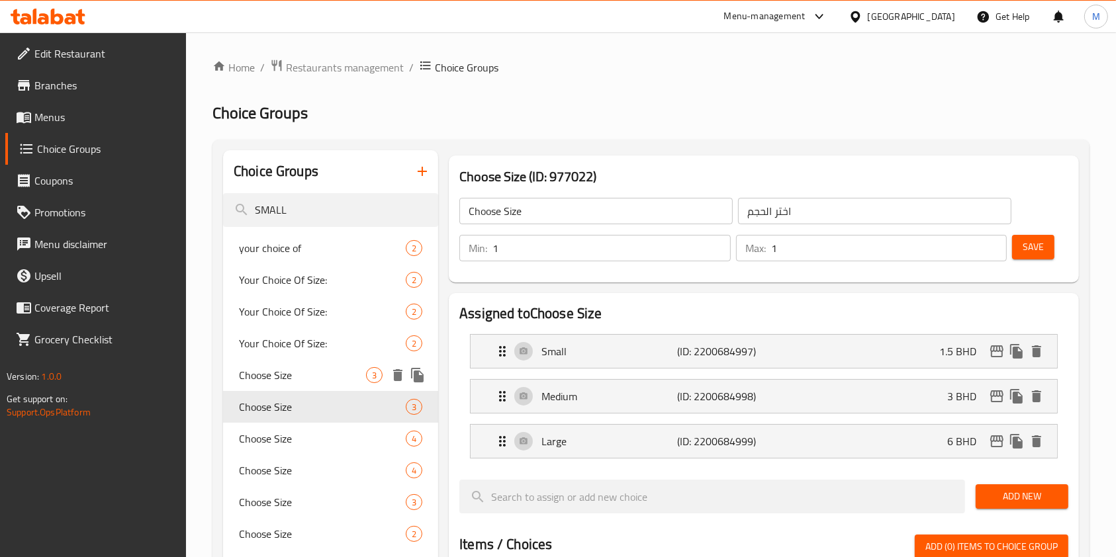
click at [308, 385] on div "Choose Size 3" at bounding box center [330, 375] width 215 height 32
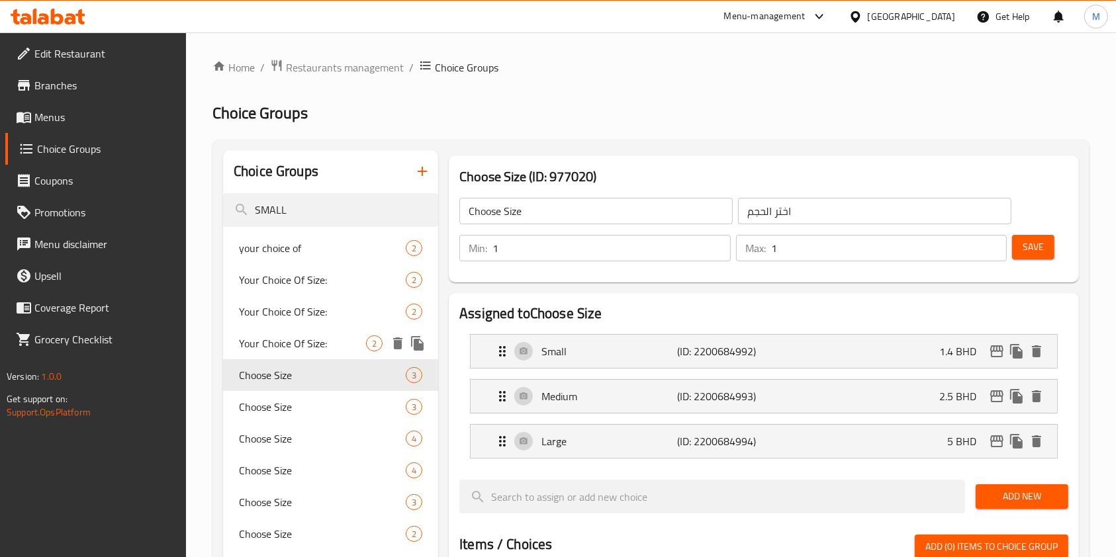
click at [338, 352] on div "Your Choice Of Size: 2" at bounding box center [330, 344] width 215 height 32
type input "Your Choice Of Size:"
type input "إختيارك من الحجم:"
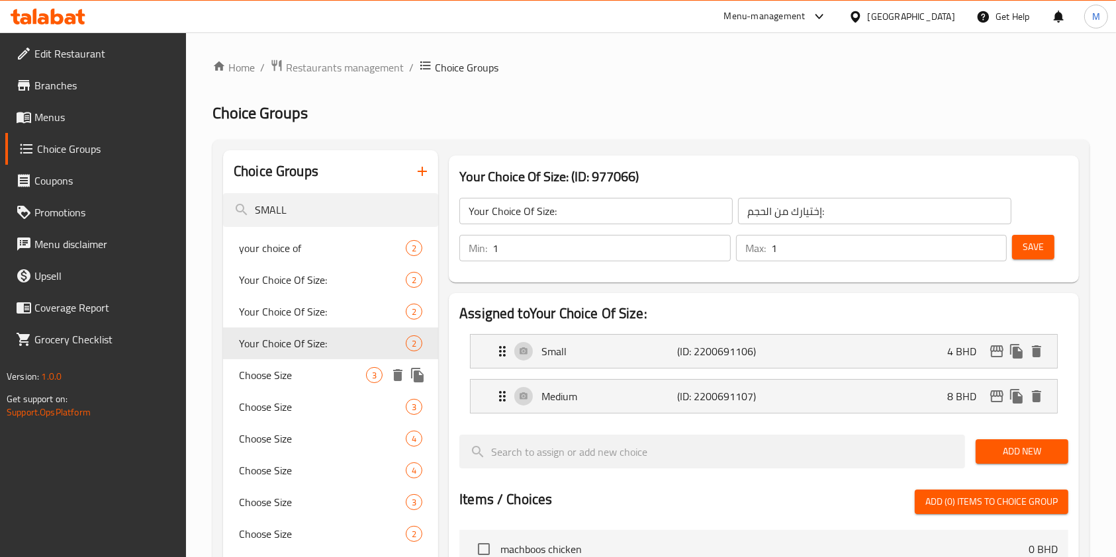
click at [327, 379] on span "Choose Size" at bounding box center [302, 375] width 127 height 16
type input "Choose Size"
type input "اختر الحجم"
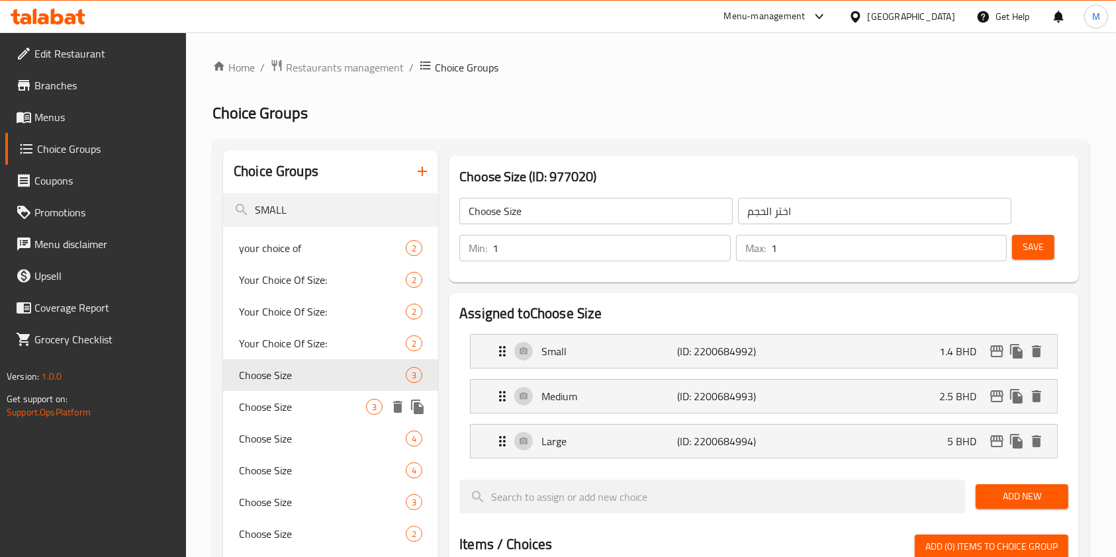
click at [324, 402] on span "Choose Size" at bounding box center [302, 407] width 127 height 16
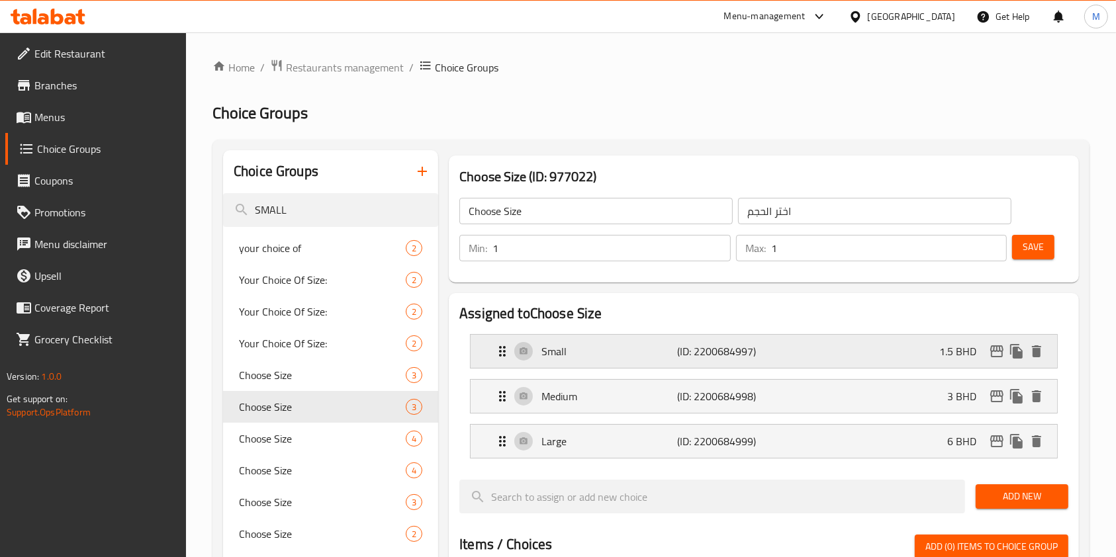
click at [848, 346] on div "Small (ID: 2200684997) 1.5 BHD" at bounding box center [767, 351] width 547 height 33
click at [932, 353] on div "Small (ID: 2200684997) 1.5 BHD" at bounding box center [767, 351] width 547 height 33
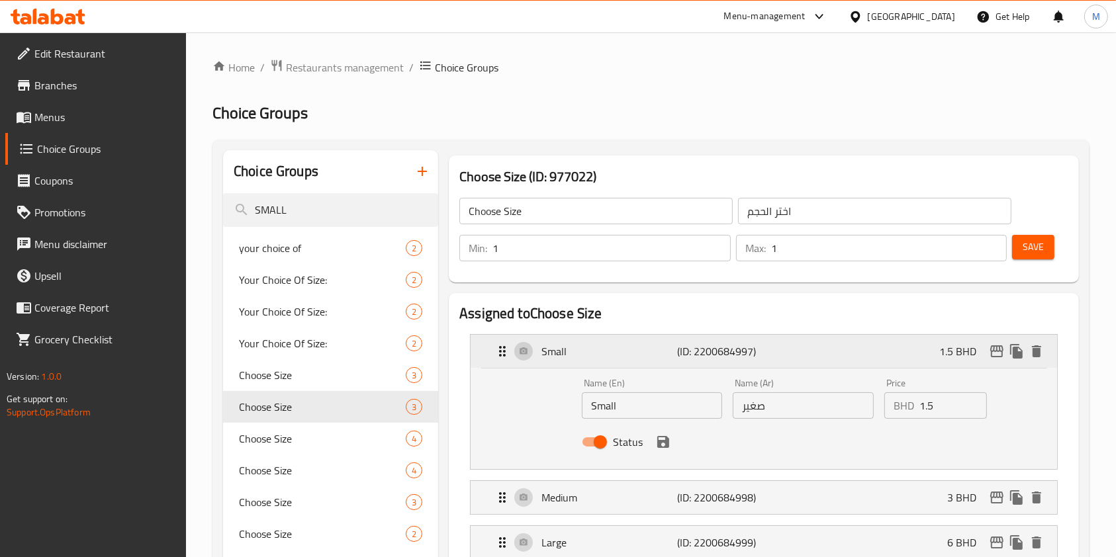
click at [932, 353] on div "Small (ID: 2200684997) 1.5 BHD" at bounding box center [767, 351] width 547 height 33
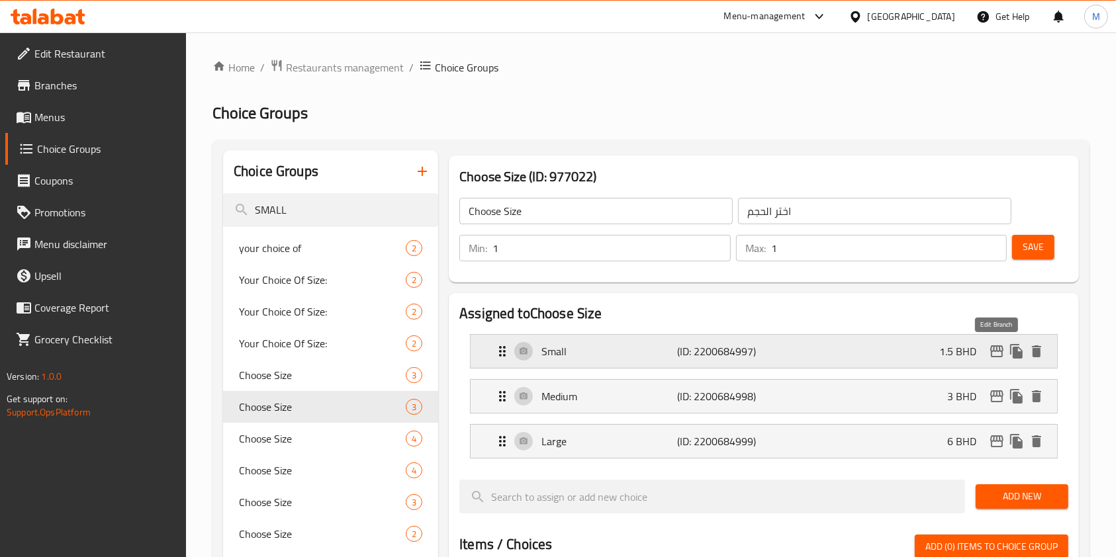
click at [995, 348] on icon "edit" at bounding box center [997, 351] width 16 height 16
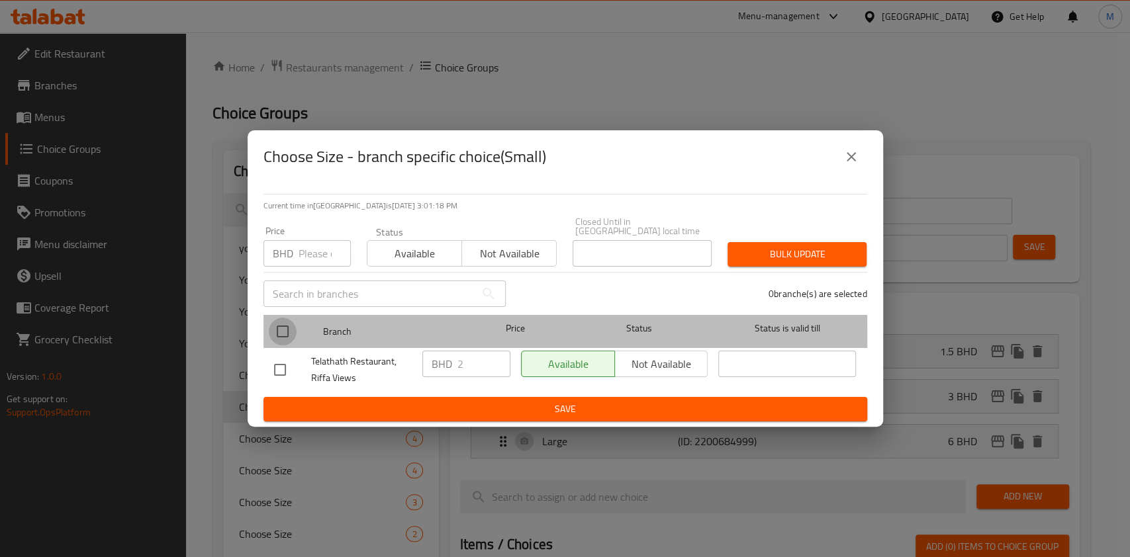
click at [282, 337] on input "checkbox" at bounding box center [283, 332] width 28 height 28
checkbox input "true"
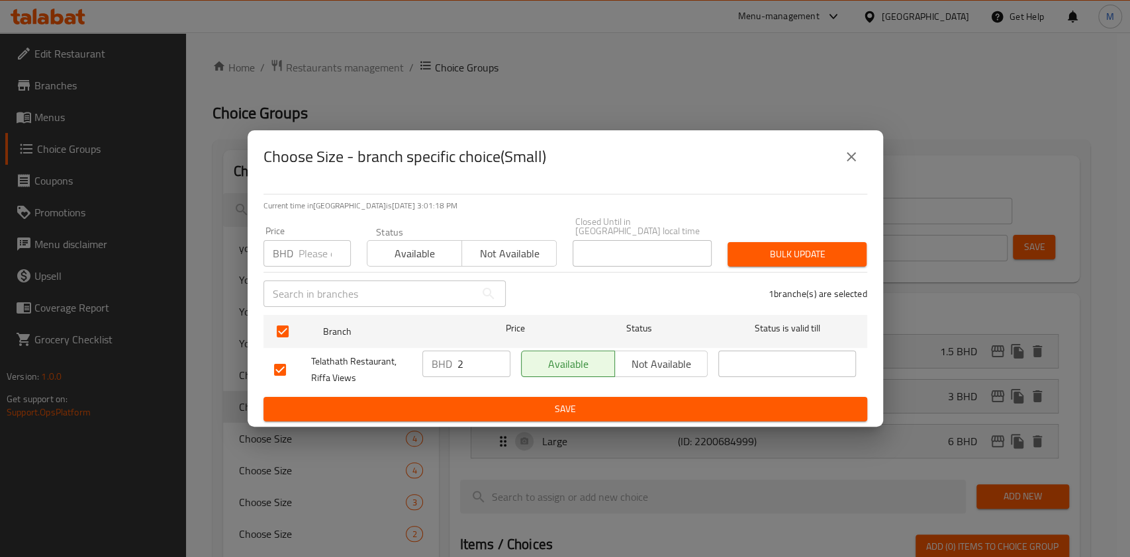
click at [308, 246] on input "number" at bounding box center [324, 253] width 52 height 26
type input "1.7"
click at [751, 246] on span "Bulk update" at bounding box center [797, 254] width 118 height 17
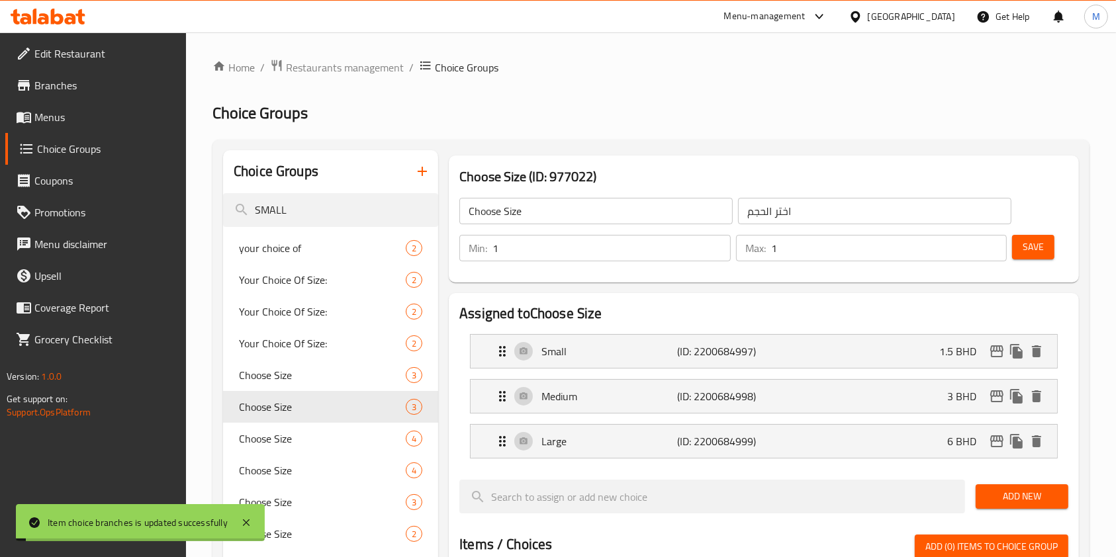
click at [956, 354] on p "1.5 BHD" at bounding box center [963, 351] width 48 height 16
click at [939, 343] on p "1.5 BHD" at bounding box center [963, 351] width 48 height 16
click at [935, 353] on div "Small (ID: 2200684997) 1.5 BHD" at bounding box center [767, 351] width 547 height 33
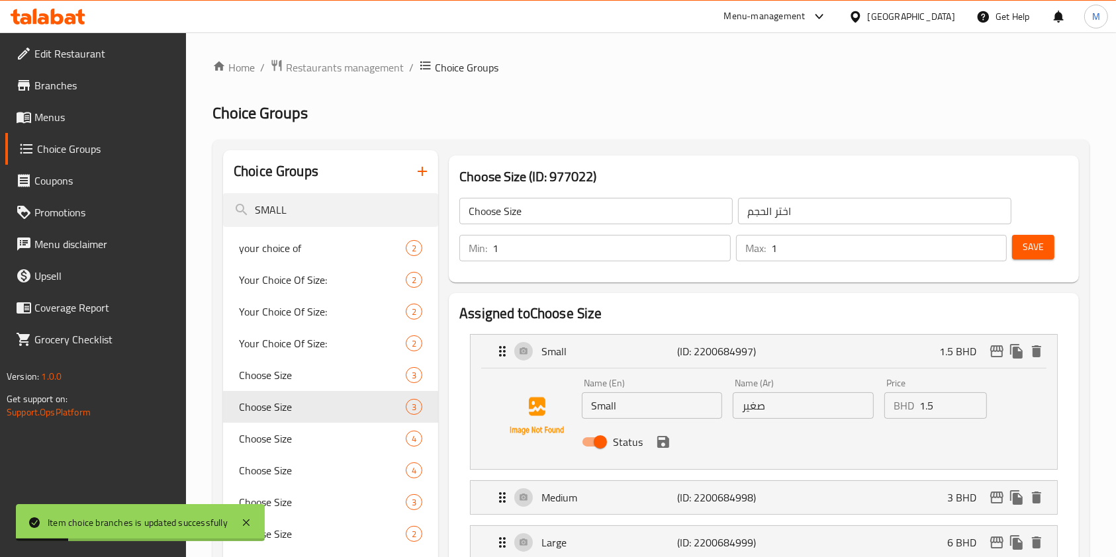
click at [946, 412] on input "1.5" at bounding box center [953, 405] width 68 height 26
click at [666, 445] on icon "save" at bounding box center [663, 442] width 12 height 12
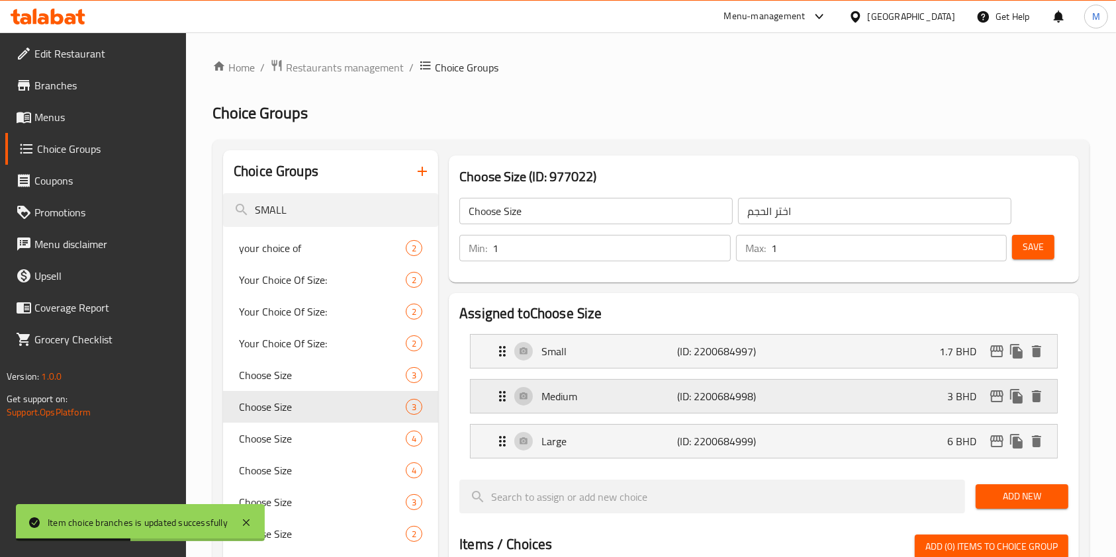
type input "1.7"
click at [700, 396] on p "(ID: 2200684998)" at bounding box center [722, 396] width 91 height 16
click at [996, 396] on icon "edit" at bounding box center [996, 396] width 13 height 12
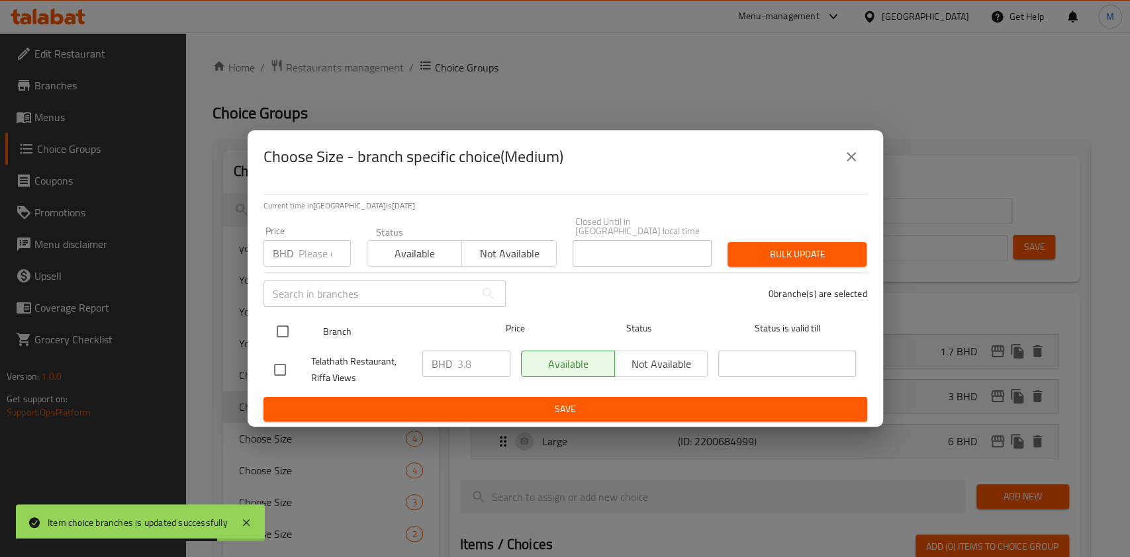
click at [295, 323] on input "checkbox" at bounding box center [283, 332] width 28 height 28
checkbox input "true"
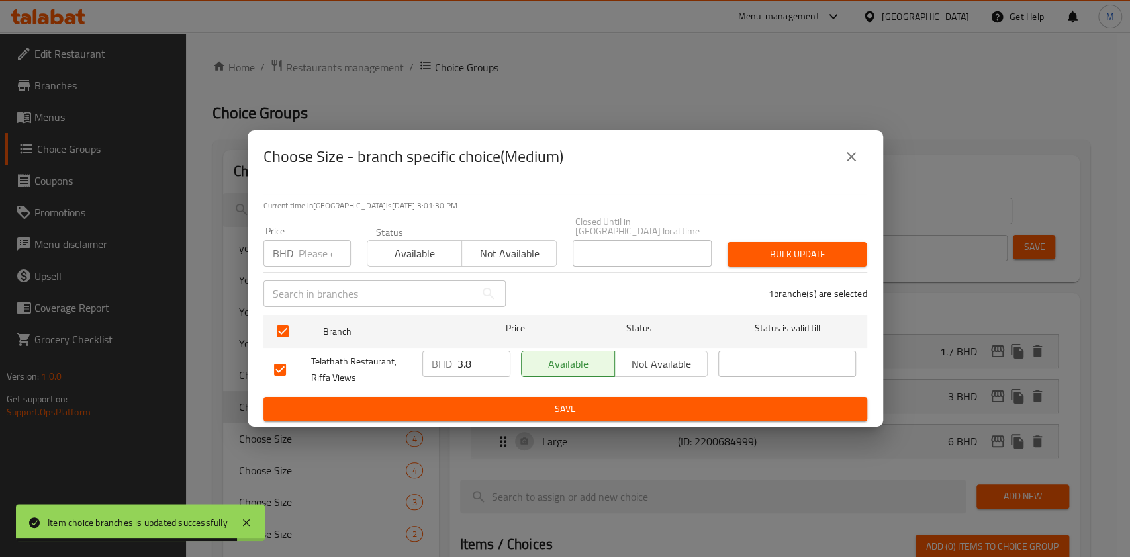
click at [308, 246] on input "number" at bounding box center [324, 253] width 52 height 26
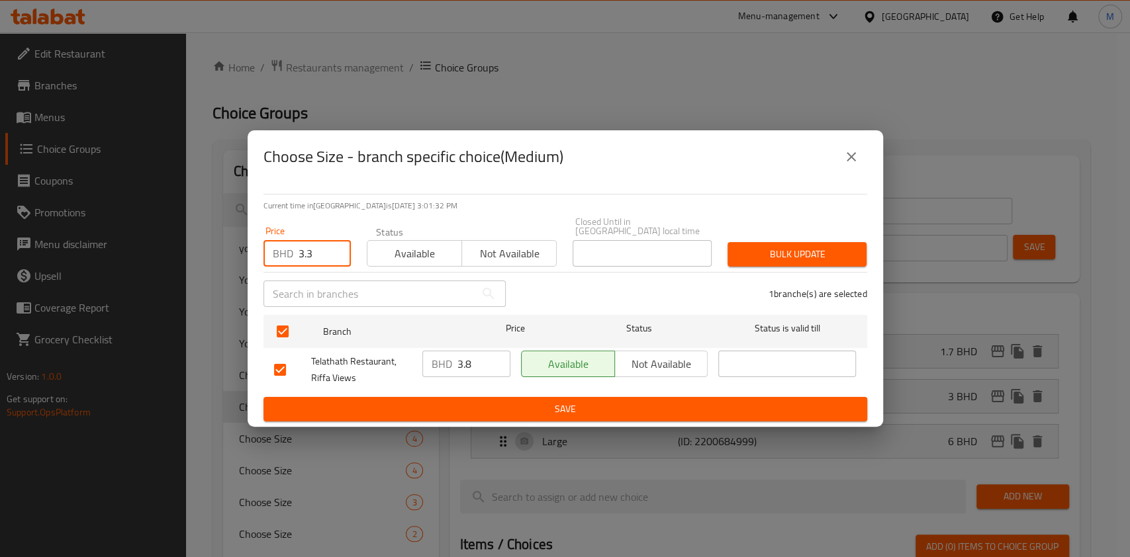
type input "3.3"
click at [756, 262] on div "Bulk update" at bounding box center [796, 254] width 155 height 40
click at [764, 253] on span "Bulk update" at bounding box center [797, 254] width 118 height 17
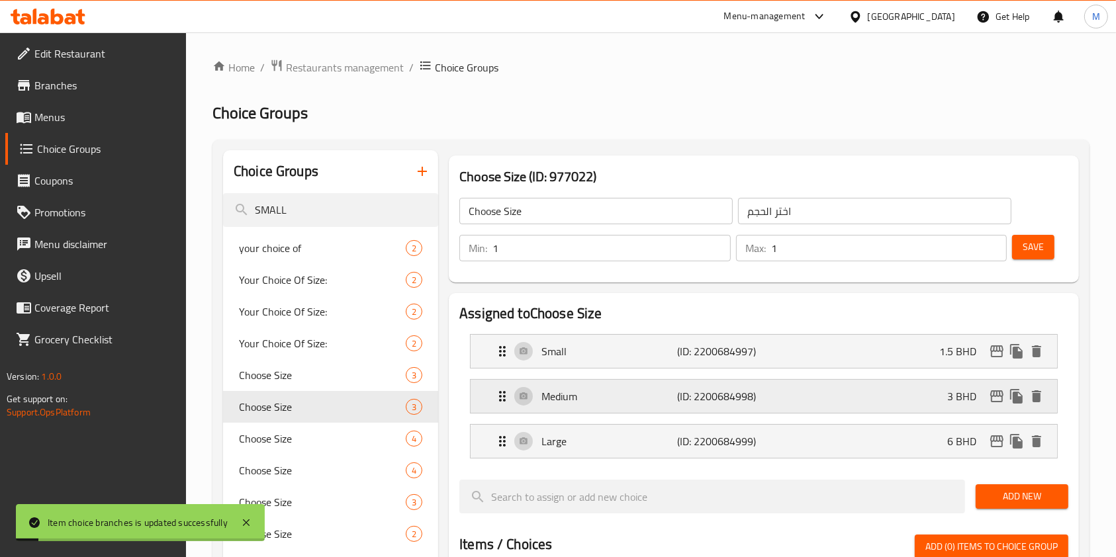
click at [958, 395] on p "3 BHD" at bounding box center [967, 396] width 40 height 16
click at [927, 398] on div "Medium (ID: 2200684998) 3 BHD" at bounding box center [767, 396] width 547 height 33
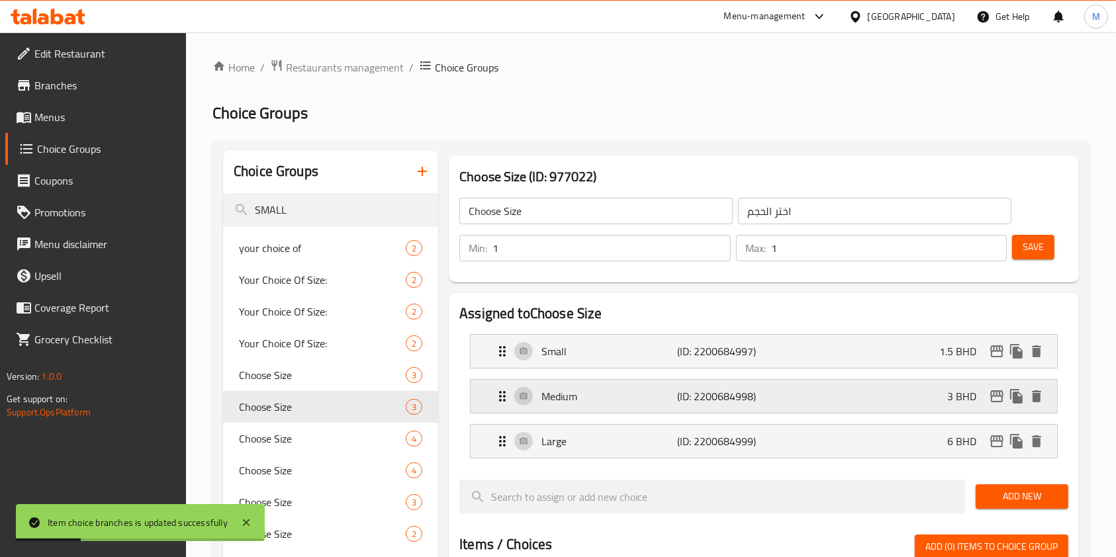
click at [938, 403] on div "Medium (ID: 2200684998) 3 BHD" at bounding box center [767, 396] width 547 height 33
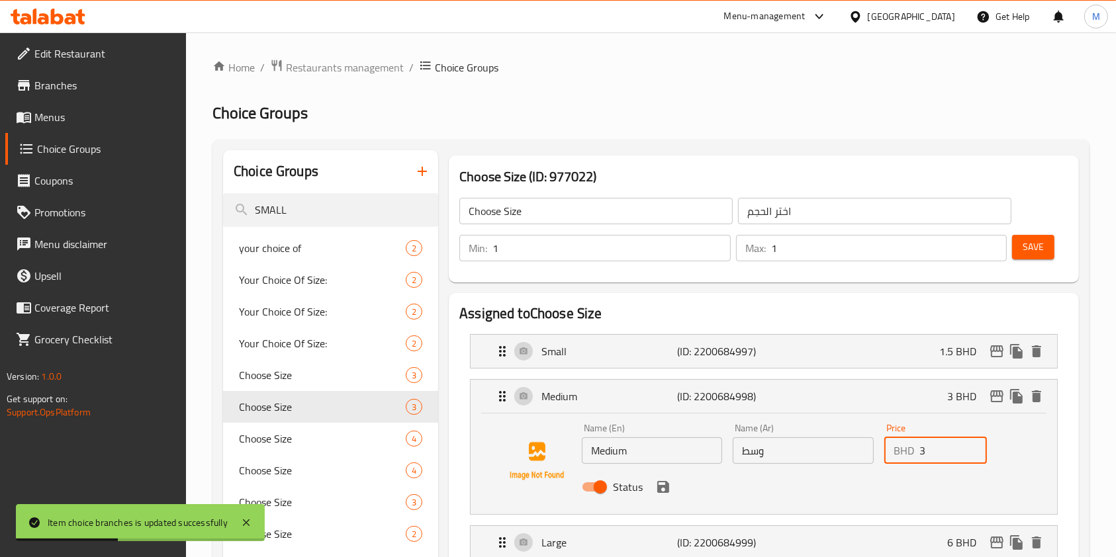
click at [932, 447] on input "3" at bounding box center [953, 450] width 68 height 26
type input "3.3"
click at [670, 484] on button "save" at bounding box center [663, 487] width 20 height 20
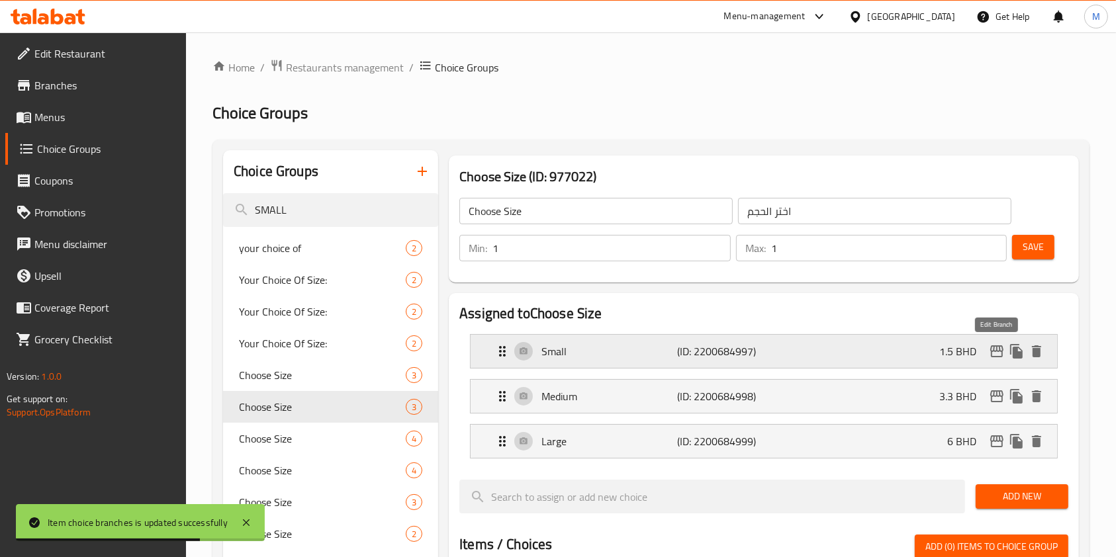
click at [990, 348] on icon "edit" at bounding box center [996, 351] width 13 height 12
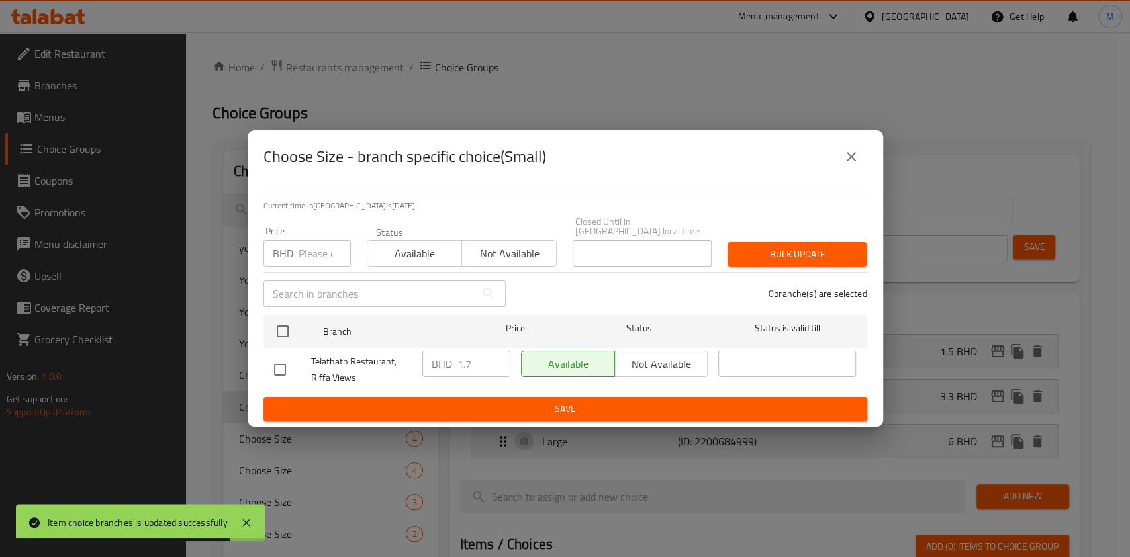
click at [853, 158] on icon "close" at bounding box center [850, 156] width 9 height 9
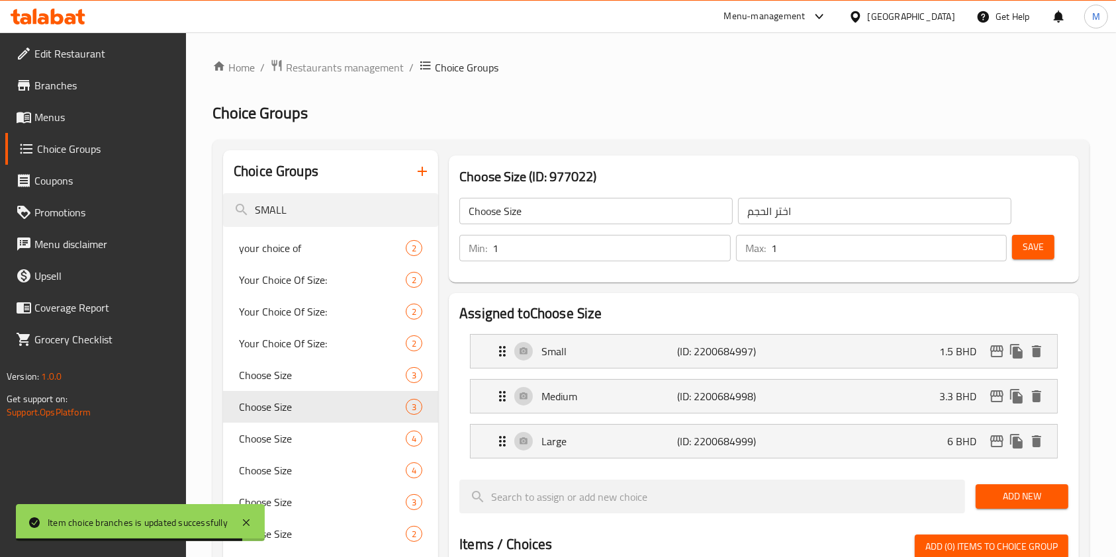
click at [932, 331] on li "Small (ID: 2200684997) 1.5 BHD Name (En) Small Name (En) Name (Ar) صغير Name (A…" at bounding box center [763, 351] width 609 height 45
click at [932, 347] on div "Small (ID: 2200684997) 1.5 BHD" at bounding box center [767, 351] width 547 height 33
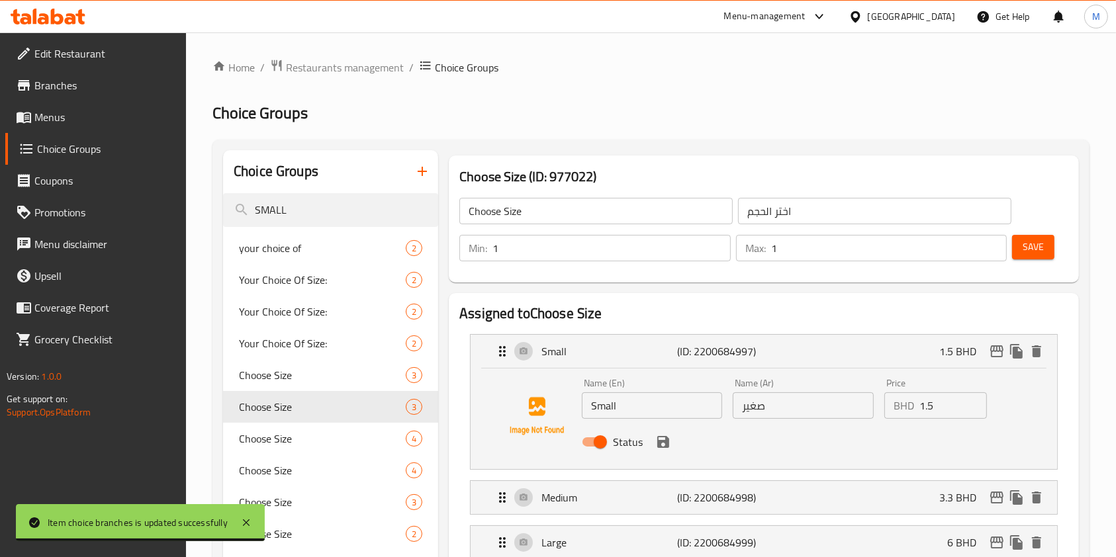
click at [948, 403] on input "1.5" at bounding box center [953, 405] width 68 height 26
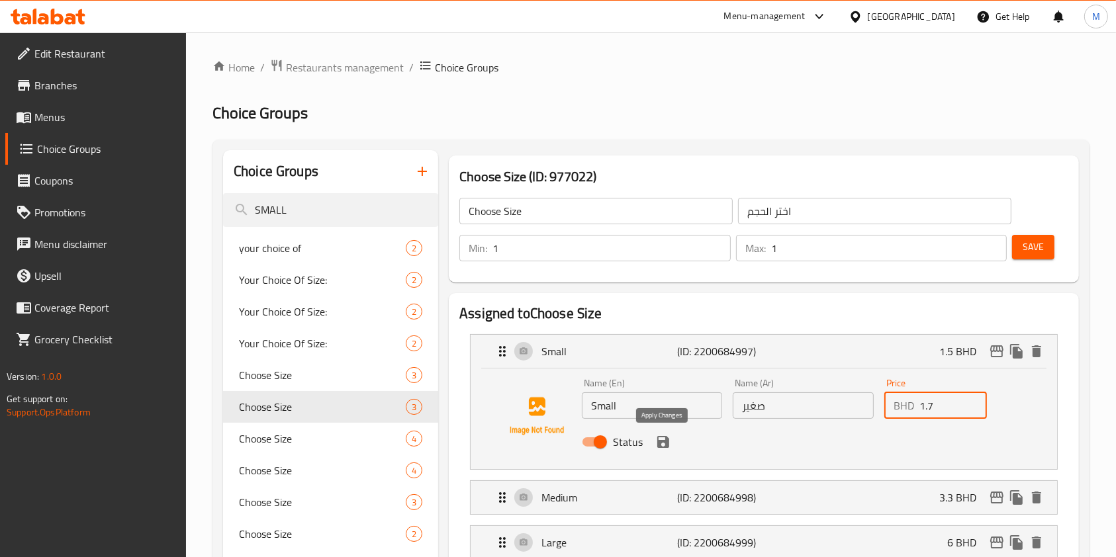
click at [662, 443] on icon "save" at bounding box center [663, 442] width 16 height 16
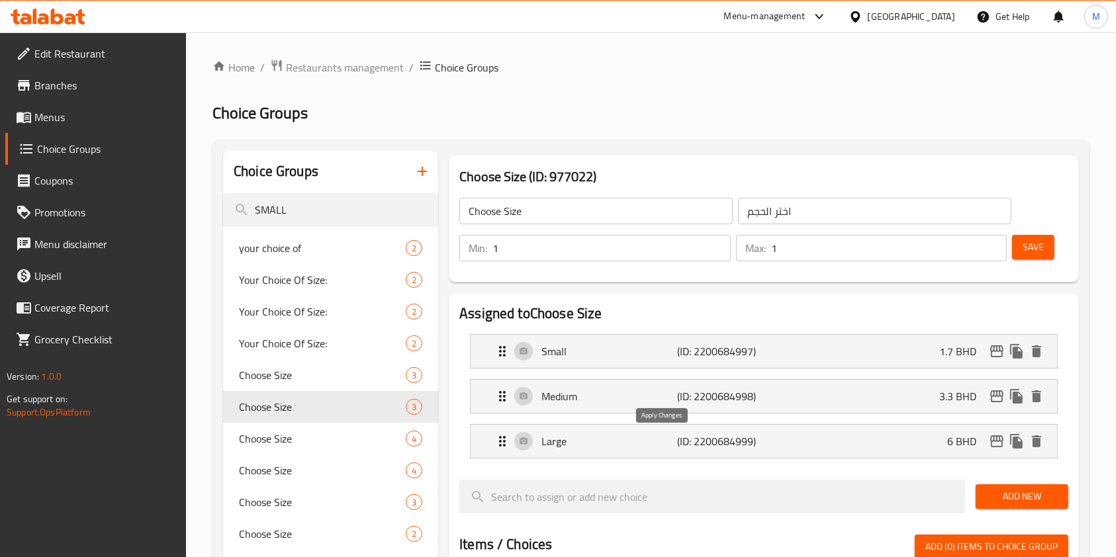
type input "1.7"
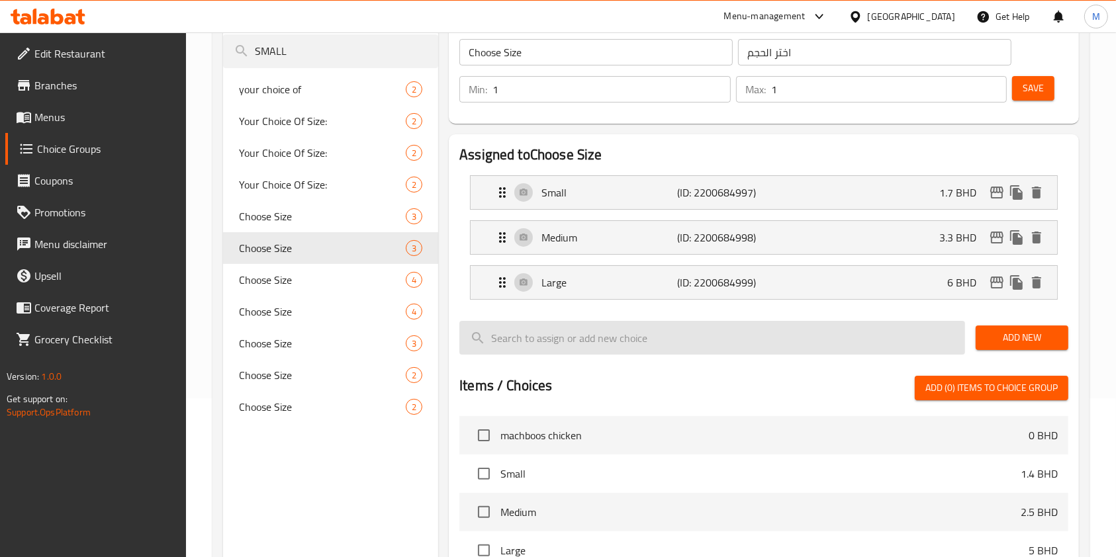
scroll to position [176, 0]
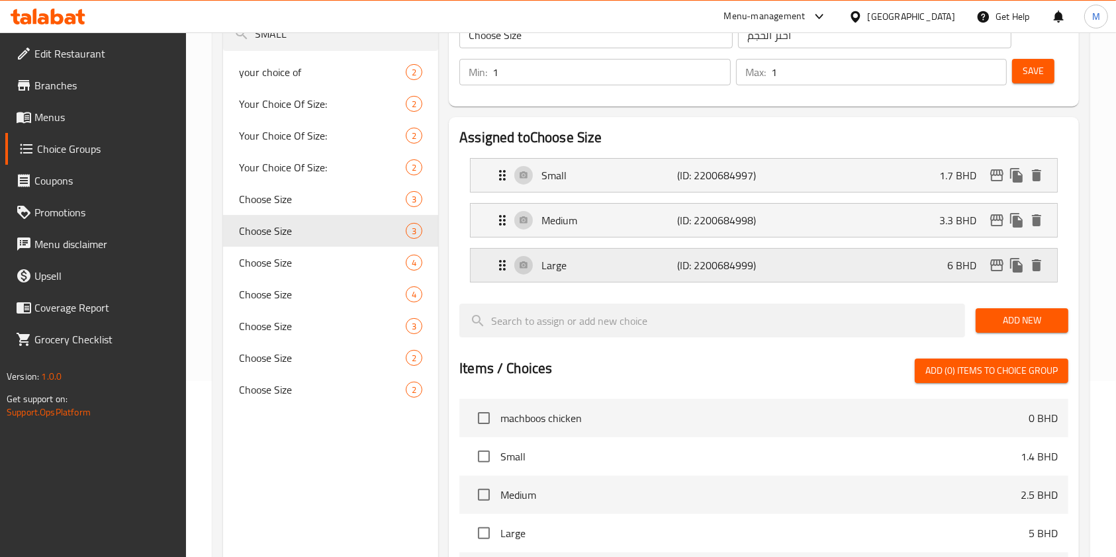
click at [911, 257] on div "Large (ID: 2200684999) 6 BHD" at bounding box center [767, 265] width 547 height 33
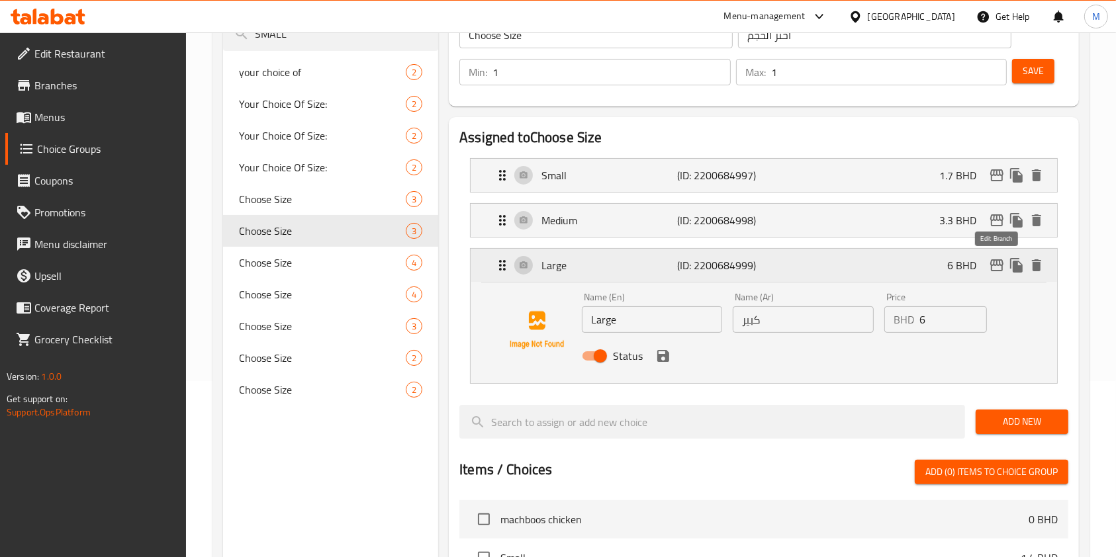
click at [994, 257] on icon "edit" at bounding box center [997, 265] width 16 height 16
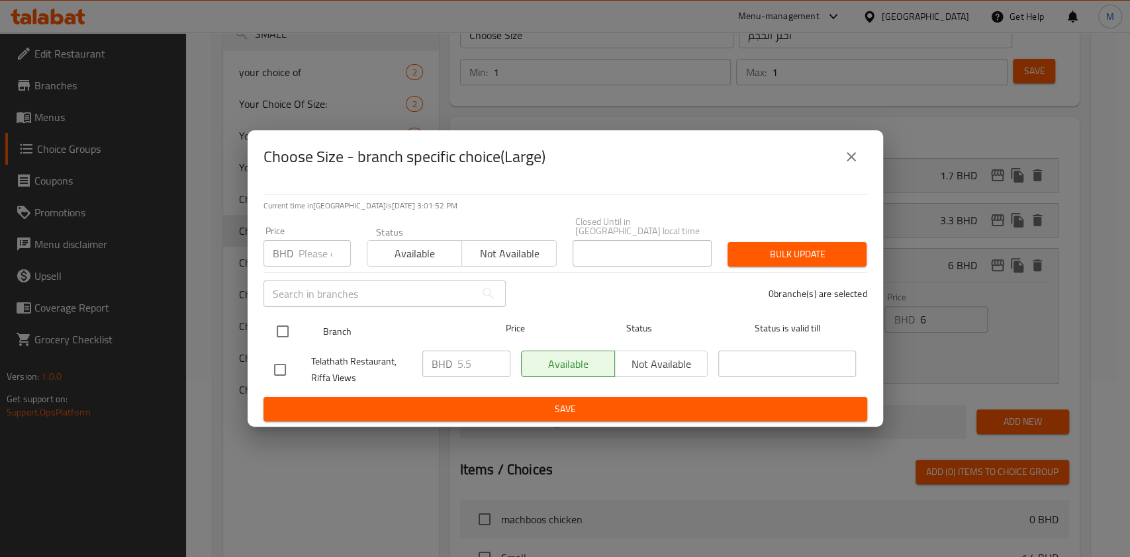
click at [285, 329] on input "checkbox" at bounding box center [283, 332] width 28 height 28
checkbox input "true"
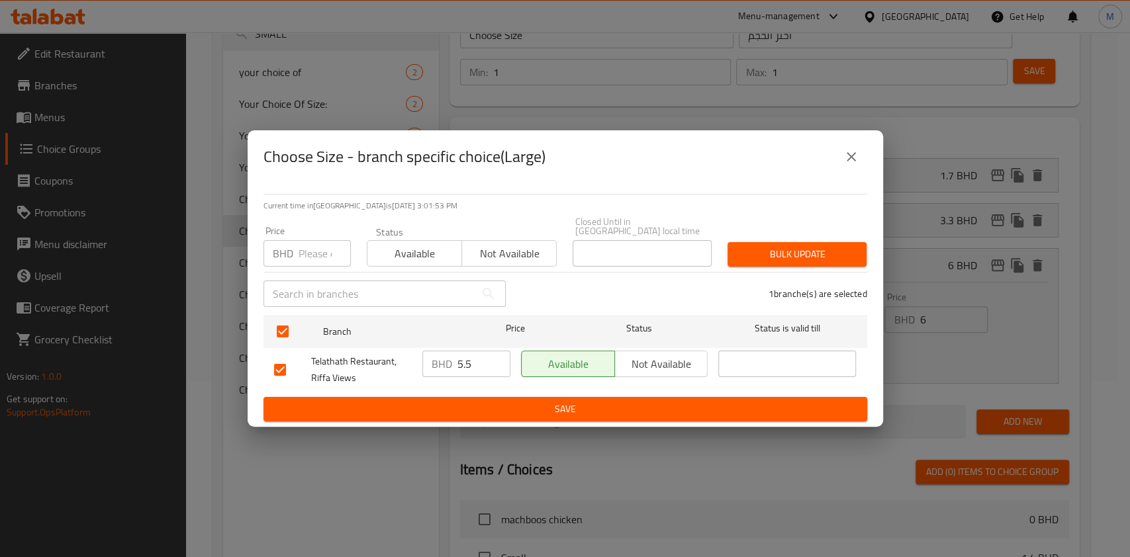
drag, startPoint x: 300, startPoint y: 257, endPoint x: 291, endPoint y: 243, distance: 16.7
click at [291, 243] on div "BHD Price" at bounding box center [306, 253] width 87 height 26
type input "6"
click at [778, 247] on span "Bulk update" at bounding box center [797, 254] width 118 height 17
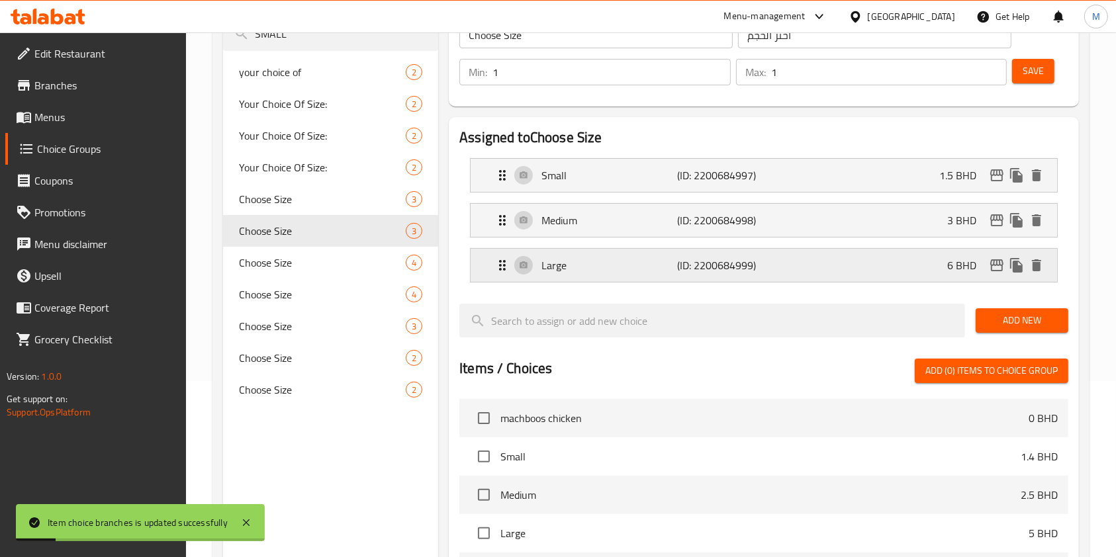
click at [992, 266] on icon "edit" at bounding box center [997, 265] width 16 height 16
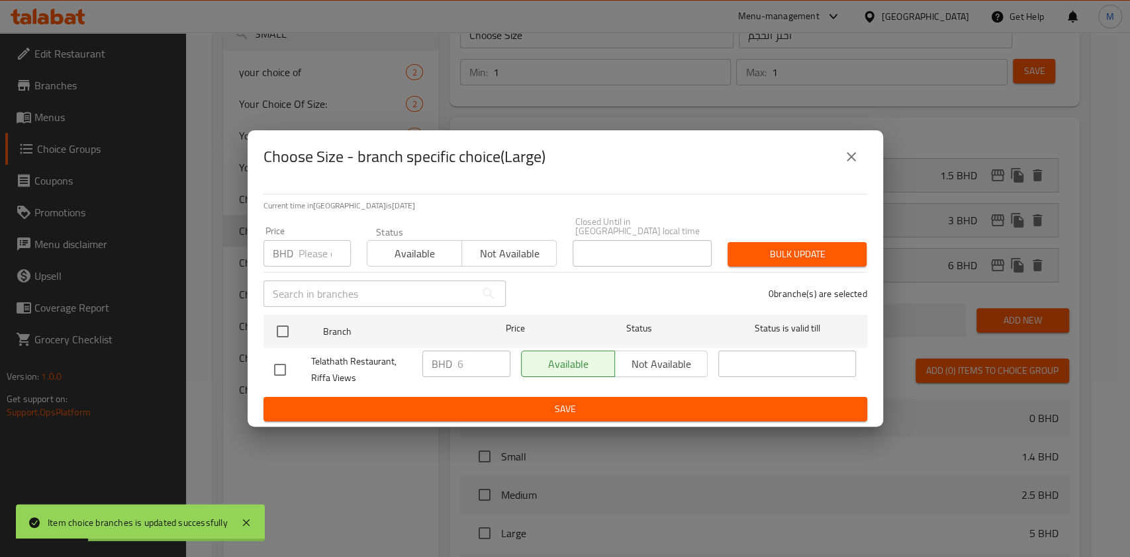
click at [844, 173] on button "close" at bounding box center [851, 157] width 32 height 32
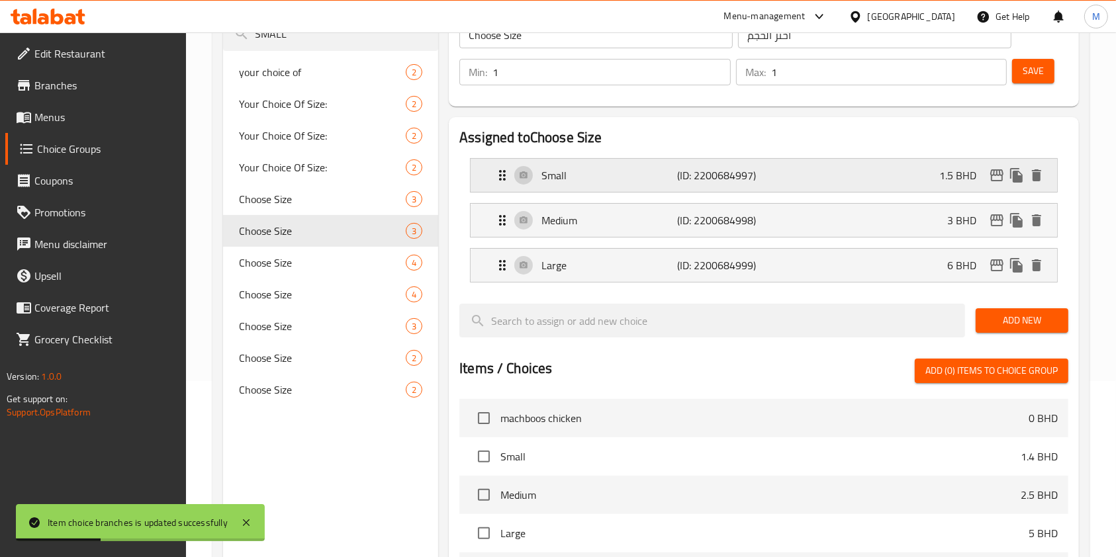
scroll to position [88, 0]
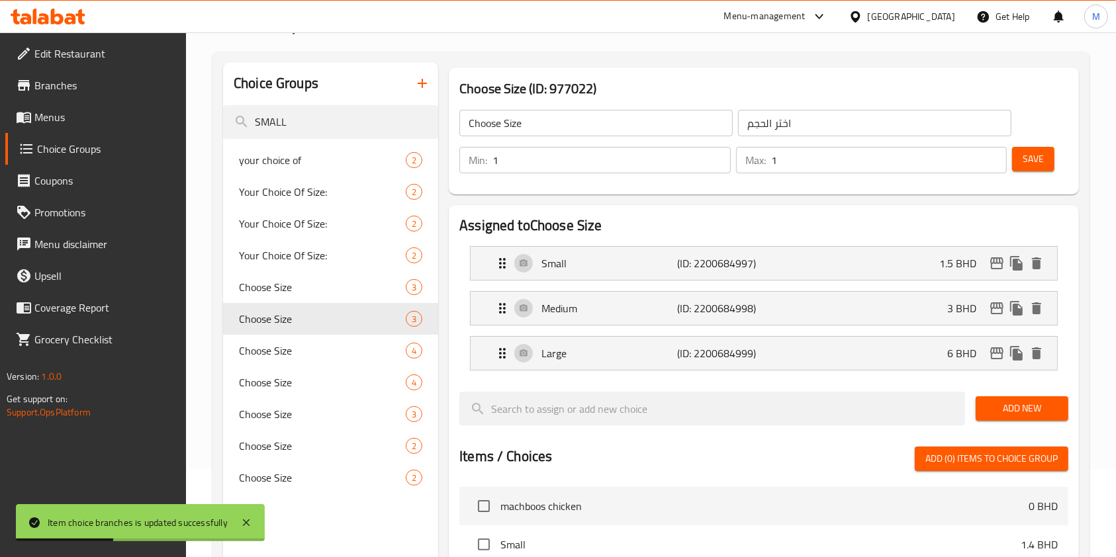
click at [1042, 165] on span "Save" at bounding box center [1032, 159] width 21 height 17
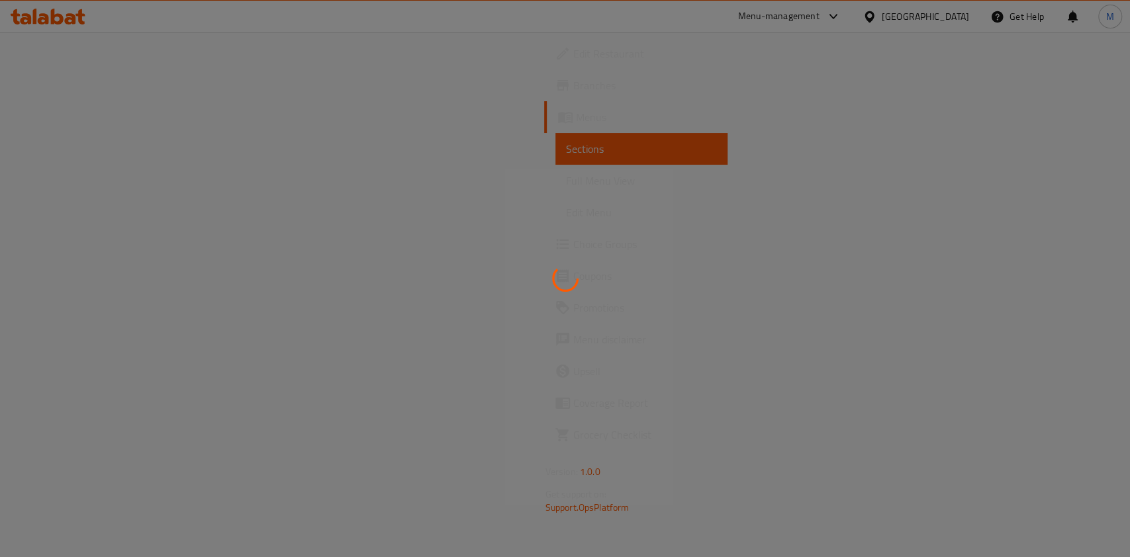
click at [94, 241] on div at bounding box center [565, 278] width 1130 height 557
click at [94, 245] on div at bounding box center [565, 278] width 1130 height 557
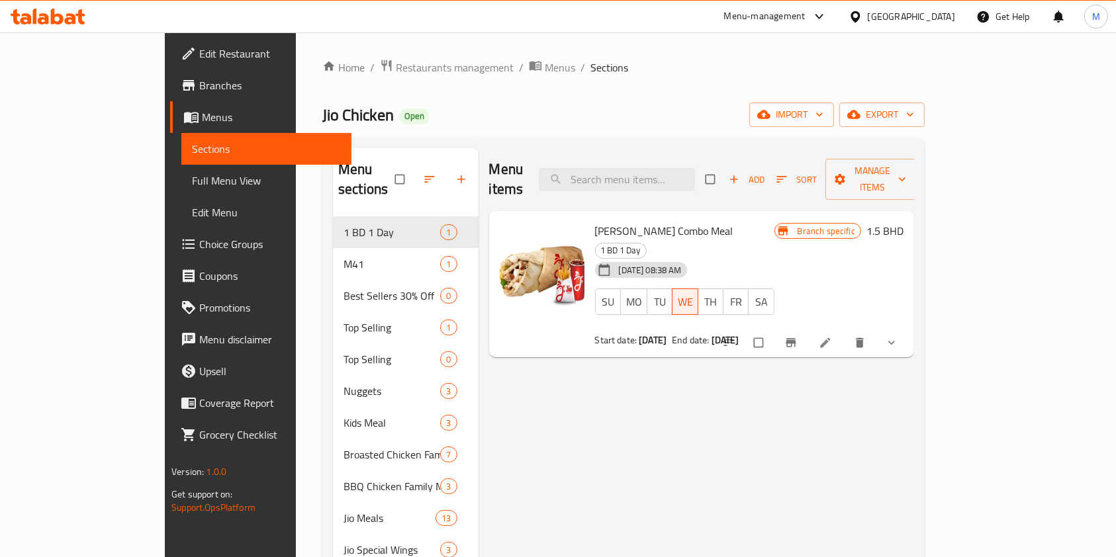
click at [199, 245] on span "Choice Groups" at bounding box center [270, 244] width 142 height 16
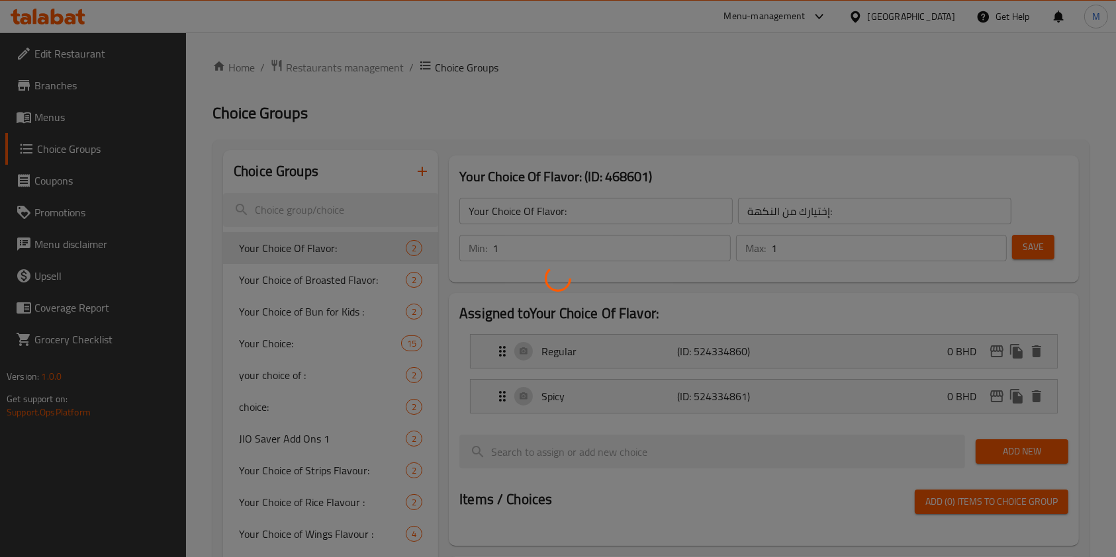
click at [286, 211] on div at bounding box center [558, 278] width 1116 height 557
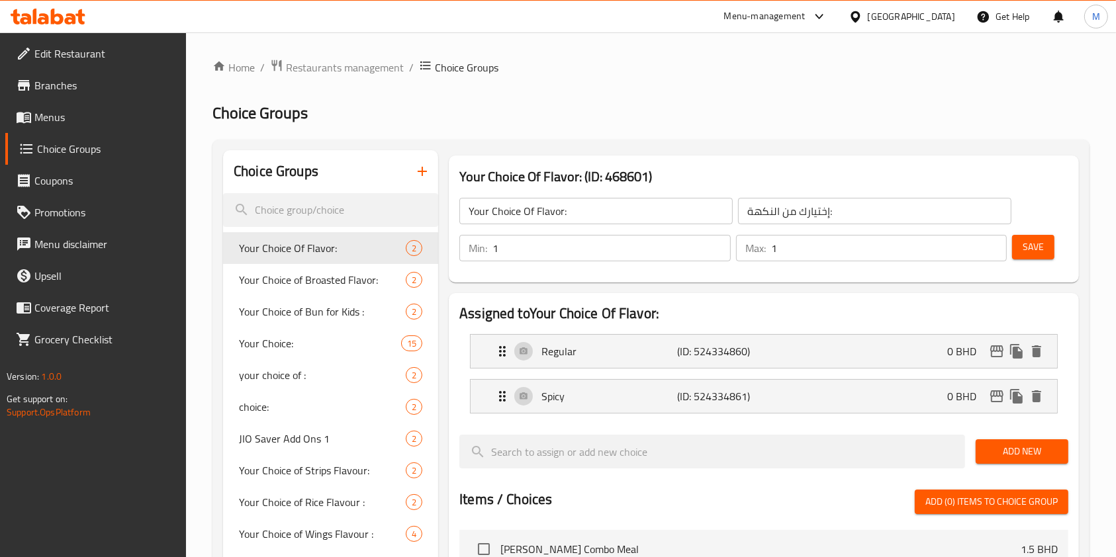
click at [291, 211] on input "search" at bounding box center [330, 210] width 215 height 34
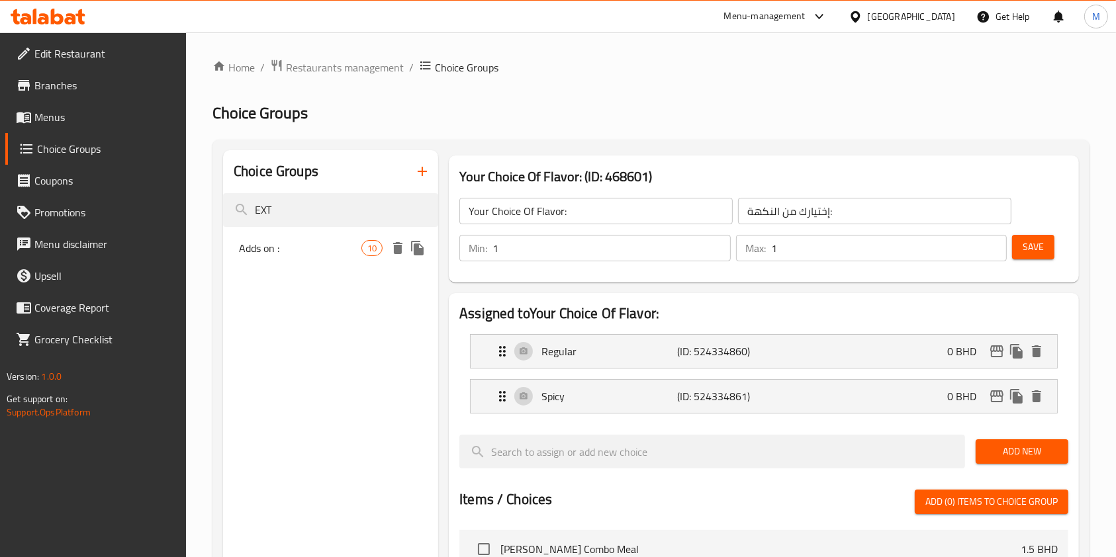
type input "EXT"
click at [317, 239] on div "Adds on : 10" at bounding box center [330, 248] width 215 height 32
type input "Adds on :"
type input "يضيف على :"
type input "0"
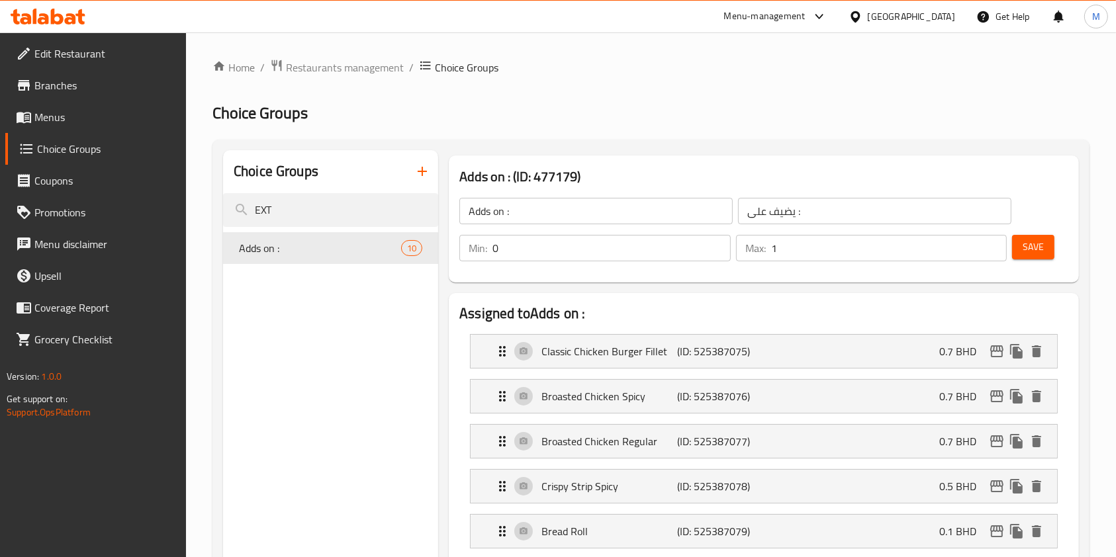
click at [66, 19] on icon at bounding box center [70, 18] width 11 height 11
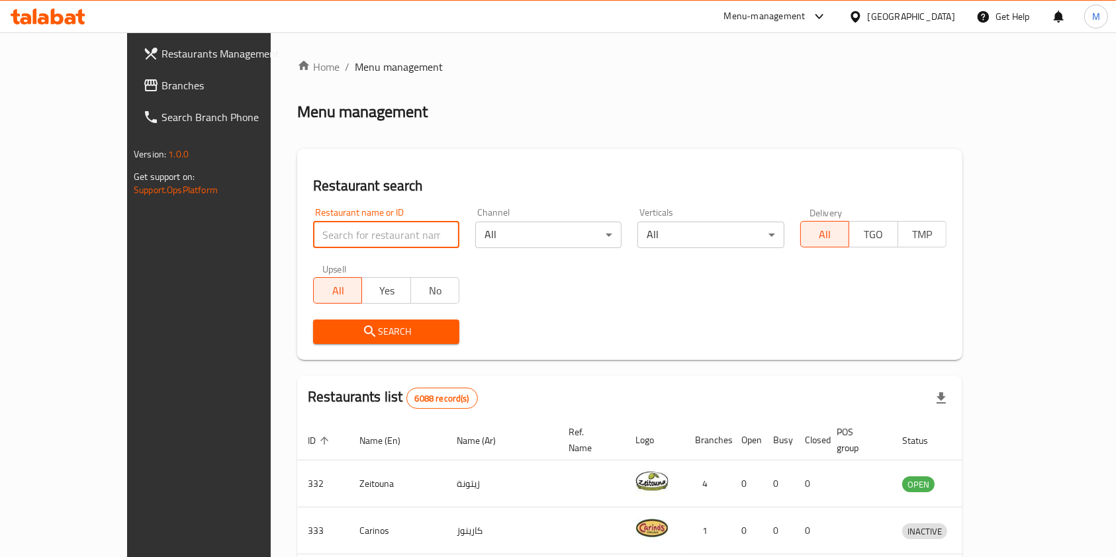
click at [337, 236] on input "search" at bounding box center [386, 235] width 146 height 26
type input "Baskin Robbins"
click at [324, 324] on span "Search" at bounding box center [386, 332] width 125 height 17
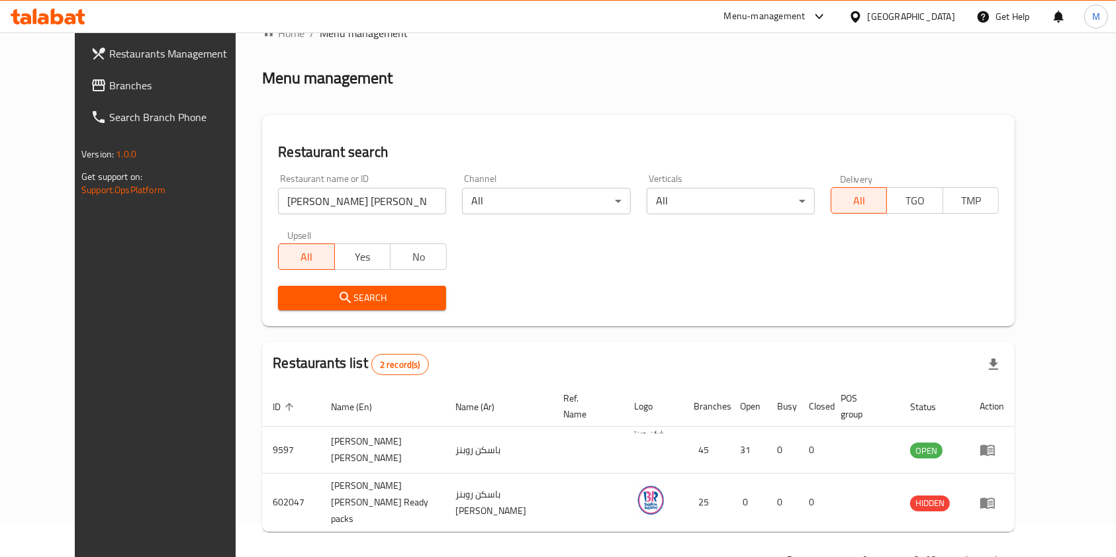
scroll to position [53, 0]
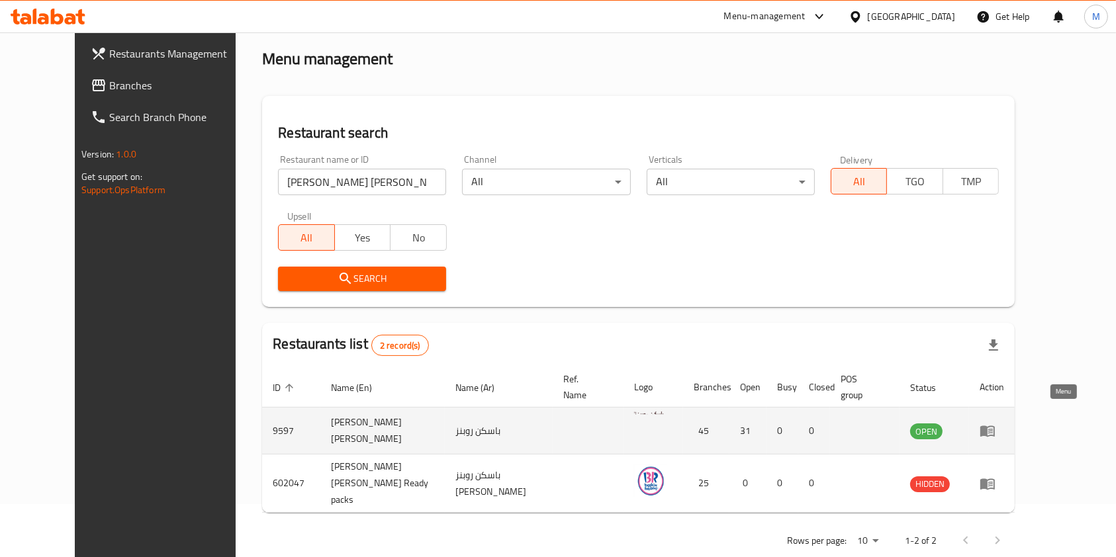
click at [1004, 423] on link "enhanced table" at bounding box center [991, 431] width 24 height 16
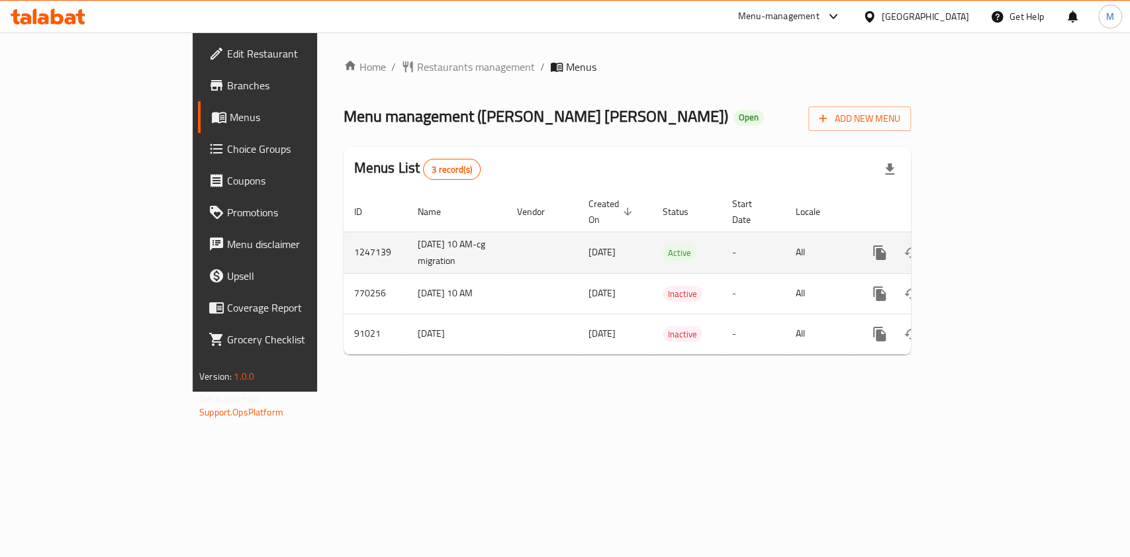
click at [1001, 243] on td "enhanced table" at bounding box center [927, 253] width 148 height 42
click at [991, 241] on link "enhanced table" at bounding box center [975, 253] width 32 height 32
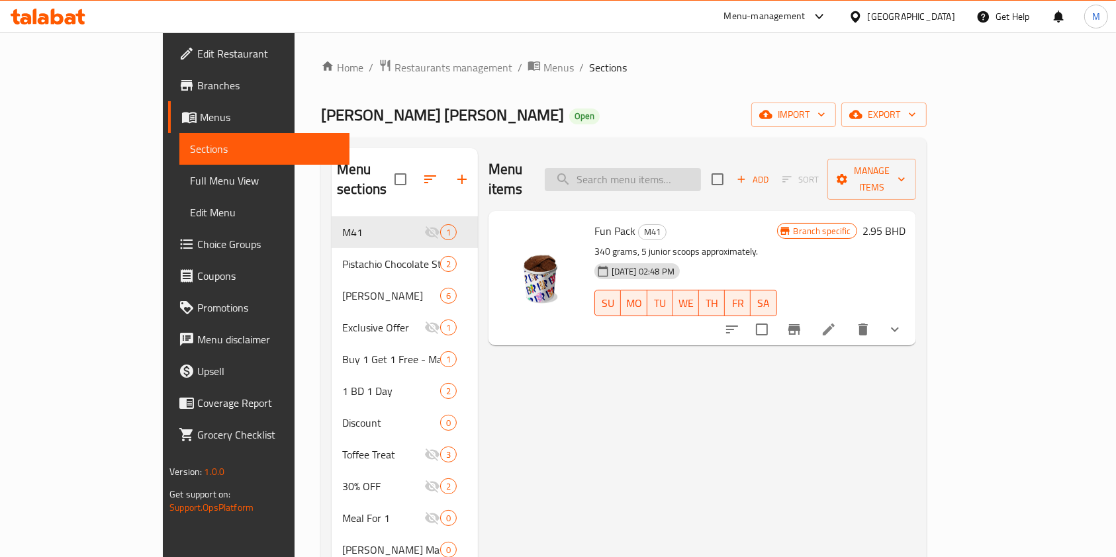
click at [701, 168] on input "search" at bounding box center [623, 179] width 156 height 23
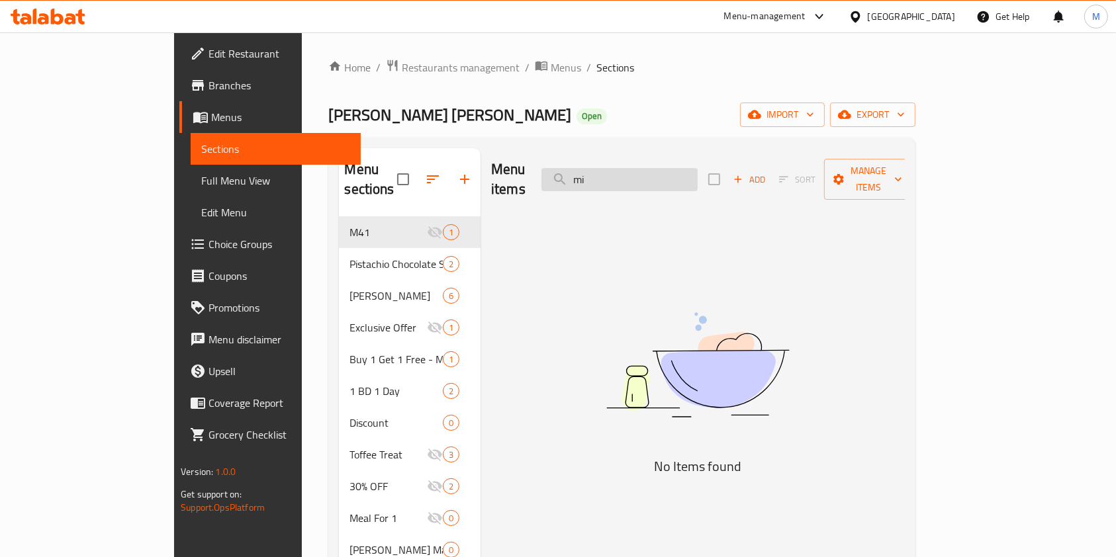
type input "m"
type input "b"
type input "h"
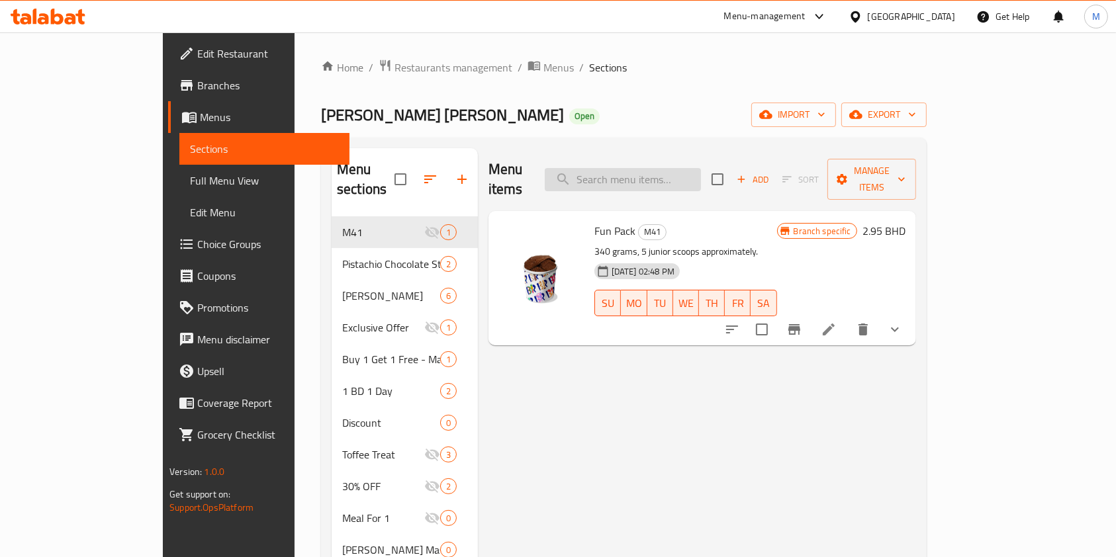
click at [701, 171] on input "search" at bounding box center [623, 179] width 156 height 23
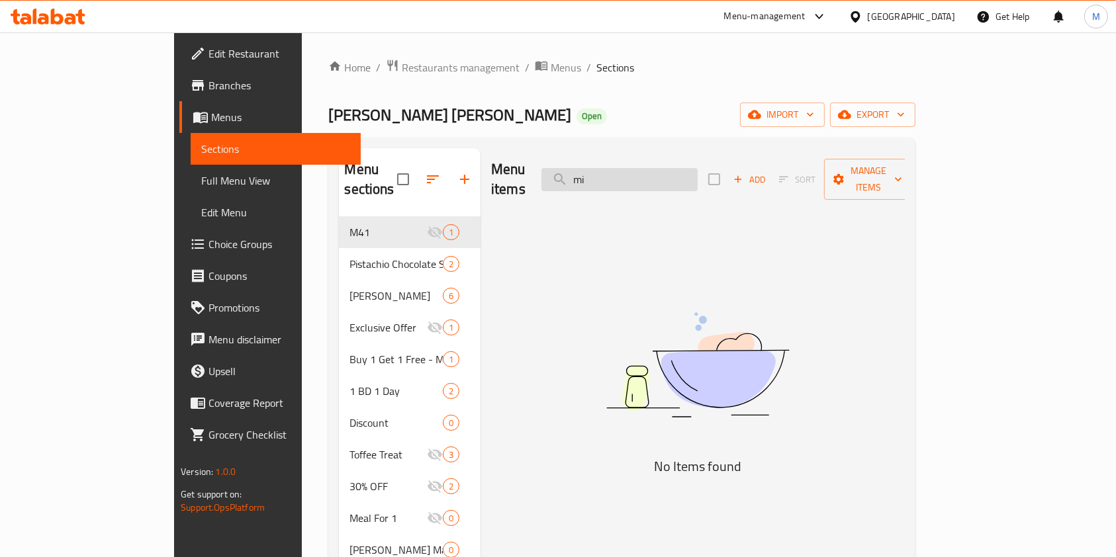
type input "m"
type input "w"
type input "h"
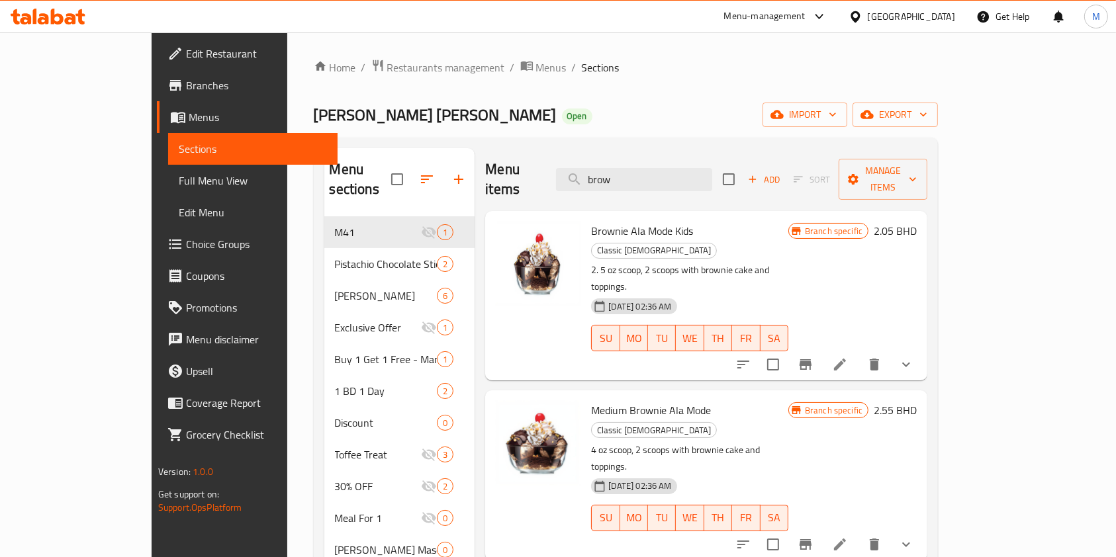
type input "brow"
click at [682, 168] on input "brow" at bounding box center [634, 179] width 156 height 23
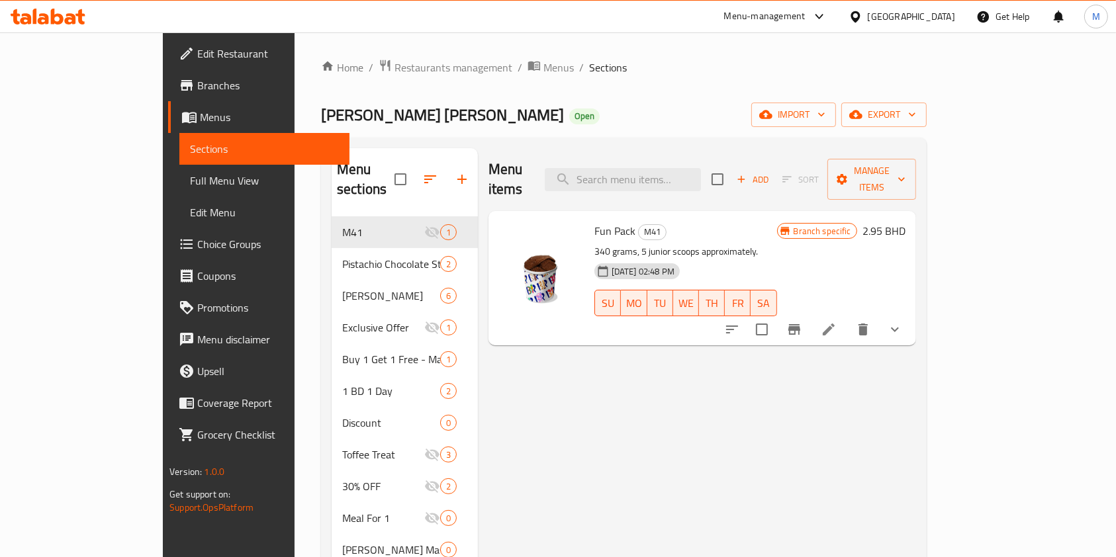
click at [739, 116] on div "Baskin Robbins Open import export" at bounding box center [624, 115] width 606 height 24
click at [394, 66] on span "Restaurants management" at bounding box center [453, 68] width 118 height 16
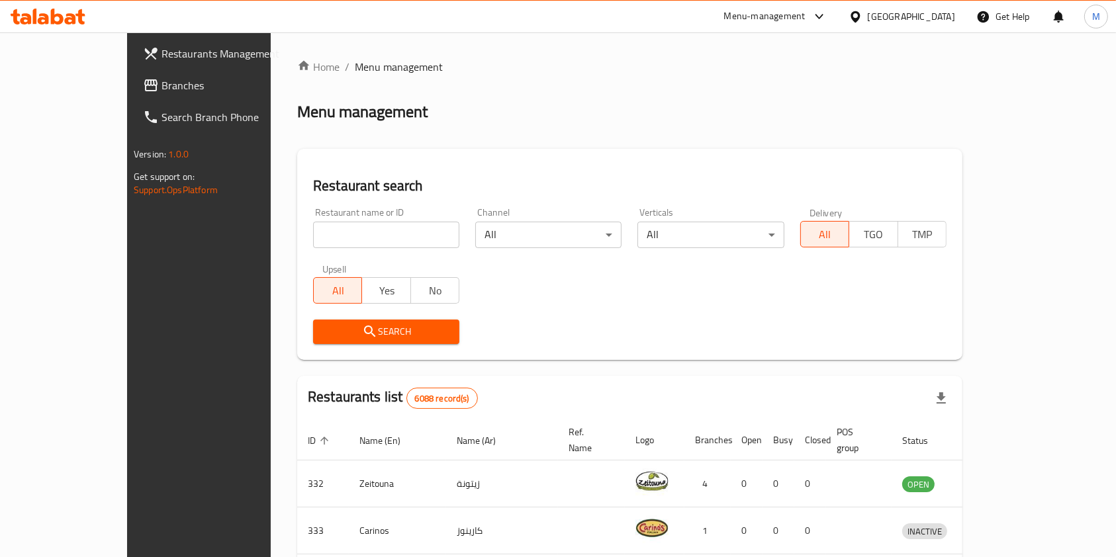
click at [320, 233] on input "search" at bounding box center [386, 235] width 146 height 26
type input "Cool Mood"
click at [348, 336] on span "Search" at bounding box center [386, 332] width 125 height 17
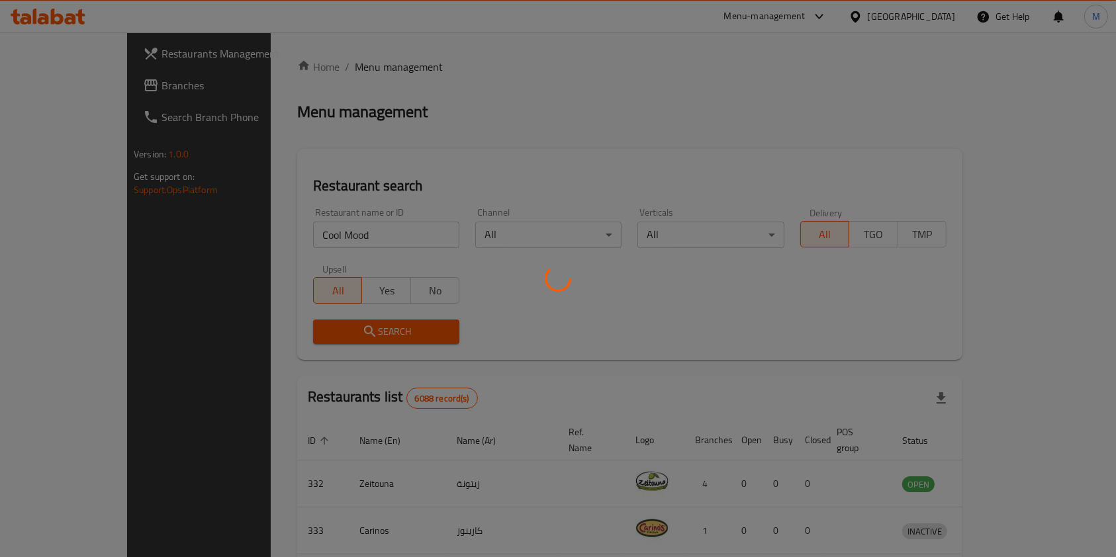
click at [348, 336] on div at bounding box center [558, 278] width 1116 height 557
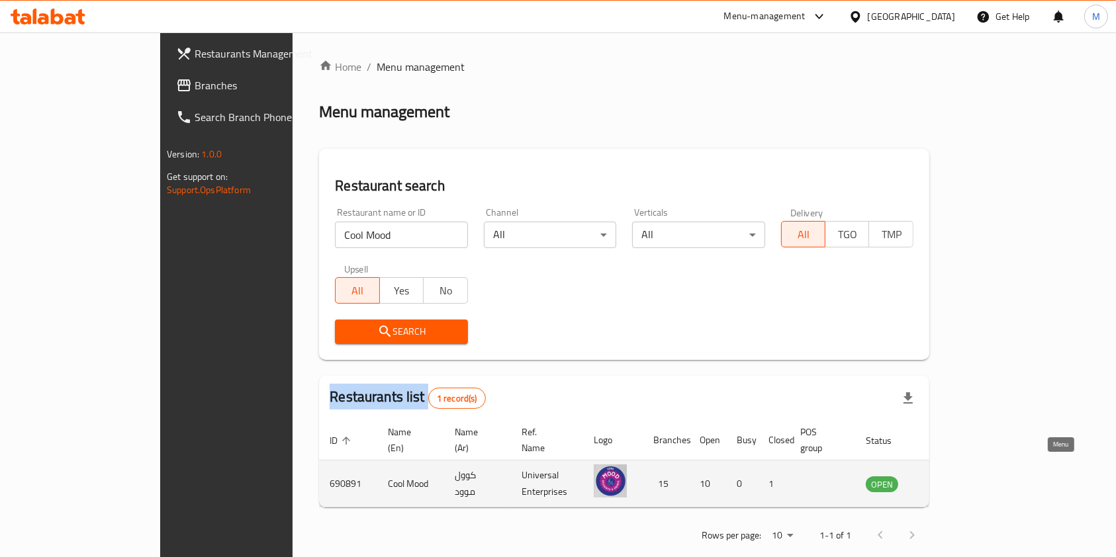
click at [960, 476] on link "enhanced table" at bounding box center [947, 484] width 24 height 16
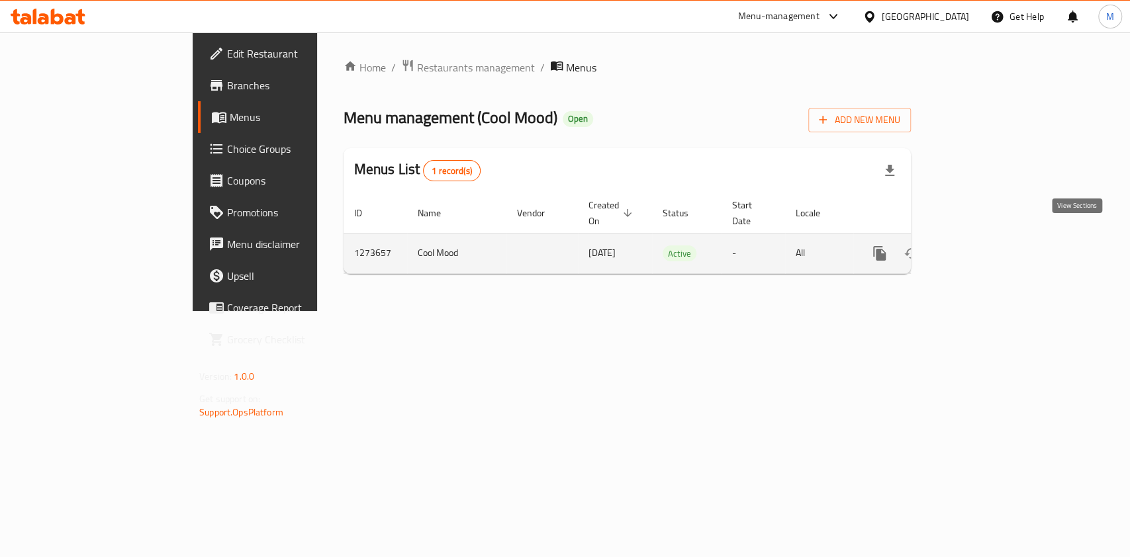
click at [983, 246] on icon "enhanced table" at bounding box center [975, 254] width 16 height 16
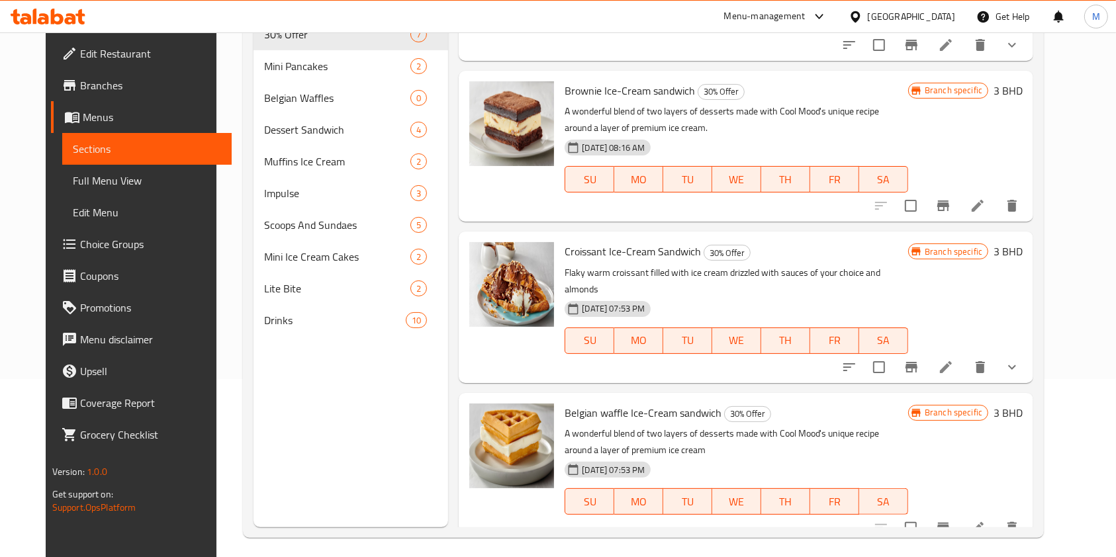
scroll to position [185, 0]
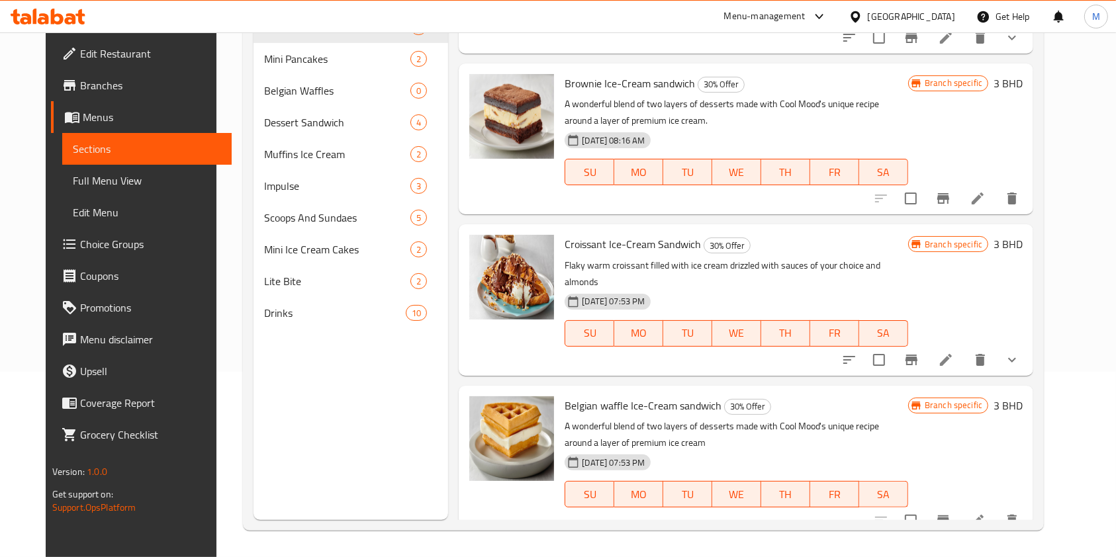
click at [625, 236] on span "Croissant Ice-Cream Sandwich" at bounding box center [633, 244] width 136 height 20
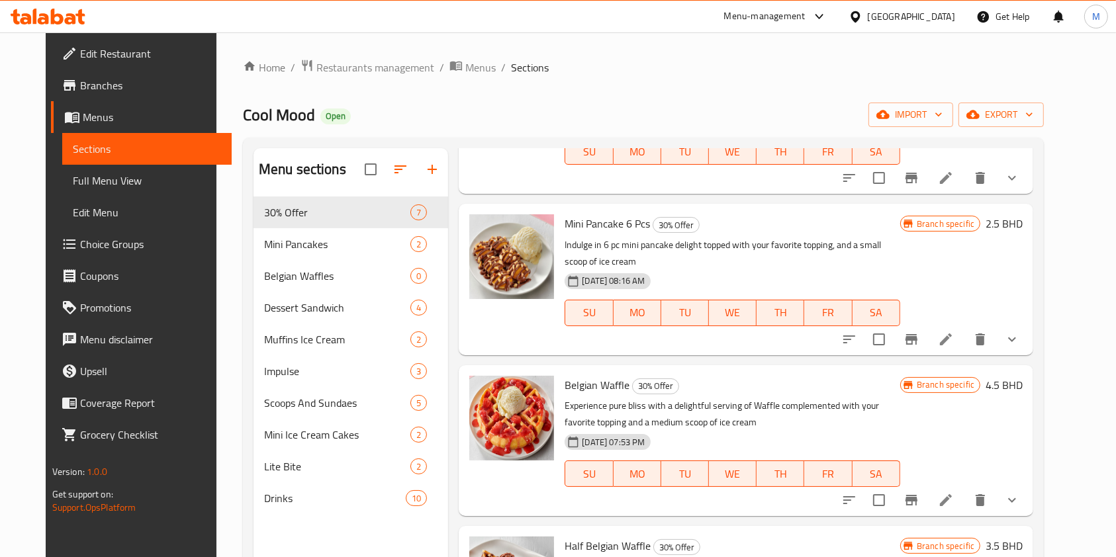
scroll to position [176, 0]
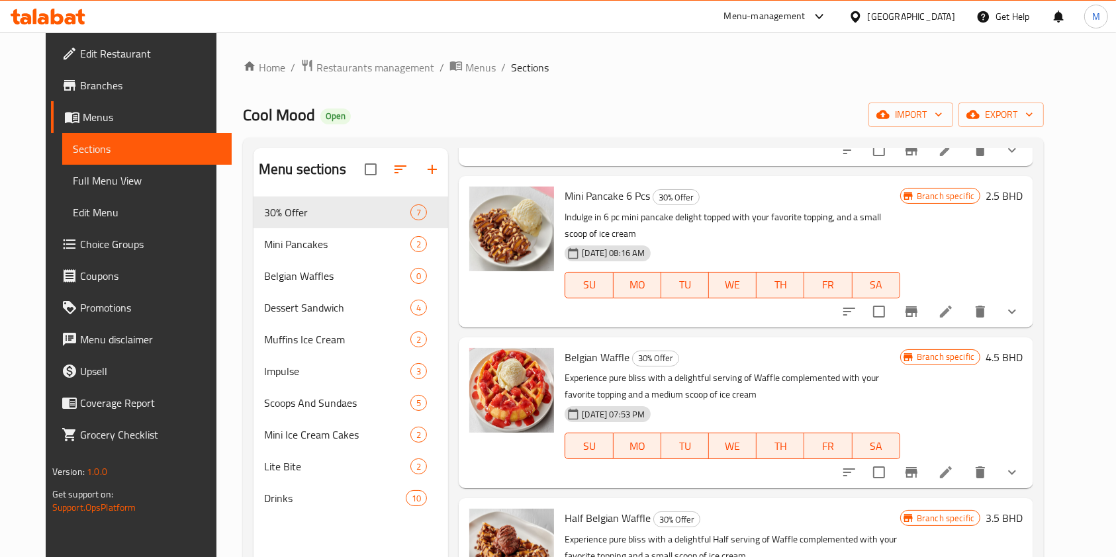
click at [596, 348] on span "Belgian Waffle" at bounding box center [597, 357] width 65 height 20
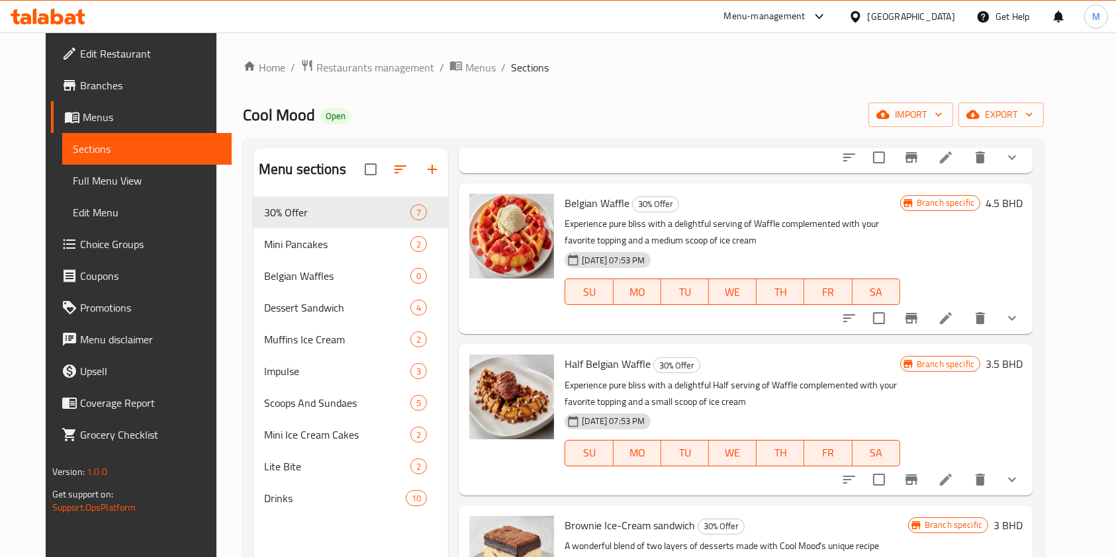
scroll to position [353, 0]
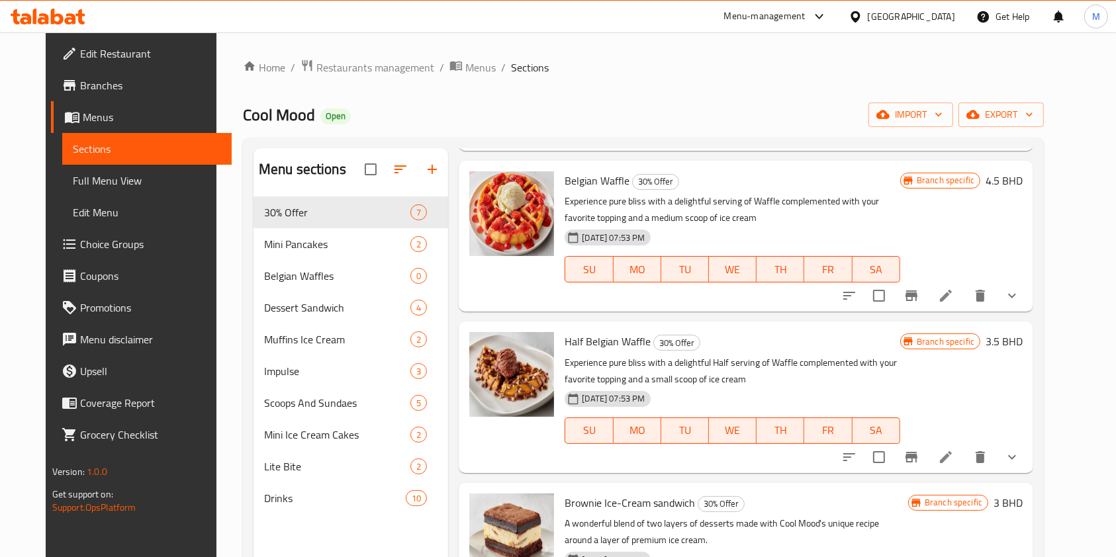
click at [594, 341] on span "Half Belgian Waffle" at bounding box center [608, 342] width 86 height 20
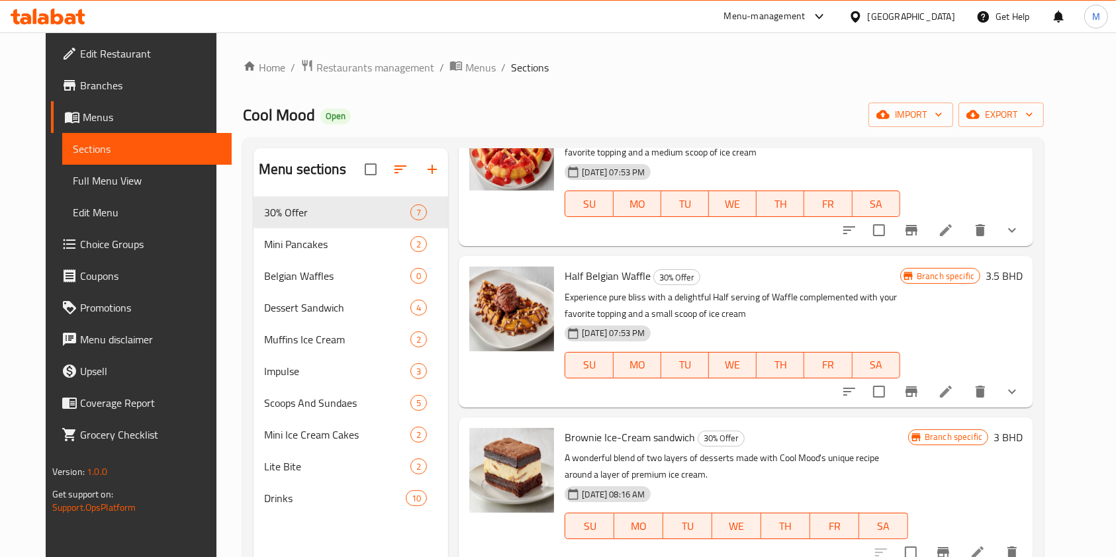
scroll to position [441, 0]
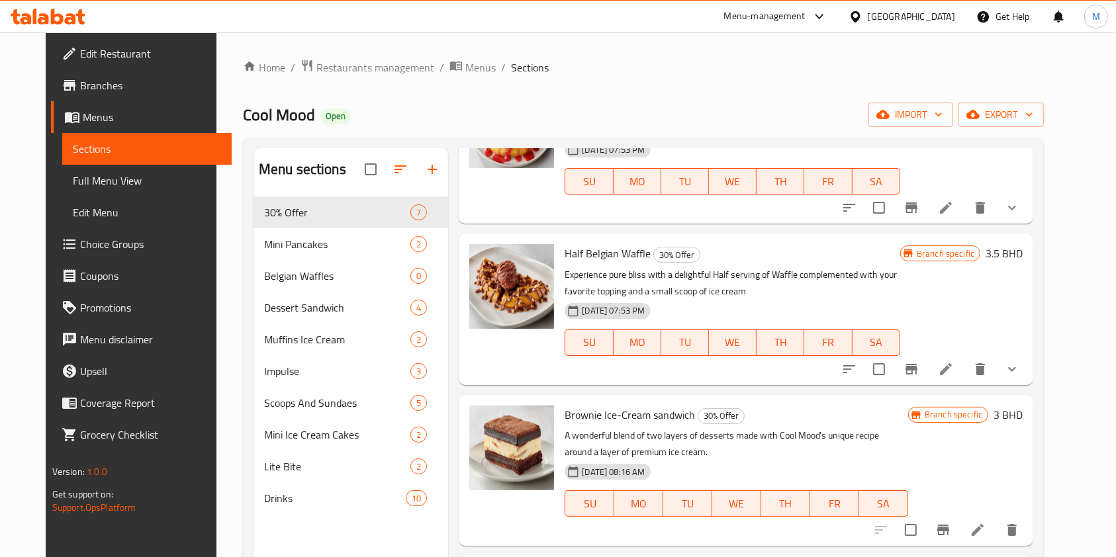
click at [592, 405] on span "Brownie Ice-Cream sandwich" at bounding box center [630, 415] width 130 height 20
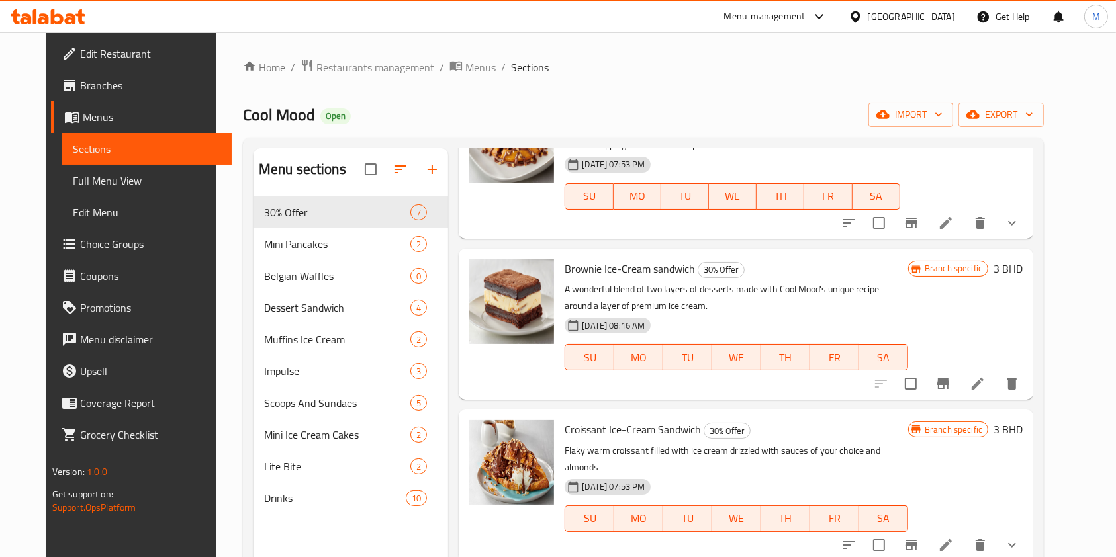
click at [602, 428] on span "Croissant Ice-Cream Sandwich" at bounding box center [633, 430] width 136 height 20
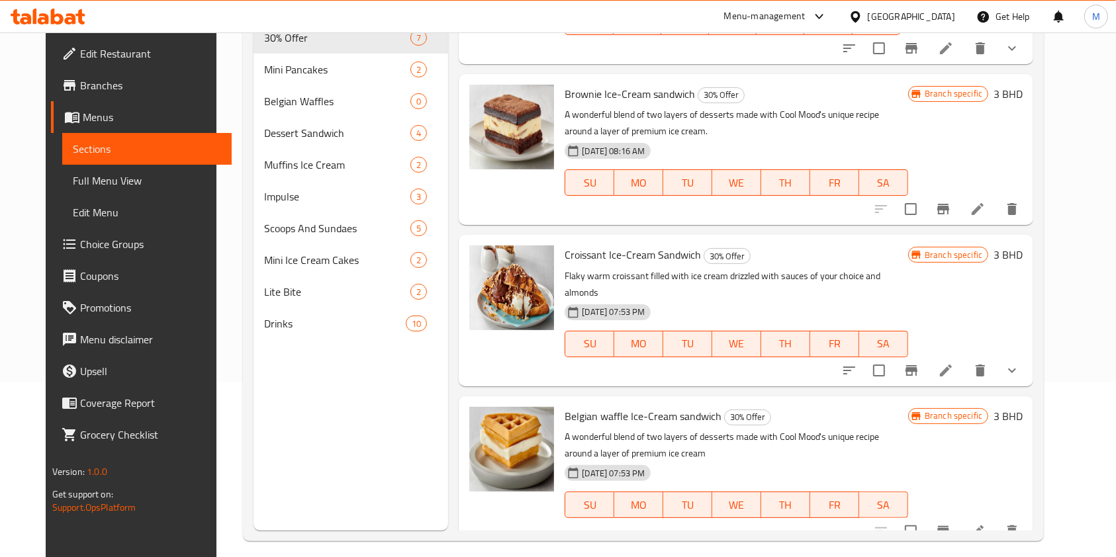
scroll to position [176, 0]
click at [606, 405] on span "Belgian waffle Ice-Cream sandwich" at bounding box center [643, 415] width 157 height 20
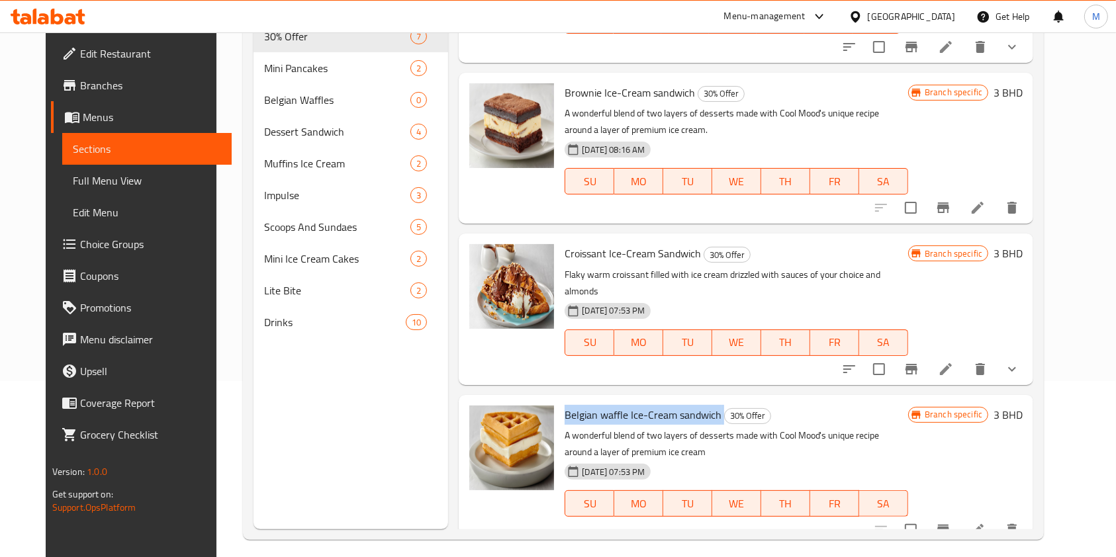
click at [606, 405] on span "Belgian waffle Ice-Cream sandwich" at bounding box center [643, 415] width 157 height 20
click at [607, 405] on span "Belgian waffle Ice-Cream sandwich" at bounding box center [643, 415] width 157 height 20
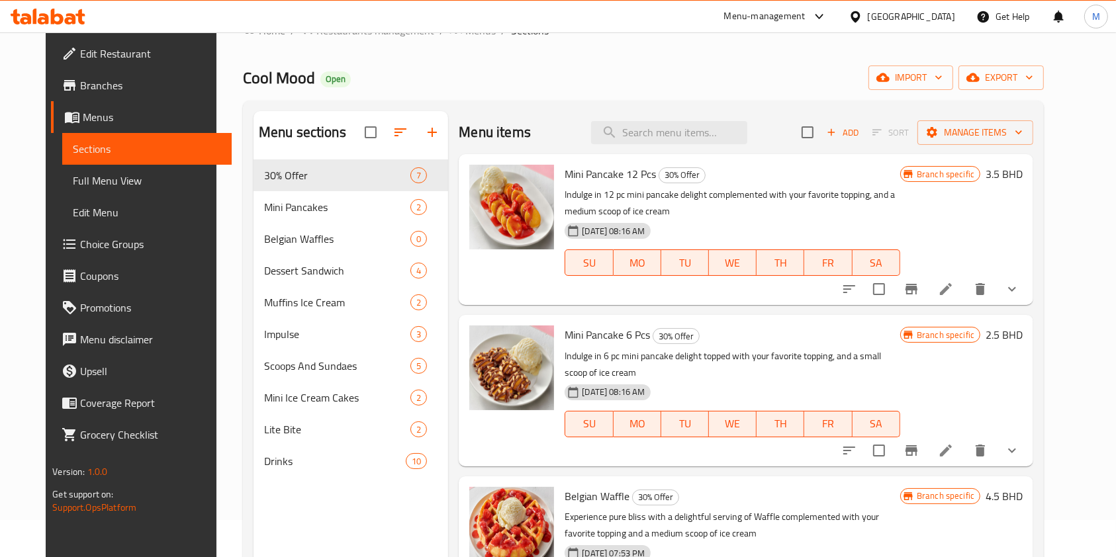
scroll to position [0, 0]
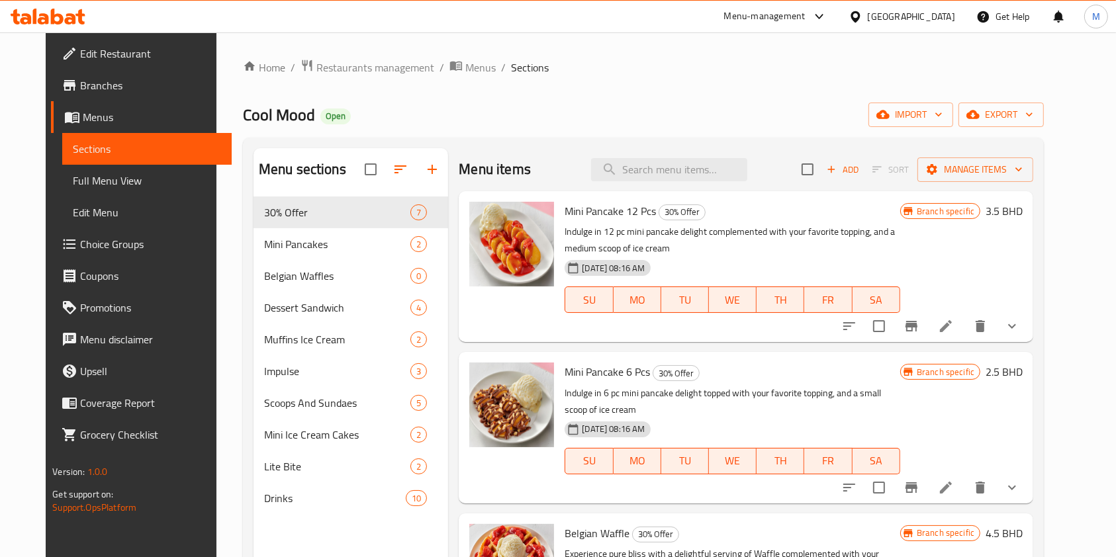
click at [577, 204] on span "Mini Pancake 12 Pcs" at bounding box center [610, 211] width 91 height 20
copy h6 "Mini Pancake 12 Pcs"
click at [637, 177] on input "search" at bounding box center [669, 169] width 156 height 23
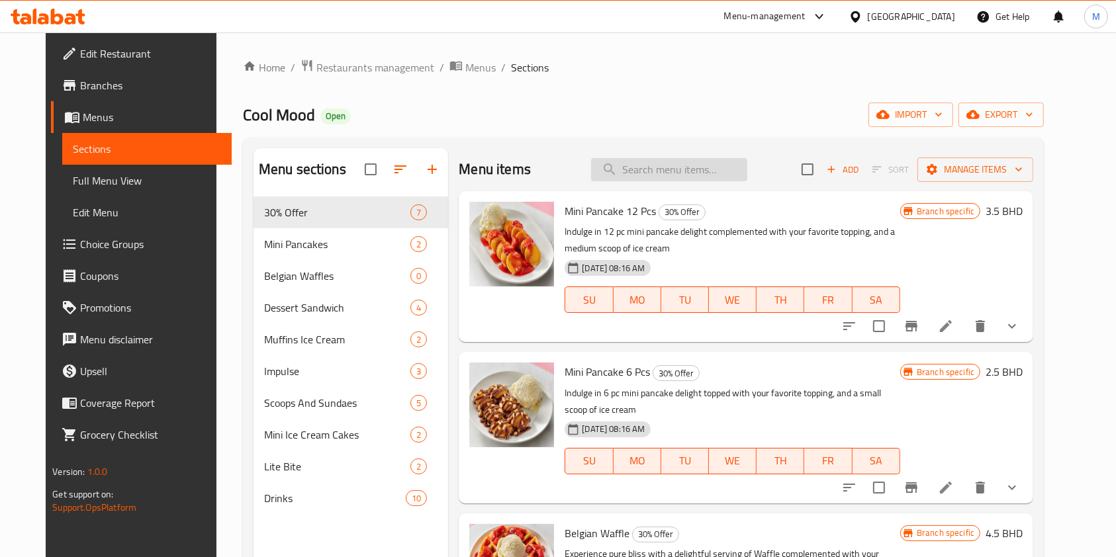
paste input "Mini Pancake 12 Pcs"
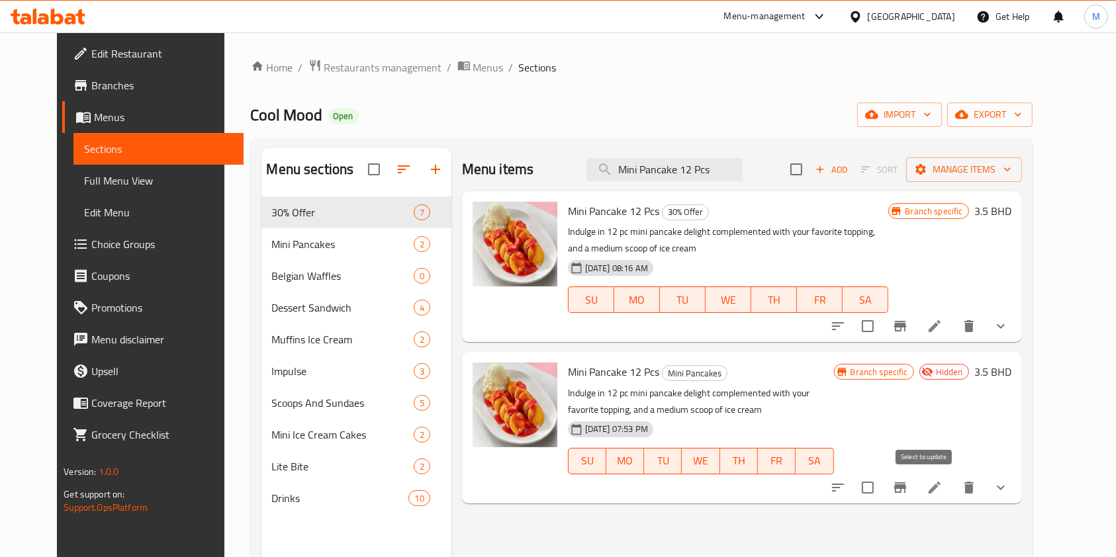
type input "Mini Pancake 12 Pcs"
click at [882, 486] on input "checkbox" at bounding box center [868, 488] width 28 height 28
checkbox input "true"
click at [1011, 172] on span "Manage items" at bounding box center [964, 169] width 95 height 17
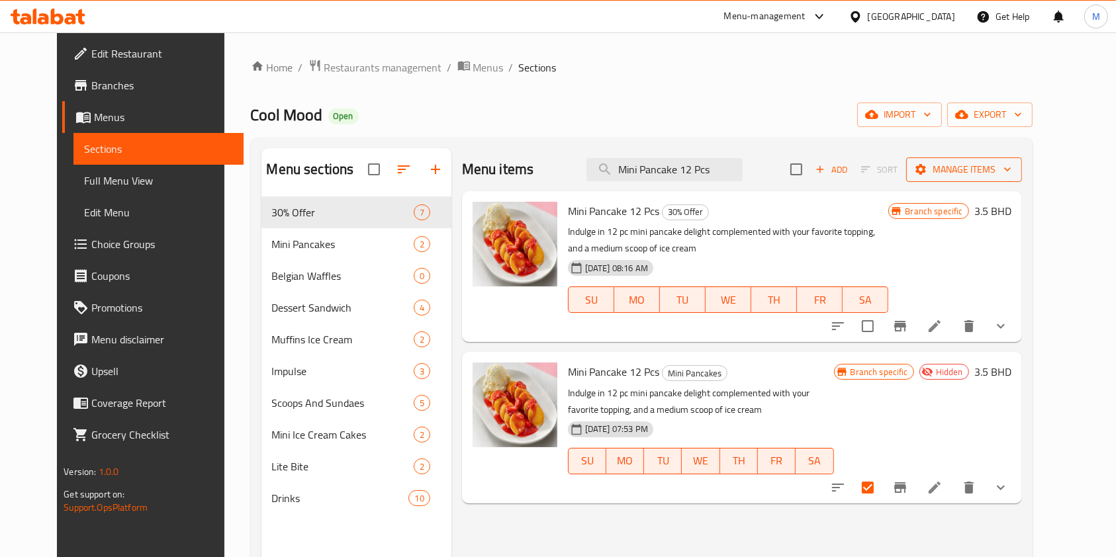
click at [1011, 172] on span "Manage items" at bounding box center [964, 169] width 95 height 17
click at [1011, 164] on span "Manage items" at bounding box center [964, 169] width 95 height 17
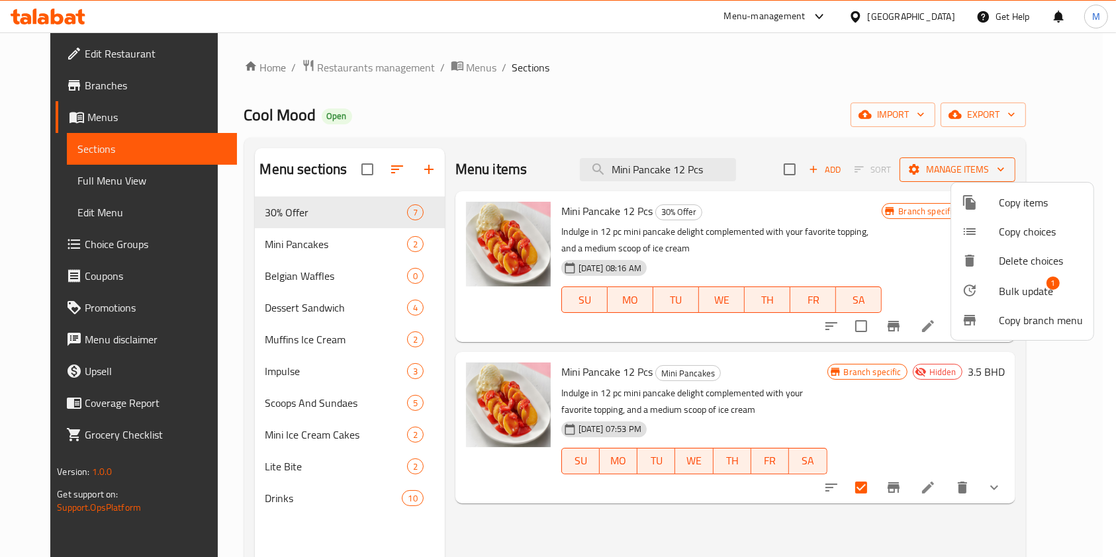
click at [1022, 164] on div at bounding box center [558, 278] width 1116 height 557
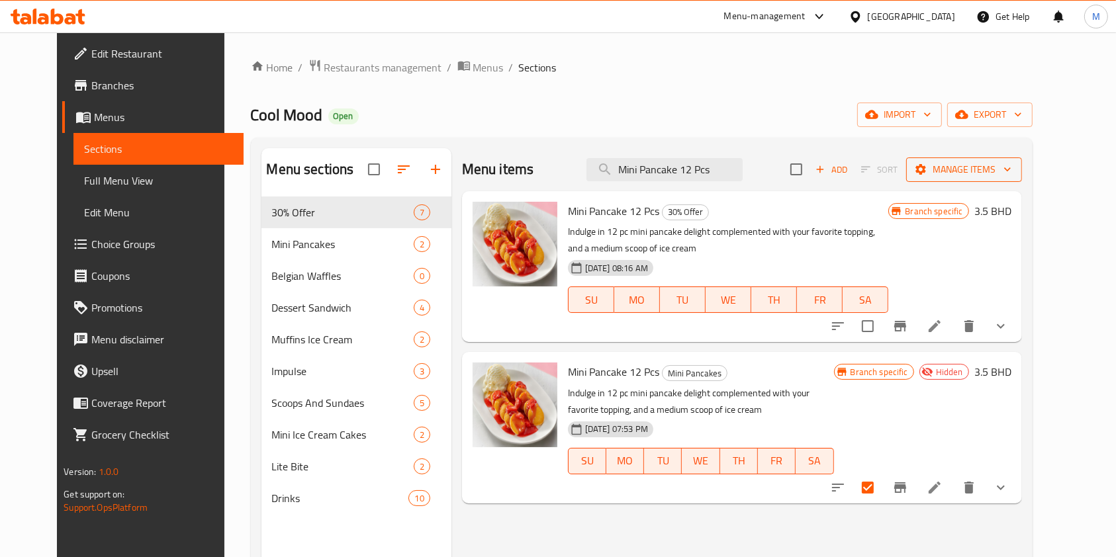
click at [1011, 164] on span "Manage items" at bounding box center [964, 169] width 95 height 17
click at [1011, 166] on span "Manage items" at bounding box center [964, 169] width 95 height 17
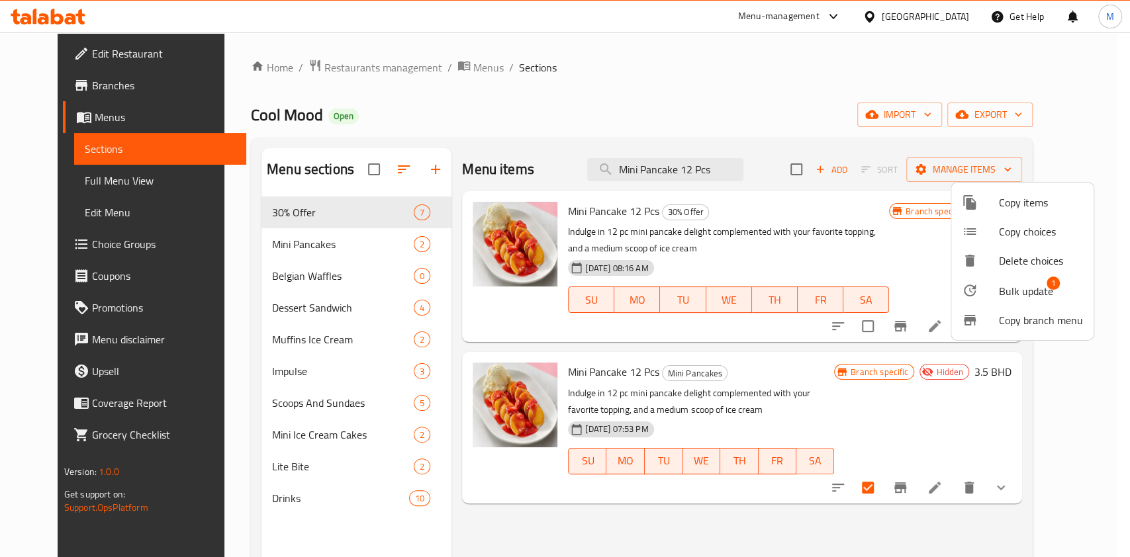
click at [308, 252] on div at bounding box center [565, 278] width 1130 height 557
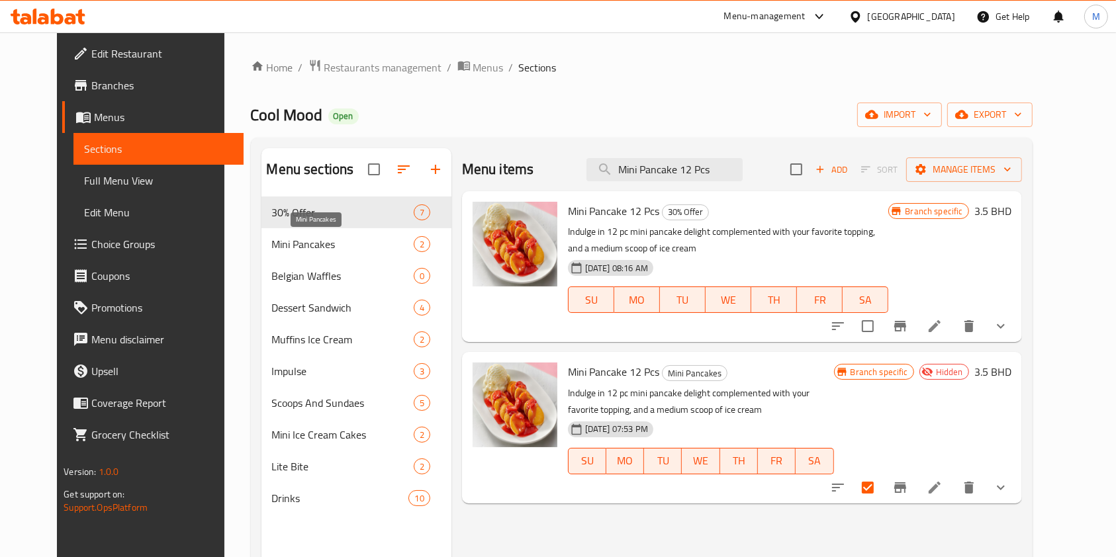
click at [307, 245] on span "Mini Pancakes" at bounding box center [343, 244] width 142 height 16
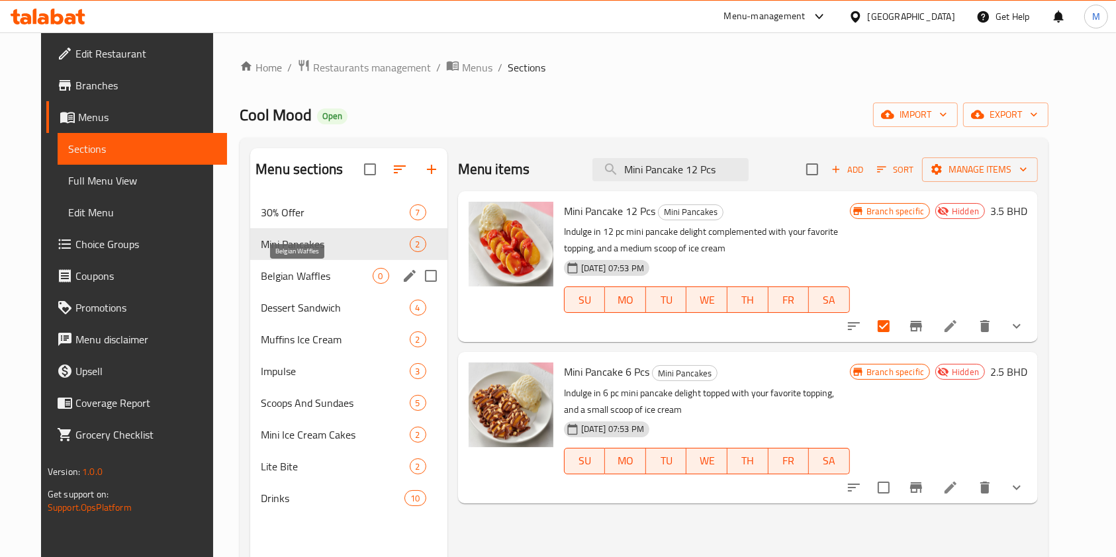
click at [319, 271] on span "Belgian Waffles" at bounding box center [316, 276] width 111 height 16
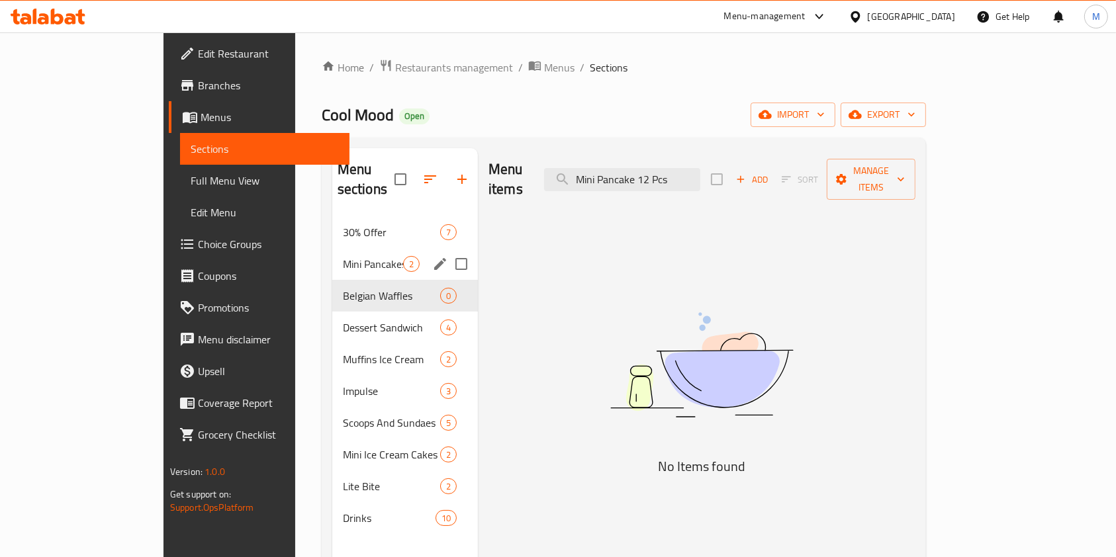
click at [343, 256] on span "Mini Pancakes" at bounding box center [373, 264] width 60 height 16
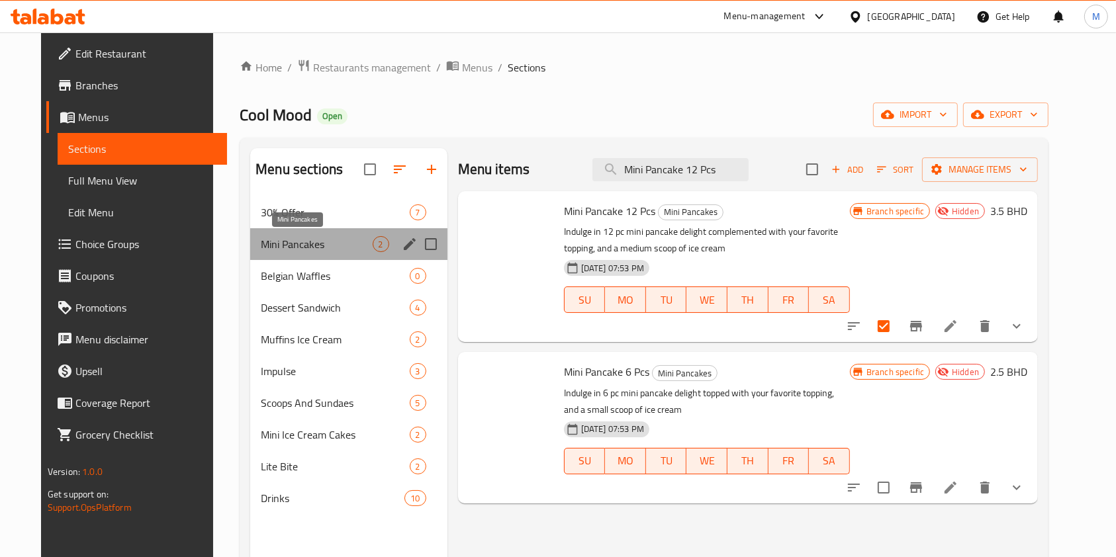
click at [319, 241] on span "Mini Pancakes" at bounding box center [316, 244] width 111 height 16
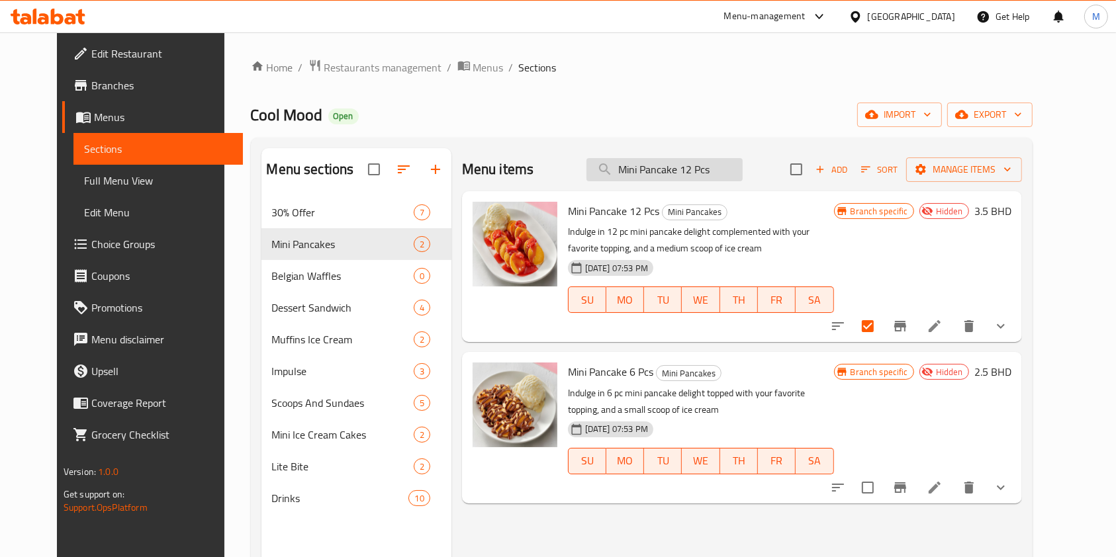
click at [712, 165] on input "Mini Pancake 12 Pcs" at bounding box center [664, 169] width 156 height 23
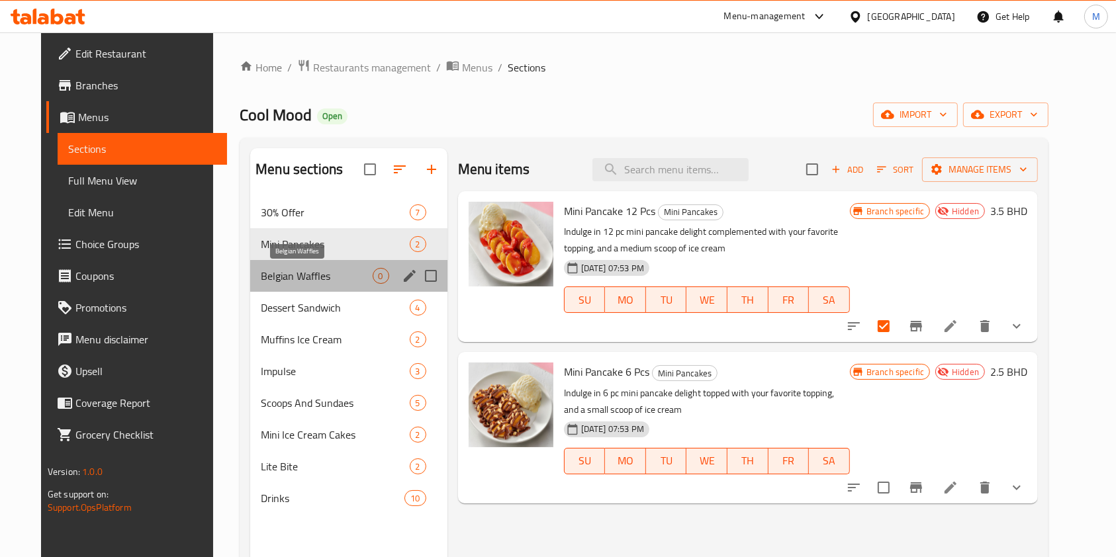
click at [283, 275] on span "Belgian Waffles" at bounding box center [316, 276] width 111 height 16
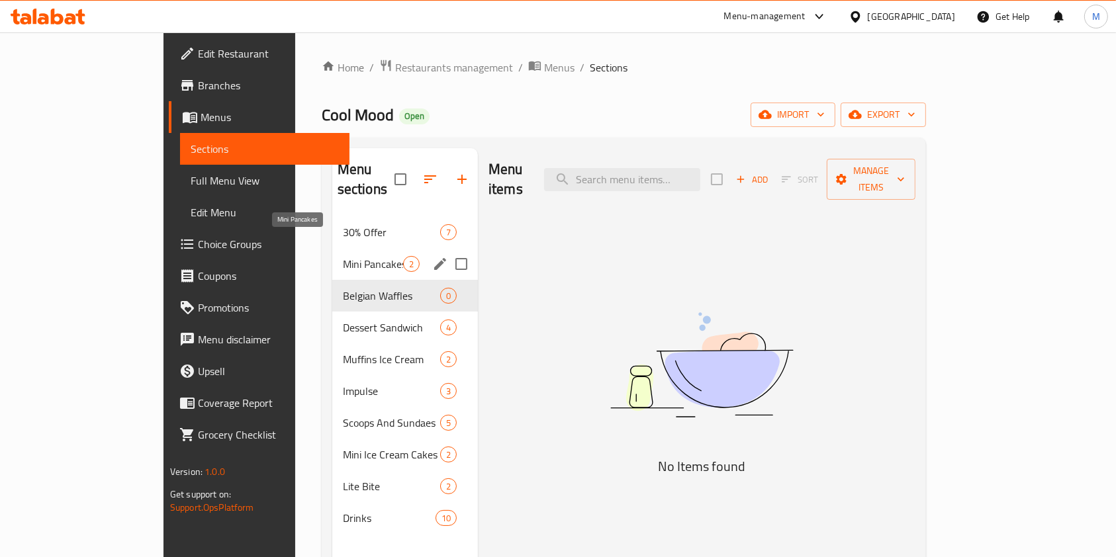
click at [343, 256] on span "Mini Pancakes" at bounding box center [373, 264] width 60 height 16
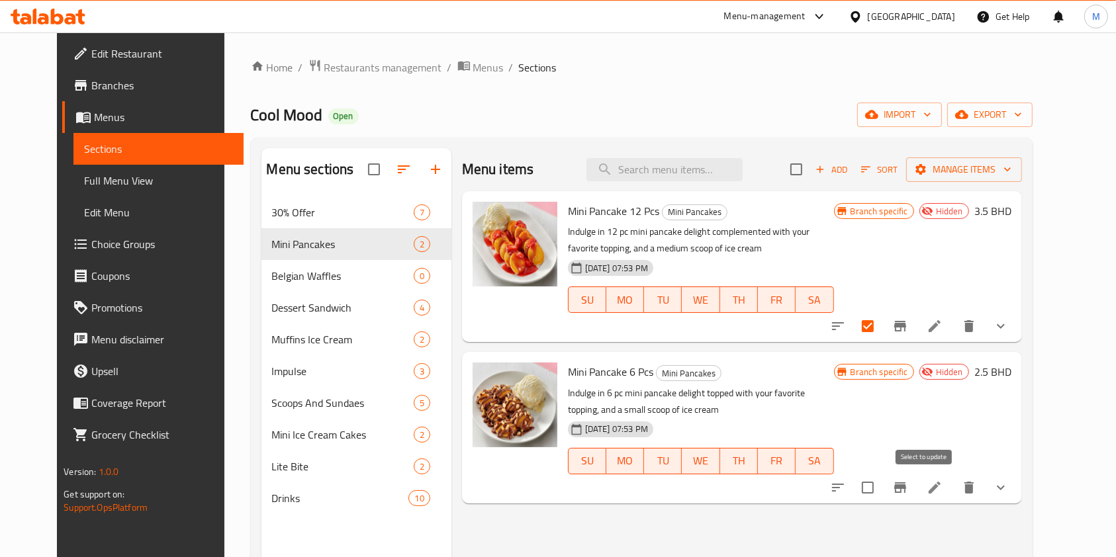
click at [882, 486] on input "checkbox" at bounding box center [868, 488] width 28 height 28
checkbox input "true"
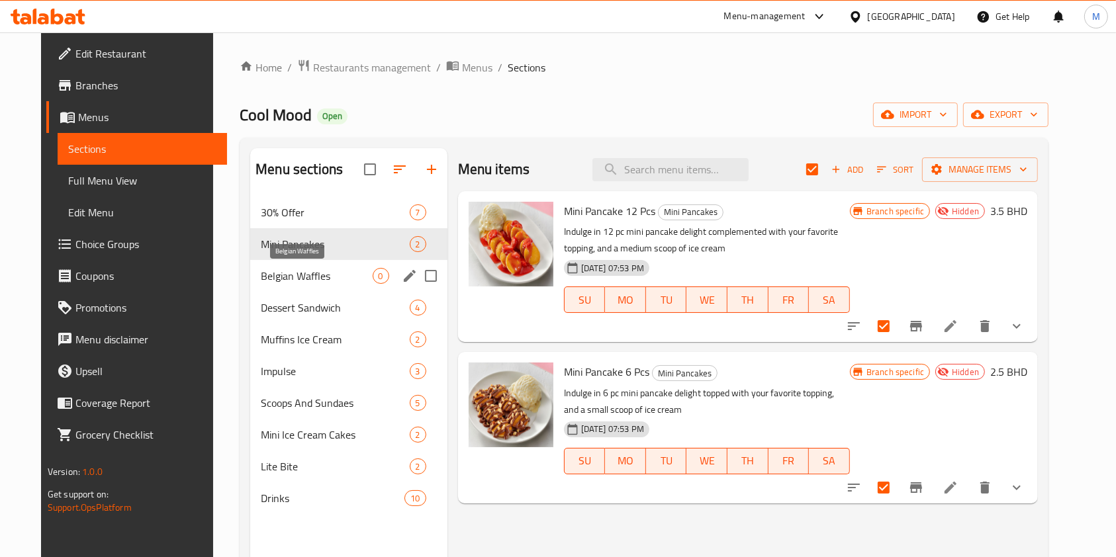
click at [316, 278] on span "Belgian Waffles" at bounding box center [316, 276] width 111 height 16
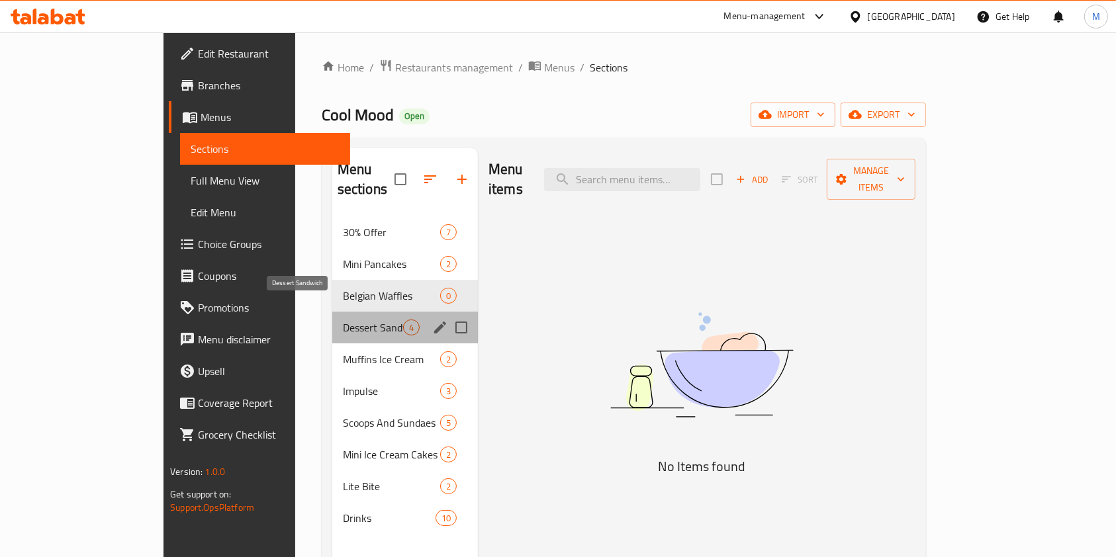
click at [343, 320] on span "Dessert Sandwich" at bounding box center [373, 328] width 60 height 16
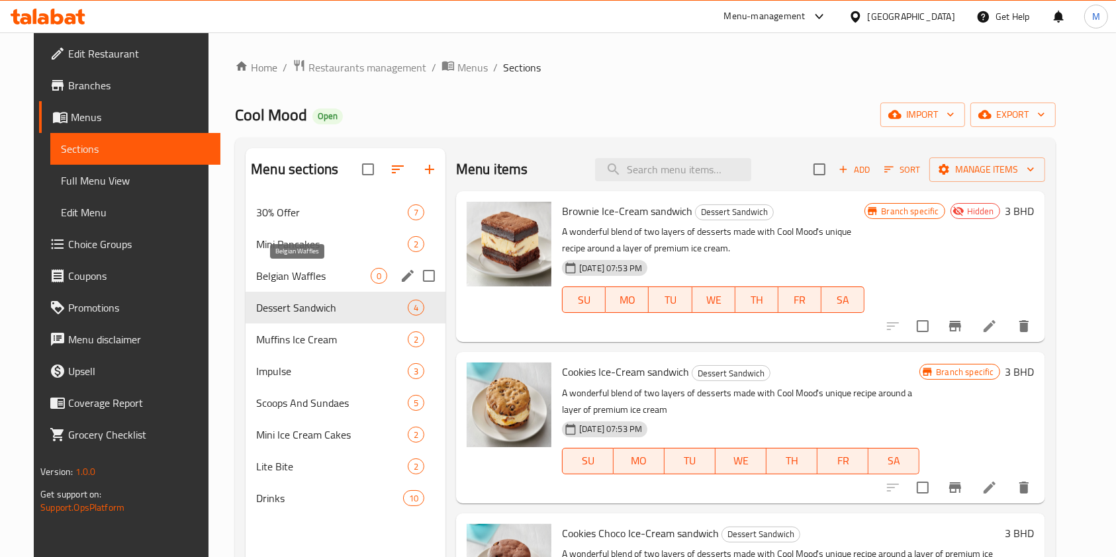
click at [332, 274] on span "Belgian Waffles" at bounding box center [313, 276] width 114 height 16
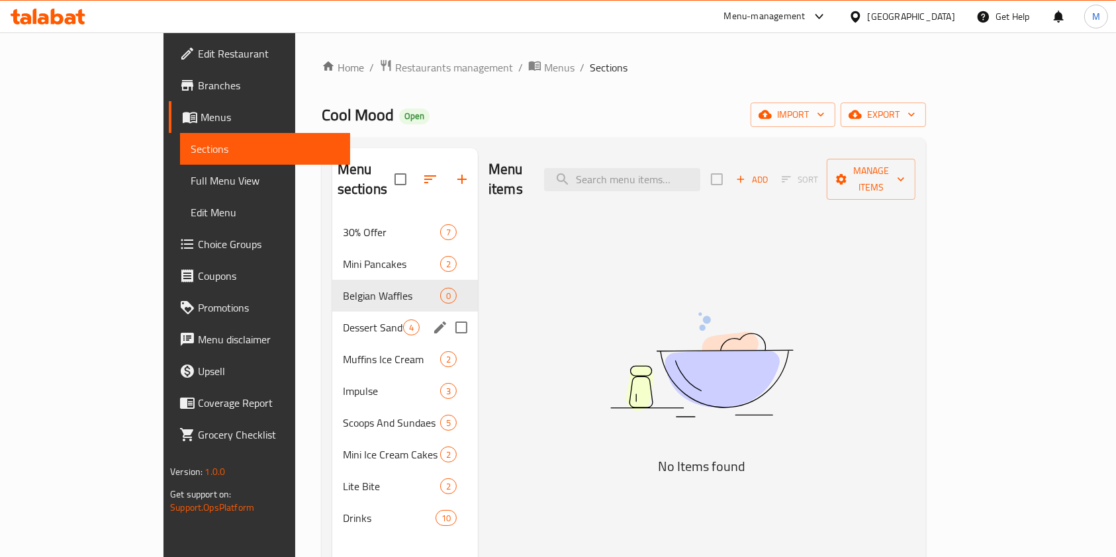
click at [332, 316] on div "Dessert Sandwich 4" at bounding box center [405, 328] width 146 height 32
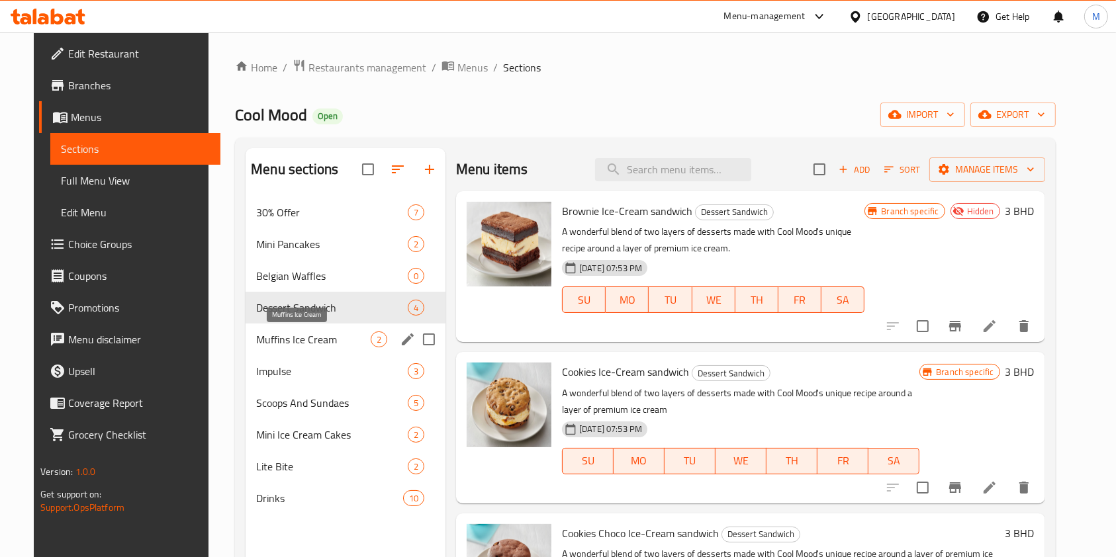
click at [308, 343] on span "Muffins Ice Cream" at bounding box center [313, 340] width 114 height 16
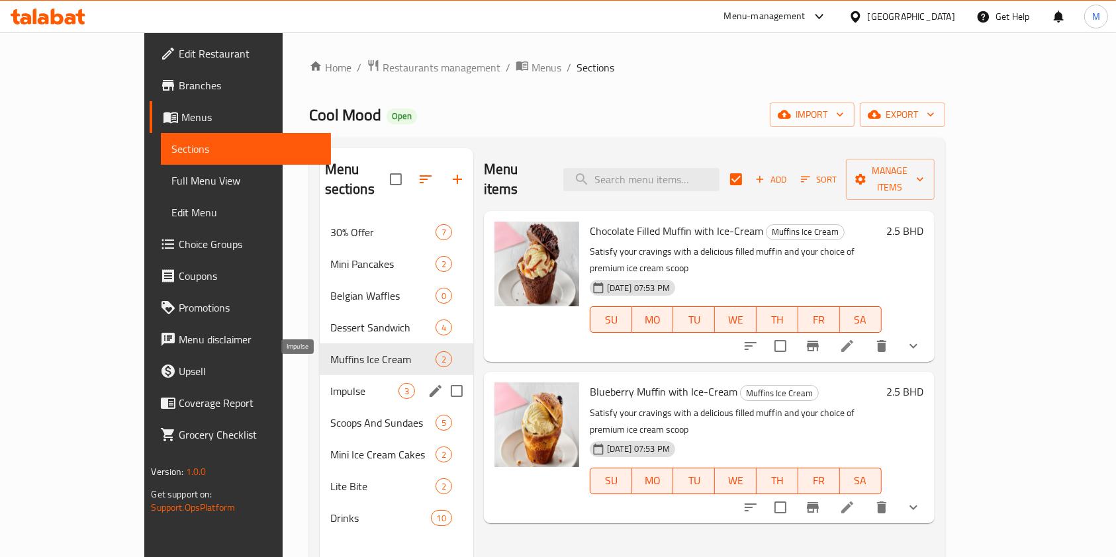
click at [330, 383] on span "Impulse" at bounding box center [364, 391] width 68 height 16
checkbox input "false"
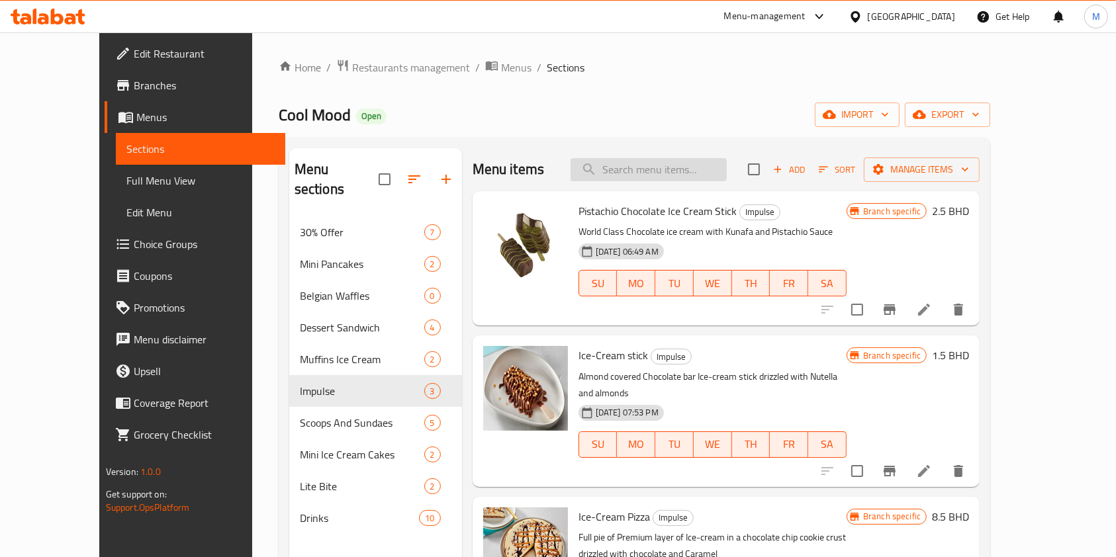
click at [656, 171] on input "search" at bounding box center [648, 169] width 156 height 23
type input "waff"
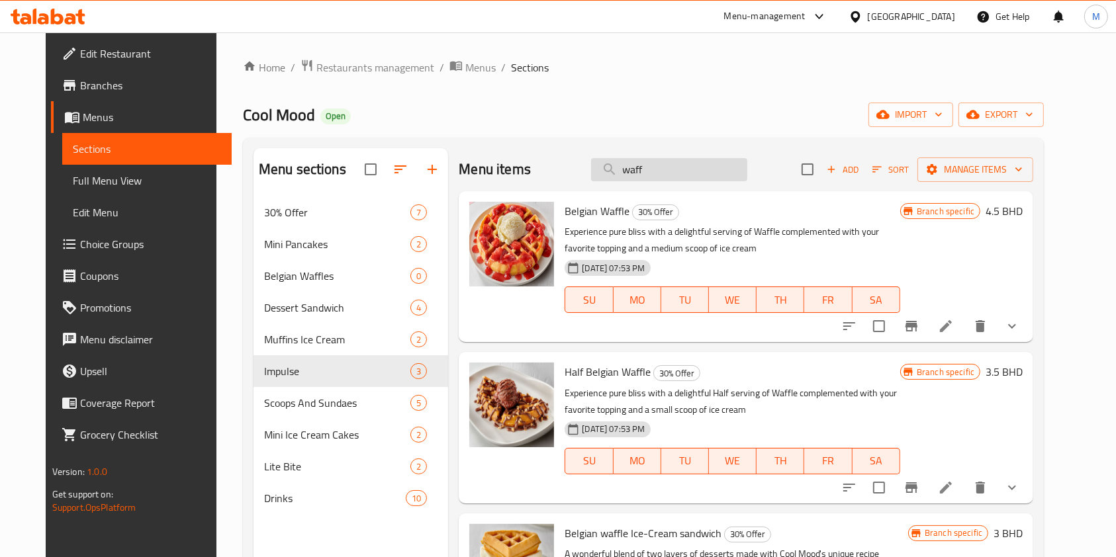
click at [701, 168] on input "waff" at bounding box center [669, 169] width 156 height 23
type input "half b"
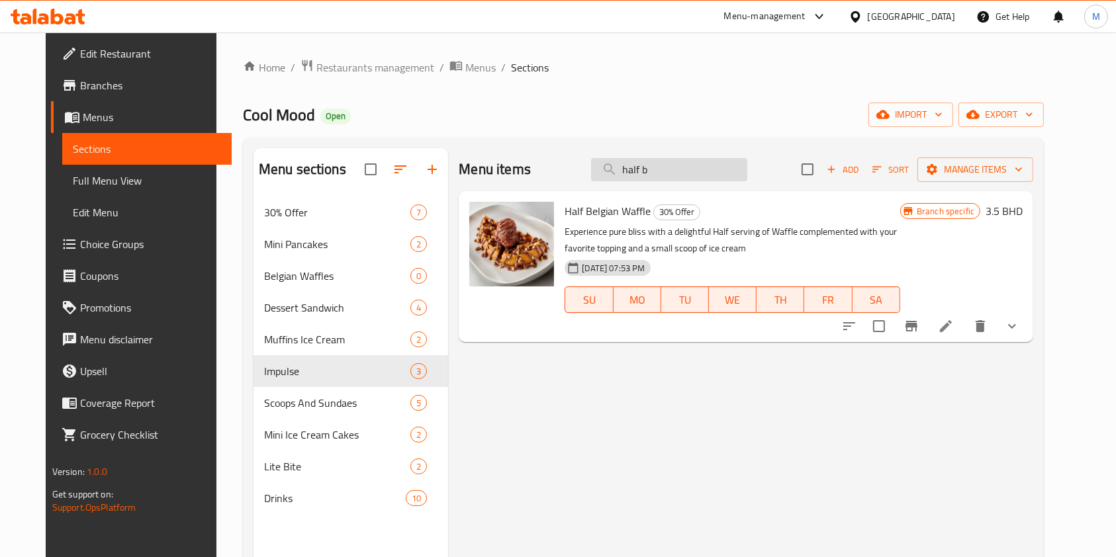
click at [703, 163] on input "half b" at bounding box center [669, 169] width 156 height 23
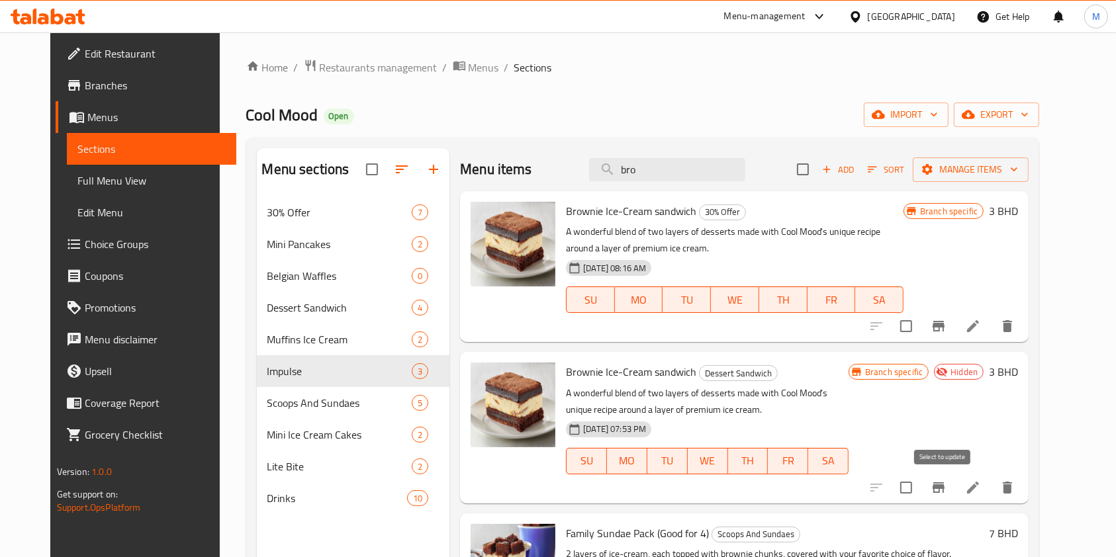
type input "bro"
click at [920, 483] on input "checkbox" at bounding box center [906, 488] width 28 height 28
checkbox input "true"
click at [984, 182] on div "Add Sort Manage items" at bounding box center [913, 170] width 232 height 28
click at [983, 167] on span "Manage items" at bounding box center [970, 169] width 95 height 17
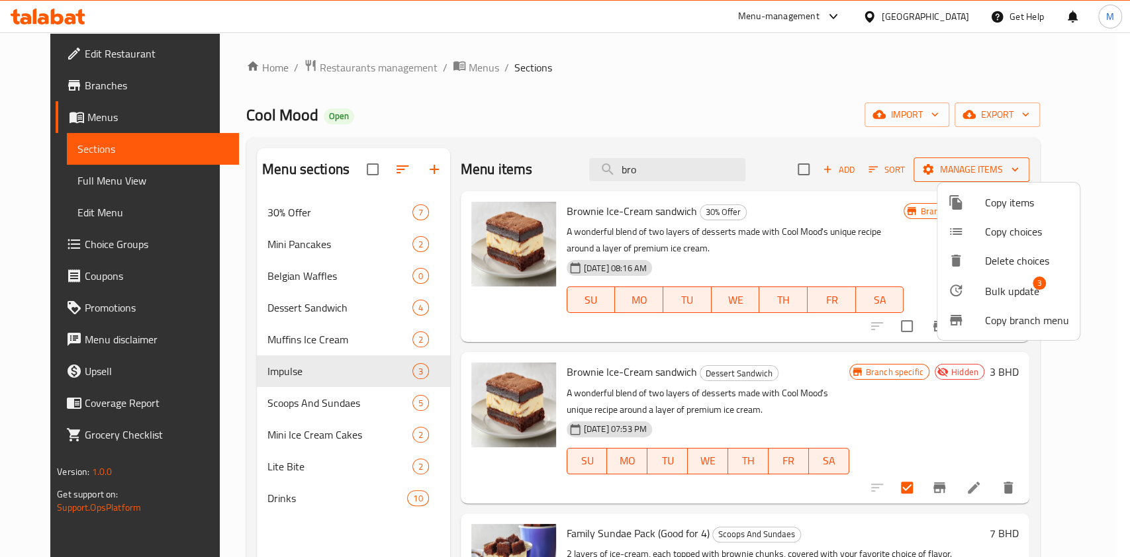
click at [983, 167] on div at bounding box center [565, 278] width 1130 height 557
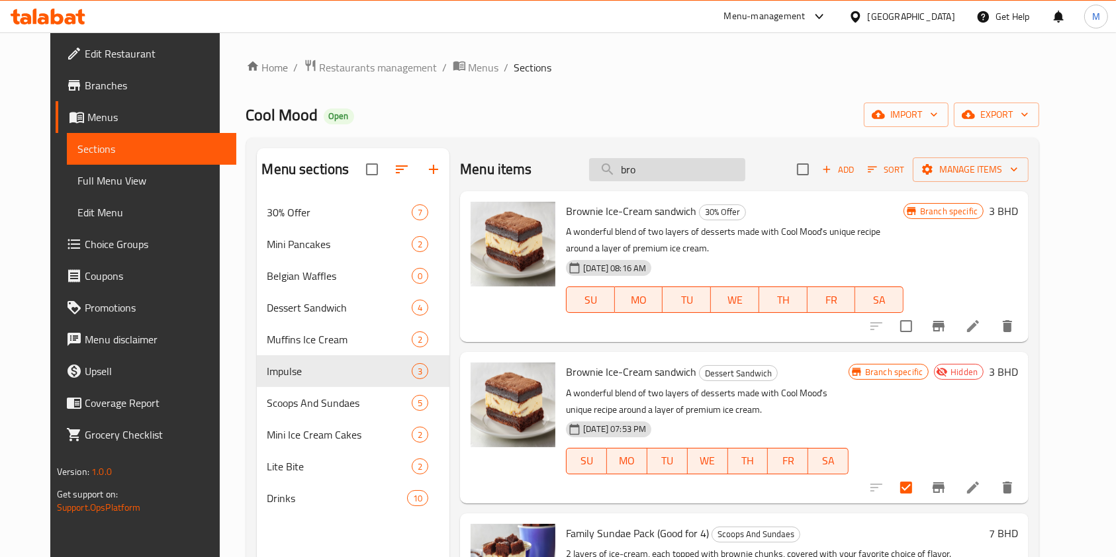
click at [670, 172] on input "bro" at bounding box center [667, 169] width 156 height 23
checkbox input "true"
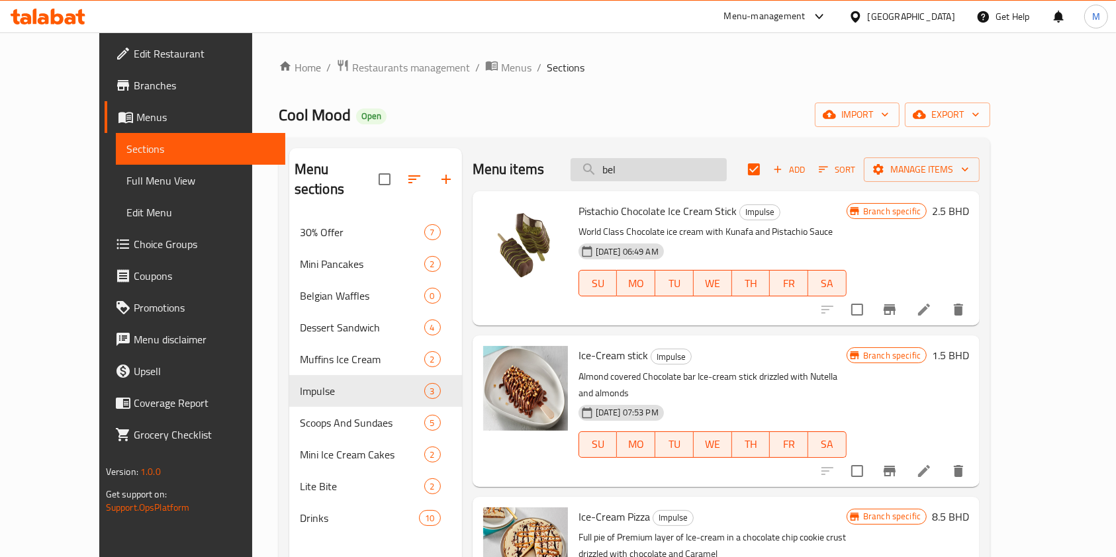
type input "beli"
checkbox input "false"
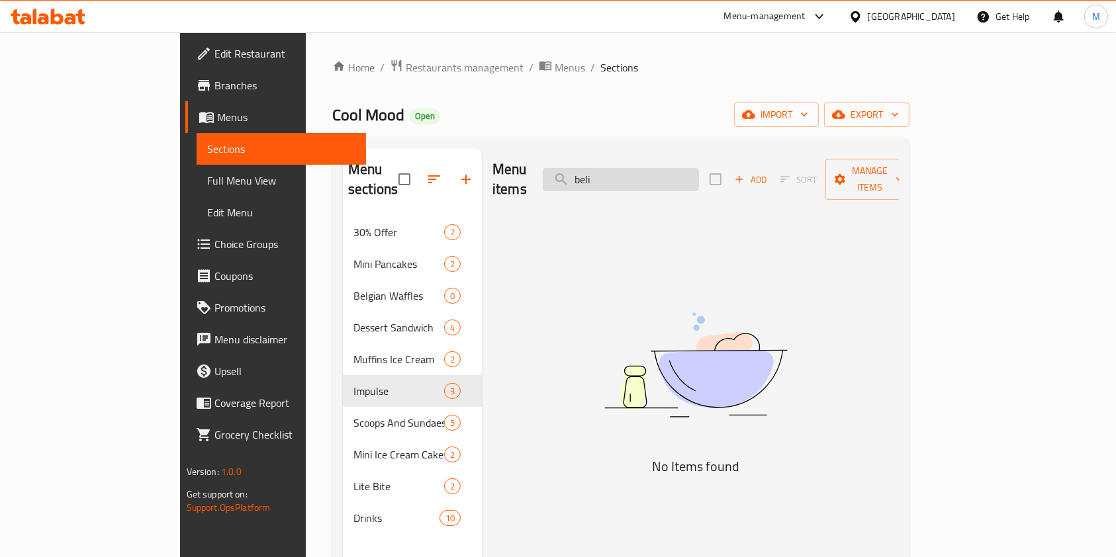
type input "bel"
checkbox input "true"
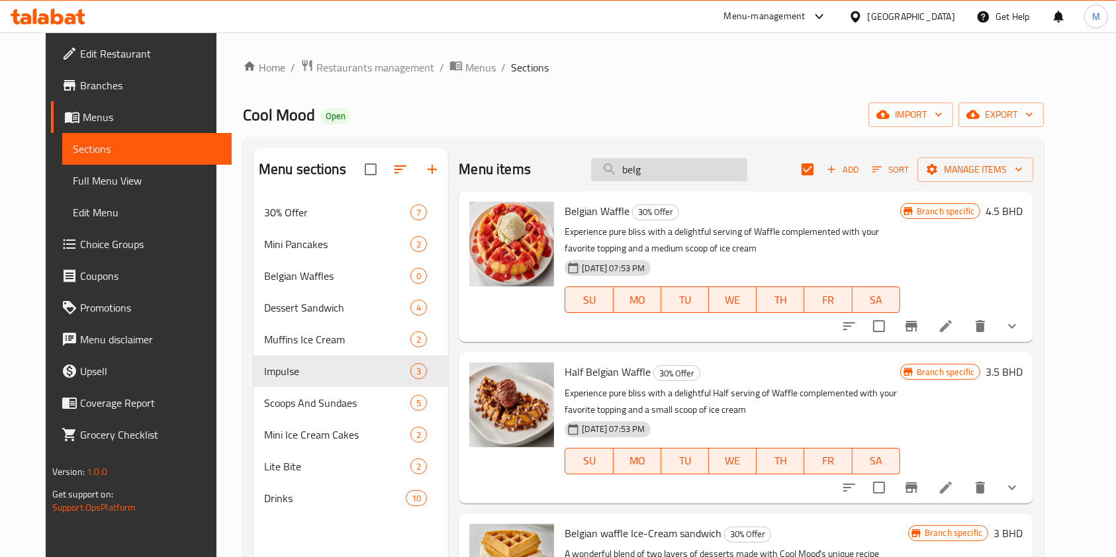
type input "belgi"
click at [651, 175] on input "belgi" at bounding box center [669, 169] width 156 height 23
type input "v"
type input "cr"
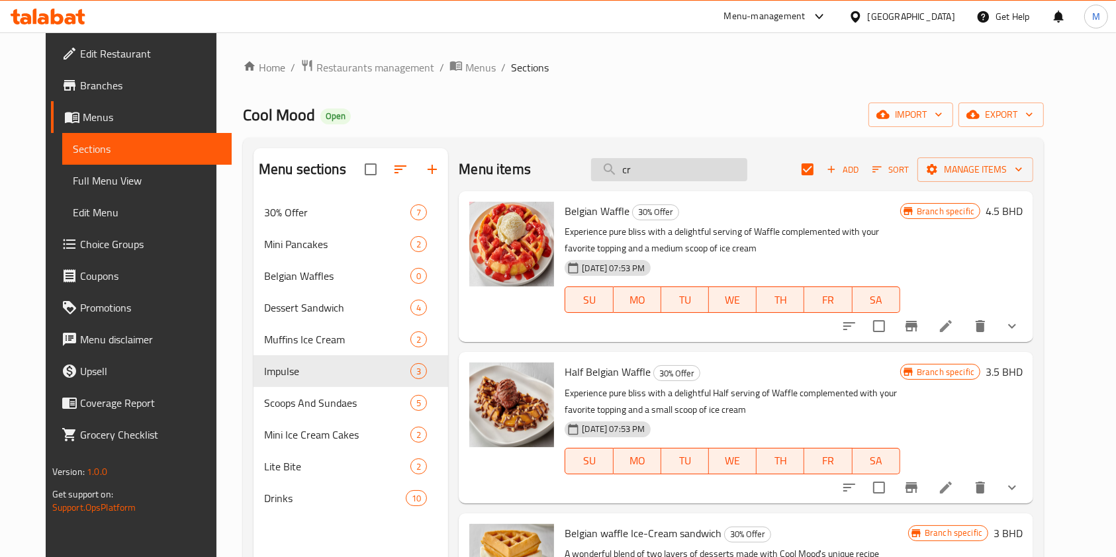
checkbox input "false"
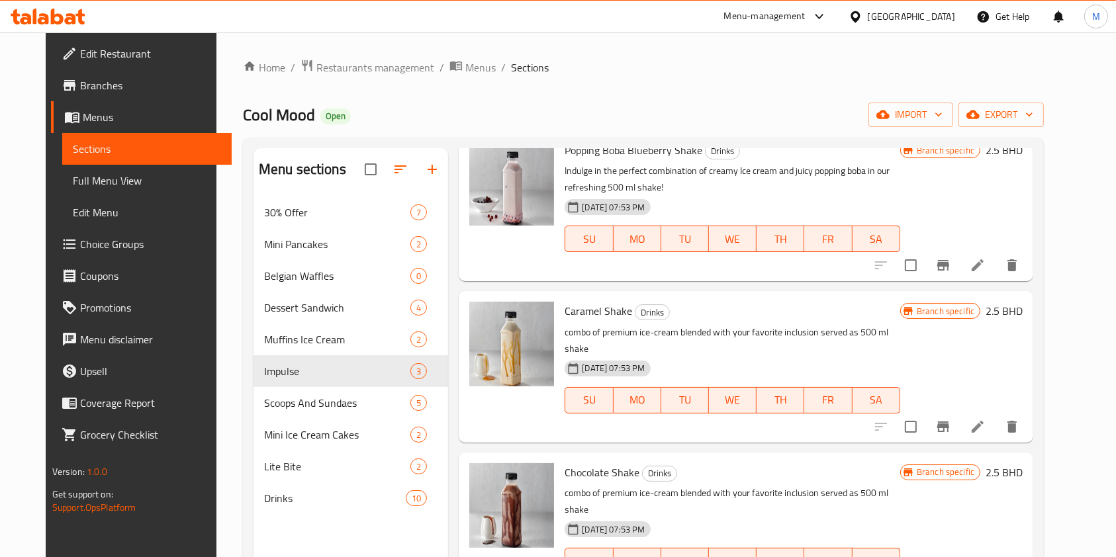
scroll to position [4323, 0]
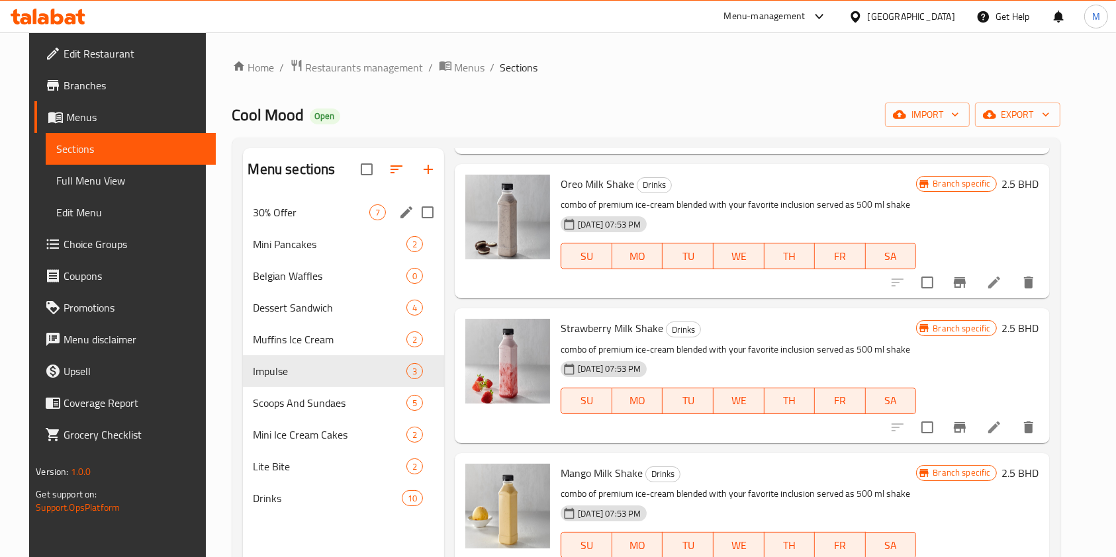
type input "cr"
click at [322, 223] on div "30% Offer 7" at bounding box center [344, 213] width 202 height 32
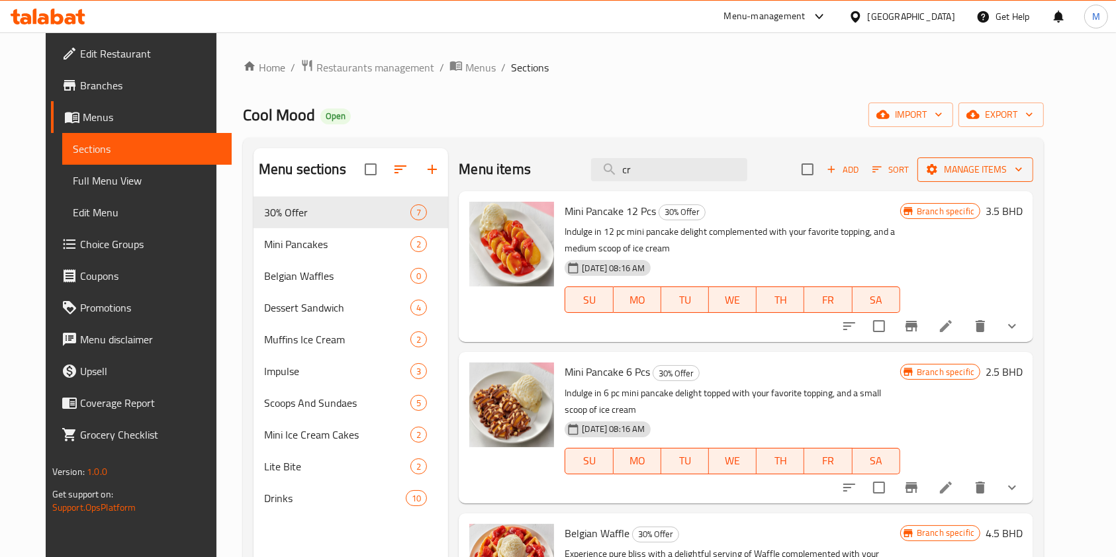
click at [990, 173] on span "Manage items" at bounding box center [975, 169] width 95 height 17
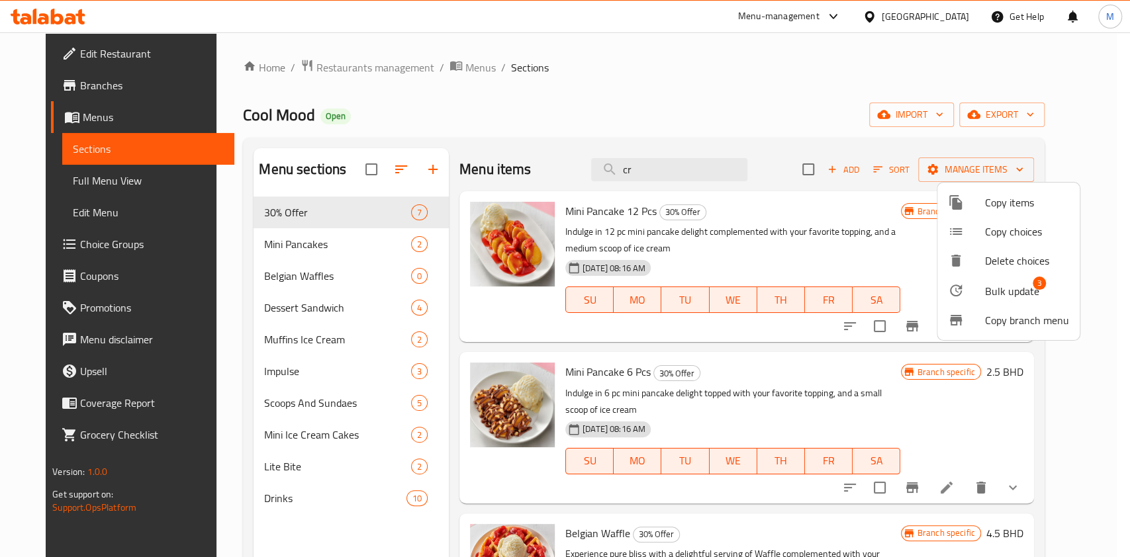
click at [1028, 286] on span "Bulk update" at bounding box center [1012, 291] width 54 height 16
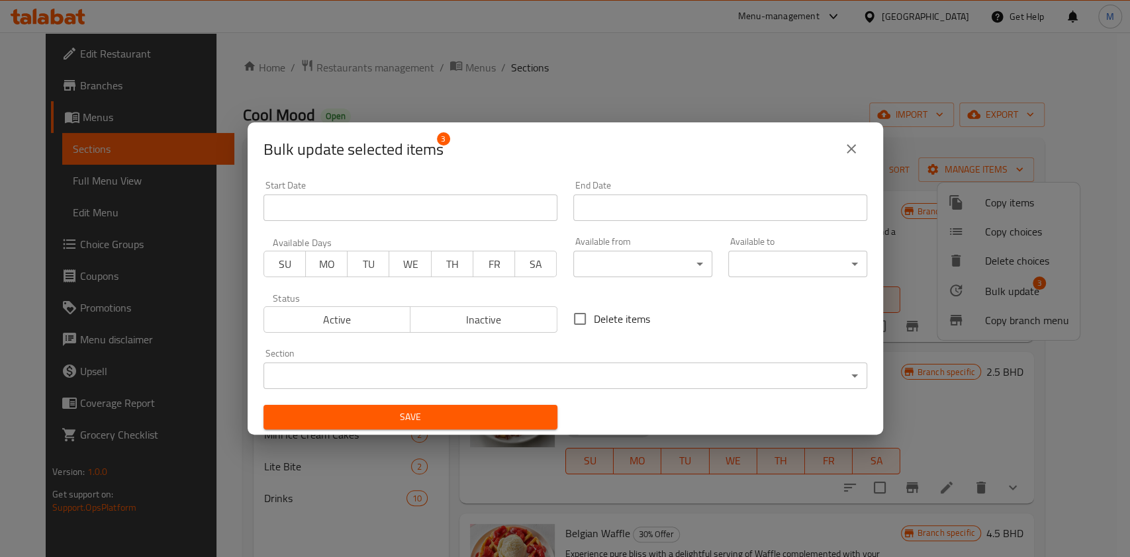
click at [451, 316] on span "Inactive" at bounding box center [484, 319] width 136 height 19
click at [481, 425] on span "Save" at bounding box center [410, 417] width 273 height 17
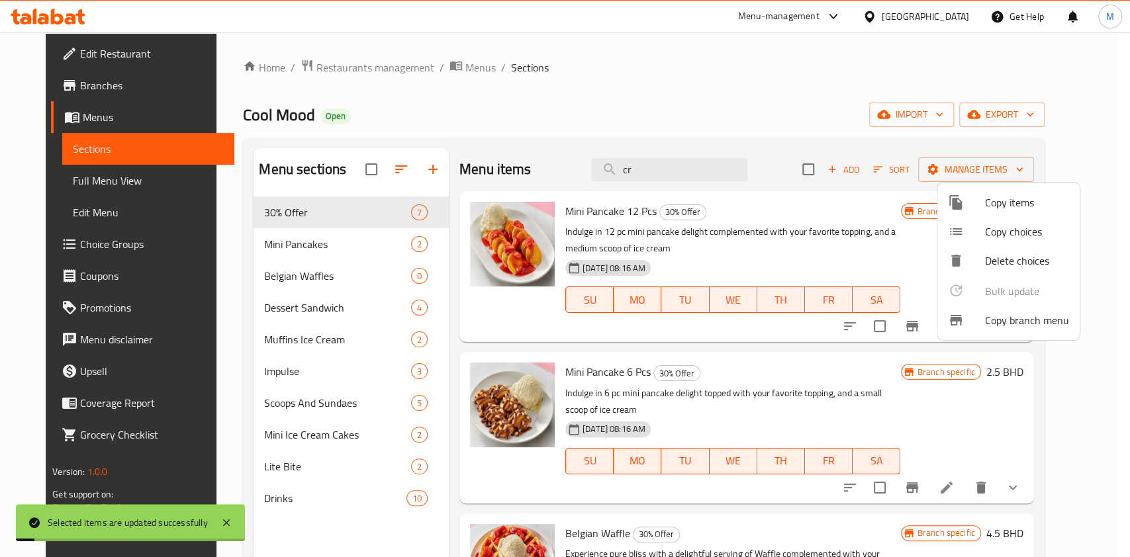
click at [290, 243] on div at bounding box center [565, 278] width 1130 height 557
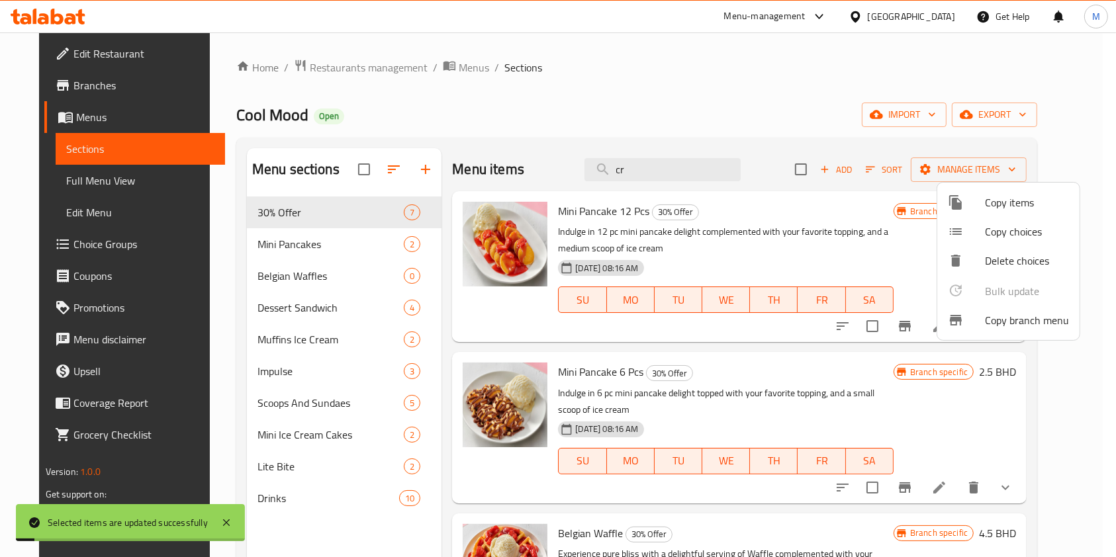
click at [290, 243] on span "Mini Pancakes" at bounding box center [330, 244] width 146 height 16
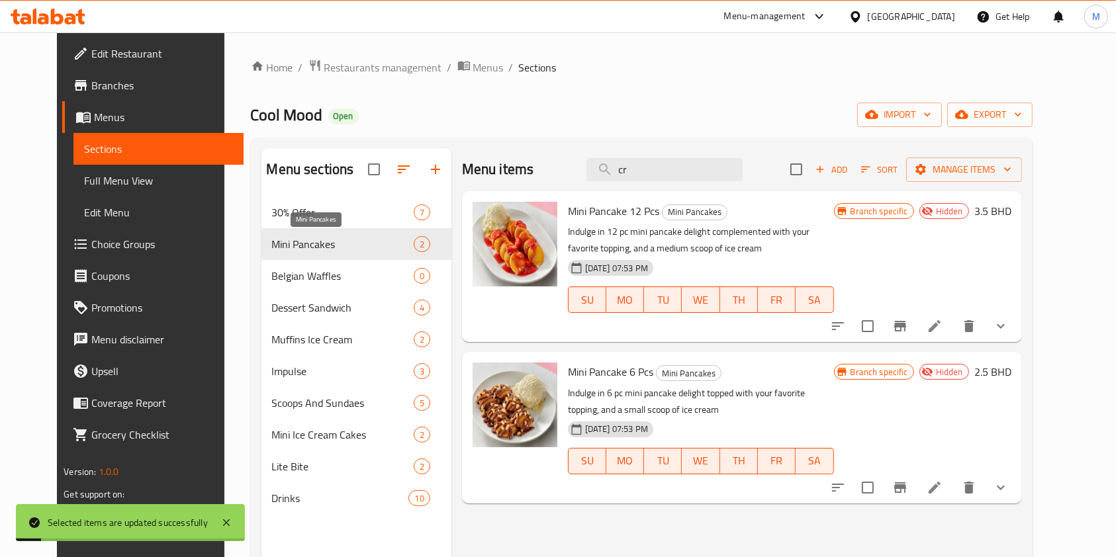
click at [290, 243] on span "Mini Pancakes" at bounding box center [343, 244] width 142 height 16
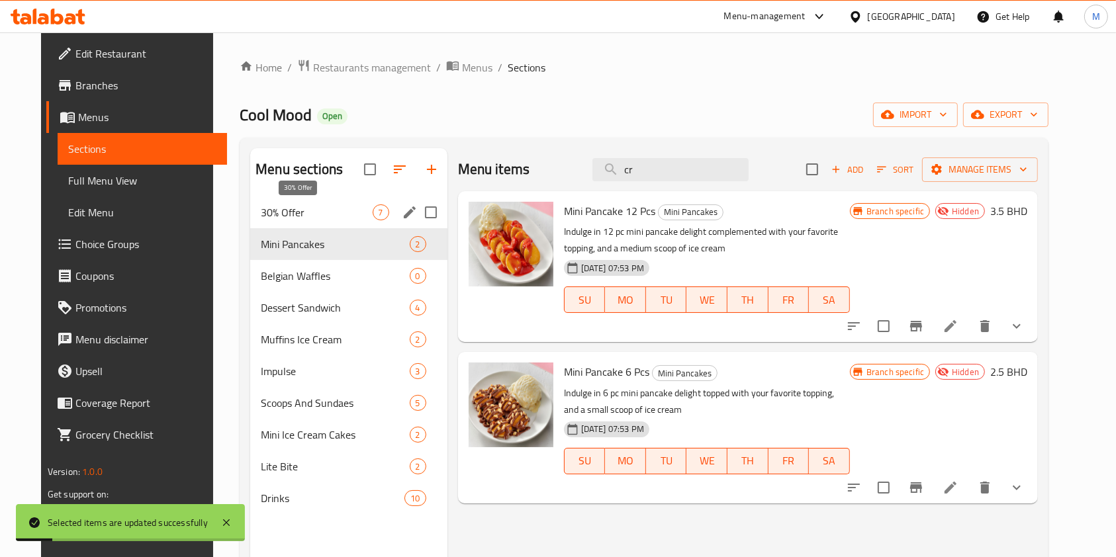
click at [293, 209] on span "30% Offer" at bounding box center [316, 212] width 111 height 16
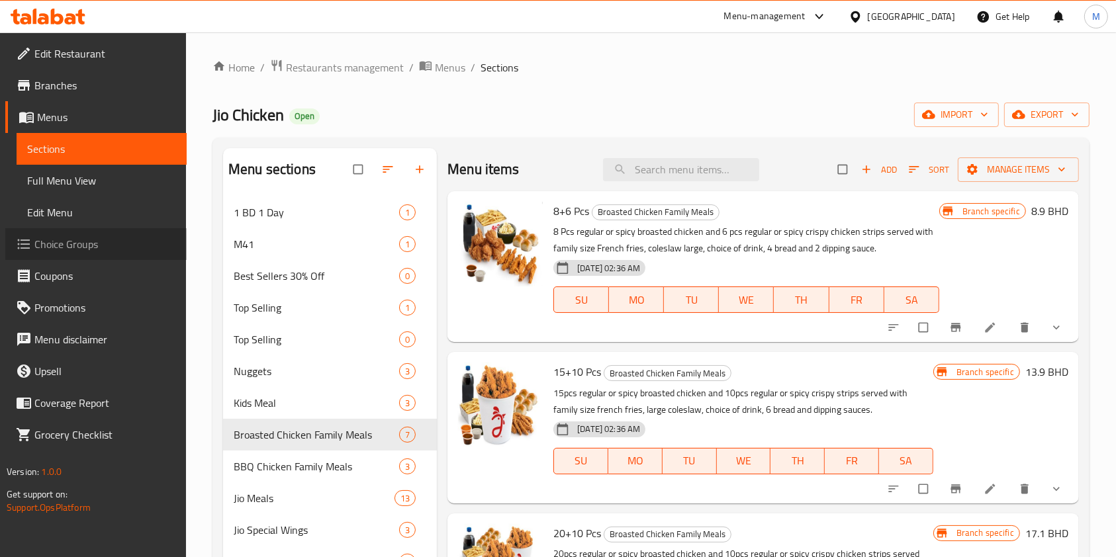
click at [73, 237] on span "Choice Groups" at bounding box center [105, 244] width 142 height 16
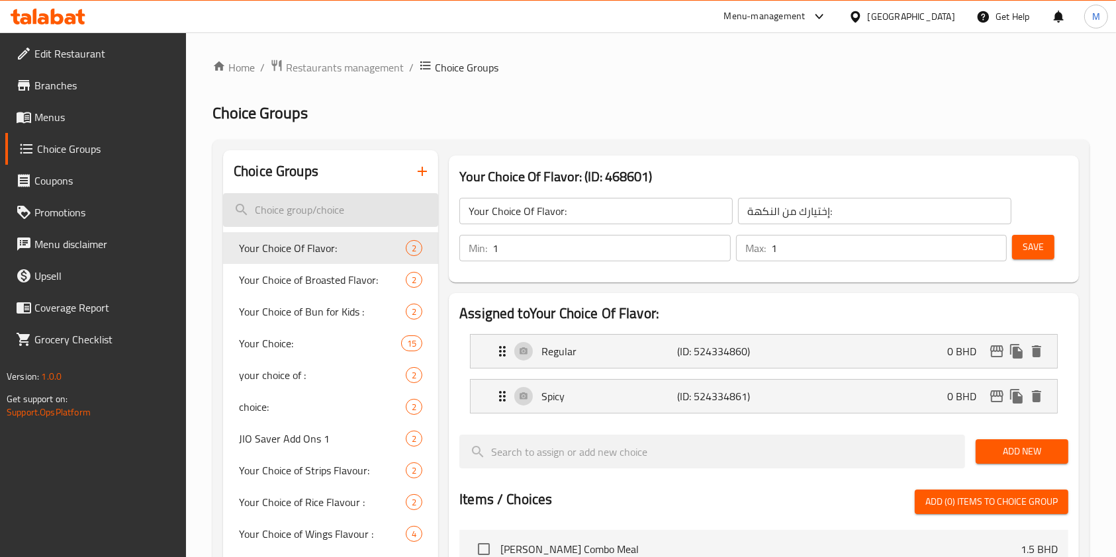
click at [324, 210] on input "search" at bounding box center [330, 210] width 215 height 34
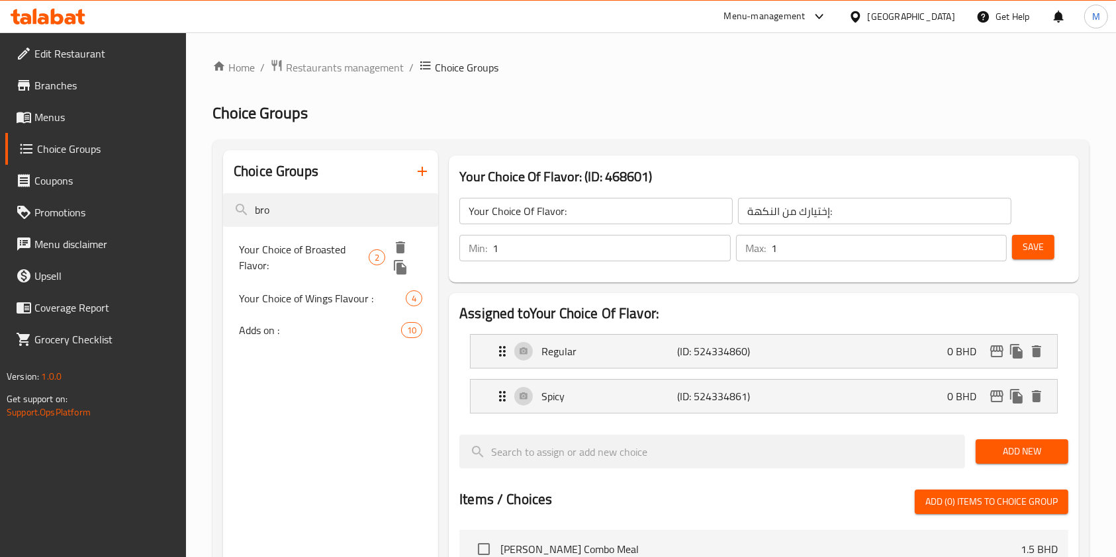
type input "bro"
click at [334, 243] on span "Your Choice of Broasted Flavor:" at bounding box center [304, 258] width 130 height 32
type input "Your Choice of Broasted Flavor:"
type input "اختيارك من نكهة البروستد:"
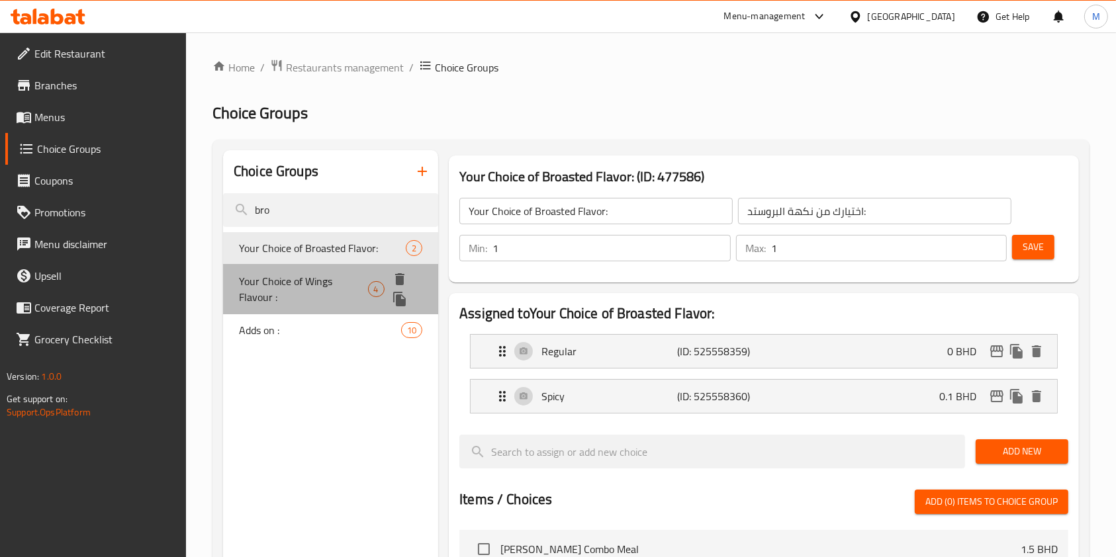
click at [334, 300] on span "Your Choice of Wings Flavour :" at bounding box center [303, 289] width 129 height 32
type input "Your Choice of Wings Flavour :"
type input "اختيارك من نكهة الأجنحة:"
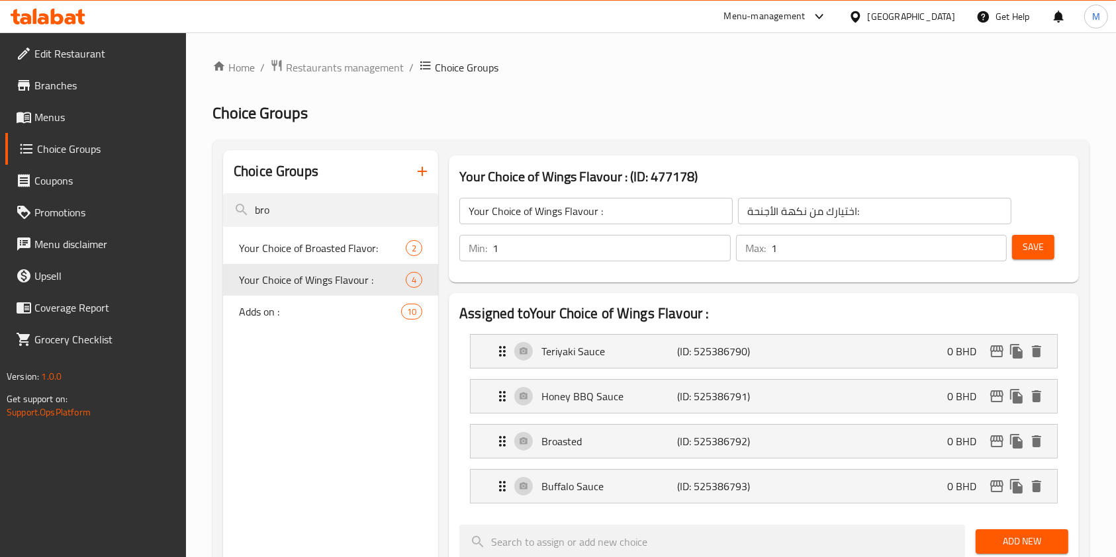
click at [334, 332] on nav "Your Choice of Broasted Flavor: 2 Your Choice of Wings Flavour : 4 Adds on : 10" at bounding box center [330, 280] width 215 height 106
click at [334, 317] on span "Adds on :" at bounding box center [300, 312] width 122 height 16
type input "Adds on :"
type input "يضيف على :"
type input "0"
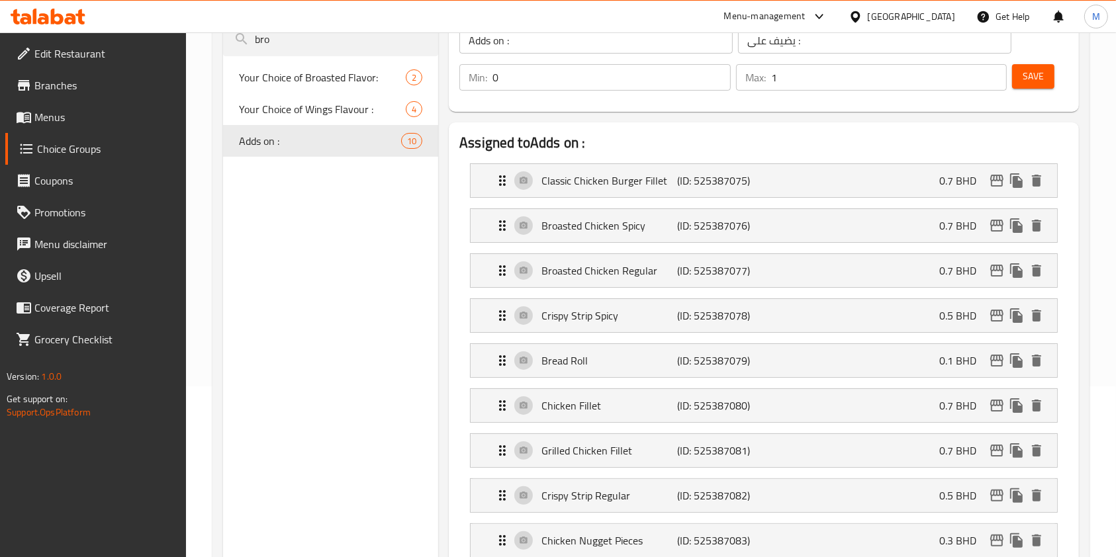
scroll to position [265, 0]
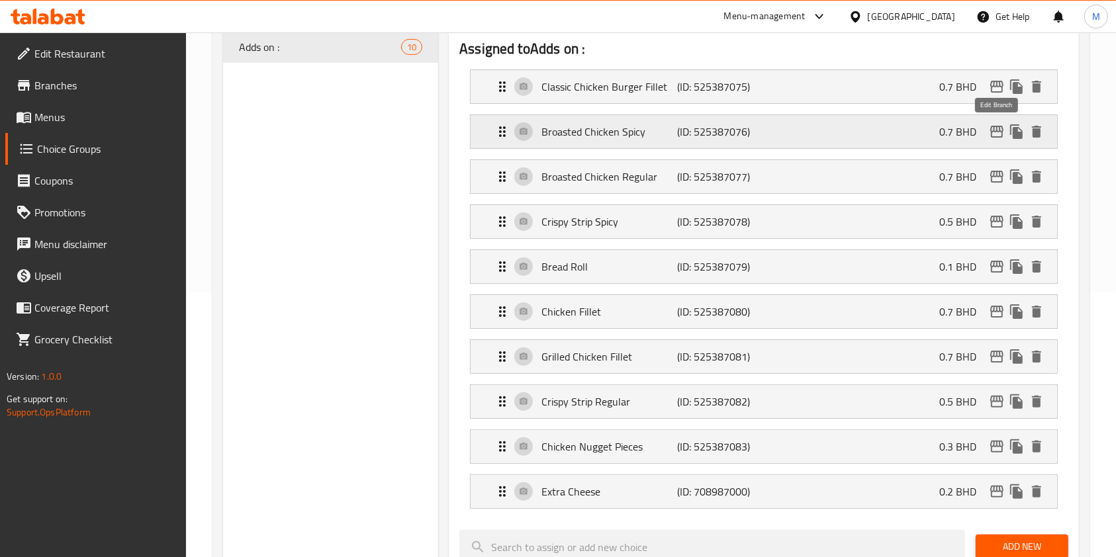
click at [991, 132] on icon "edit" at bounding box center [996, 132] width 13 height 12
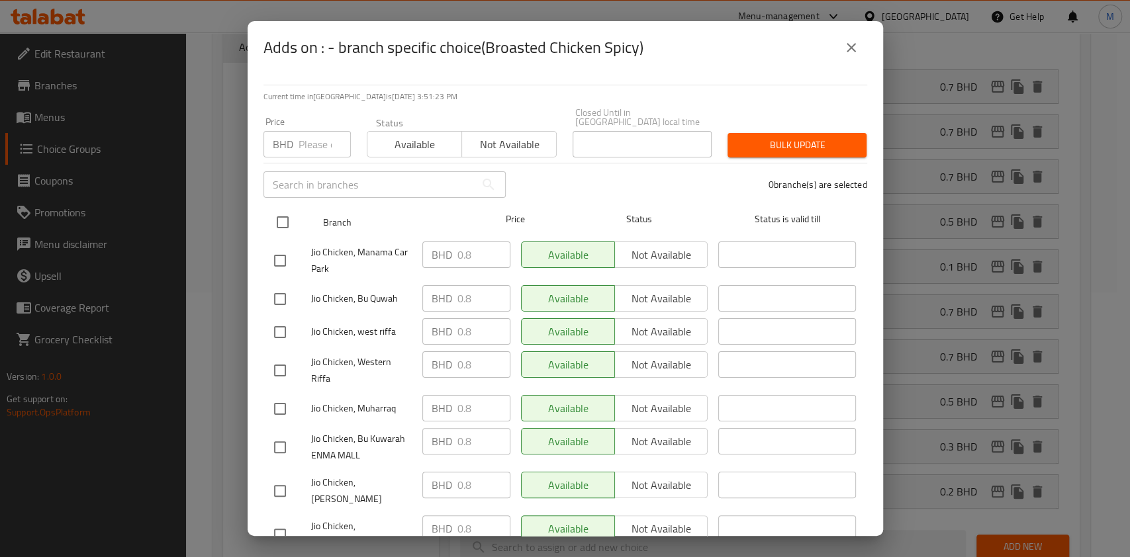
click at [283, 213] on input "checkbox" at bounding box center [283, 222] width 28 height 28
checkbox input "false"
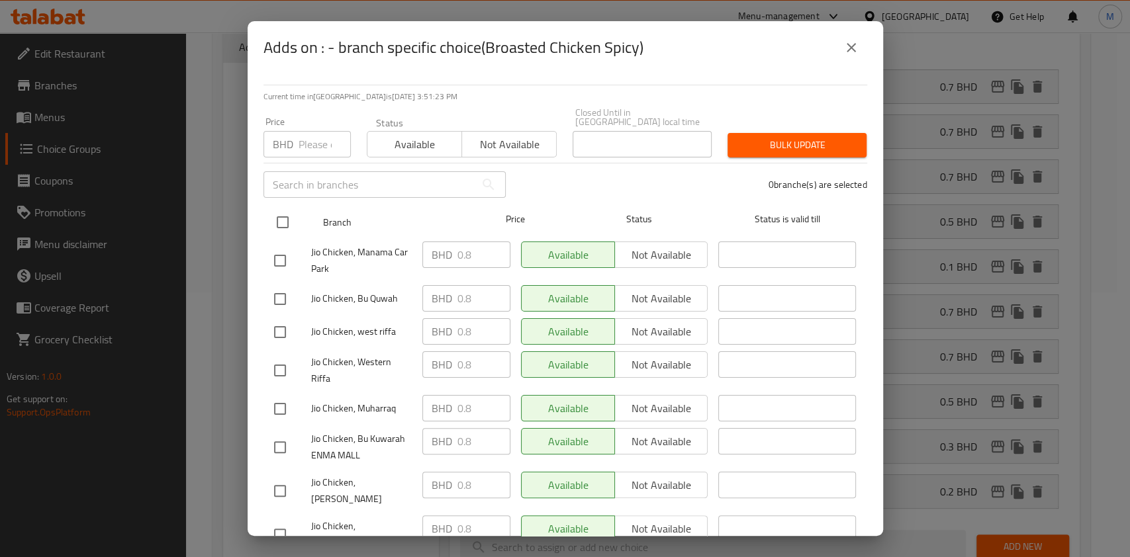
checkbox input "false"
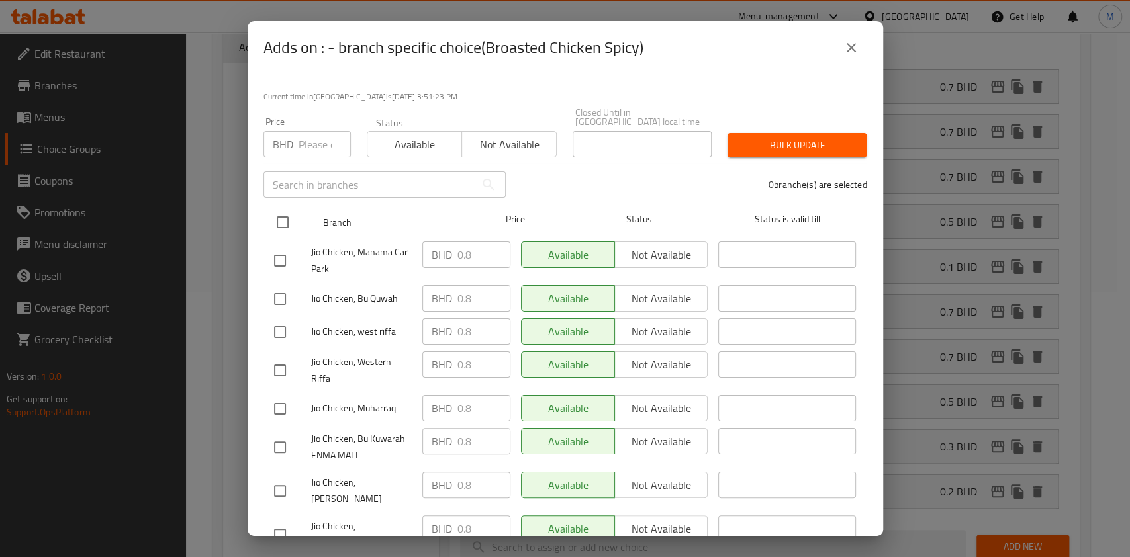
checkbox input "false"
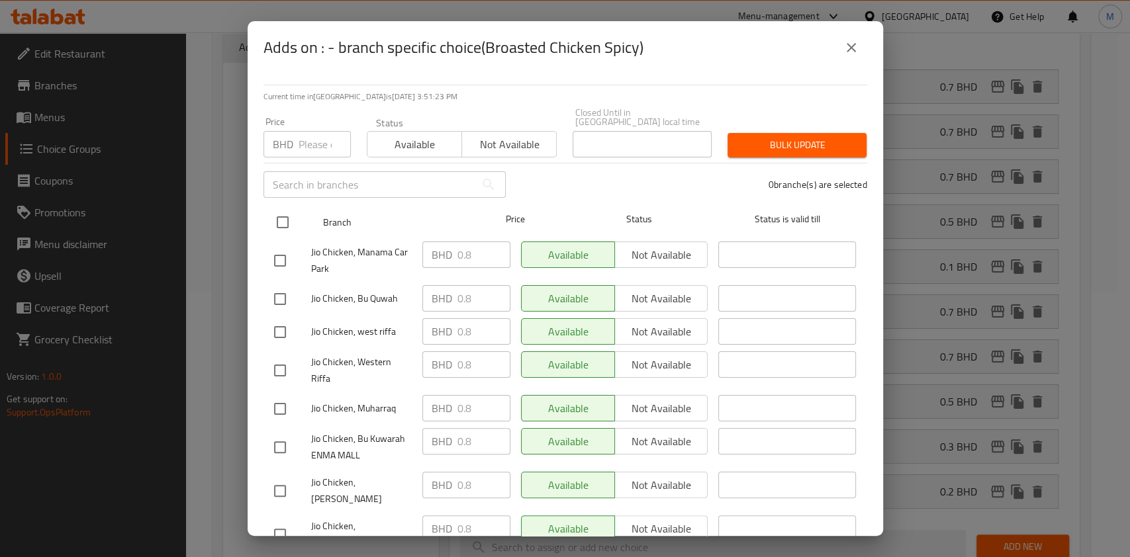
checkbox input "false"
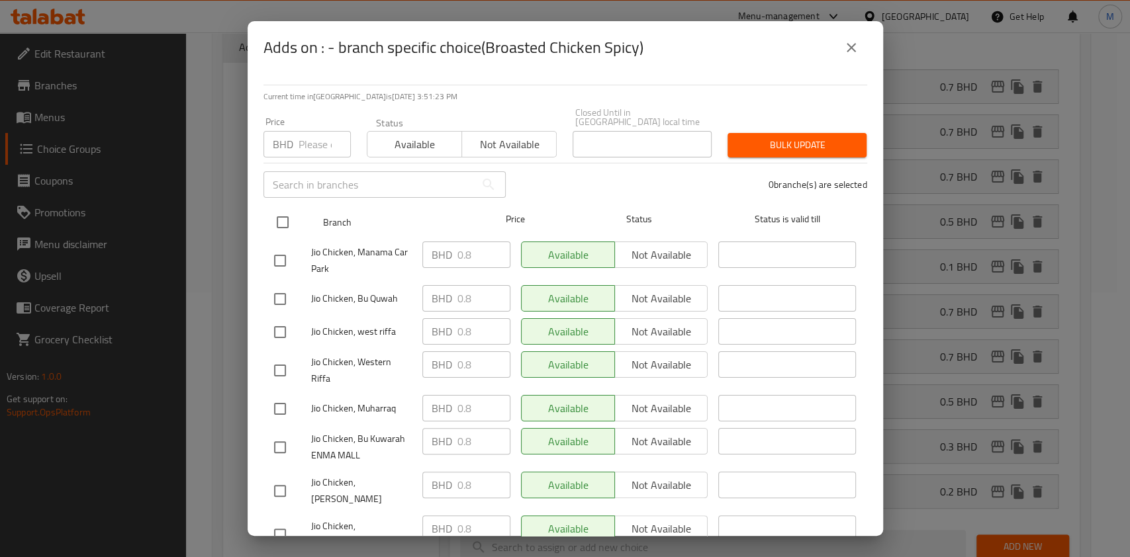
checkbox input "false"
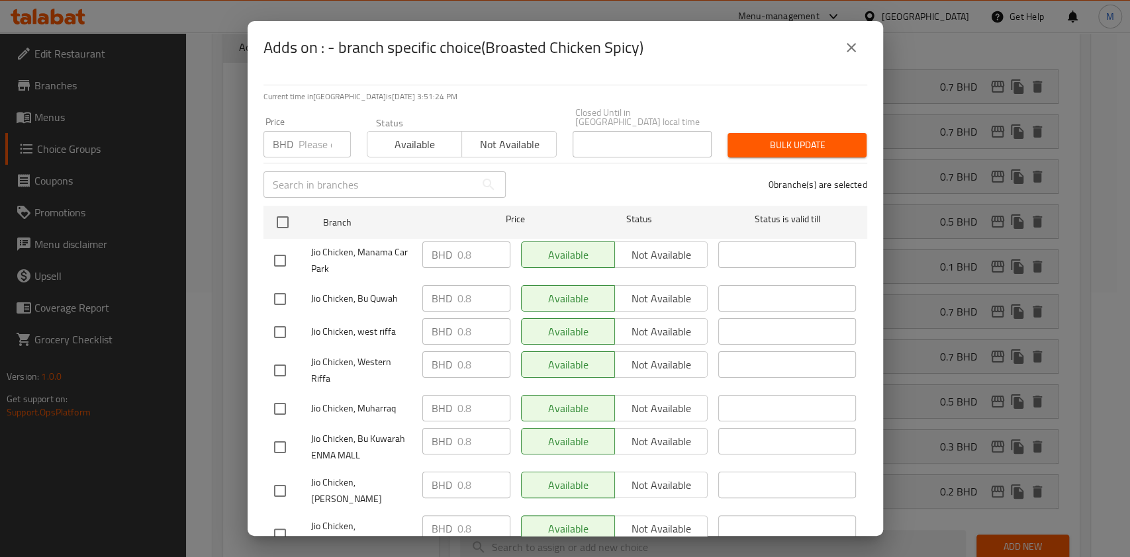
click at [860, 45] on button "close" at bounding box center [851, 48] width 32 height 32
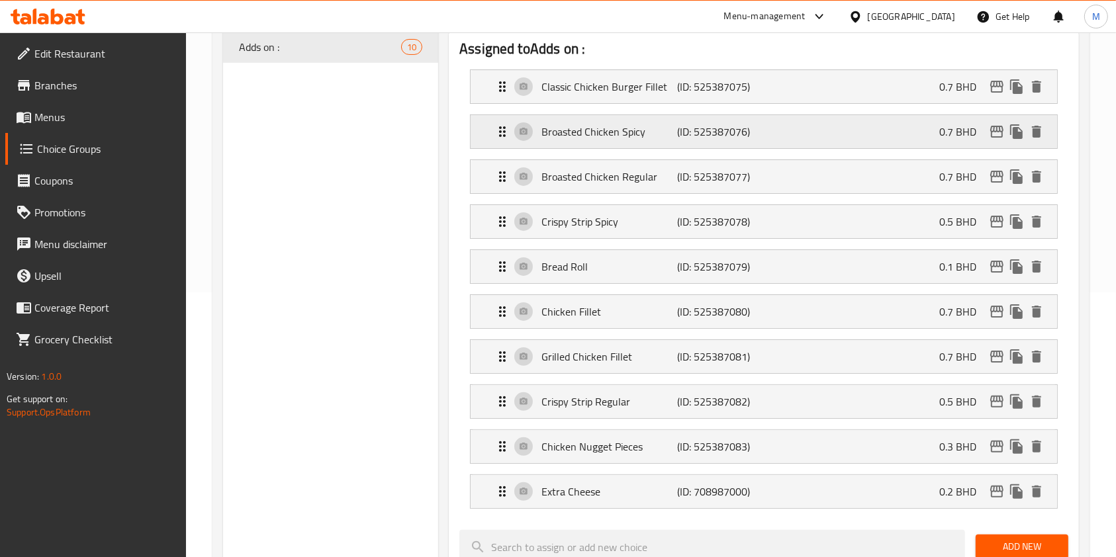
click at [948, 127] on p "0.7 BHD" at bounding box center [963, 132] width 48 height 16
click at [963, 130] on p "0.7 BHD" at bounding box center [963, 132] width 48 height 16
click at [964, 132] on p "0.7 BHD" at bounding box center [963, 132] width 48 height 16
click at [954, 132] on p "0.7 BHD" at bounding box center [963, 132] width 48 height 16
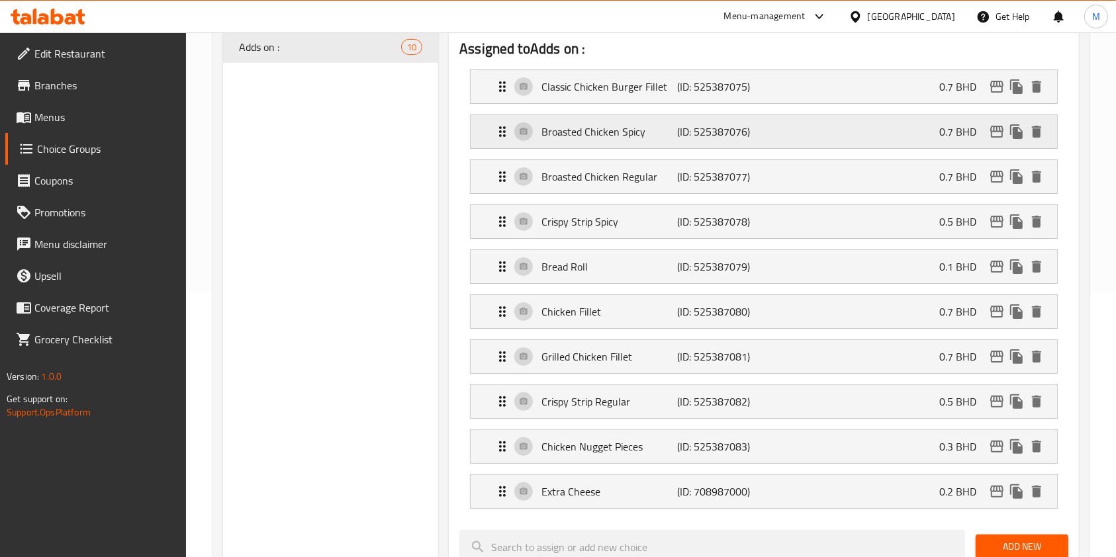
click at [954, 132] on p "0.7 BHD" at bounding box center [963, 132] width 48 height 16
drag, startPoint x: 917, startPoint y: 129, endPoint x: 775, endPoint y: 145, distance: 142.5
click at [909, 130] on nav "Classic Chicken Burger Fillet (ID: 525387075) 0.7 BHD Name (En) Classic Chicken…" at bounding box center [763, 289] width 609 height 461
click at [774, 145] on nav "Classic Chicken Burger Fillet (ID: 525387075) 0.7 BHD Name (En) Classic Chicken…" at bounding box center [763, 289] width 609 height 461
click at [768, 130] on p "(ID: 525387076)" at bounding box center [722, 132] width 91 height 16
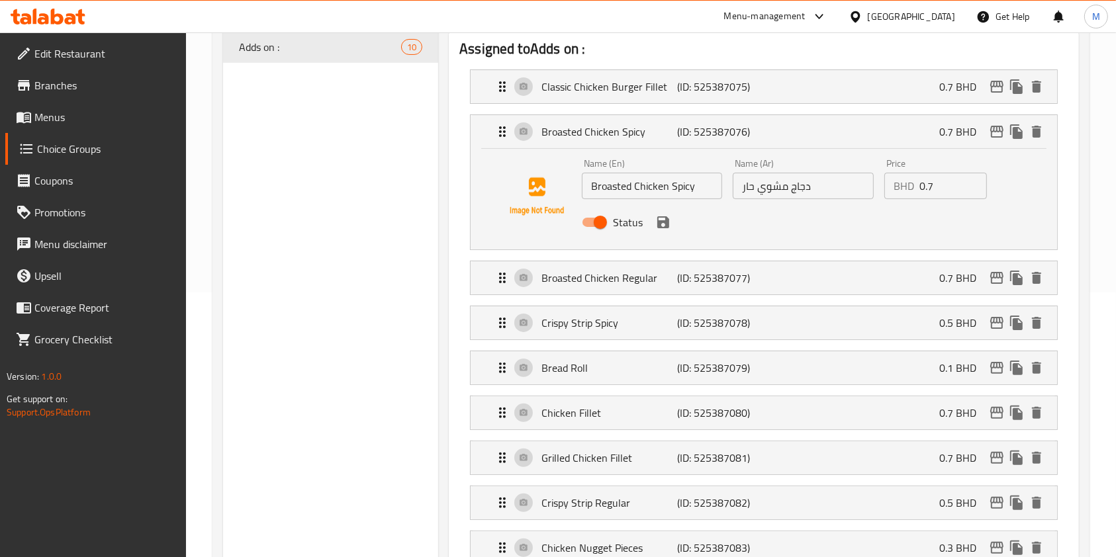
click at [941, 191] on input "0.7" at bounding box center [953, 186] width 68 height 26
click at [660, 220] on icon "save" at bounding box center [663, 222] width 12 height 12
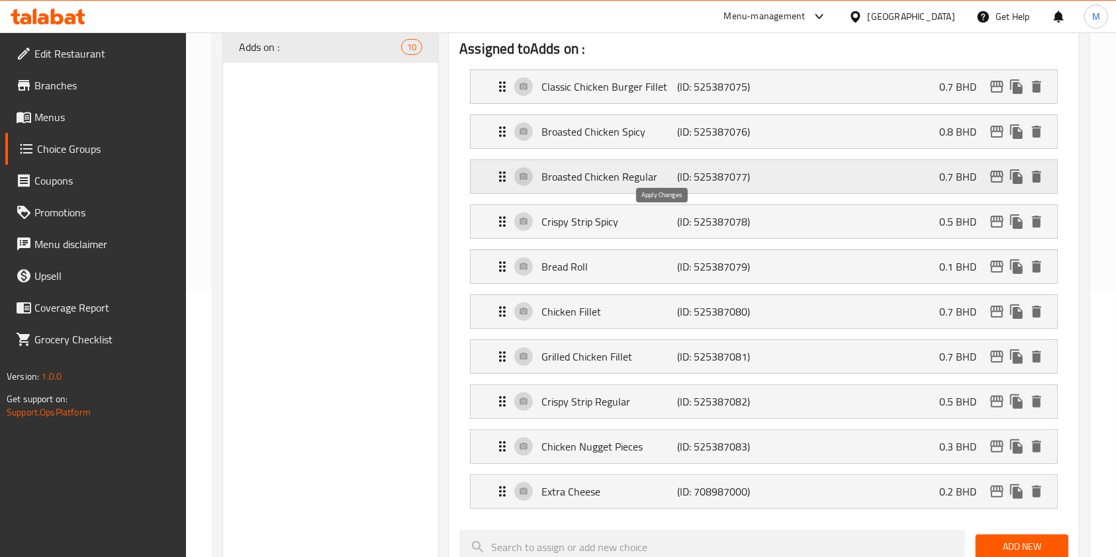
type input "0.8"
click at [756, 175] on p "(ID: 525387077)" at bounding box center [722, 177] width 91 height 16
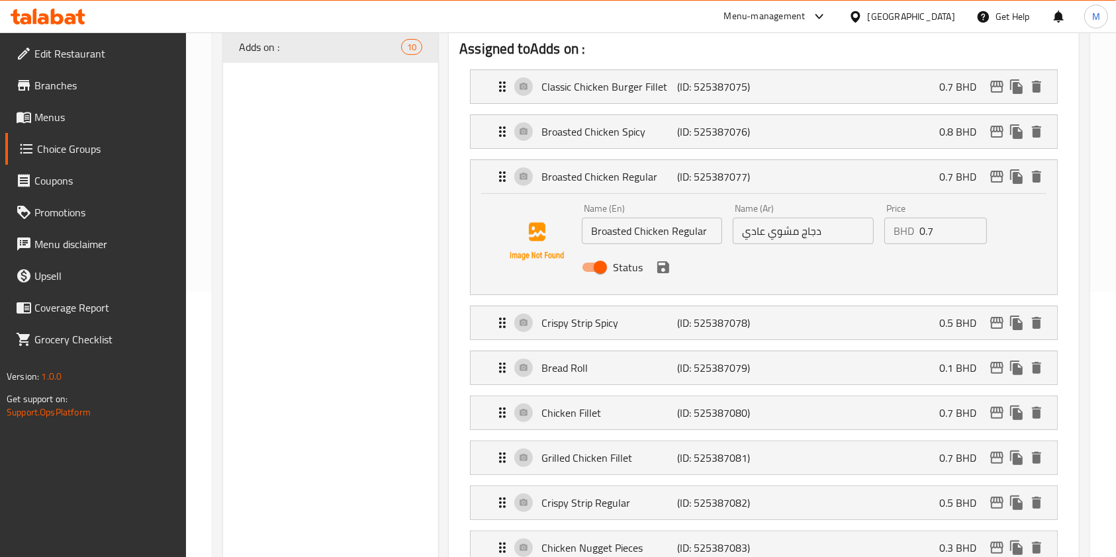
click at [939, 226] on input "0.7" at bounding box center [953, 231] width 68 height 26
click at [664, 264] on icon "save" at bounding box center [663, 267] width 16 height 16
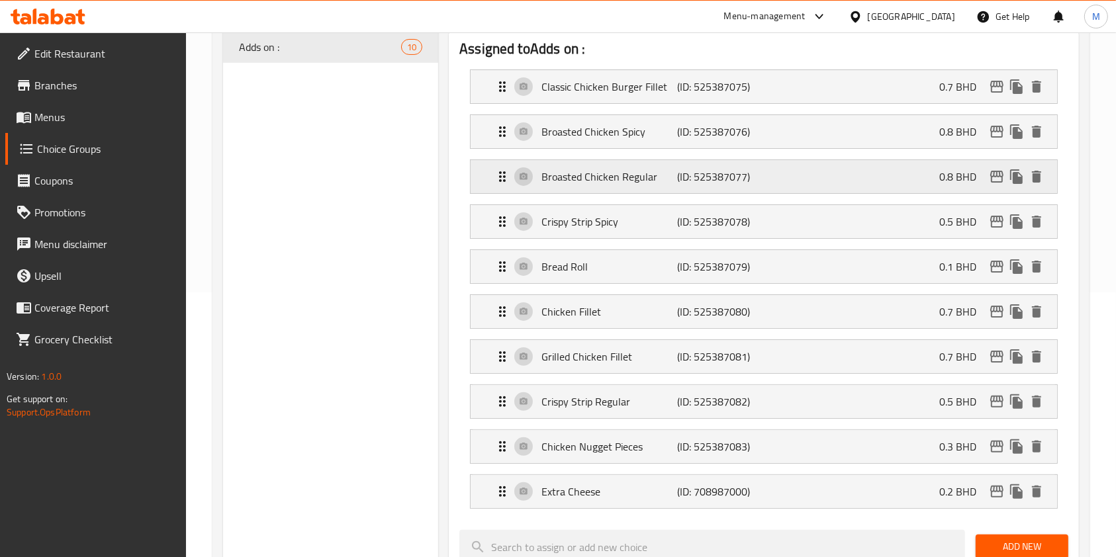
type input "0.8"
click at [1001, 173] on icon "edit" at bounding box center [997, 177] width 16 height 16
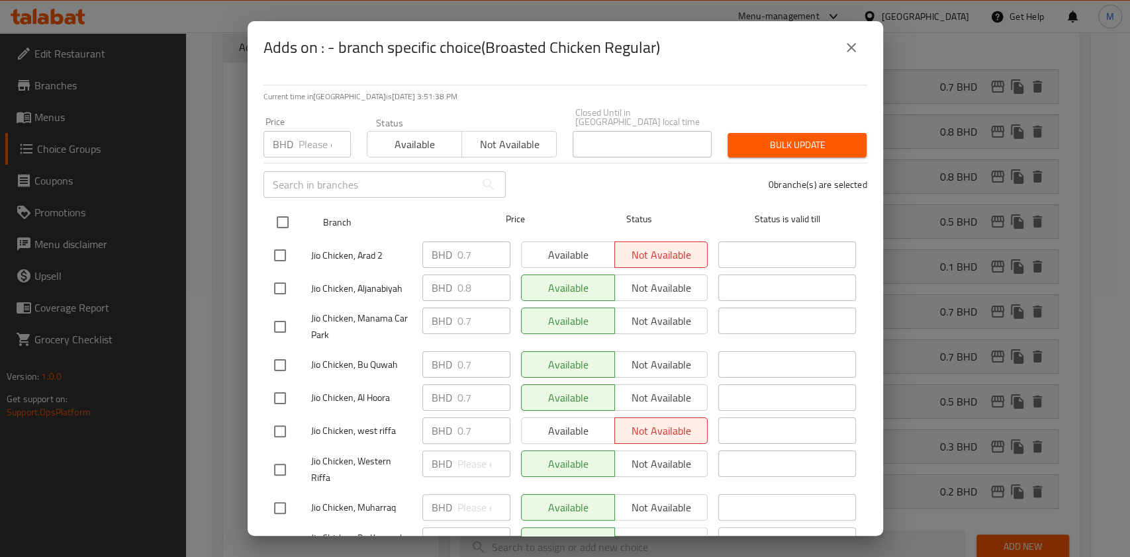
click at [281, 222] on input "checkbox" at bounding box center [283, 222] width 28 height 28
checkbox input "true"
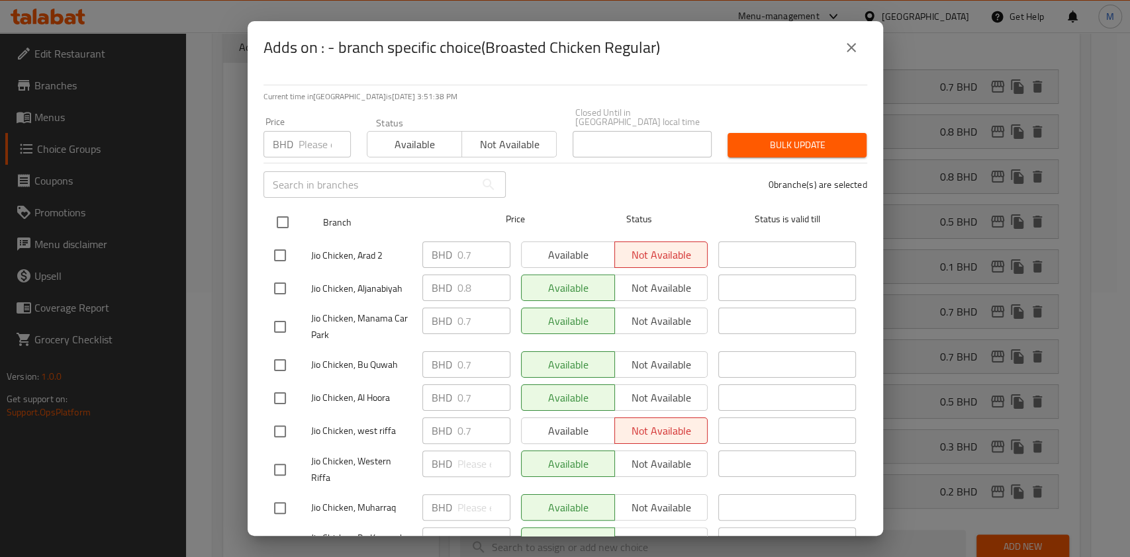
checkbox input "true"
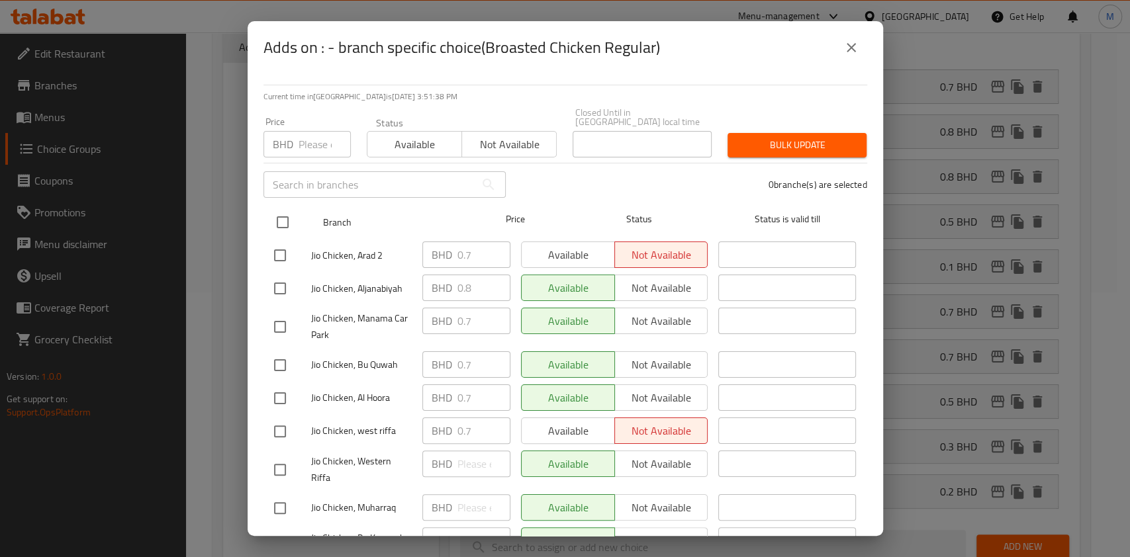
checkbox input "true"
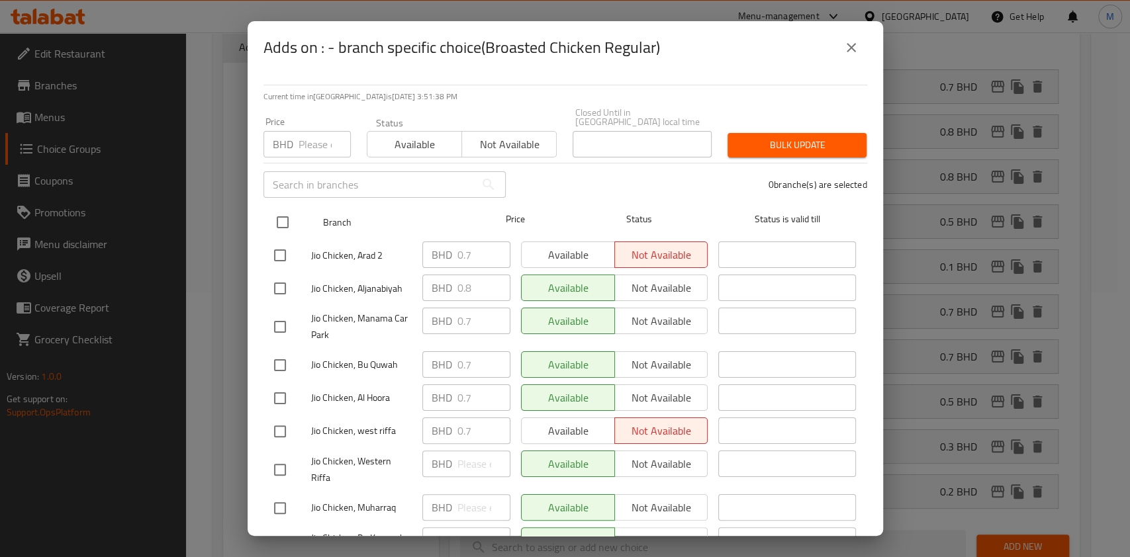
checkbox input "true"
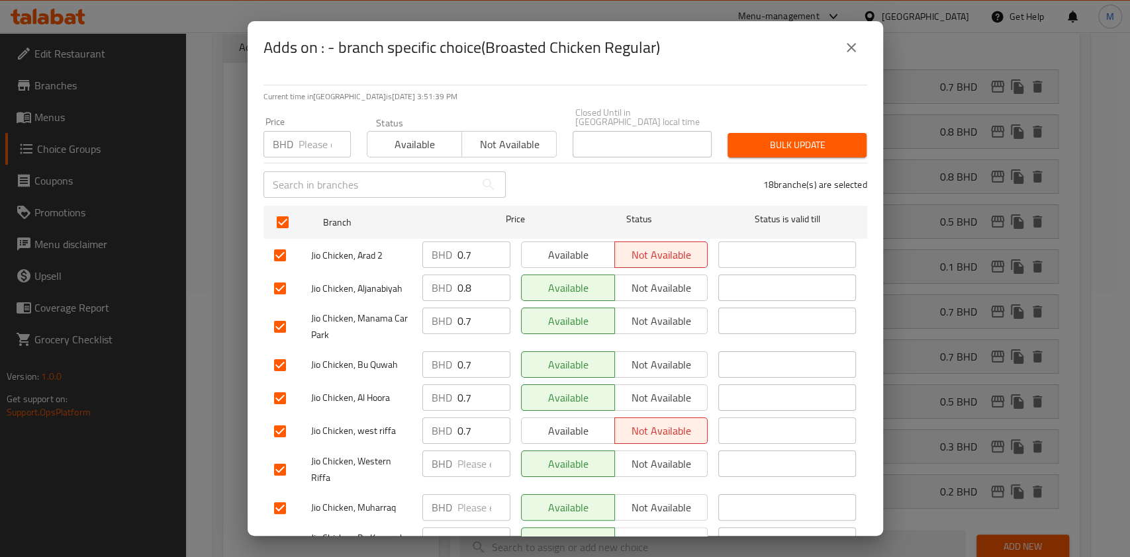
click at [296, 139] on div "BHD Price" at bounding box center [306, 144] width 87 height 26
type input "0.8"
click at [791, 140] on span "Bulk update" at bounding box center [797, 145] width 118 height 17
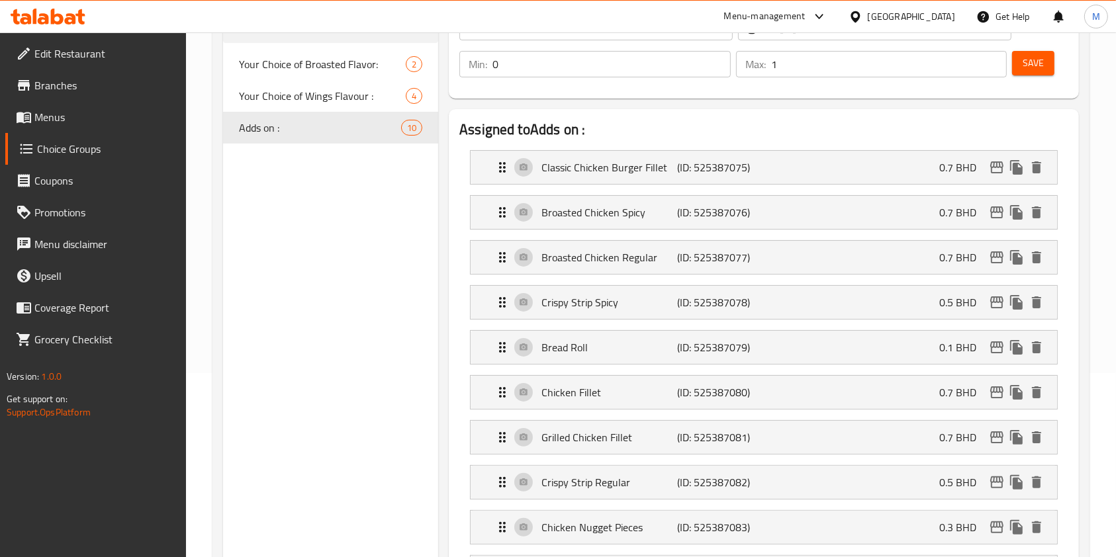
scroll to position [88, 0]
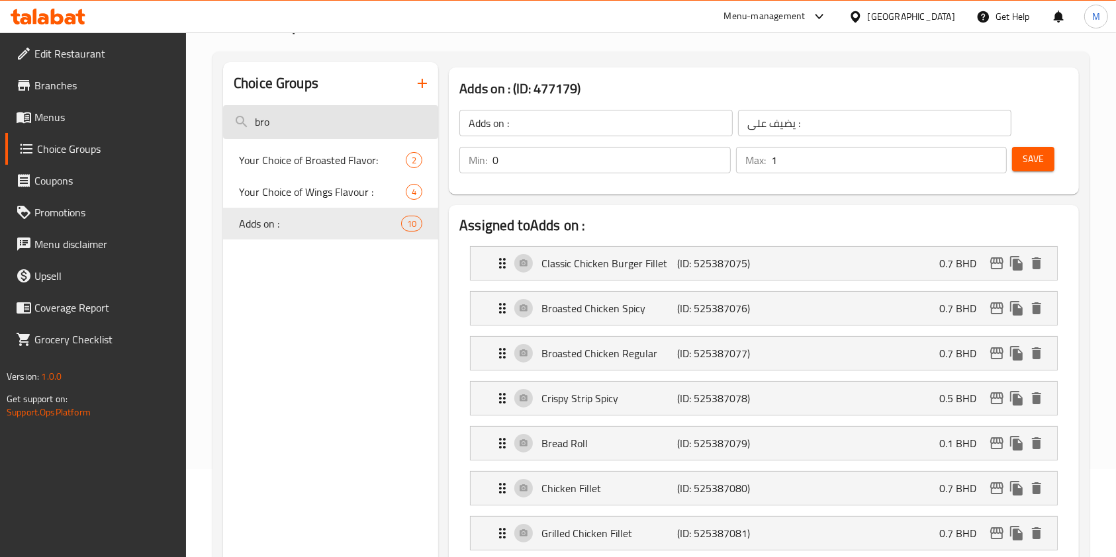
click at [328, 113] on input "bro" at bounding box center [330, 122] width 215 height 34
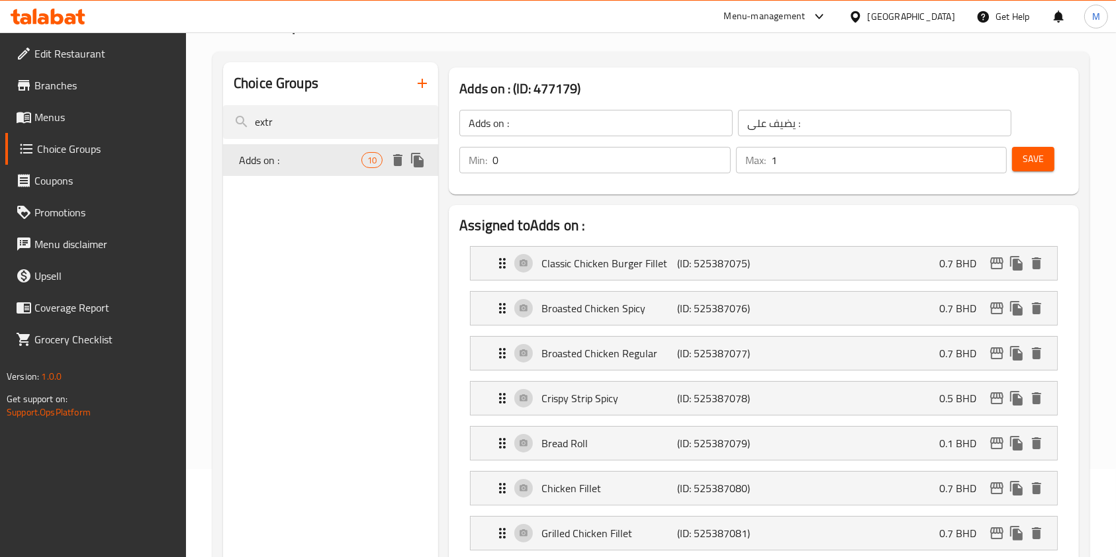
type input "extr"
click at [318, 158] on span "Adds on :" at bounding box center [300, 160] width 122 height 16
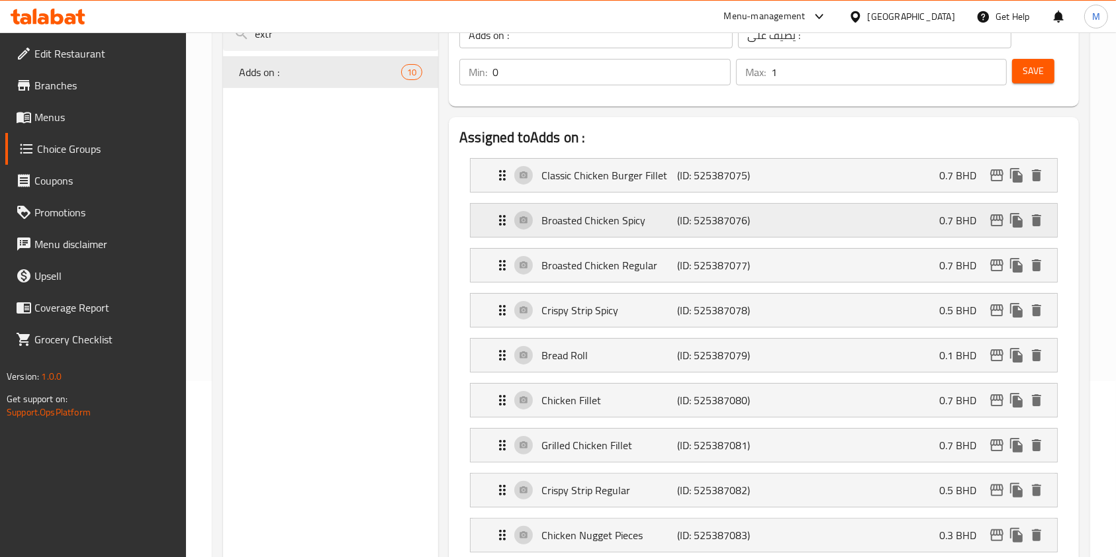
click at [993, 220] on icon "edit" at bounding box center [997, 220] width 16 height 16
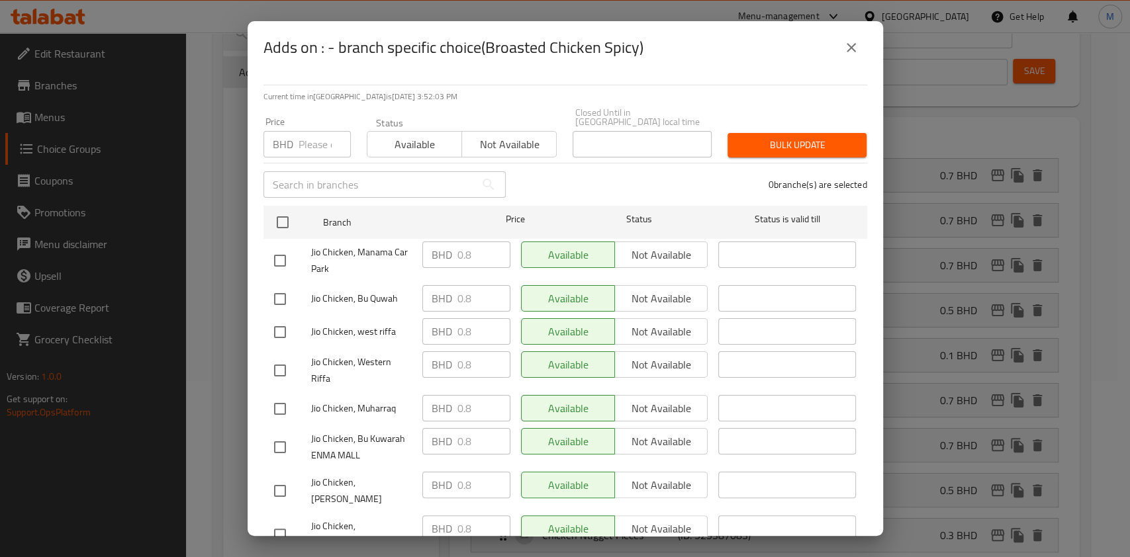
click at [850, 46] on icon "close" at bounding box center [850, 47] width 9 height 9
click at [851, 46] on input "يضيف على :" at bounding box center [875, 35] width 273 height 26
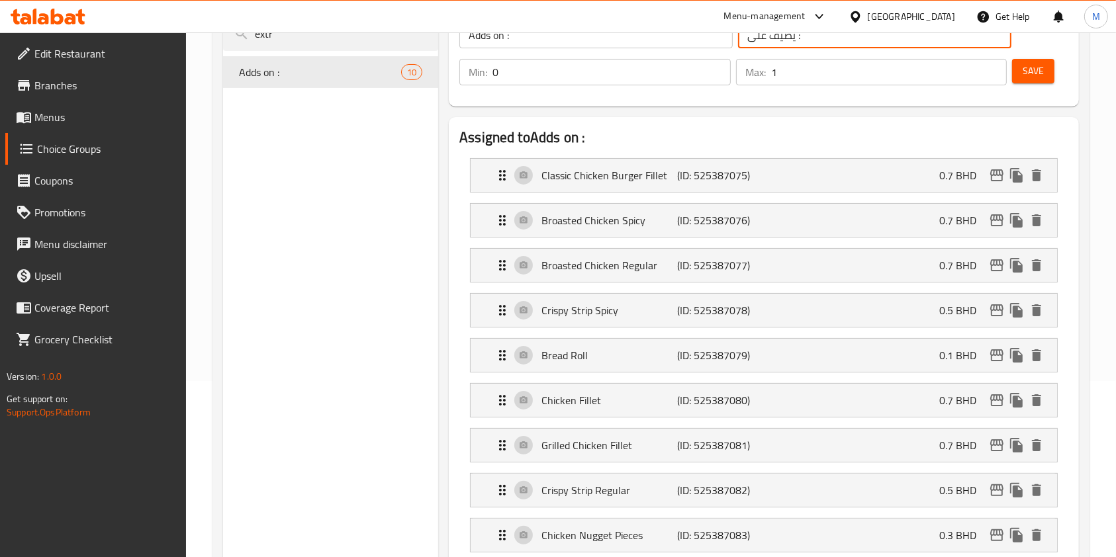
click at [930, 200] on li "Broasted Chicken Spicy (ID: 525387076) 0.7 BHD Name (En) Broasted Chicken Spicy…" at bounding box center [763, 220] width 609 height 45
click at [936, 216] on div "Broasted Chicken Spicy (ID: 525387076) 0.7 BHD" at bounding box center [767, 220] width 547 height 33
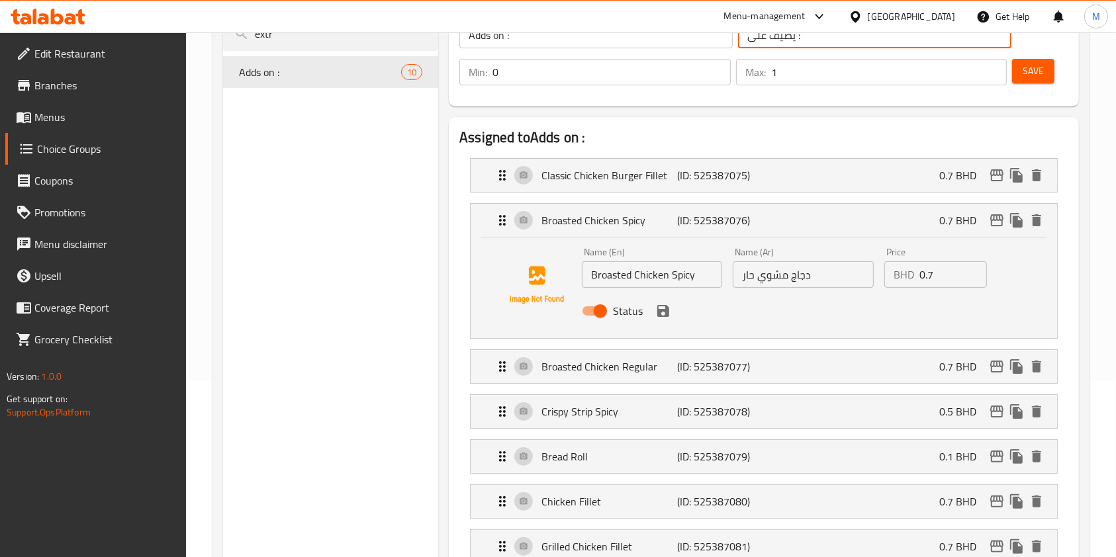
click at [936, 275] on input "0.7" at bounding box center [953, 274] width 68 height 26
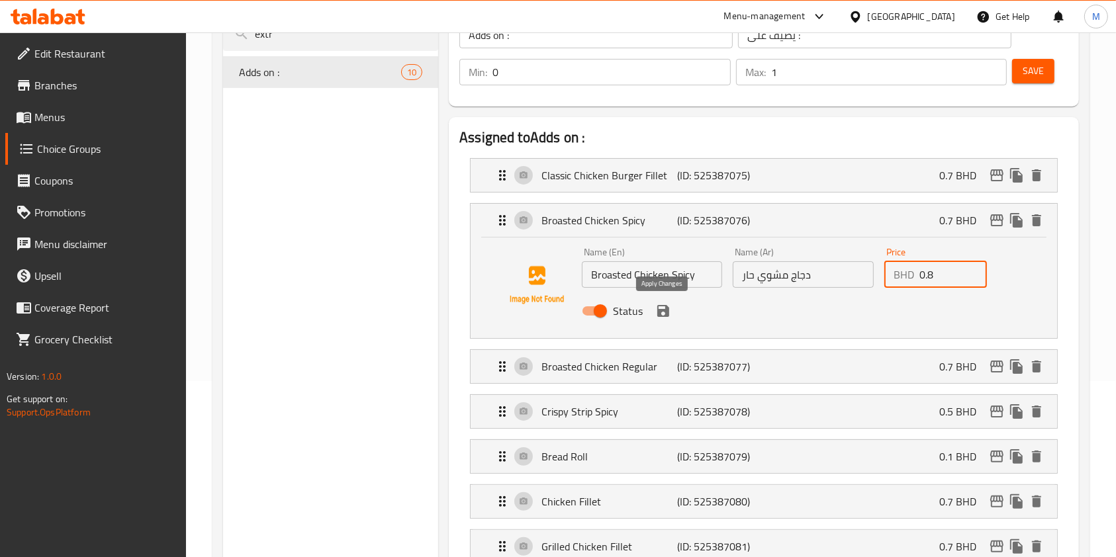
click at [658, 312] on icon "save" at bounding box center [663, 311] width 12 height 12
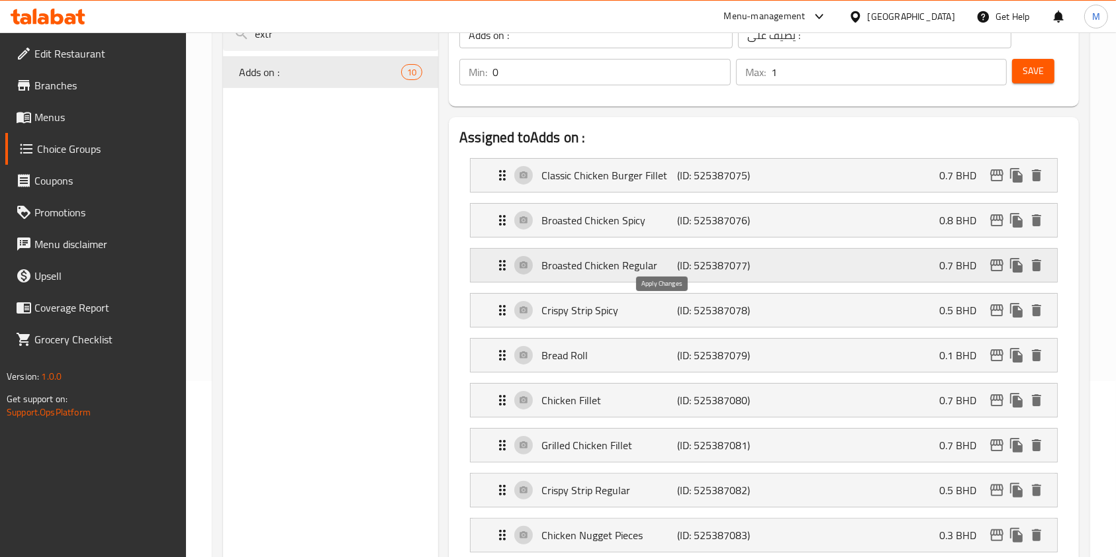
type input "0.8"
click at [879, 253] on div "Broasted Chicken Regular (ID: 525387077) 0.7 BHD" at bounding box center [767, 265] width 547 height 33
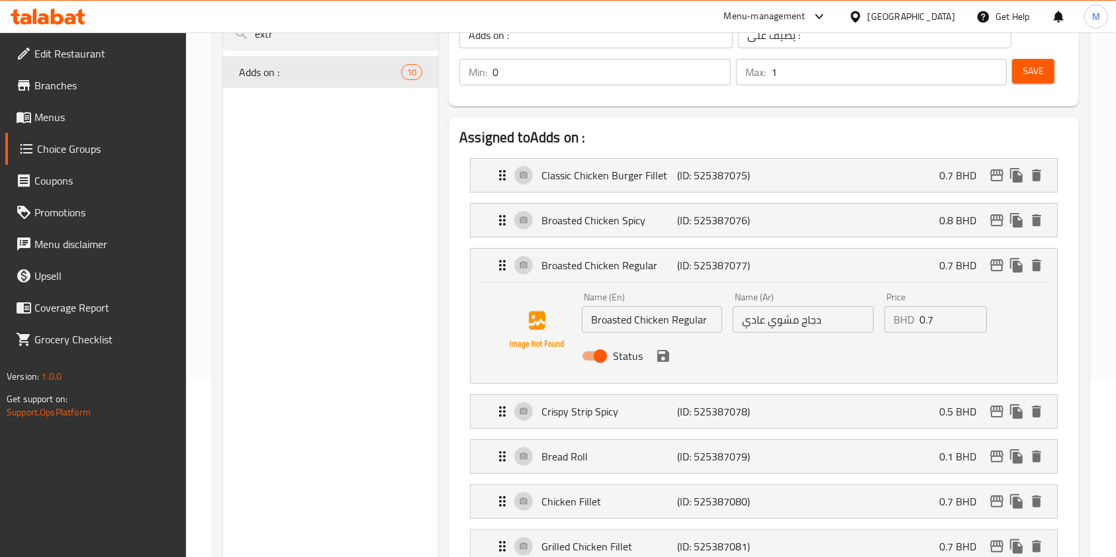
click at [946, 312] on input "0.7" at bounding box center [953, 319] width 68 height 26
click at [657, 351] on icon "save" at bounding box center [663, 356] width 12 height 12
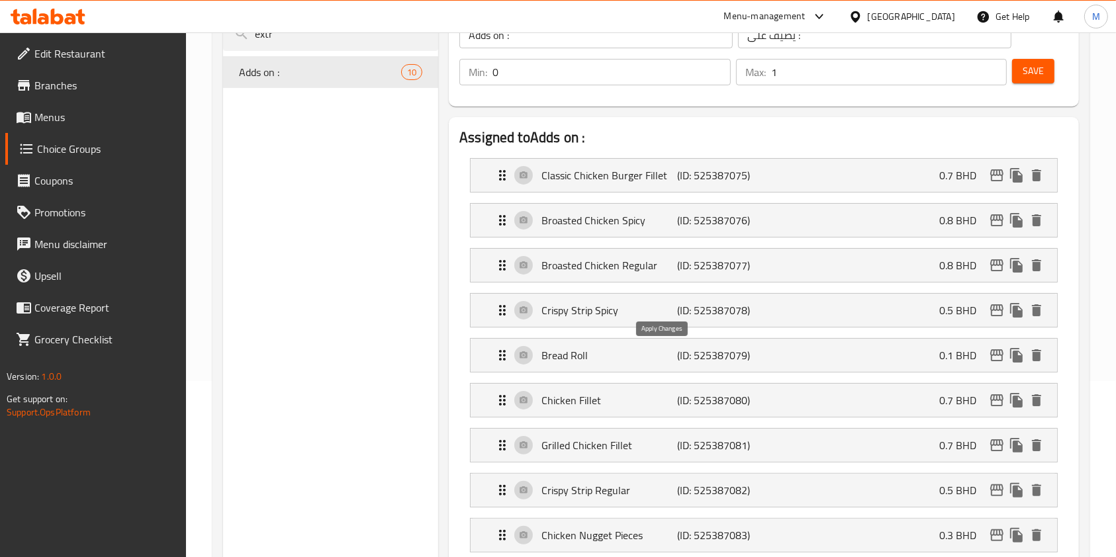
type input "0.8"
click at [1027, 71] on span "Save" at bounding box center [1032, 71] width 21 height 17
